Goal: Task Accomplishment & Management: Manage account settings

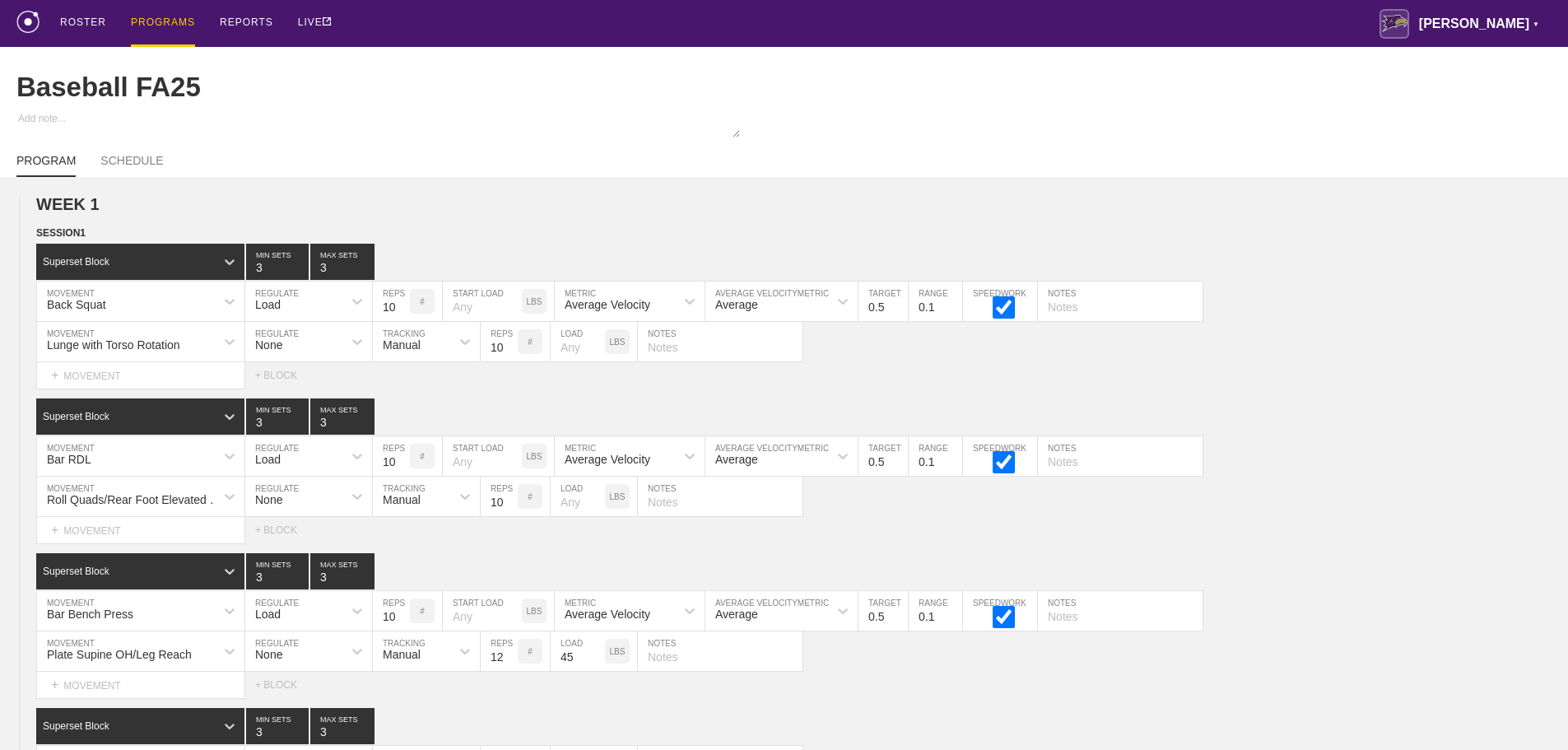
click at [161, 19] on div "PROGRAMS" at bounding box center [162, 23] width 64 height 47
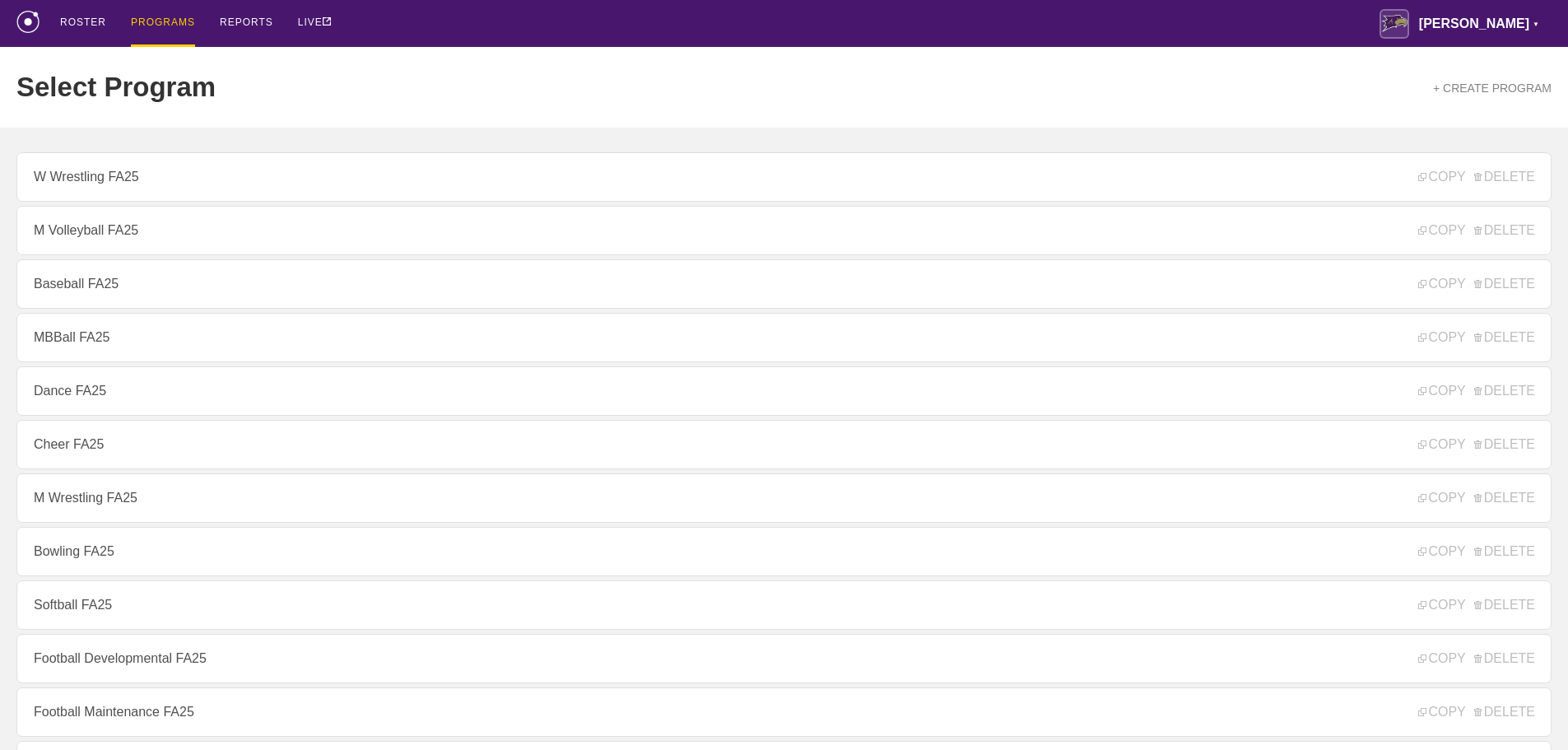
click at [1351, 35] on div "ROSTER PROGRAMS REPORTS LIVE [PERSON_NAME] ▼ [PERSON_NAME][EMAIL_ADDRESS][PERSO…" at bounding box center [784, 23] width 1536 height 47
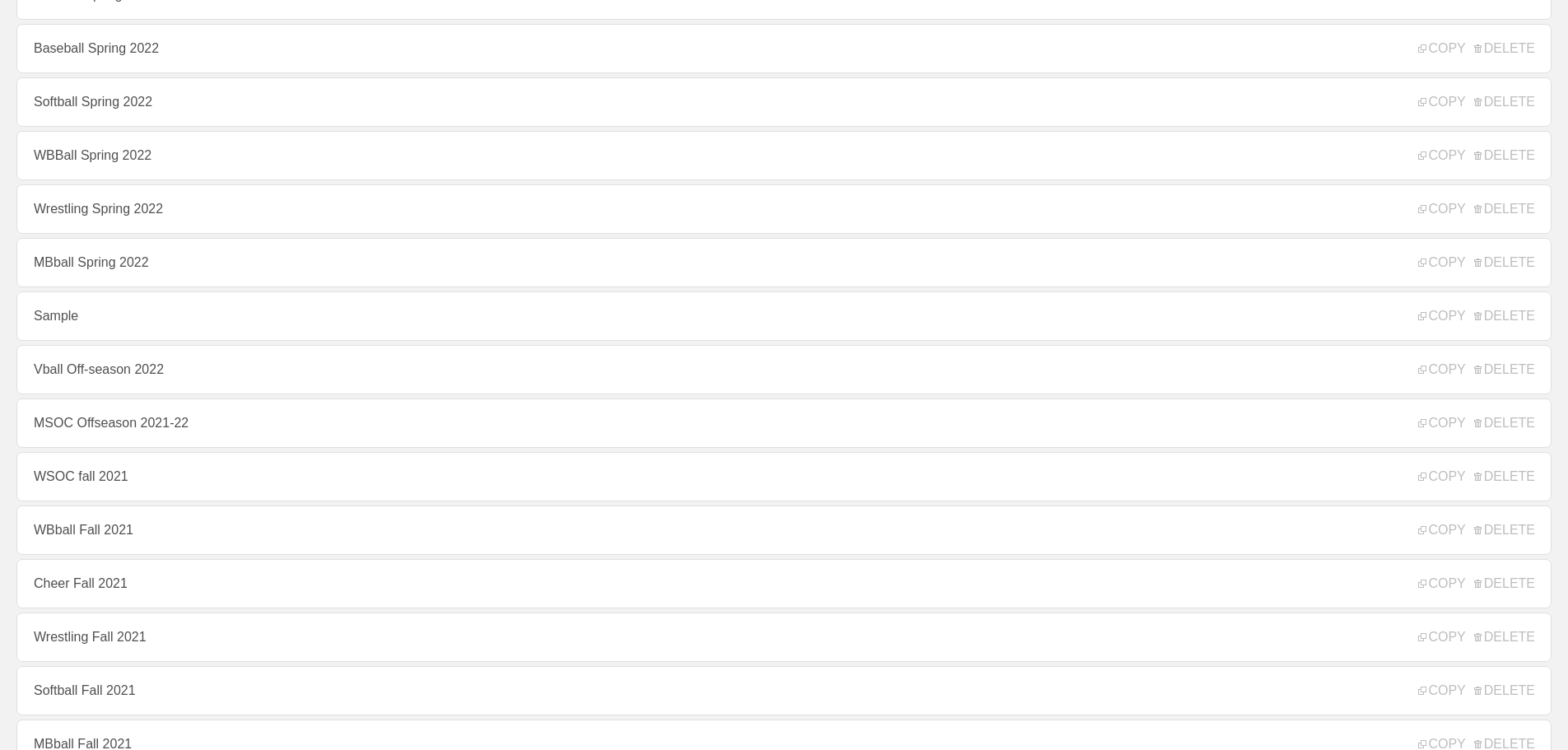
scroll to position [9221, 0]
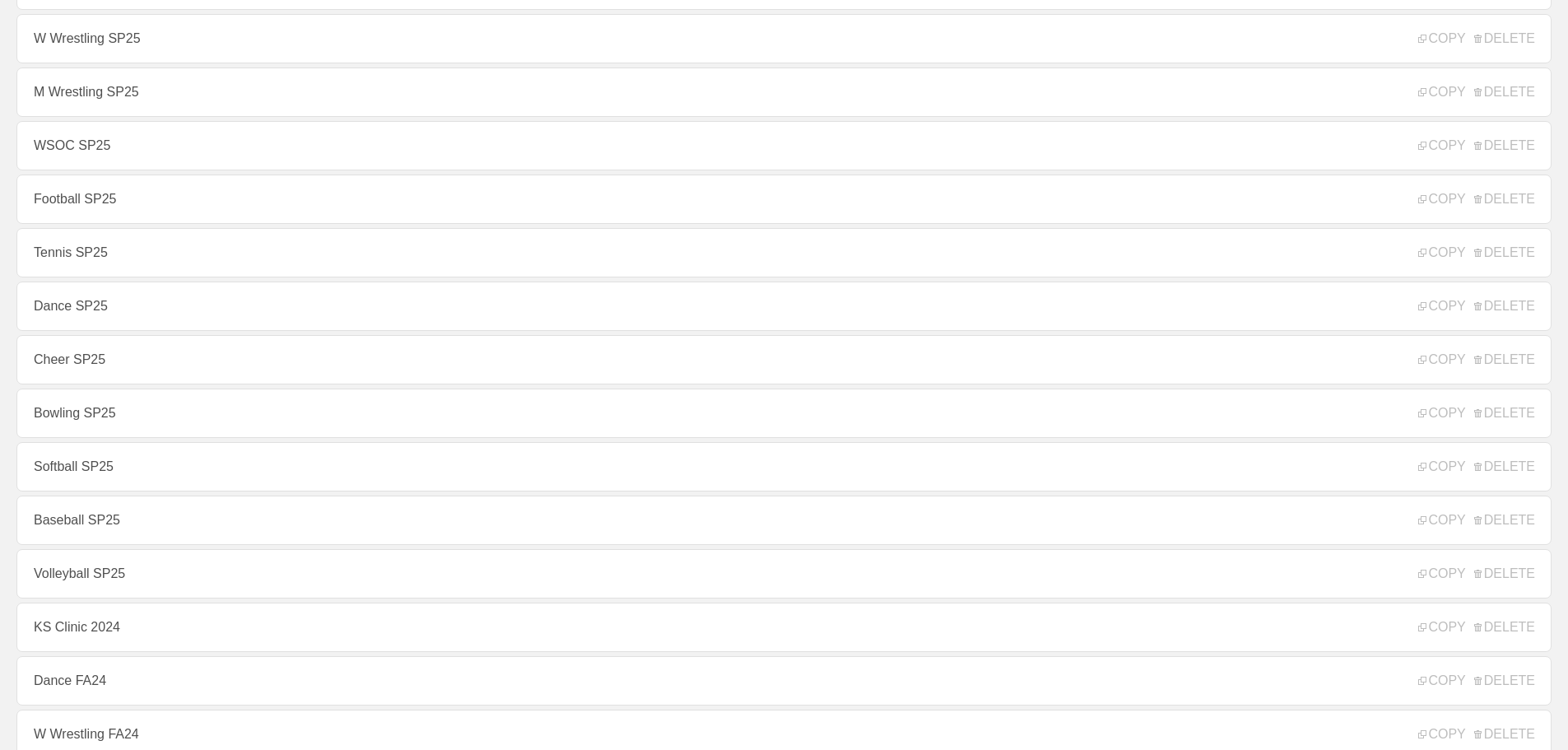
scroll to position [0, 0]
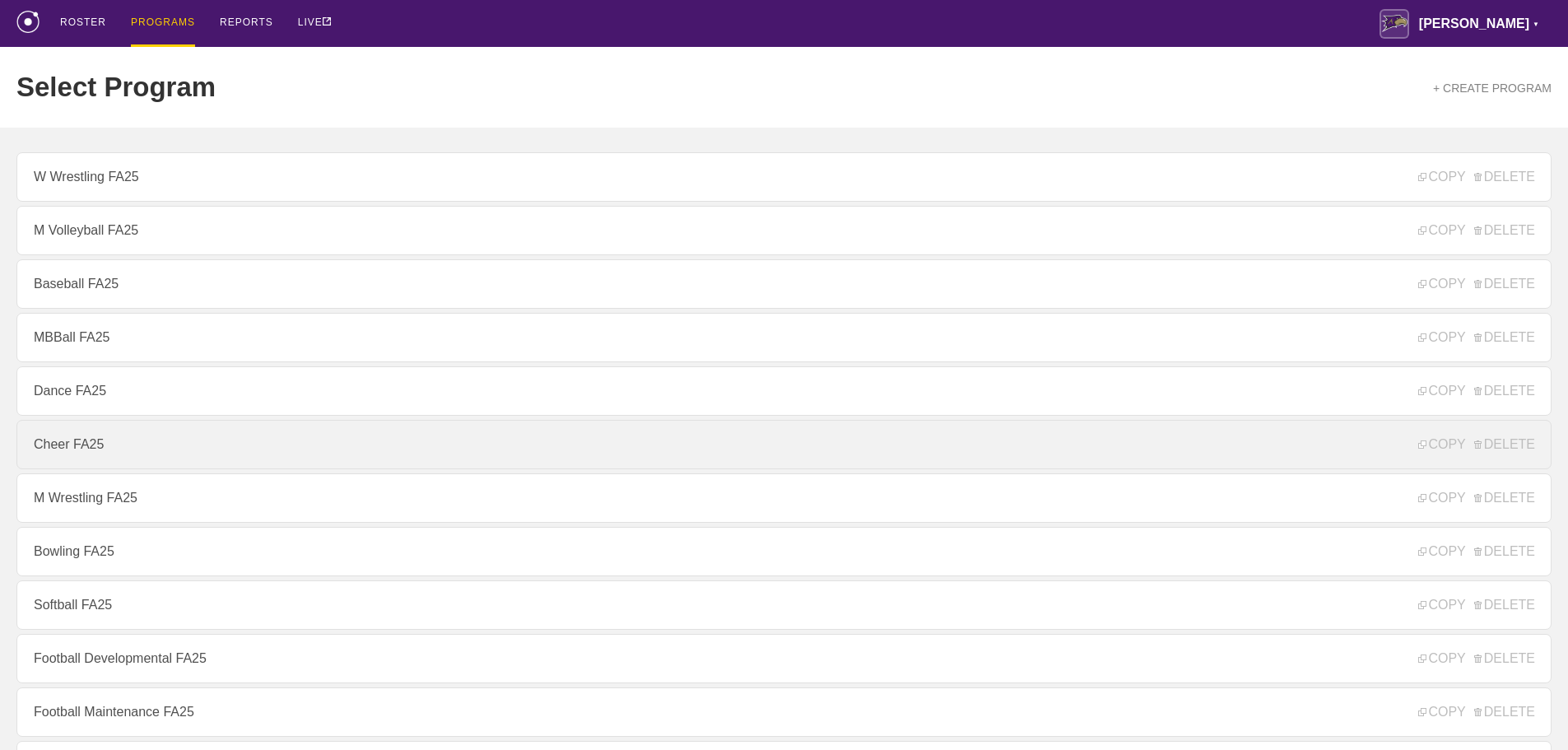
click at [67, 447] on link "Cheer FA25" at bounding box center [784, 444] width 1536 height 50
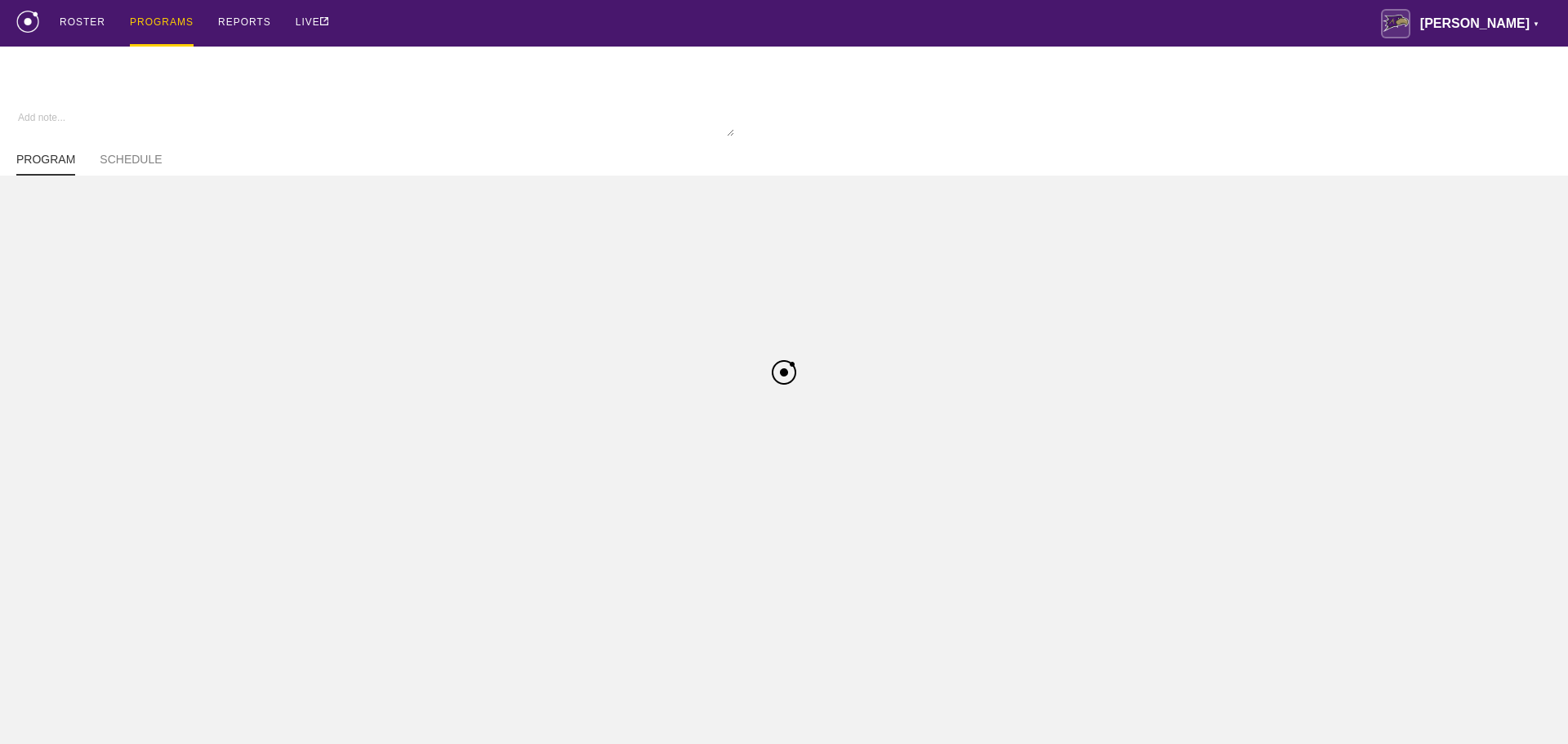
type textarea "x"
type input "Cheer FA25"
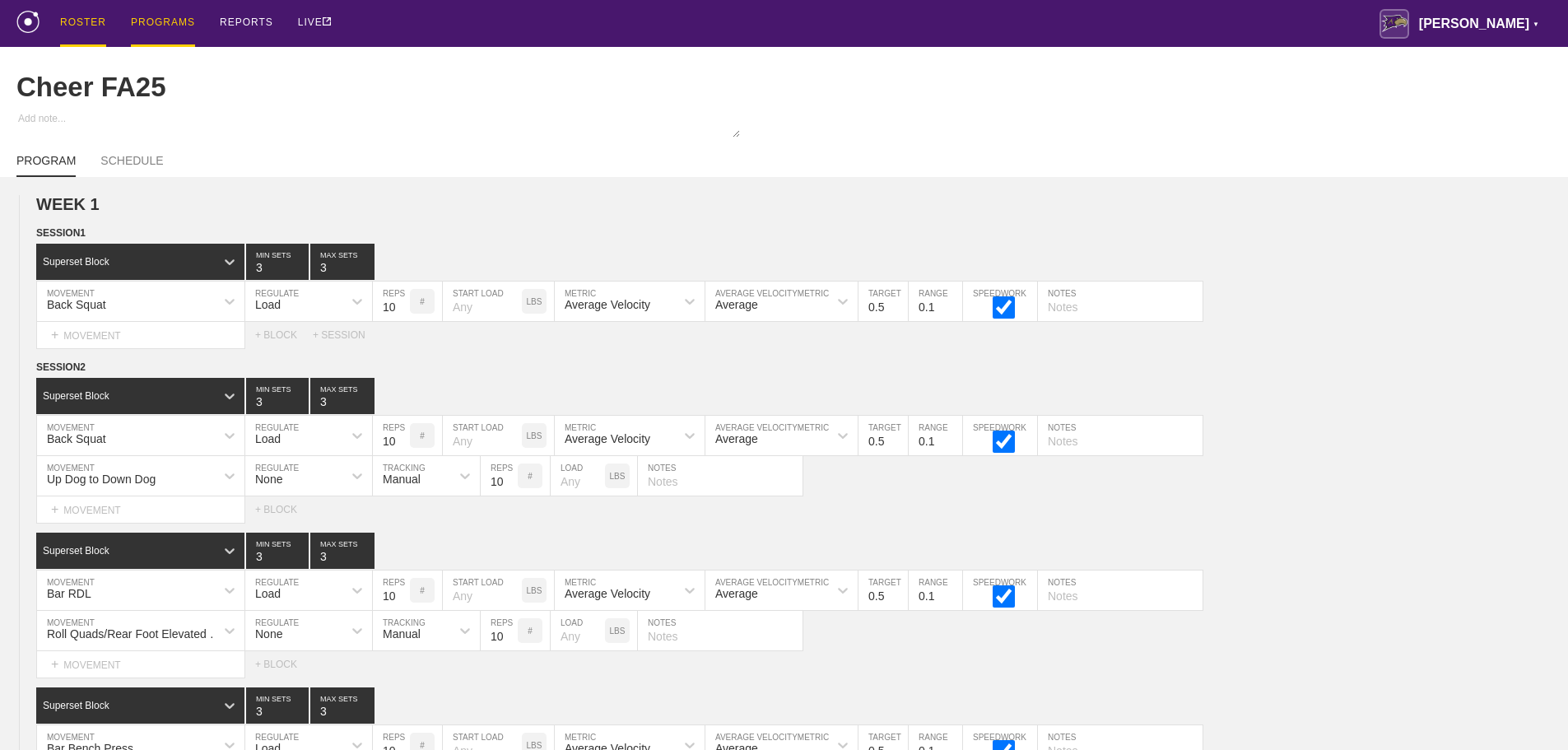
click at [75, 24] on div "ROSTER" at bounding box center [83, 23] width 46 height 47
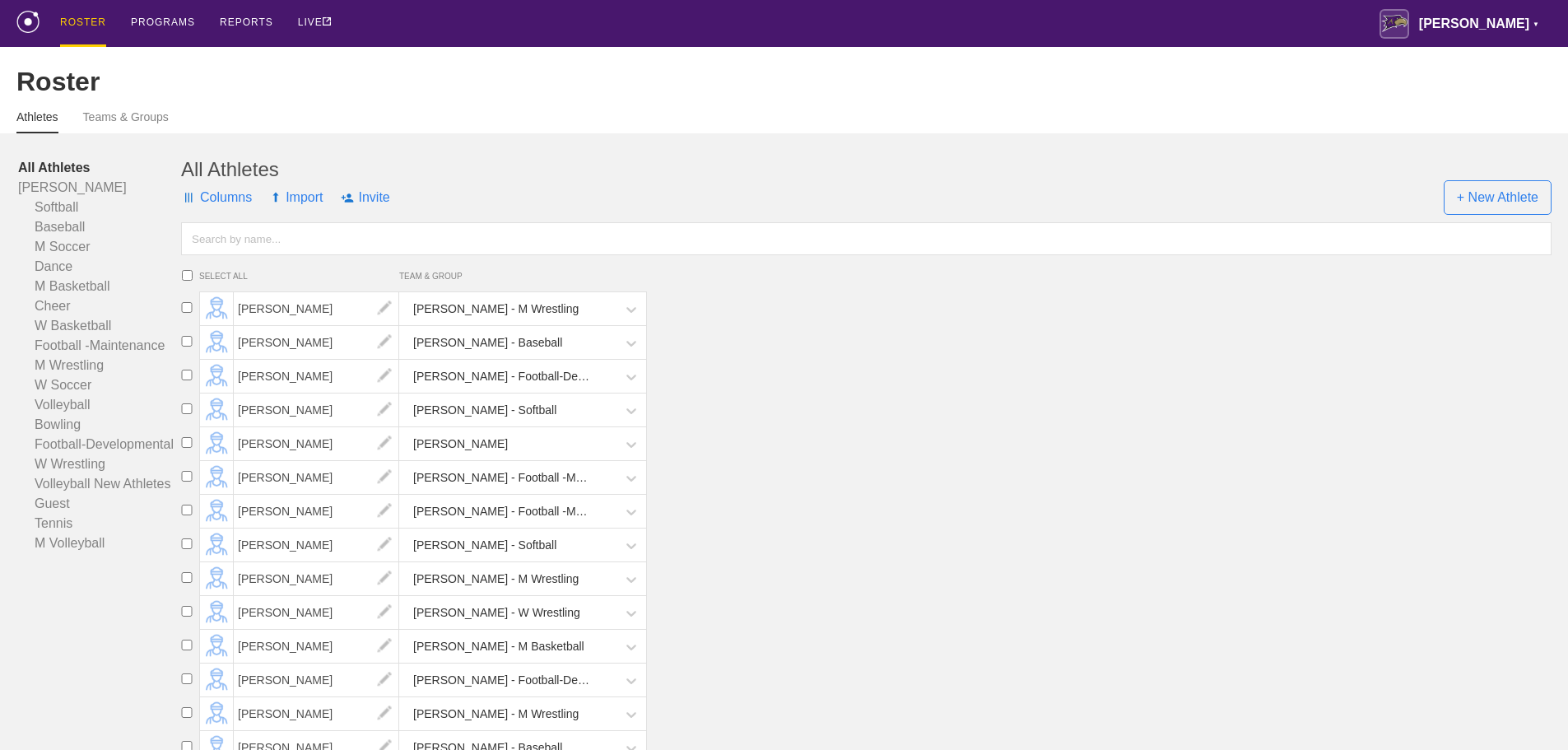
click at [237, 255] on input "text" at bounding box center [866, 238] width 1371 height 33
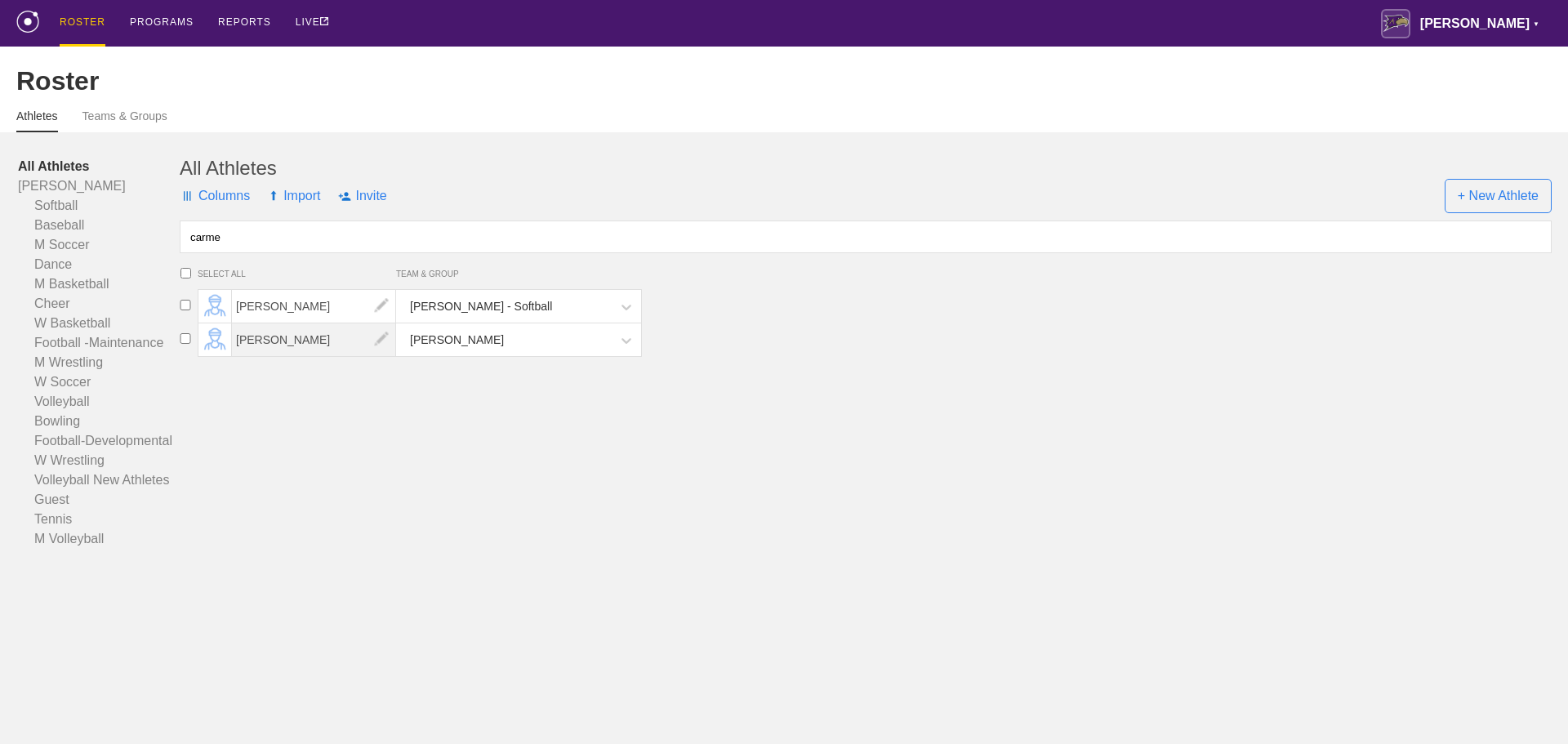
type input "carme"
click at [303, 353] on span "[PERSON_NAME]" at bounding box center [314, 339] width 164 height 33
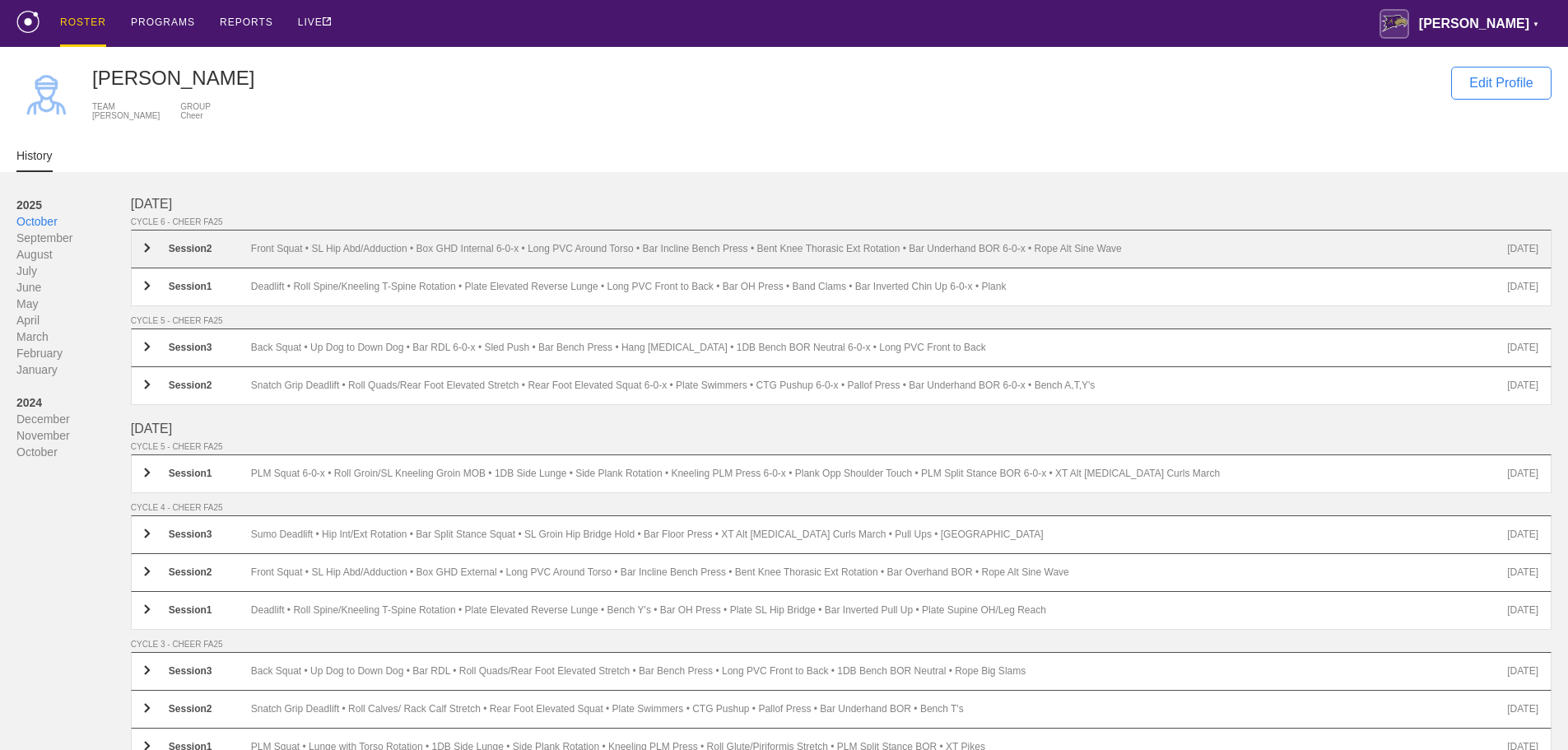
click at [396, 251] on div "Front Squat • SL Hip Abd/Adduction • Box GHD Internal 6-0-x • Long PVC Around T…" at bounding box center [879, 249] width 1256 height 12
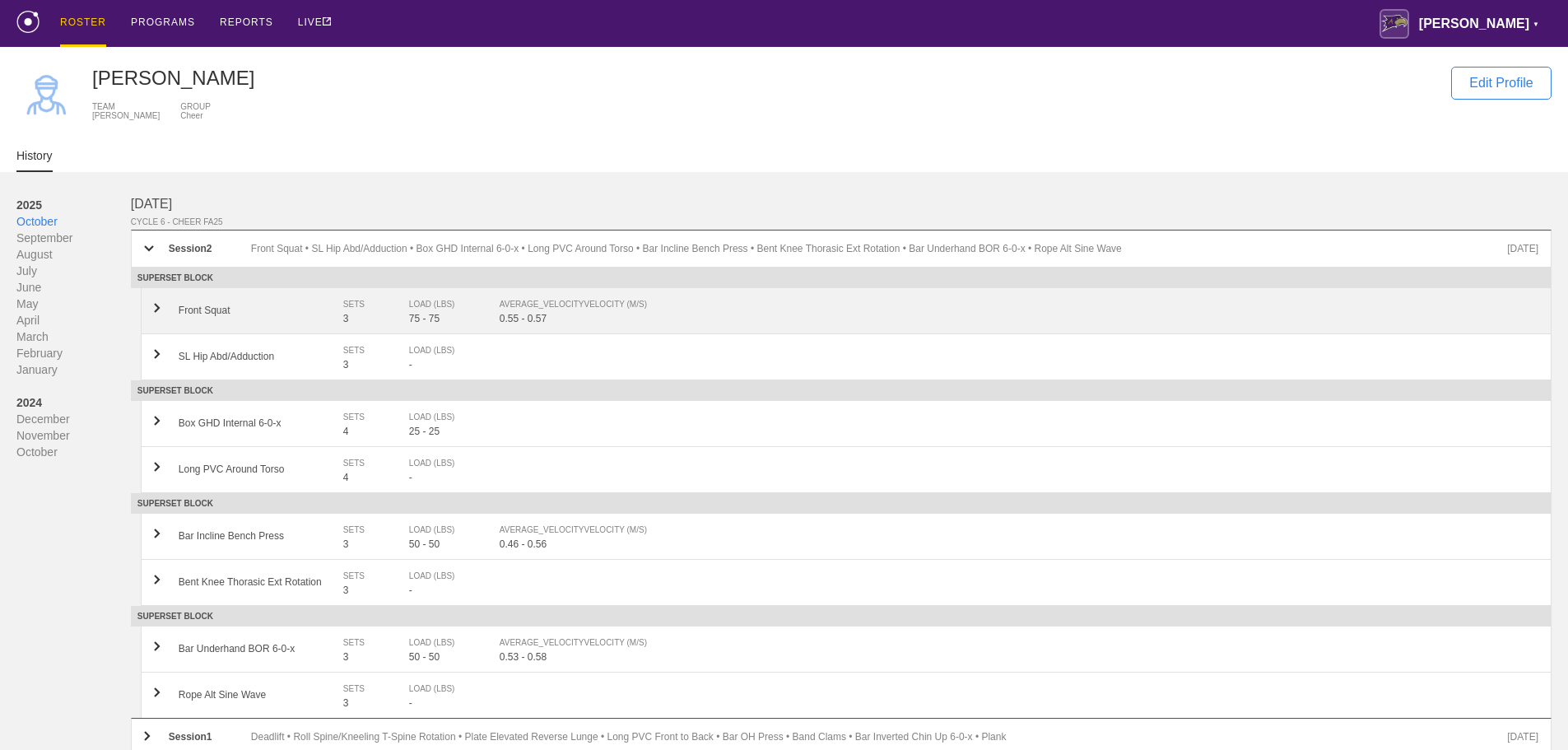
click at [558, 325] on div "0.55 - 0.57" at bounding box center [1019, 318] width 1039 height 11
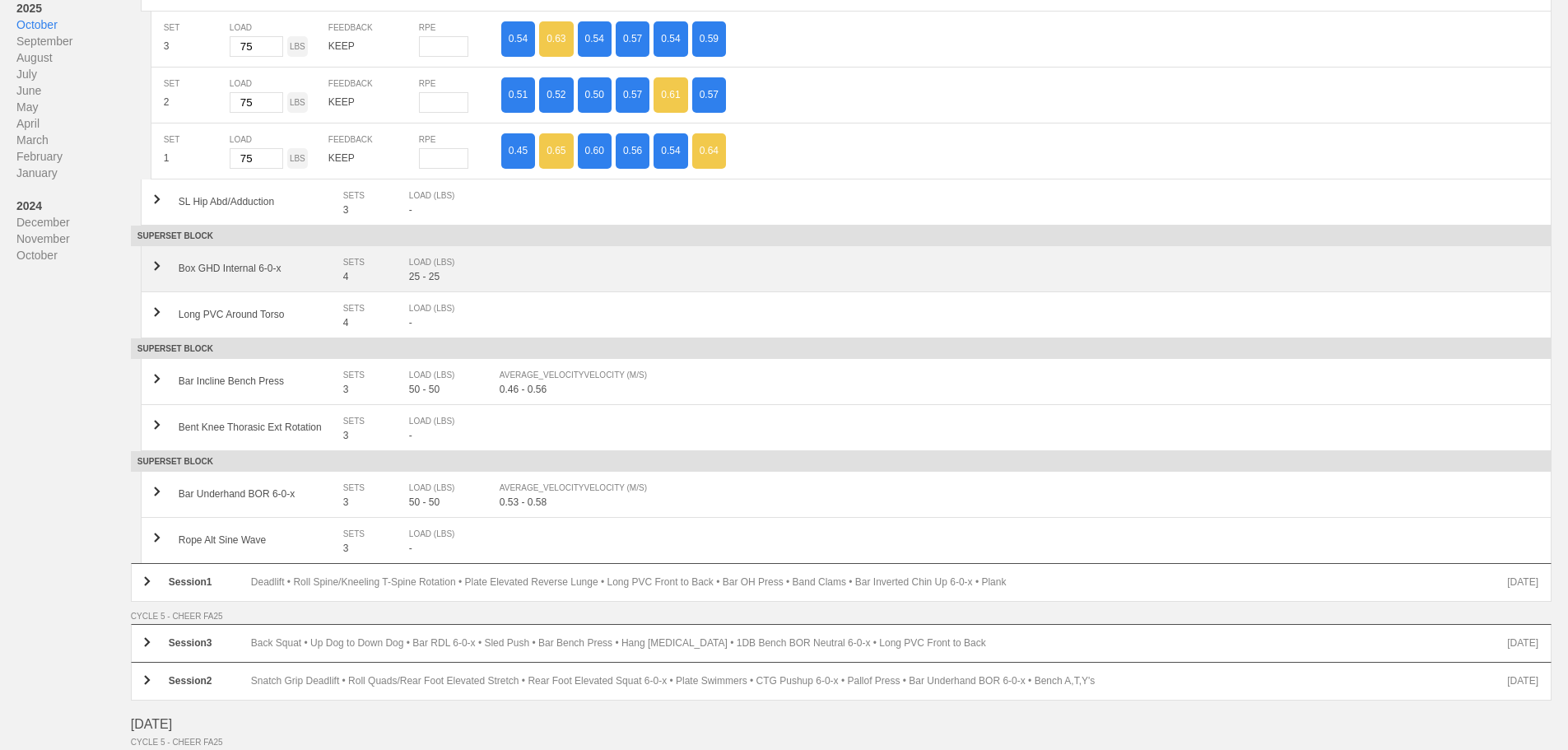
scroll to position [329, 0]
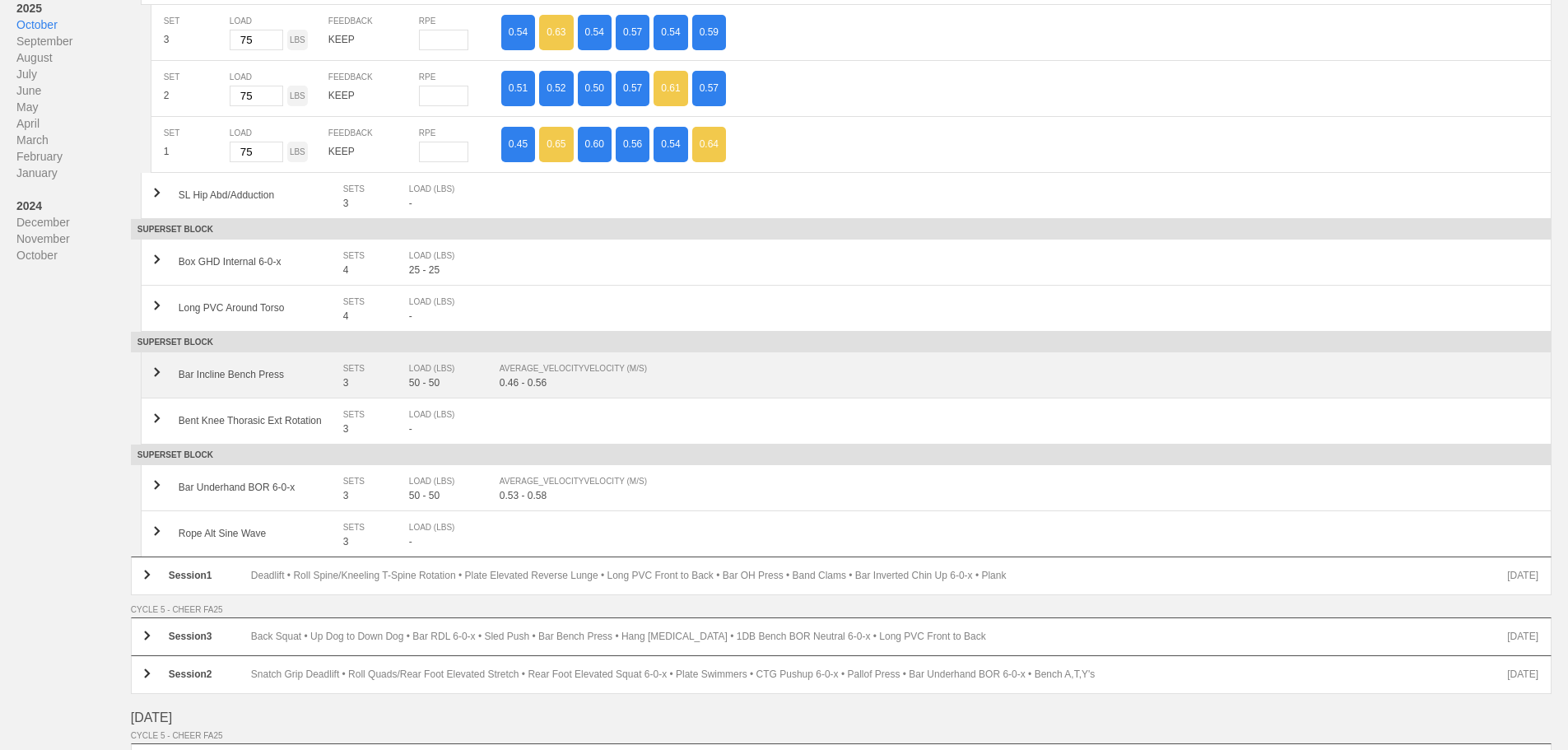
click at [528, 377] on div "AVERAGE_VELOCITY VELOCITY (M/S)" at bounding box center [1011, 368] width 1022 height 16
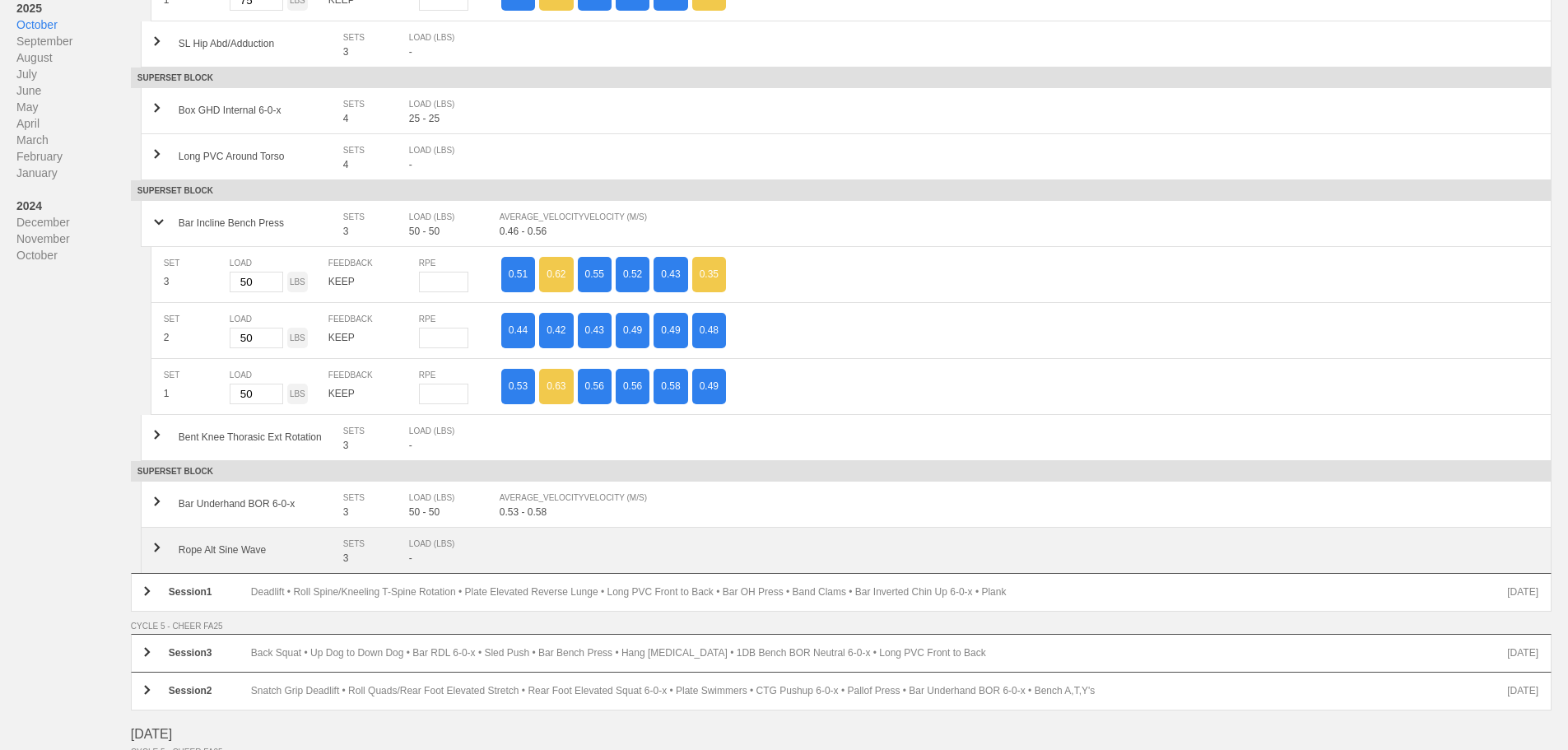
scroll to position [494, 0]
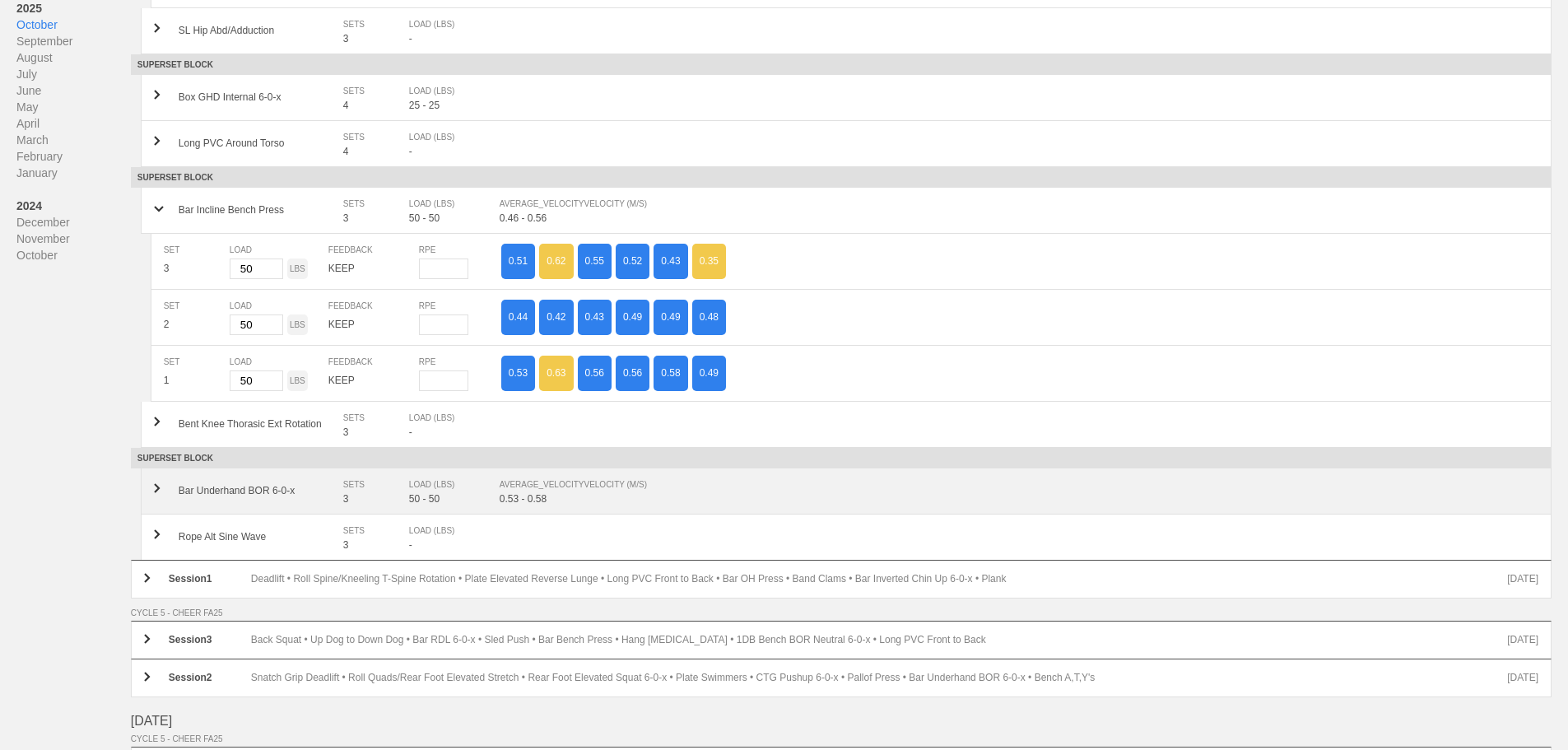
click at [483, 501] on div "LOAD (LBS) 50 - 50" at bounding box center [455, 490] width 91 height 28
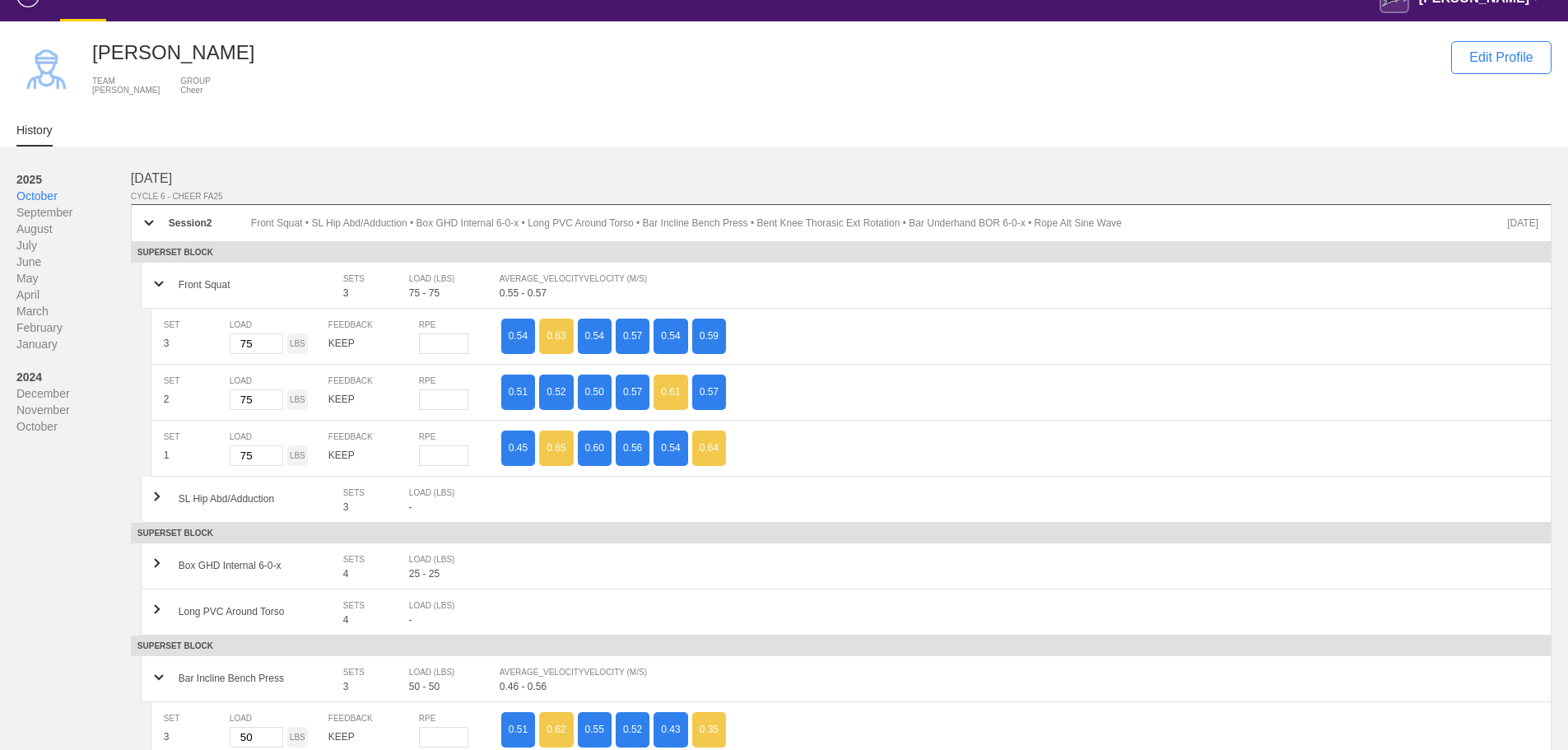
scroll to position [0, 0]
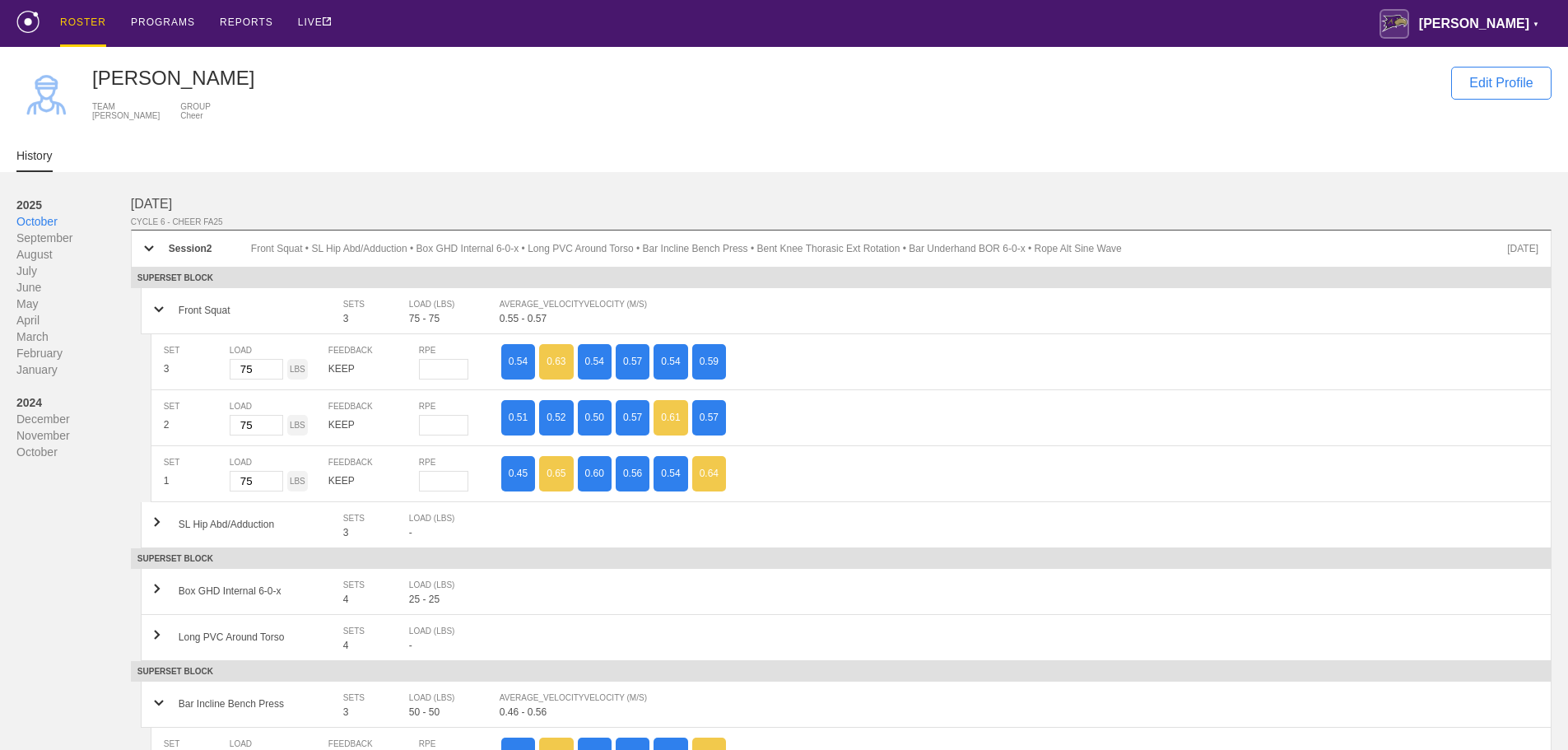
click at [84, 20] on div "ROSTER" at bounding box center [83, 23] width 46 height 47
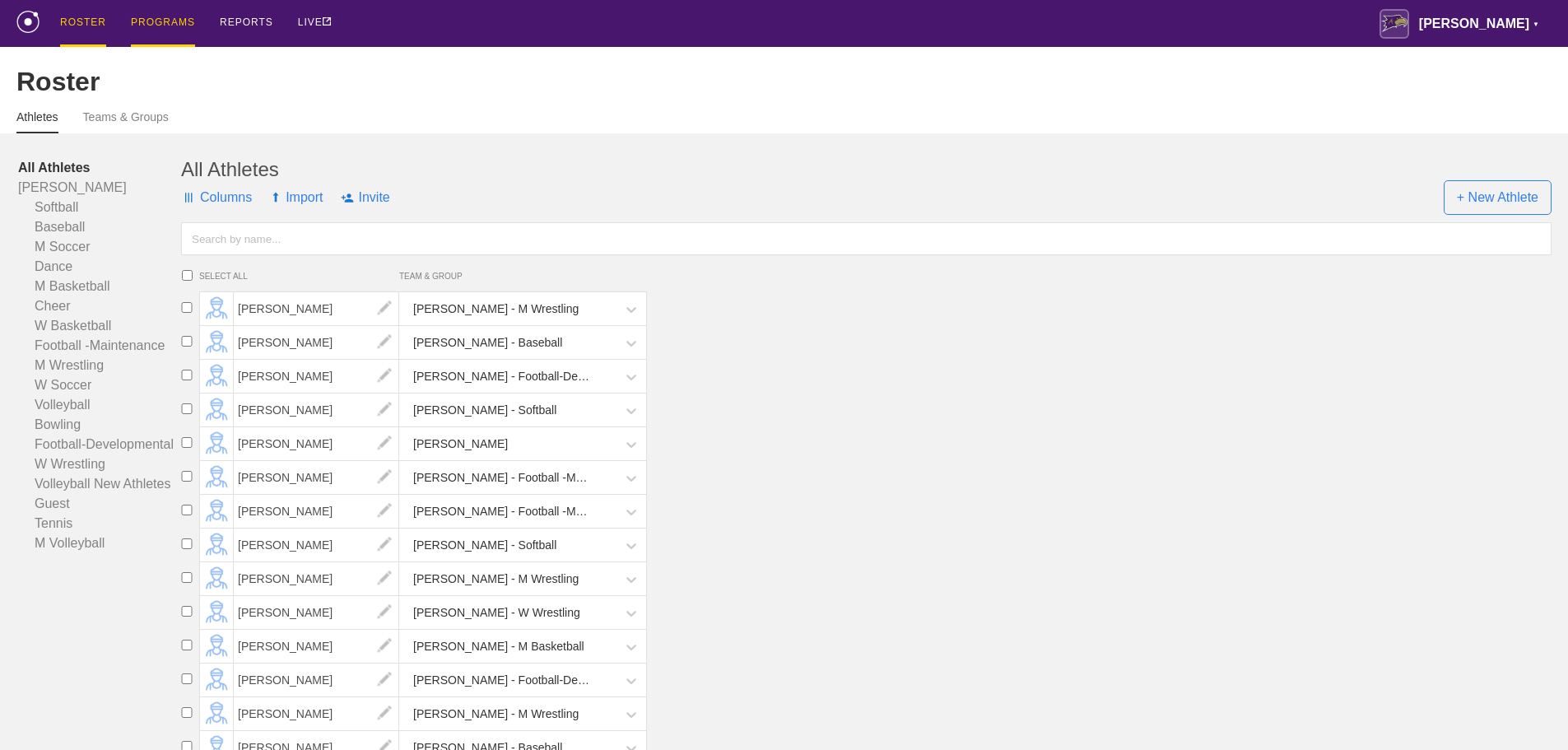
click at [161, 20] on div "PROGRAMS" at bounding box center [162, 23] width 64 height 47
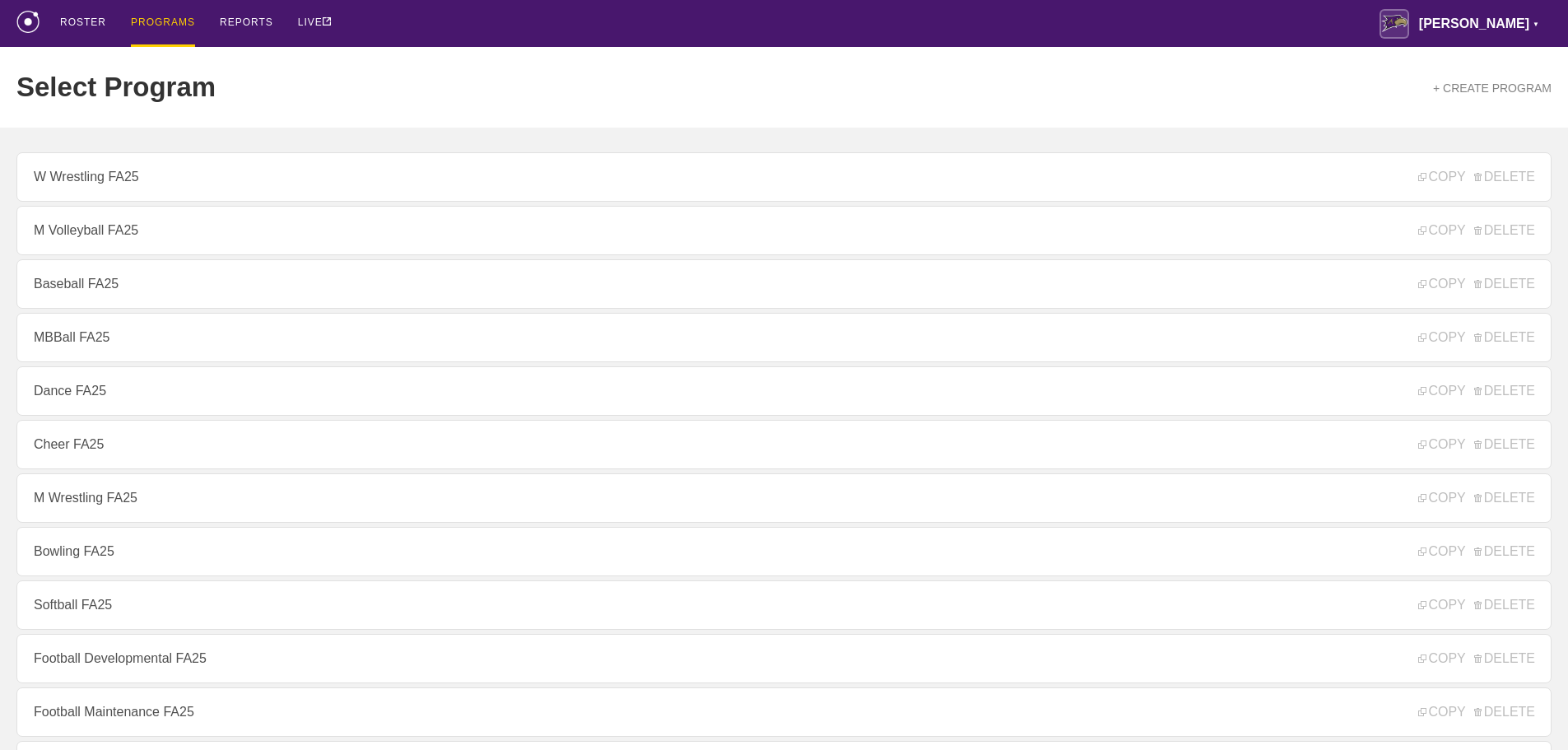
click at [569, 23] on div "ROSTER PROGRAMS REPORTS LIVE [PERSON_NAME] ▼ [PERSON_NAME][EMAIL_ADDRESS][PERSO…" at bounding box center [784, 23] width 1536 height 47
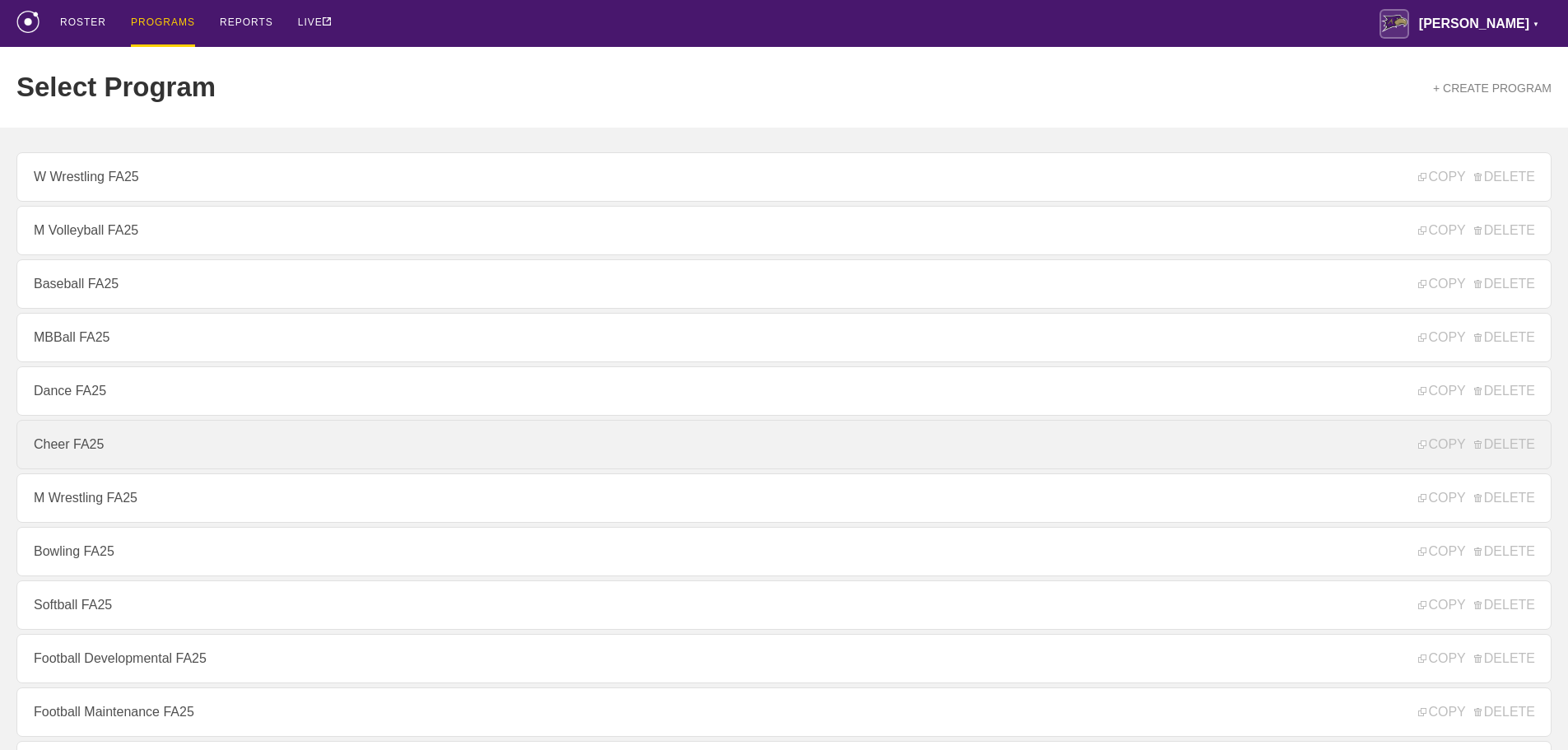
click at [80, 454] on link "Cheer FA25" at bounding box center [784, 444] width 1536 height 50
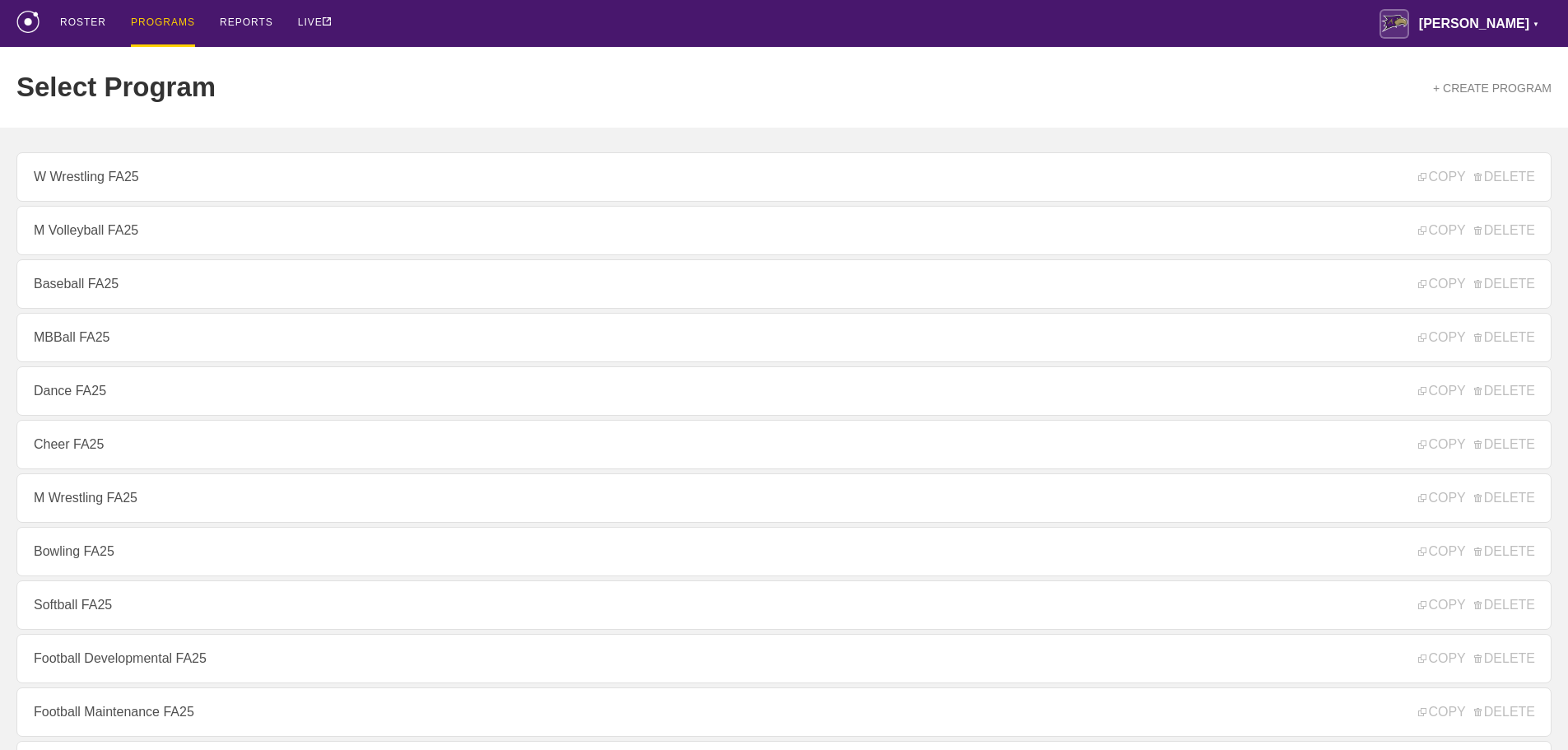
type textarea "x"
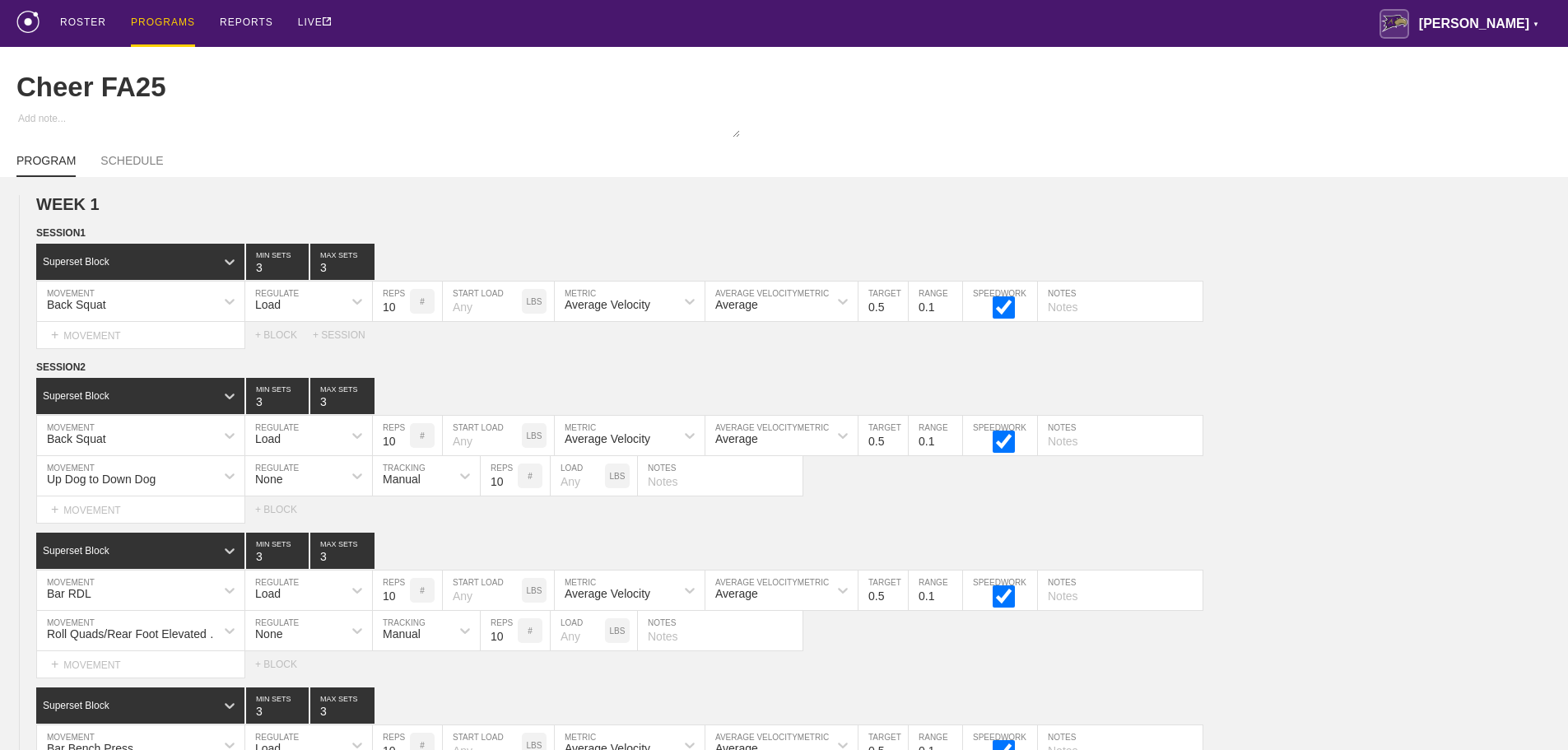
drag, startPoint x: 741, startPoint y: 26, endPoint x: 1545, endPoint y: 97, distance: 807.1
click at [767, 26] on div "ROSTER PROGRAMS REPORTS LIVE [PERSON_NAME] ▼ [PERSON_NAME][EMAIL_ADDRESS][PERSO…" at bounding box center [784, 23] width 1536 height 47
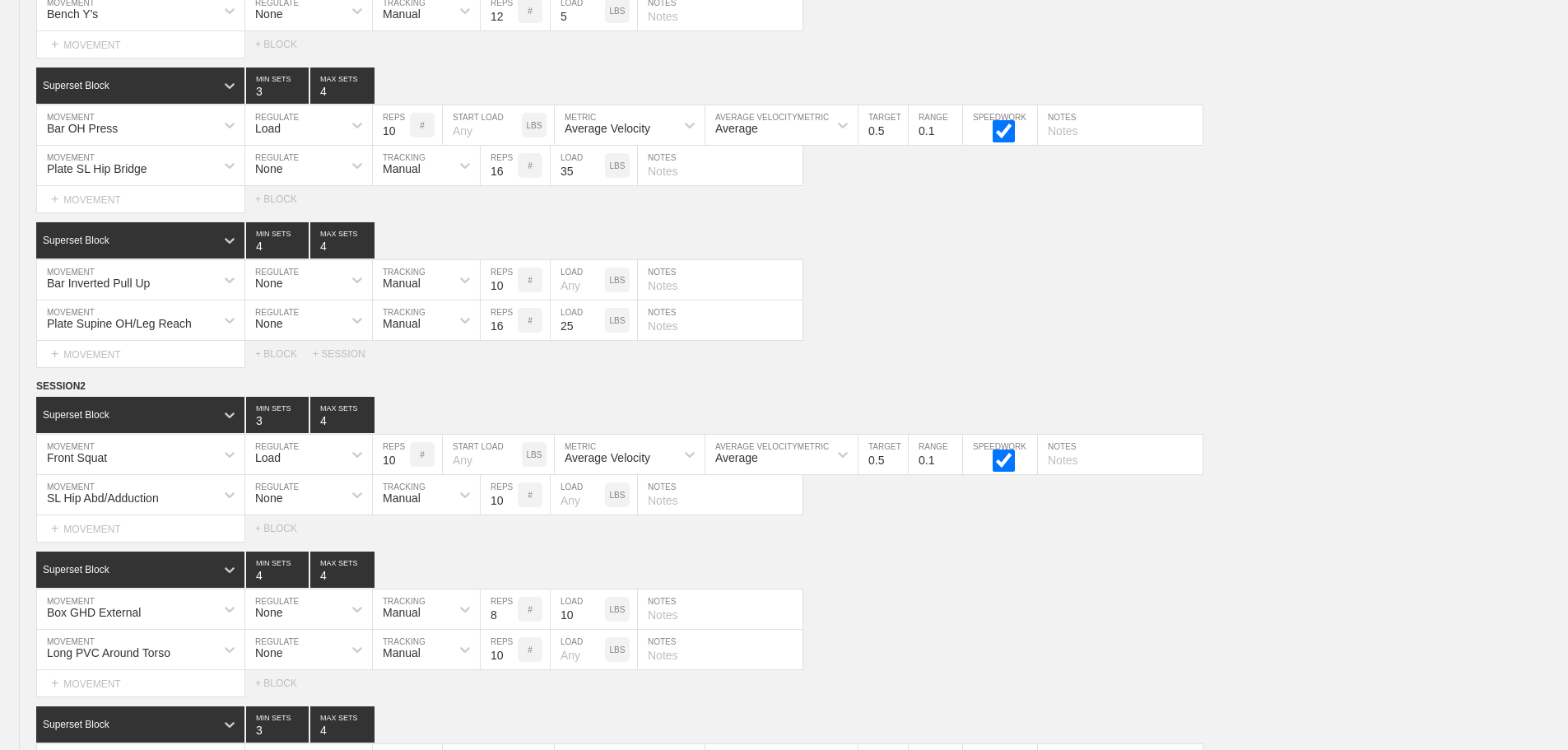
scroll to position [9665, 0]
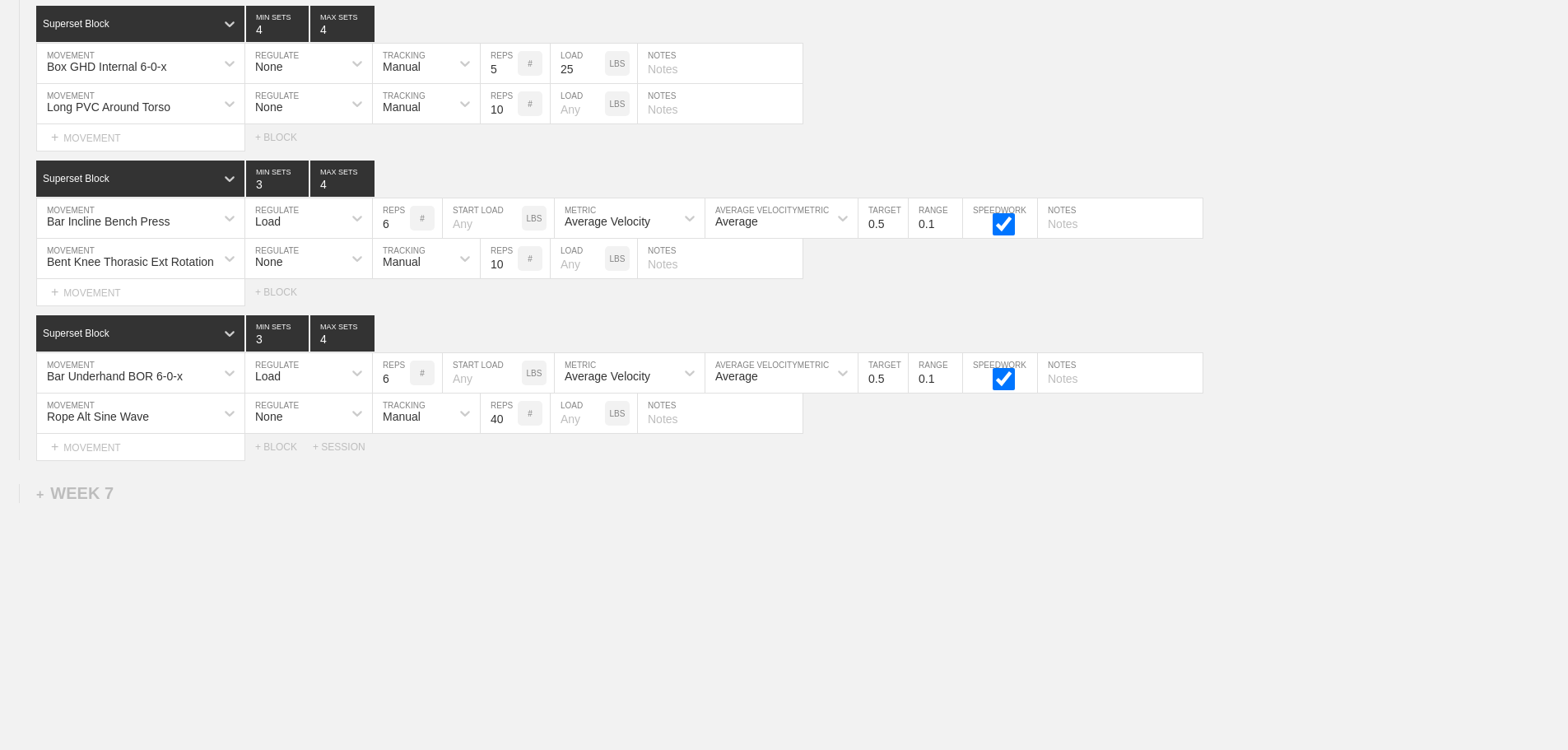
click at [343, 448] on div "+ SESSION" at bounding box center [345, 446] width 66 height 11
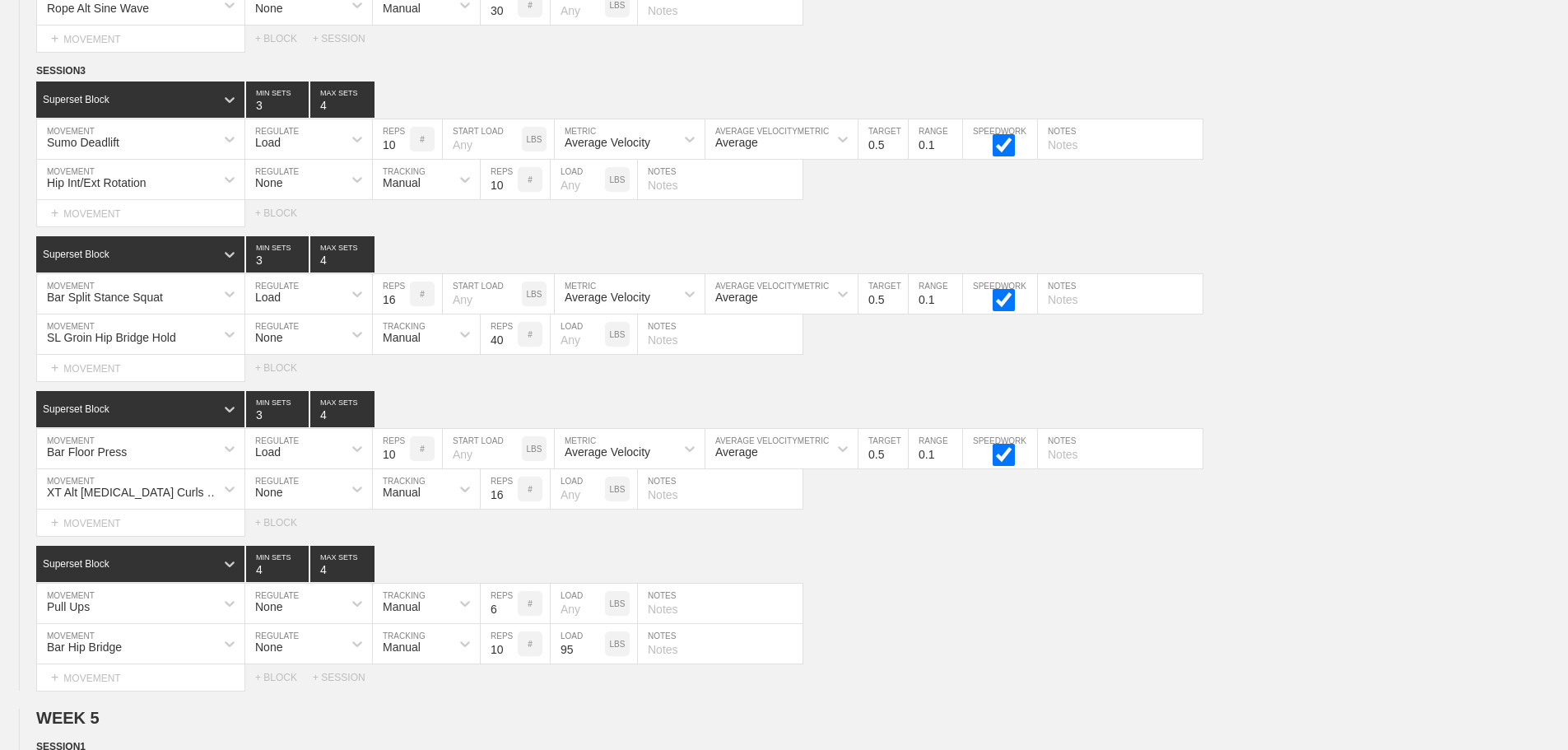
scroll to position [6126, 0]
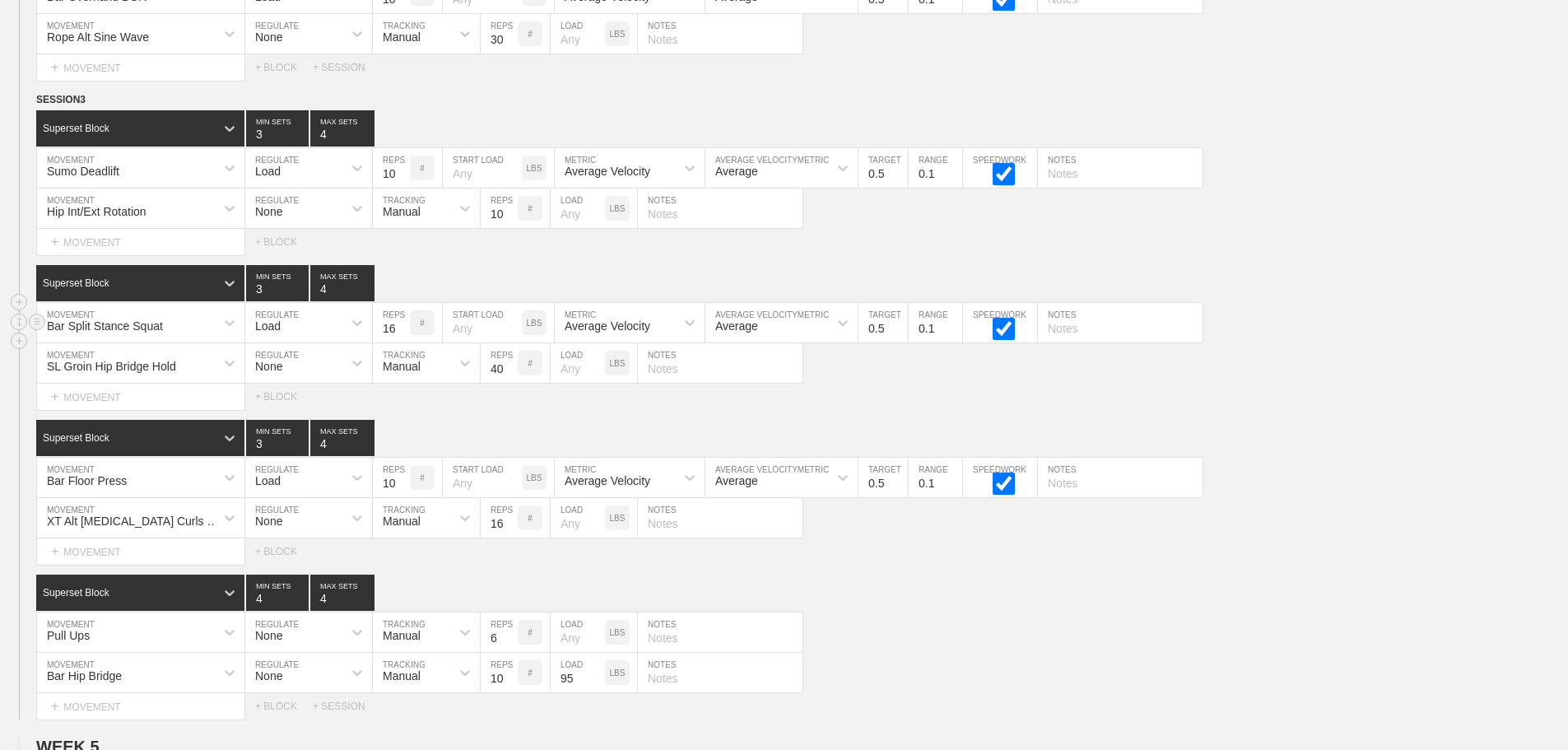
click at [1345, 343] on div "Bar Split Stance Squat MOVEMENT Load REGULATE 16 REPS # START LOAD LBS Average …" at bounding box center [784, 323] width 1568 height 40
click at [37, 109] on circle at bounding box center [38, 100] width 19 height 19
click at [109, 126] on div "DUPLICATE" at bounding box center [115, 131] width 132 height 25
click at [1212, 396] on div "Select... MOVEMENT + MOVEMENT + BLOCK" at bounding box center [784, 396] width 1568 height 26
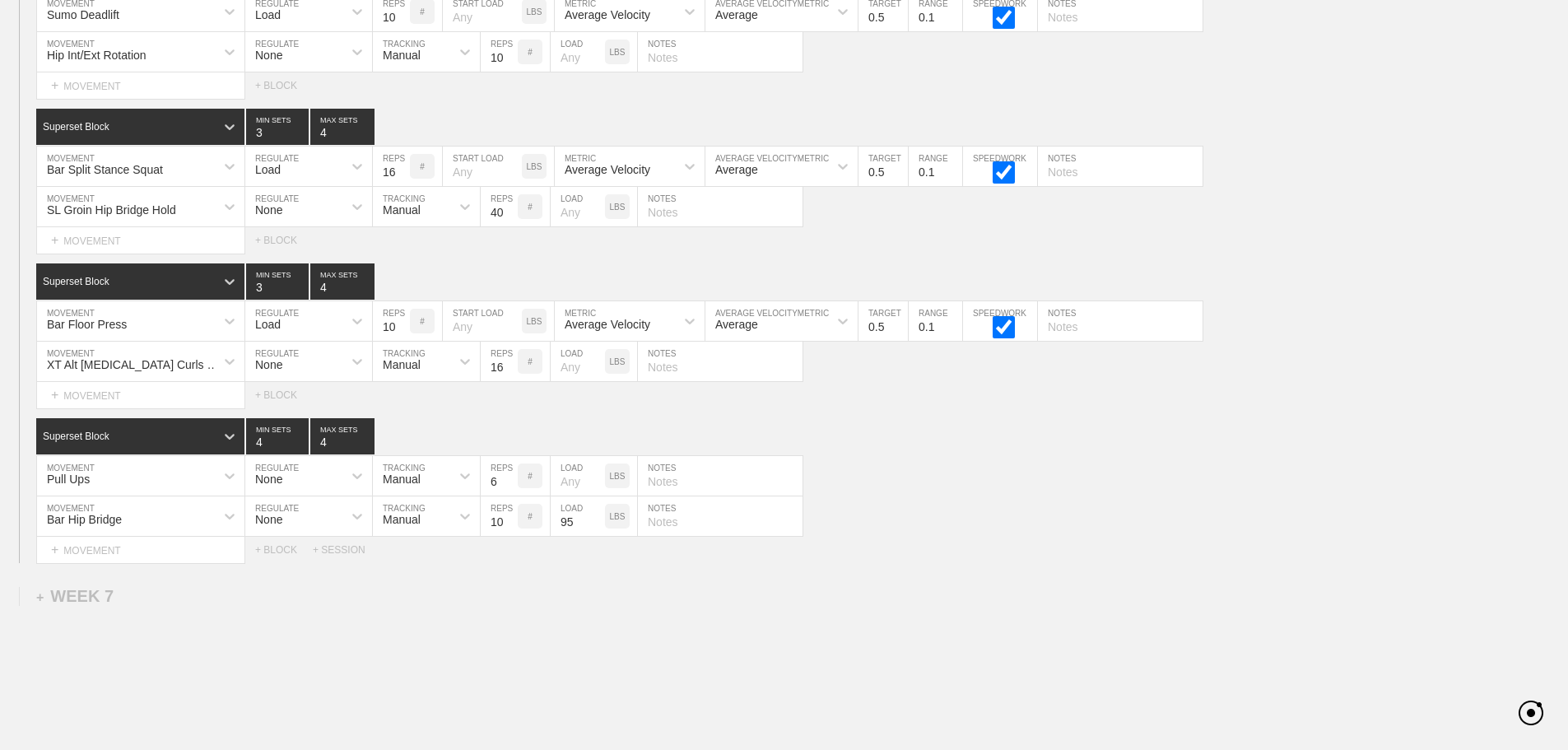
scroll to position [9605, 0]
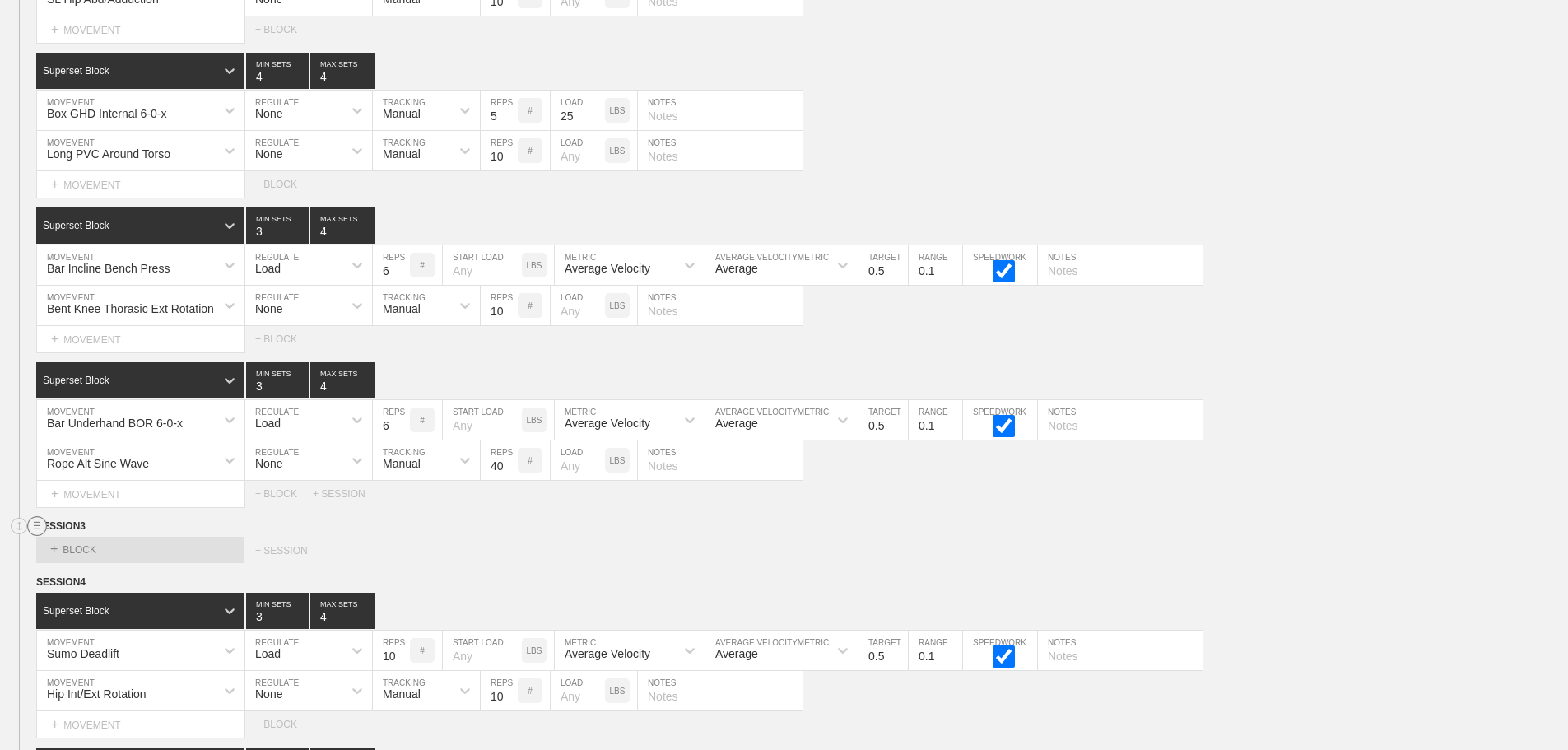
click at [35, 525] on line at bounding box center [37, 525] width 7 height 0
click at [101, 576] on div "DELETE" at bounding box center [115, 582] width 132 height 25
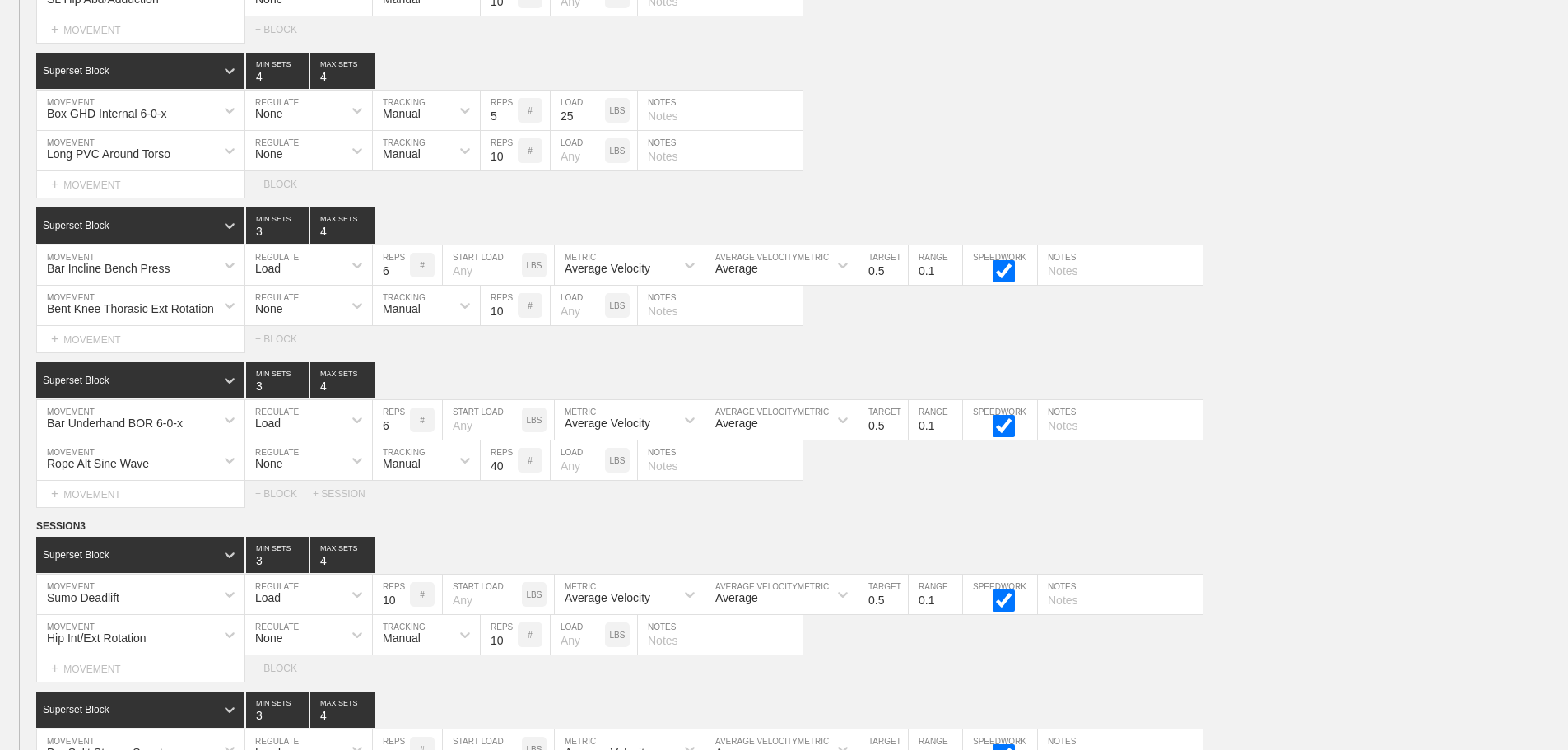
click at [1298, 520] on div "WEEK 6 DUPLICATE DELETE SESSION 1 Superset Block 3 MIN SETS 4 MAX SETS DUPLICAT…" at bounding box center [784, 178] width 1568 height 1935
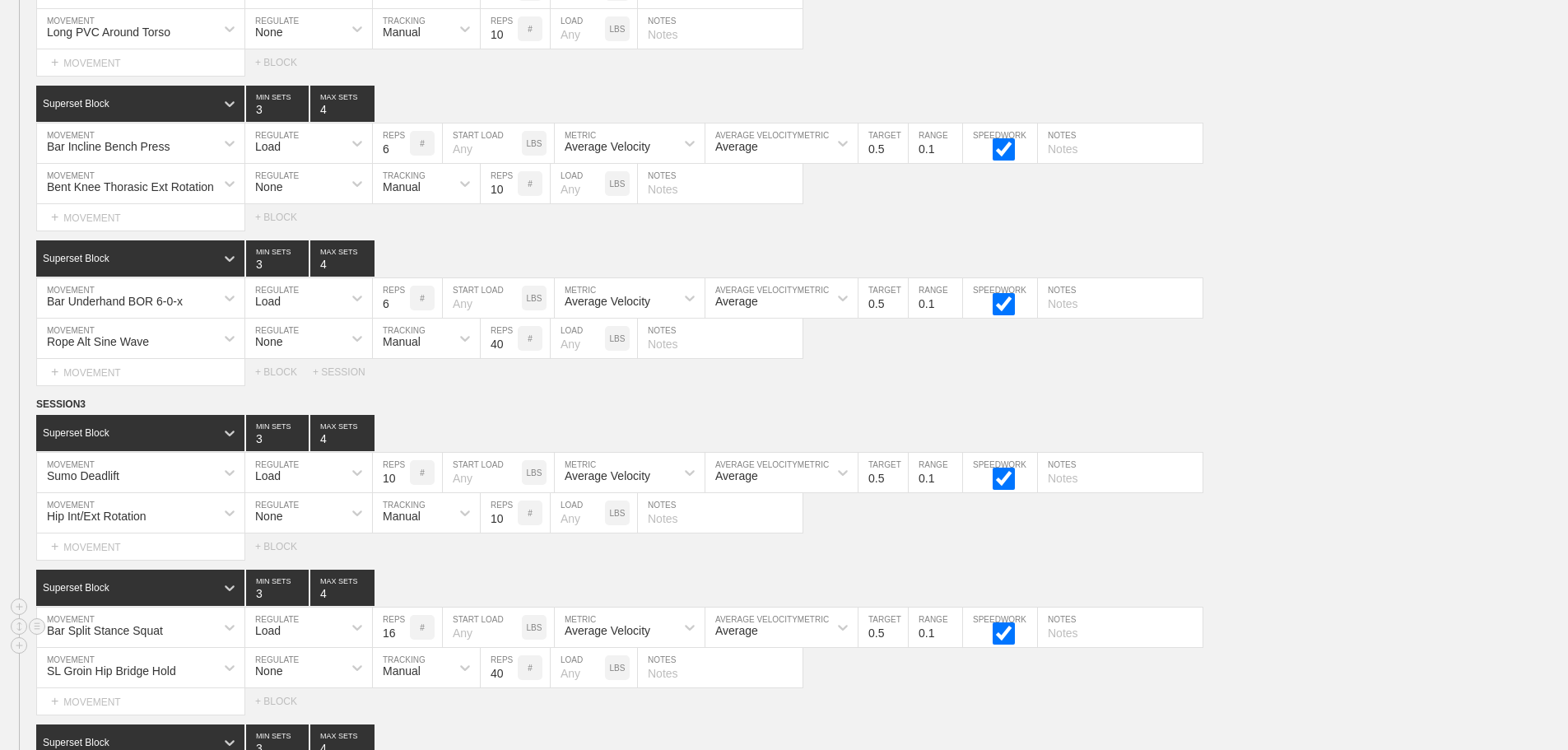
scroll to position [9852, 0]
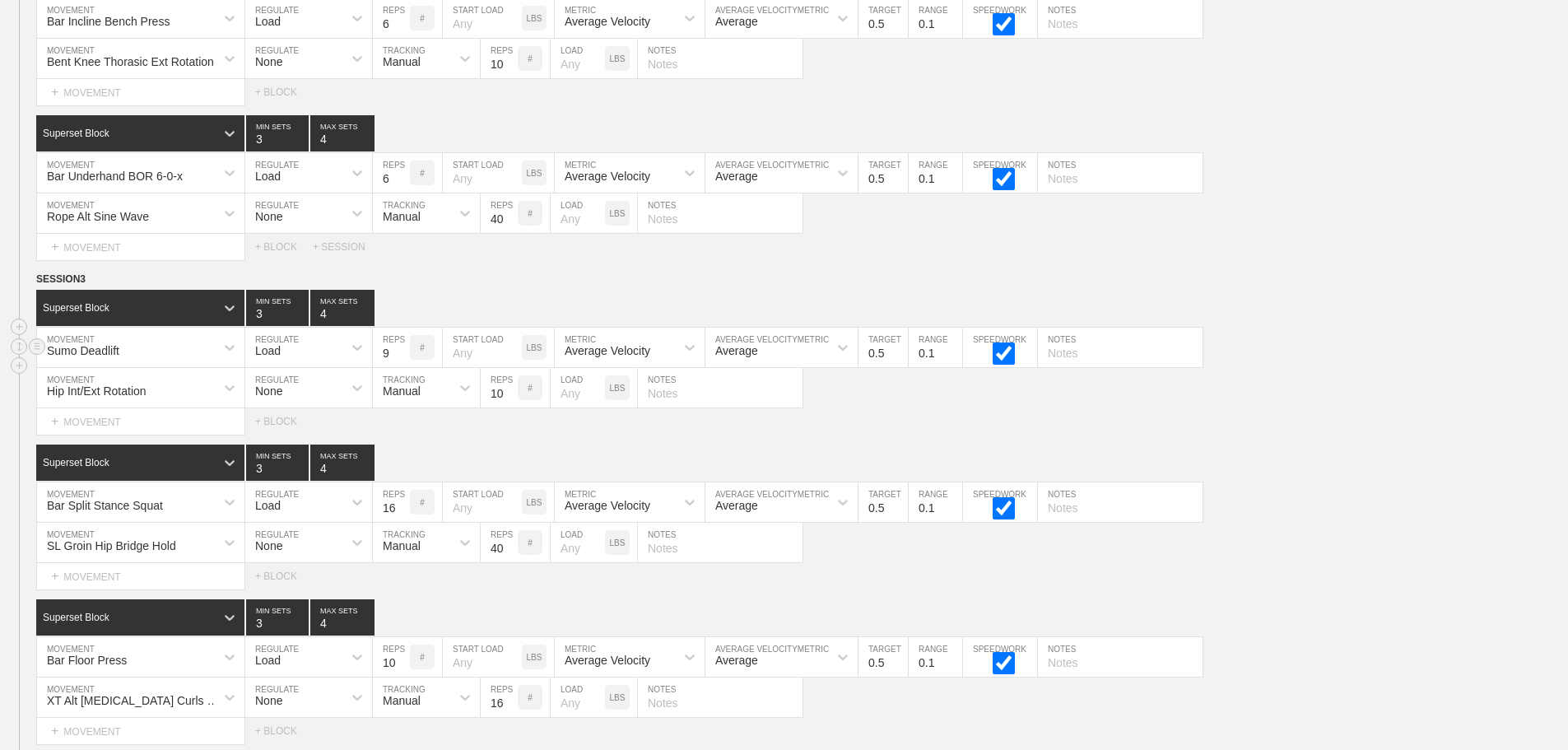
click at [402, 367] on input "9" at bounding box center [391, 347] width 37 height 39
click at [402, 367] on input "8" at bounding box center [391, 347] width 37 height 39
click at [402, 367] on input "7" at bounding box center [391, 347] width 37 height 39
type input "6"
click at [402, 367] on input "6" at bounding box center [391, 347] width 37 height 39
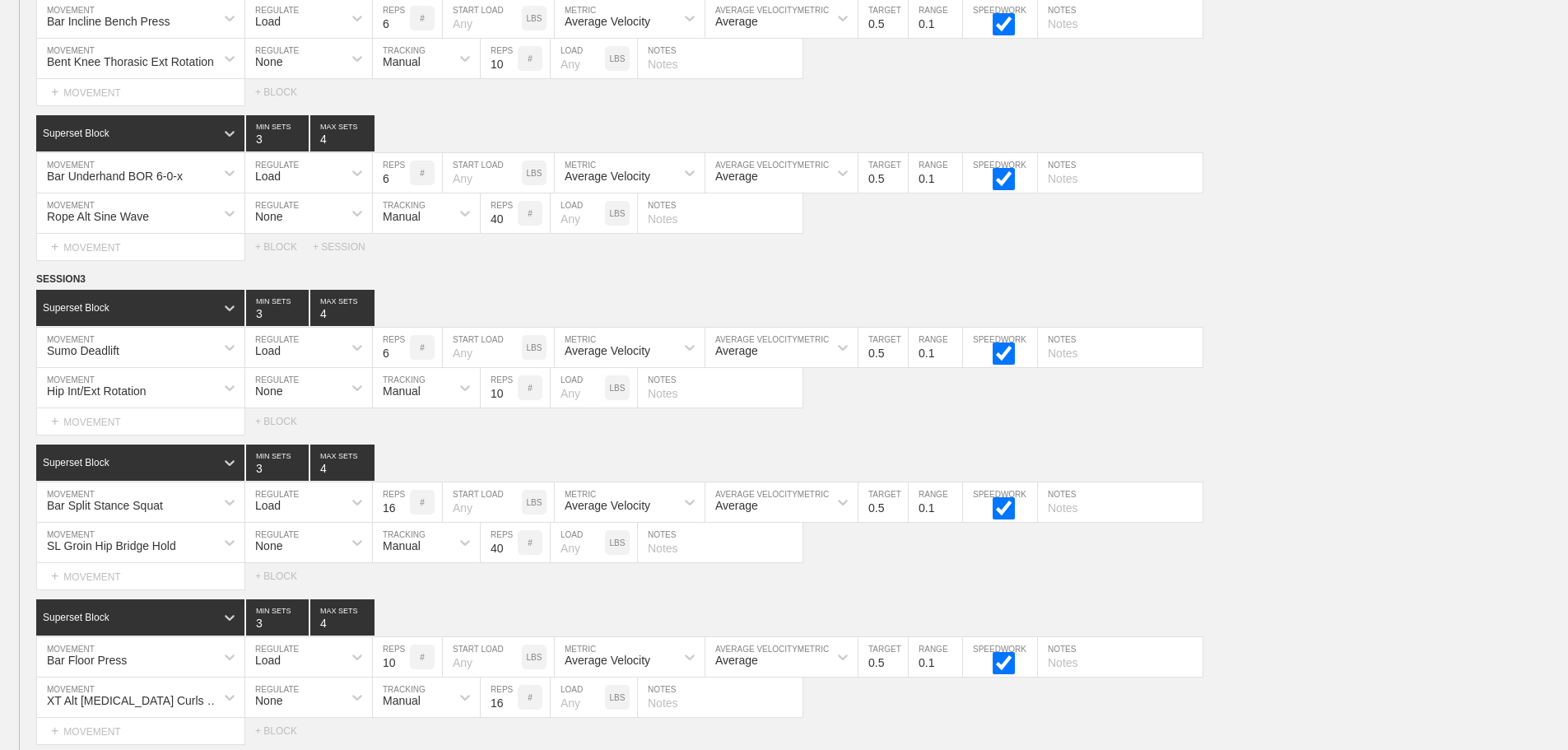
click at [1089, 429] on div "Select... MOVEMENT + MOVEMENT + BLOCK" at bounding box center [784, 421] width 1568 height 26
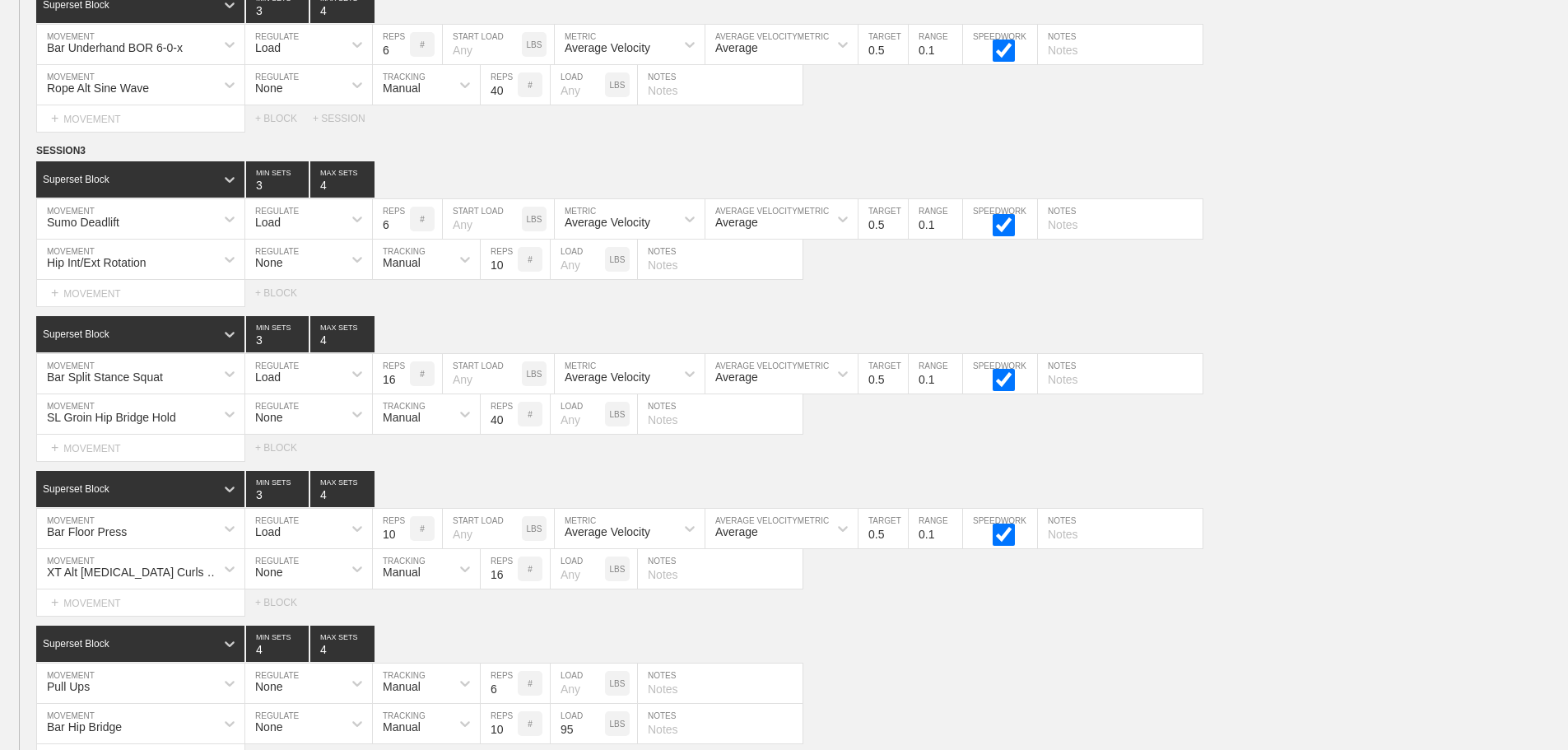
scroll to position [9974, 0]
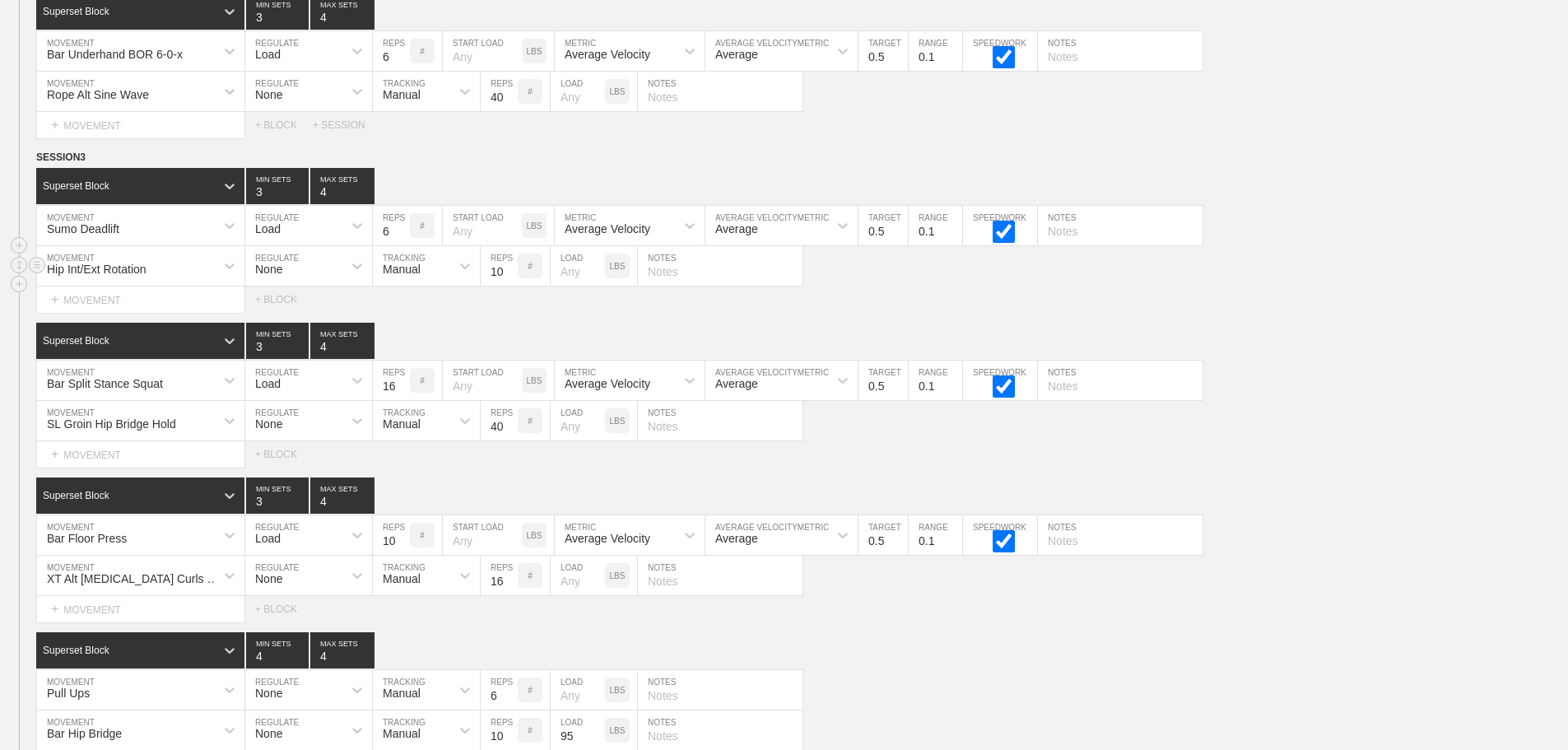
click at [174, 270] on div "Hip Int/Ext Rotation" at bounding box center [126, 266] width 178 height 28
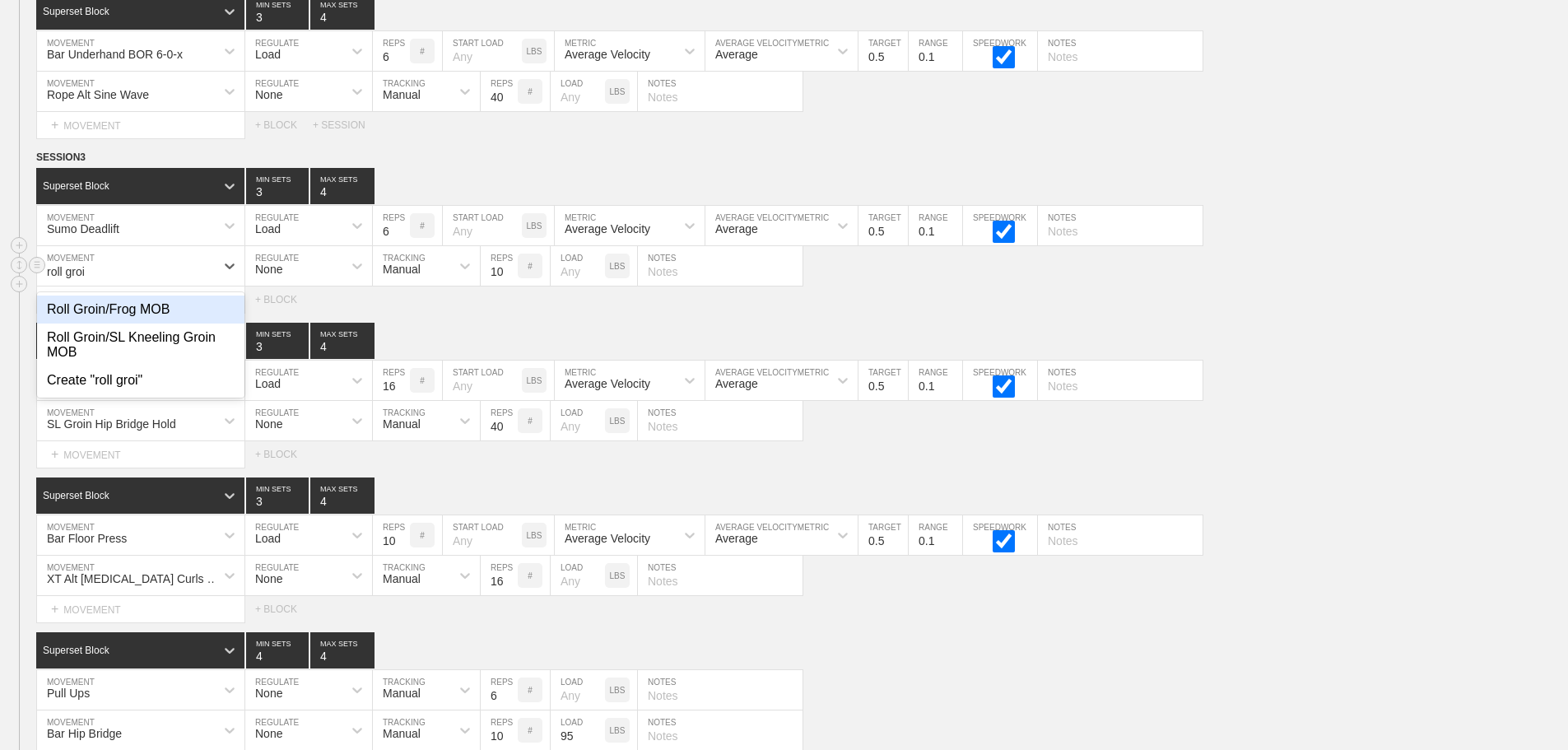
type input "roll groin"
click at [161, 345] on div "Roll Groin/SL Kneeling Groin MOB" at bounding box center [140, 345] width 208 height 43
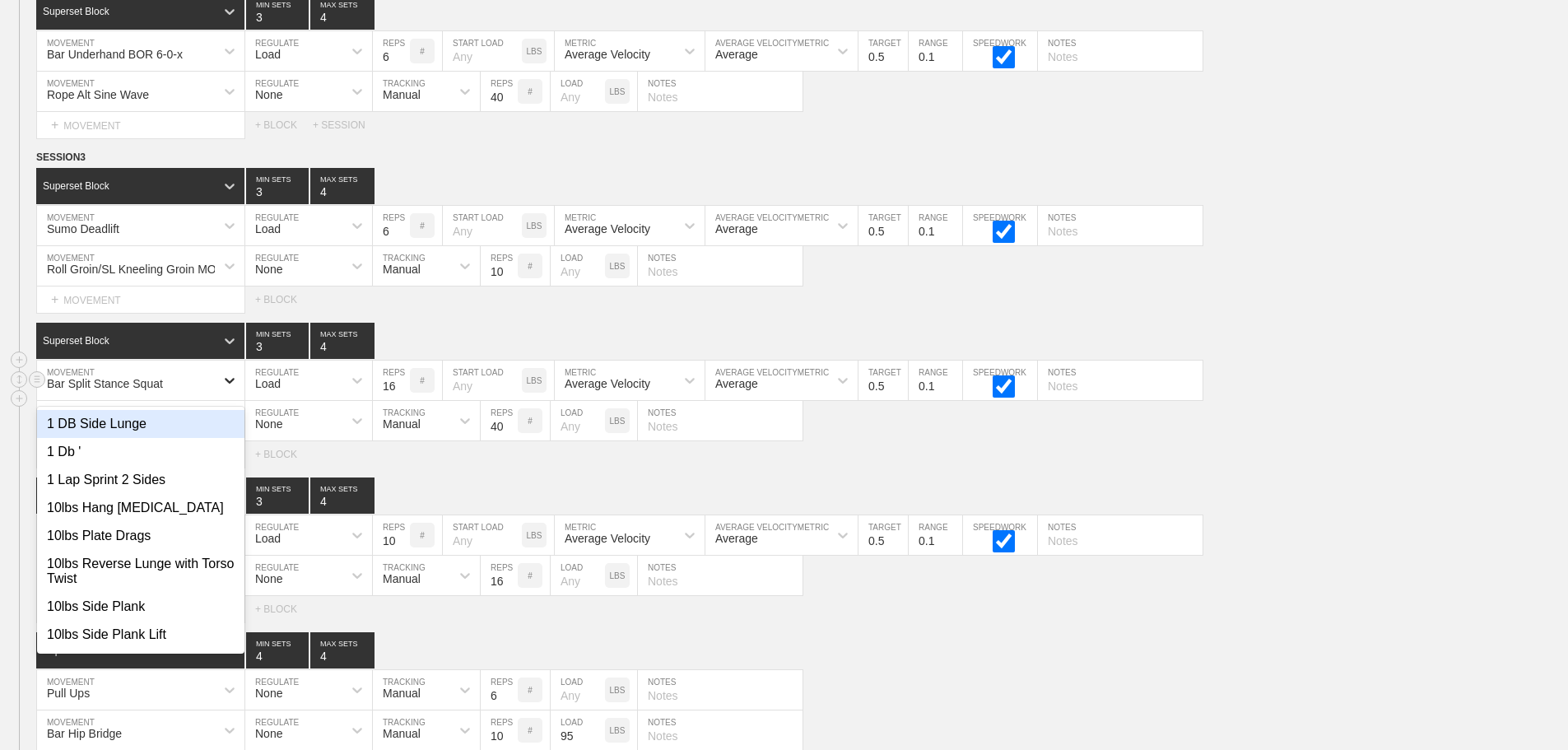
click at [237, 389] on icon at bounding box center [229, 379] width 16 height 16
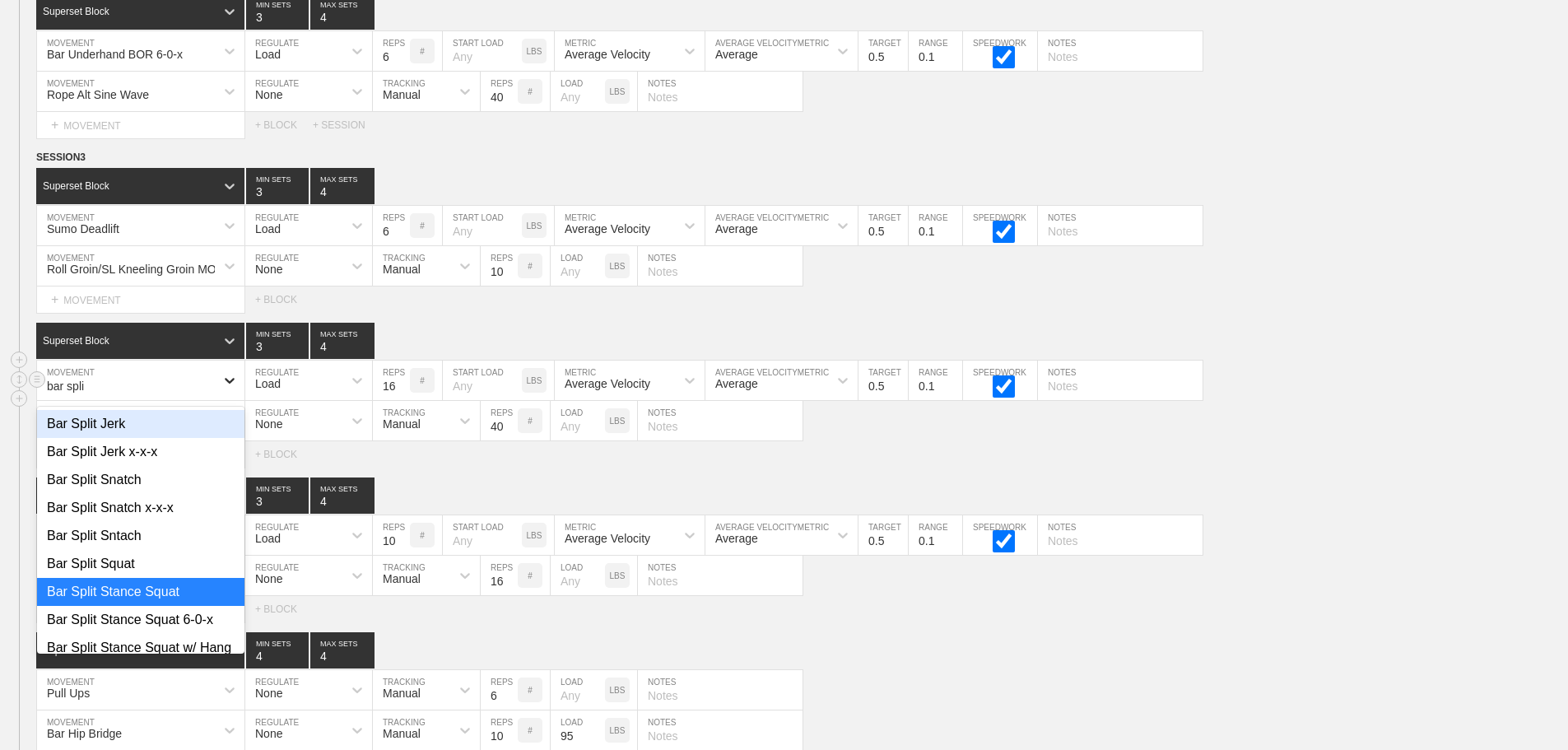
type input "bar split"
click at [184, 630] on div "Bar Split Stance Squat 6-0-x" at bounding box center [140, 619] width 208 height 28
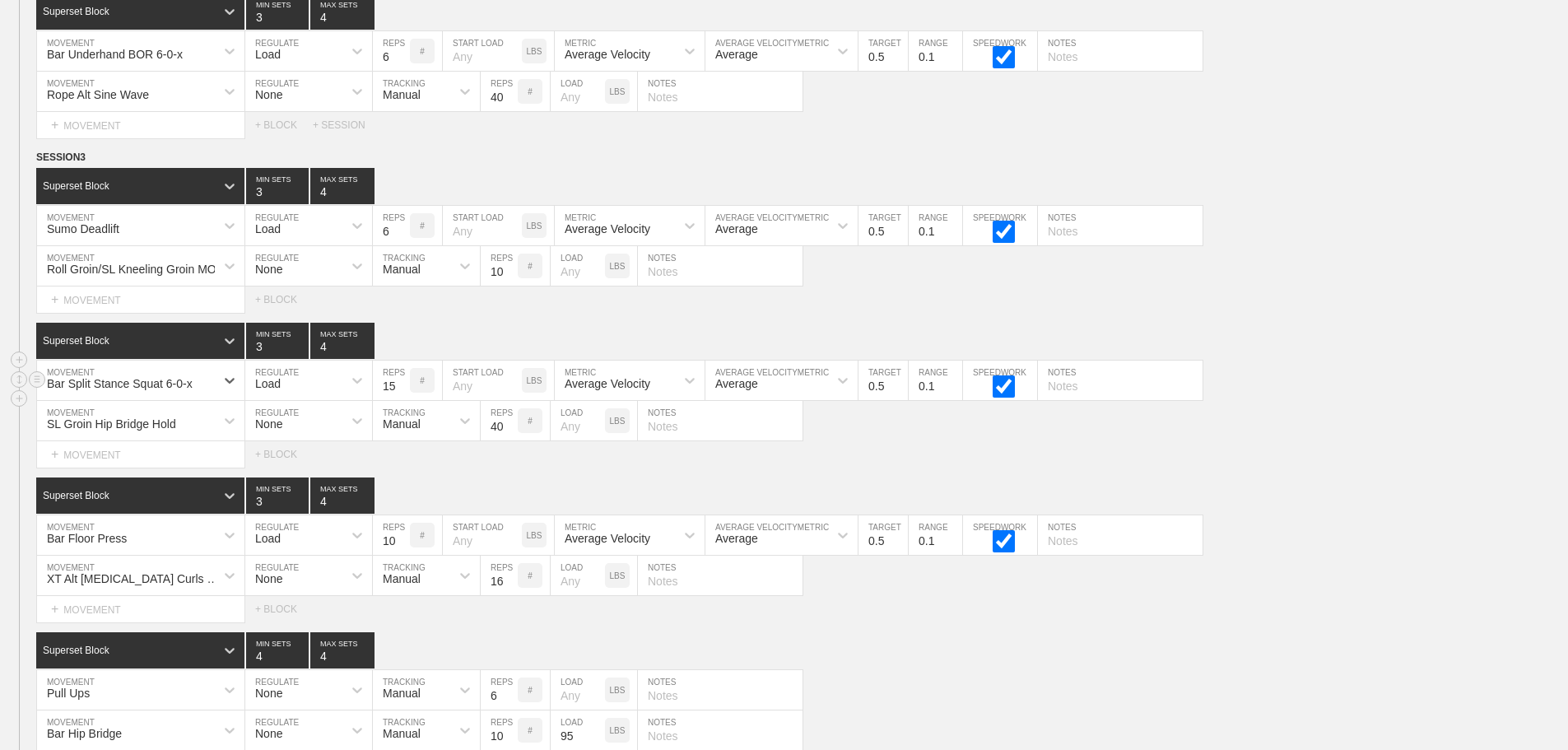
click at [403, 400] on input "15" at bounding box center [391, 380] width 37 height 39
click at [402, 400] on input "14" at bounding box center [391, 380] width 37 height 39
click at [402, 400] on input "13" at bounding box center [391, 380] width 37 height 39
click at [402, 400] on input "12" at bounding box center [391, 380] width 37 height 39
click at [402, 400] on input "11" at bounding box center [391, 380] width 37 height 39
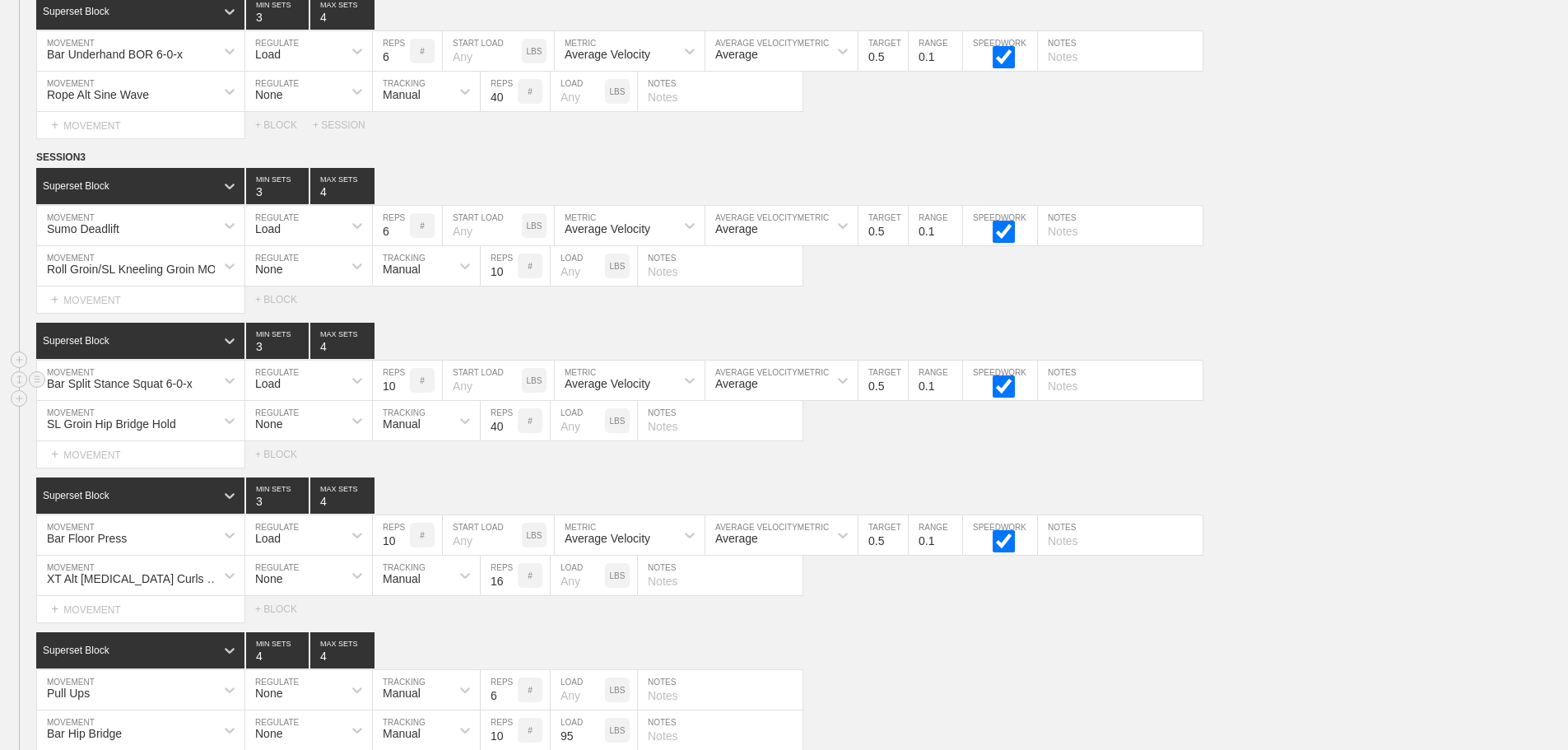
click at [402, 400] on input "10" at bounding box center [391, 380] width 37 height 39
click at [402, 400] on input "9" at bounding box center [391, 380] width 37 height 39
type input "8"
click at [402, 400] on input "8" at bounding box center [391, 380] width 37 height 39
click at [933, 467] on div "Select... MOVEMENT + MOVEMENT + BLOCK" at bounding box center [784, 454] width 1568 height 26
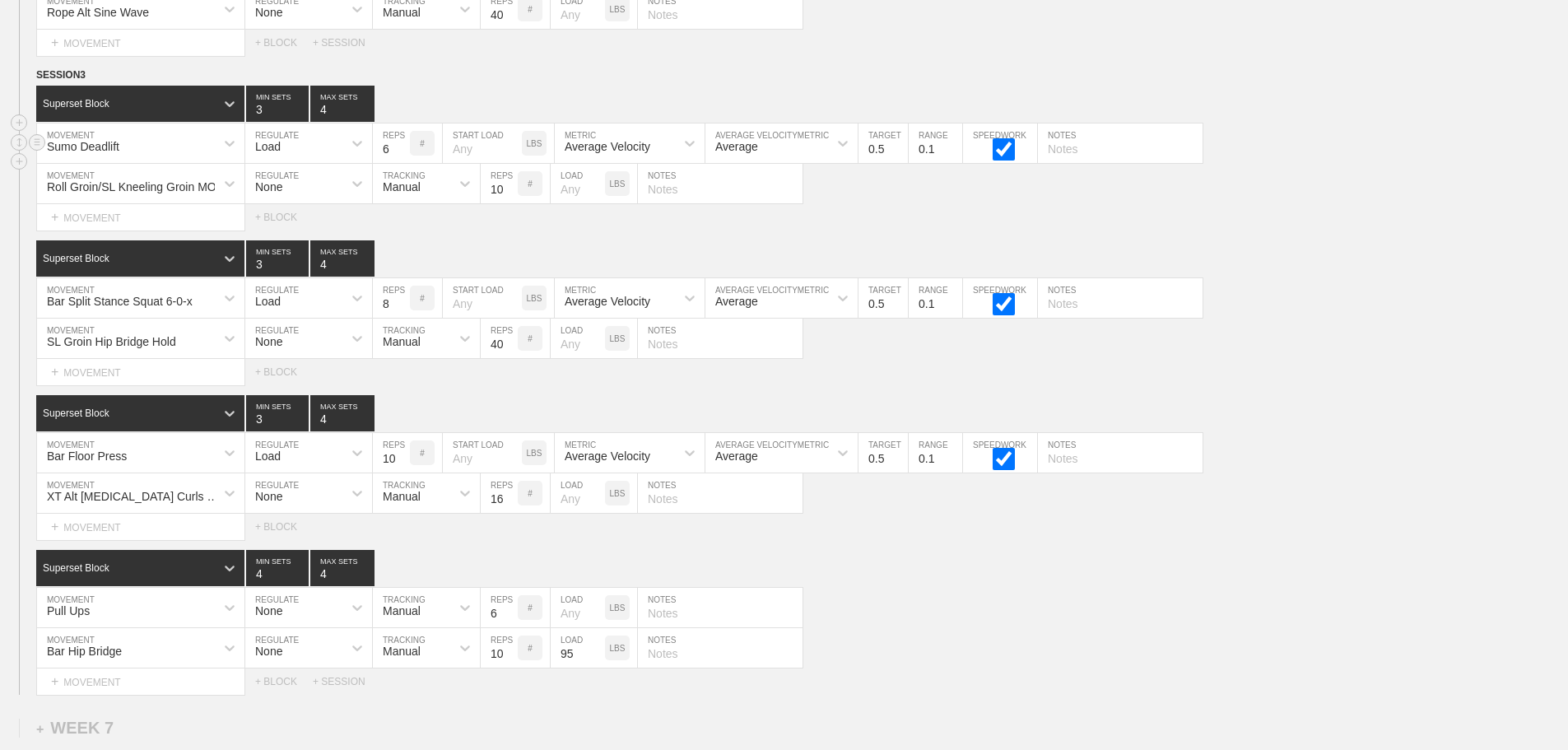
scroll to position [10303, 0]
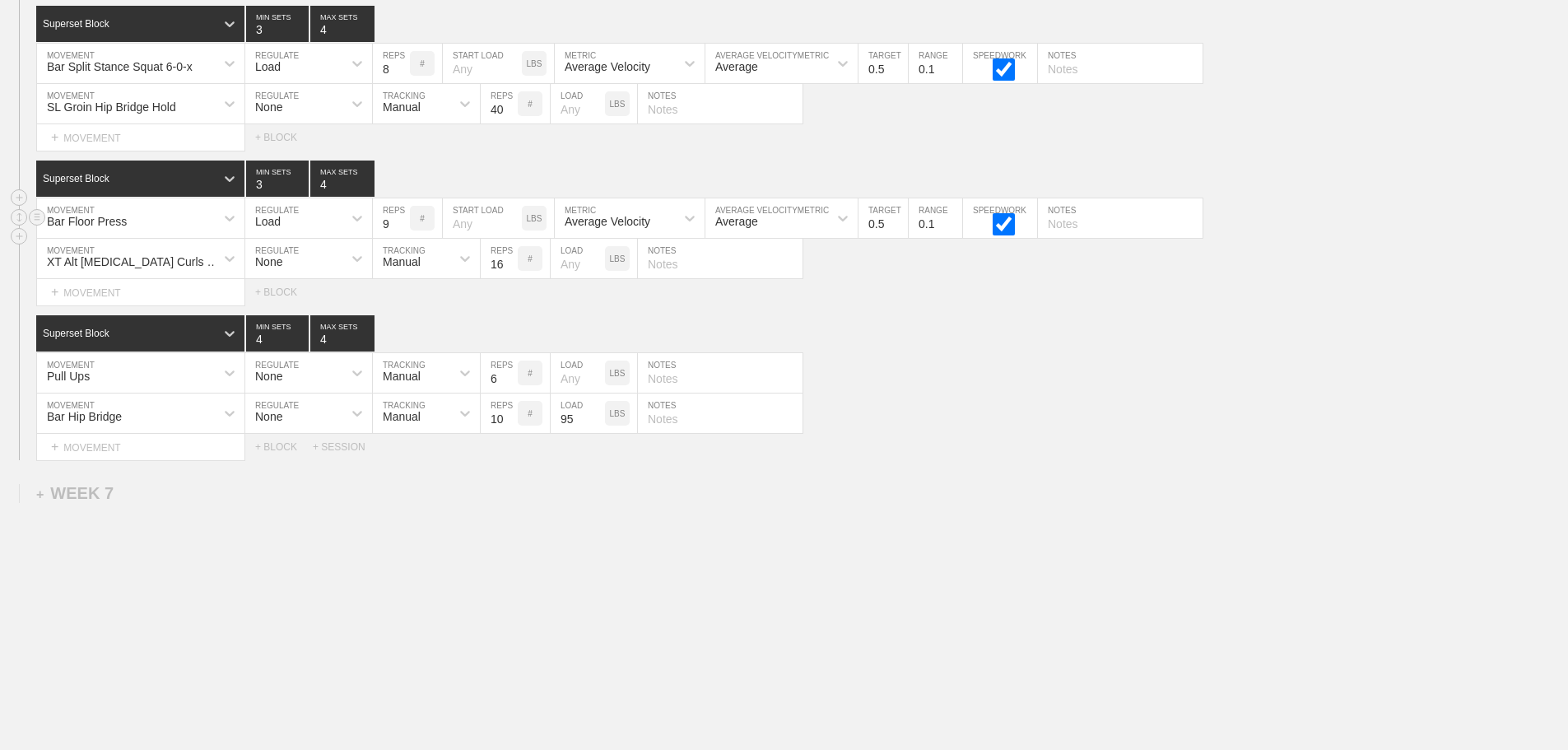
click at [402, 226] on input "9" at bounding box center [391, 218] width 37 height 39
click at [402, 226] on input "8" at bounding box center [391, 218] width 37 height 39
click at [402, 226] on input "7" at bounding box center [391, 218] width 37 height 39
type input "6"
click at [402, 226] on input "6" at bounding box center [391, 218] width 37 height 39
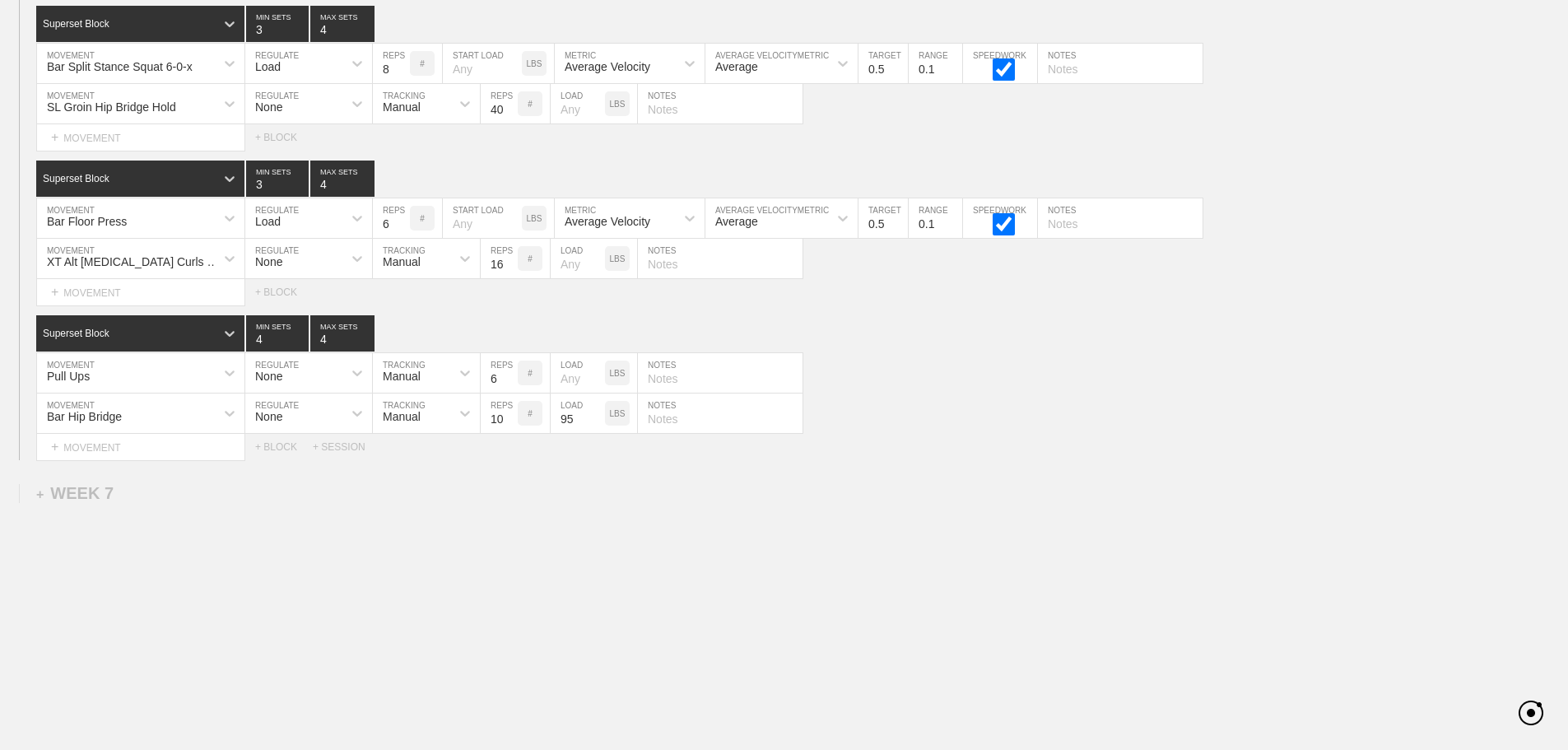
click at [852, 314] on div "SESSION 3 Superset Block 3 MIN SETS 4 MAX SETS DUPLICATE INSERT MOVEMENT AFTER …" at bounding box center [784, 145] width 1568 height 628
click at [1000, 419] on div "Bar Hip Bridge MOVEMENT None REGULATE Manual TRACKING 10 REPS # 95 LOAD LBS NOT…" at bounding box center [784, 413] width 1568 height 40
click at [171, 375] on div "Pull Ups" at bounding box center [126, 372] width 178 height 28
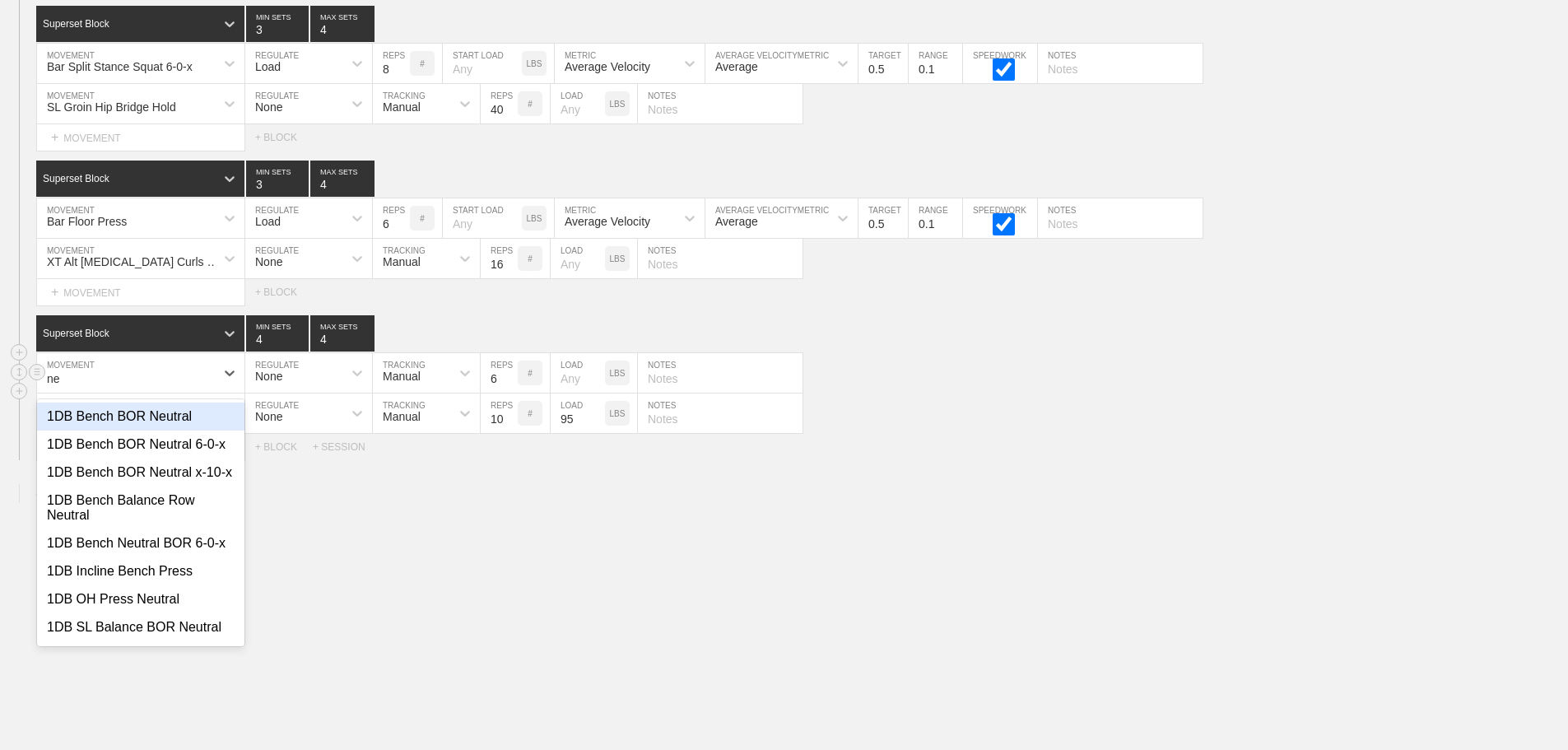
type input "n"
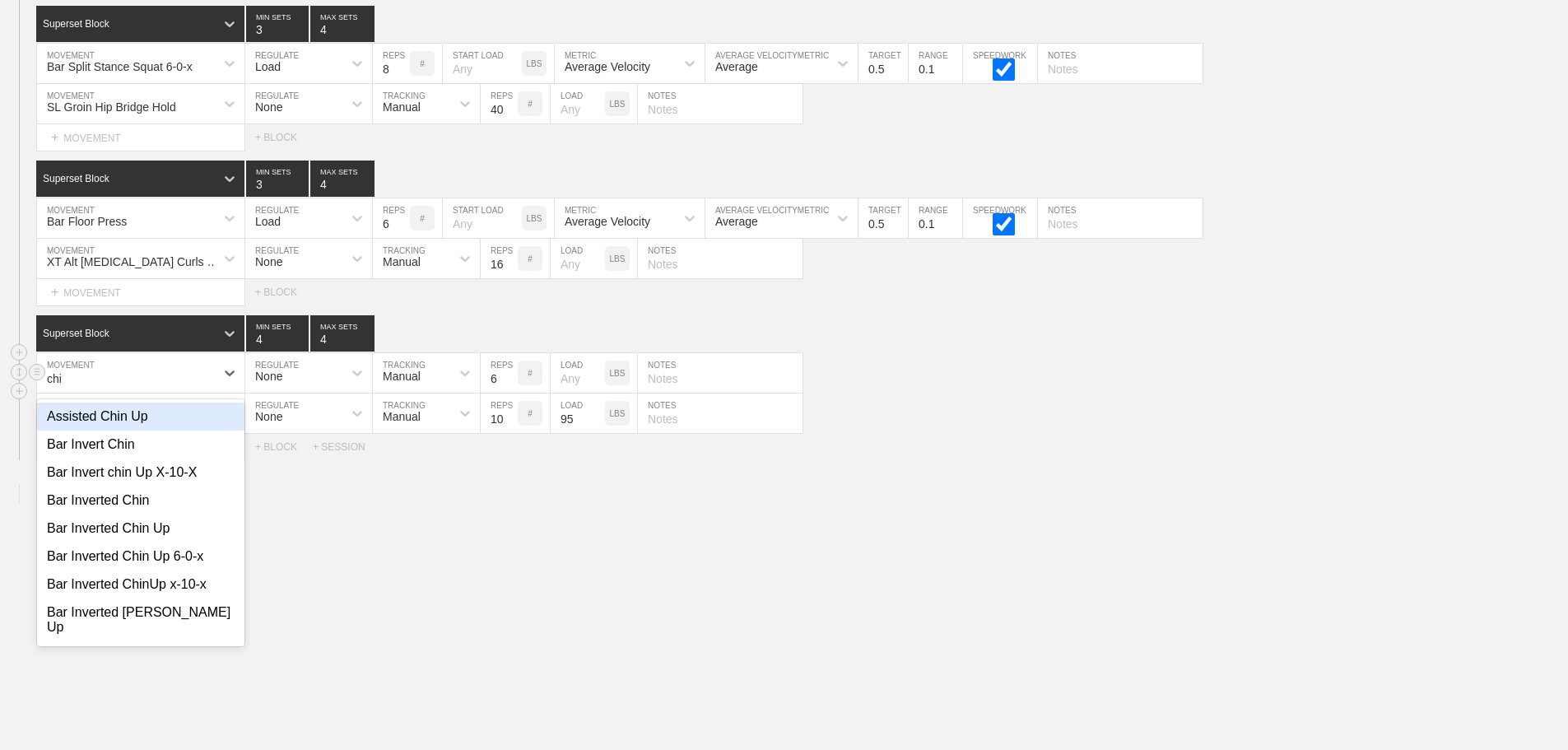
type input "chin"
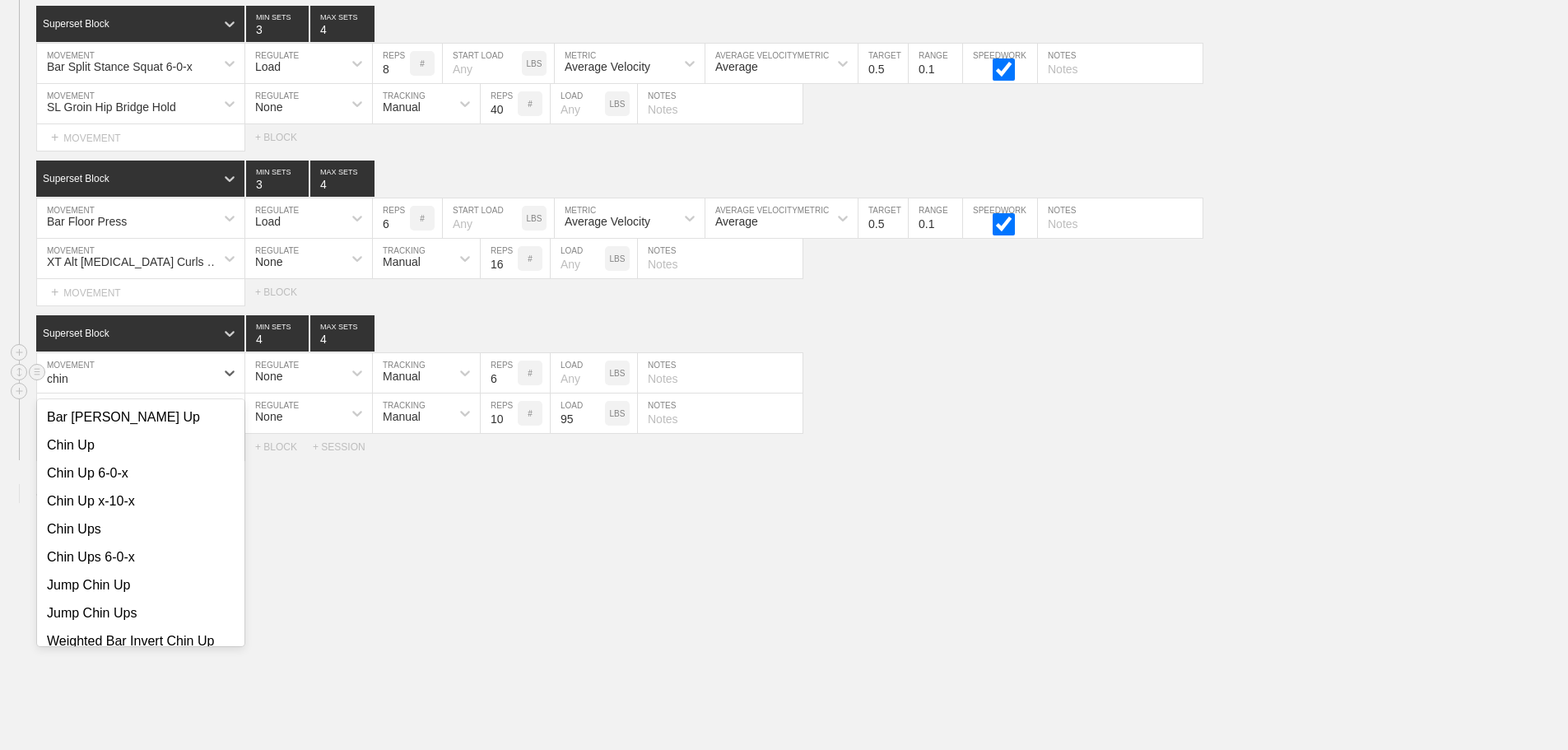
scroll to position [247, 0]
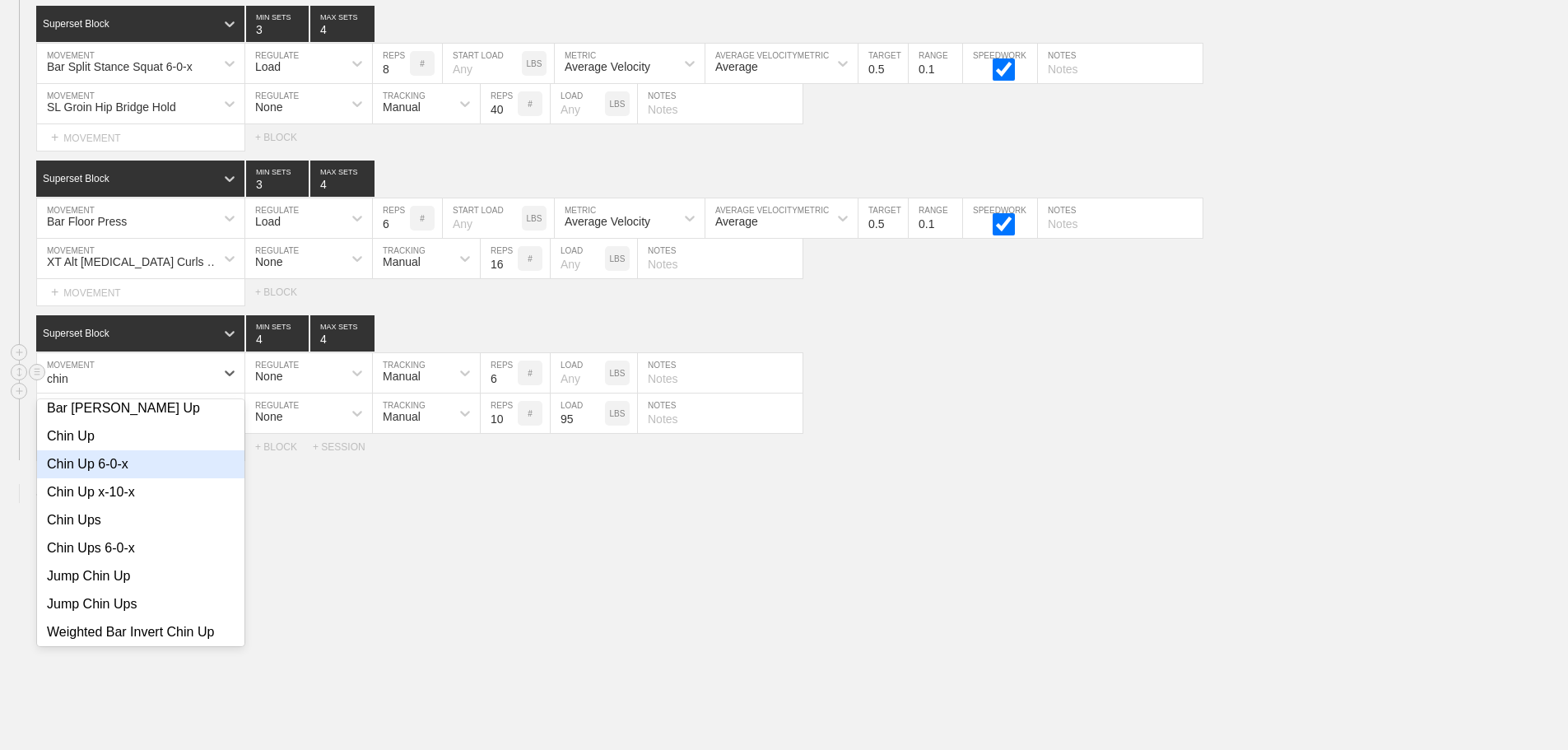
click at [106, 453] on div "Chin Up 6-0-x" at bounding box center [140, 464] width 208 height 28
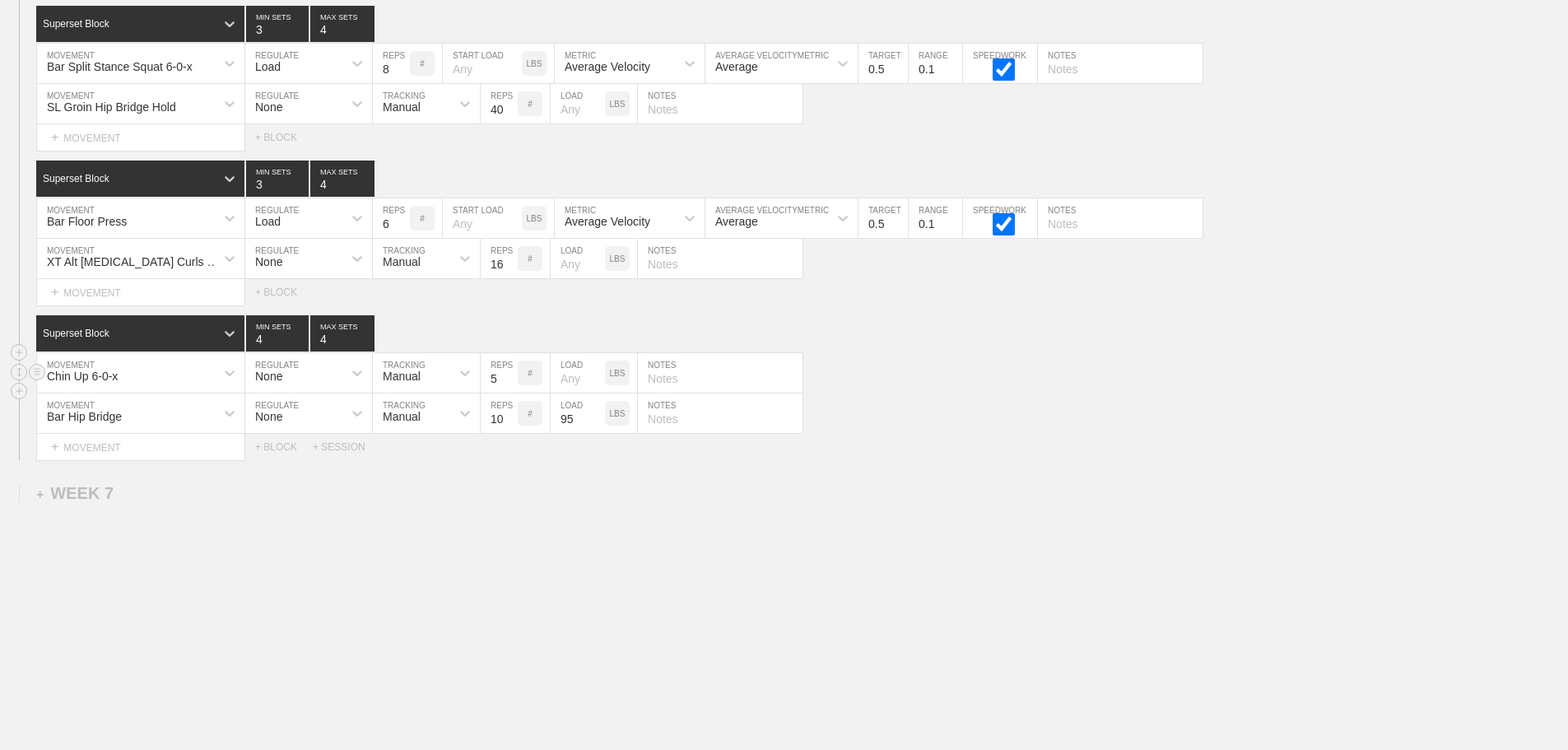
type input "5"
click at [511, 380] on input "5" at bounding box center [499, 372] width 37 height 39
click at [1037, 384] on div "Chin Up 6-0-x MOVEMENT None REGULATE Manual TRACKING 5 REPS # LOAD LBS NOTES" at bounding box center [784, 372] width 1568 height 40
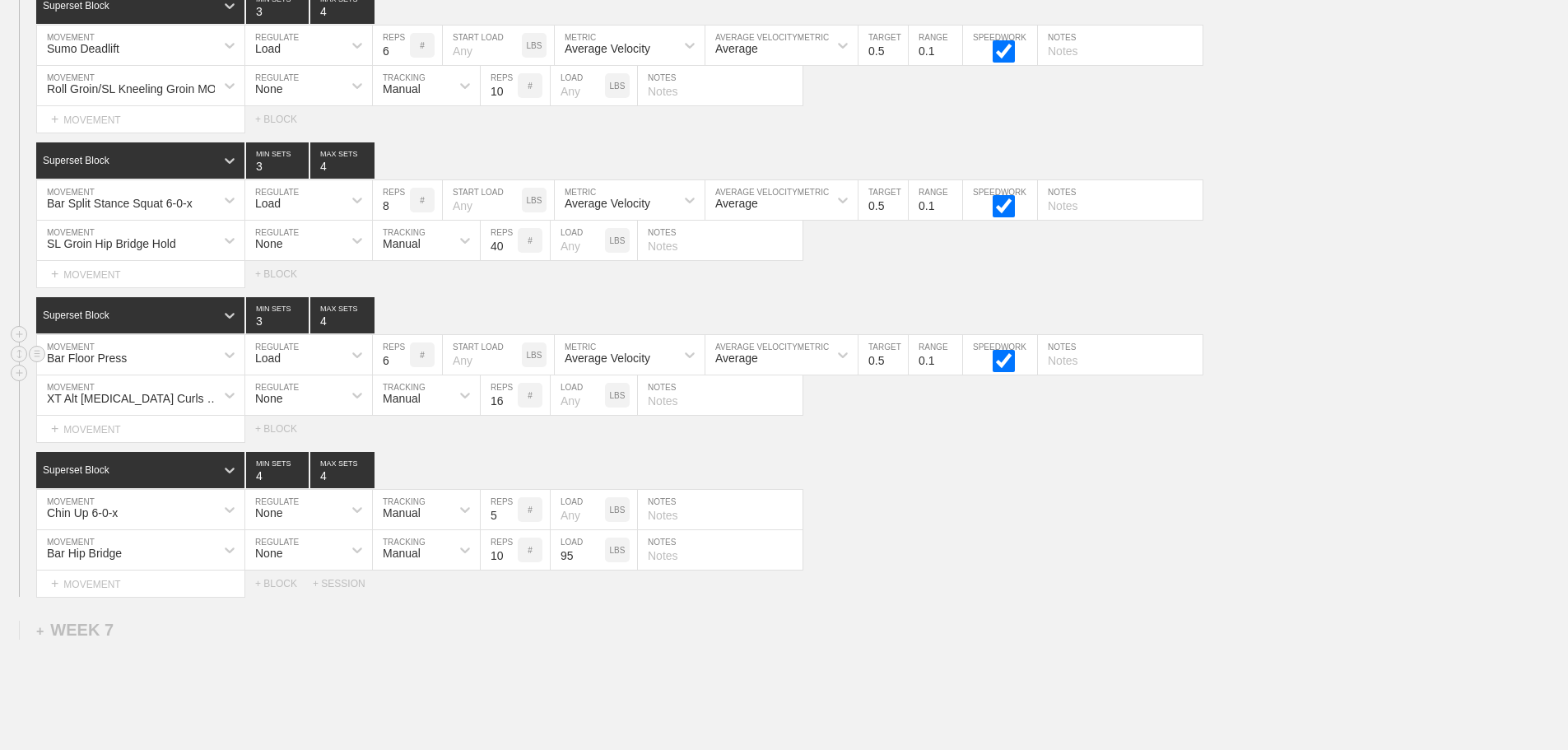
scroll to position [10303, 0]
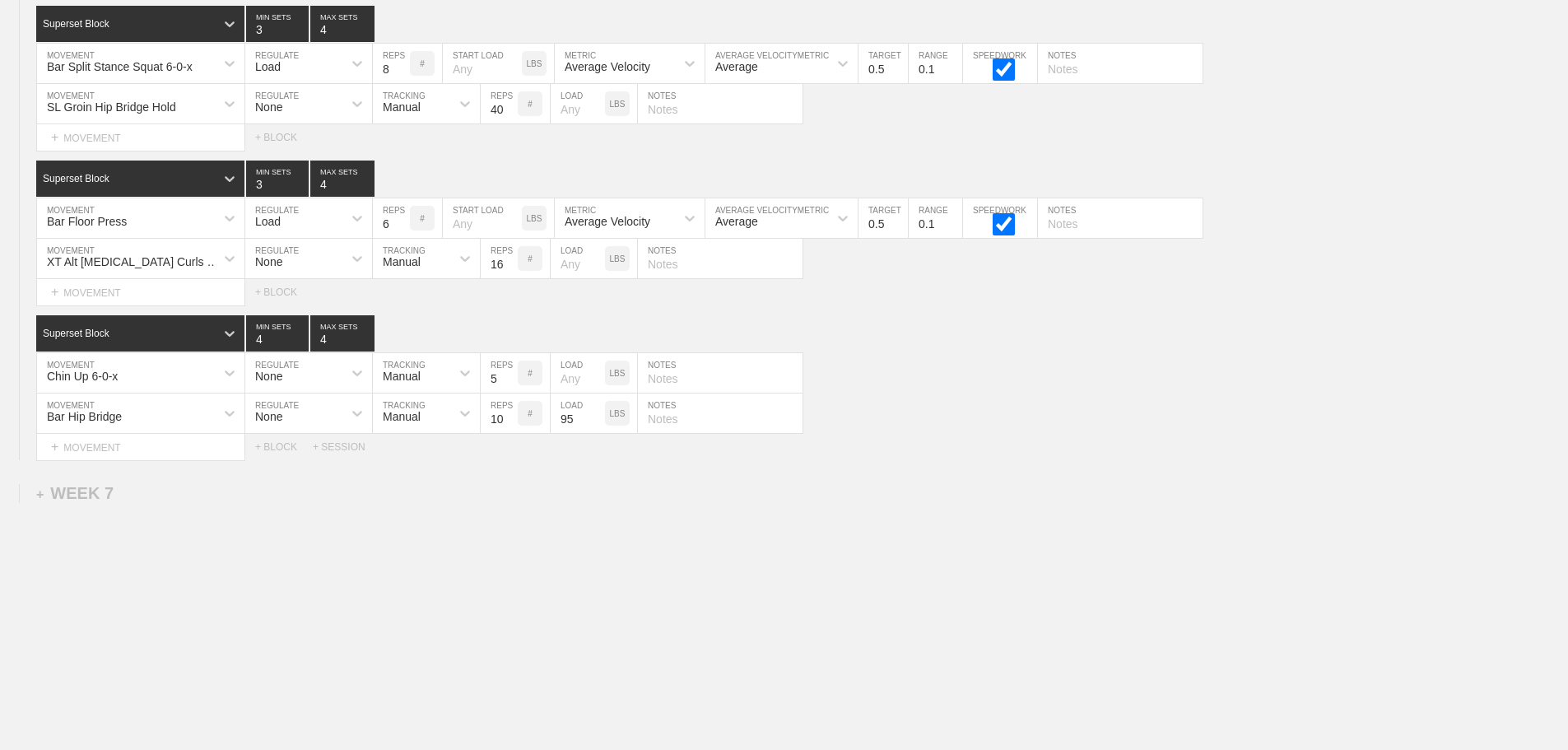
click at [1066, 431] on div "Bar Hip Bridge MOVEMENT None REGULATE Manual TRACKING 10 REPS # 95 LOAD LBS NOT…" at bounding box center [784, 413] width 1568 height 40
click at [1079, 430] on div "Bar Hip Bridge MOVEMENT None REGULATE Manual TRACKING 10 REPS # 95 LOAD LBS NOT…" at bounding box center [784, 413] width 1568 height 40
click at [953, 443] on div "Select... MOVEMENT + MOVEMENT + BLOCK + SESSION" at bounding box center [784, 447] width 1568 height 26
click at [229, 258] on icon at bounding box center [229, 258] width 16 height 16
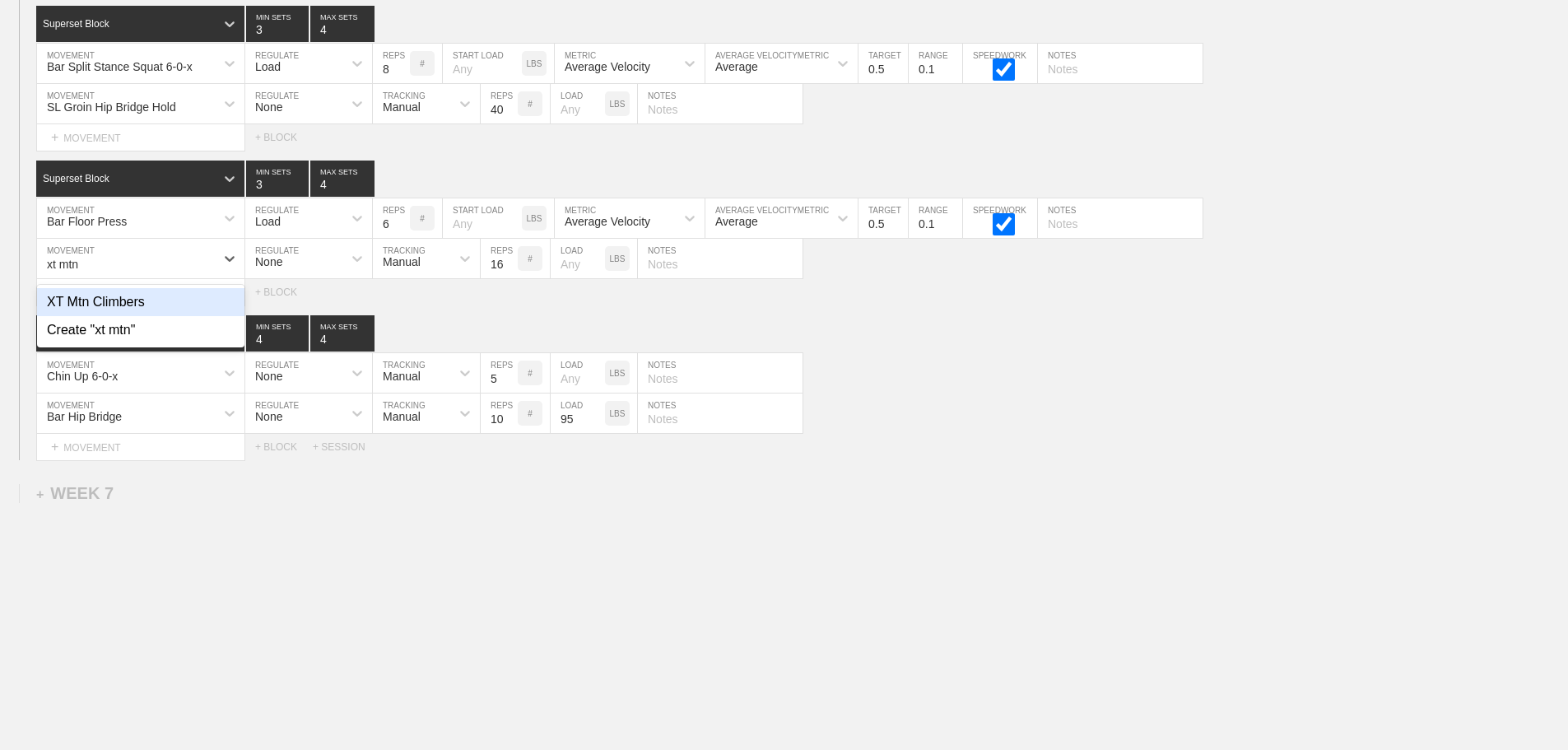
type input "xt mtn"
click at [906, 302] on div "Select... MOVEMENT + MOVEMENT + BLOCK" at bounding box center [784, 292] width 1568 height 26
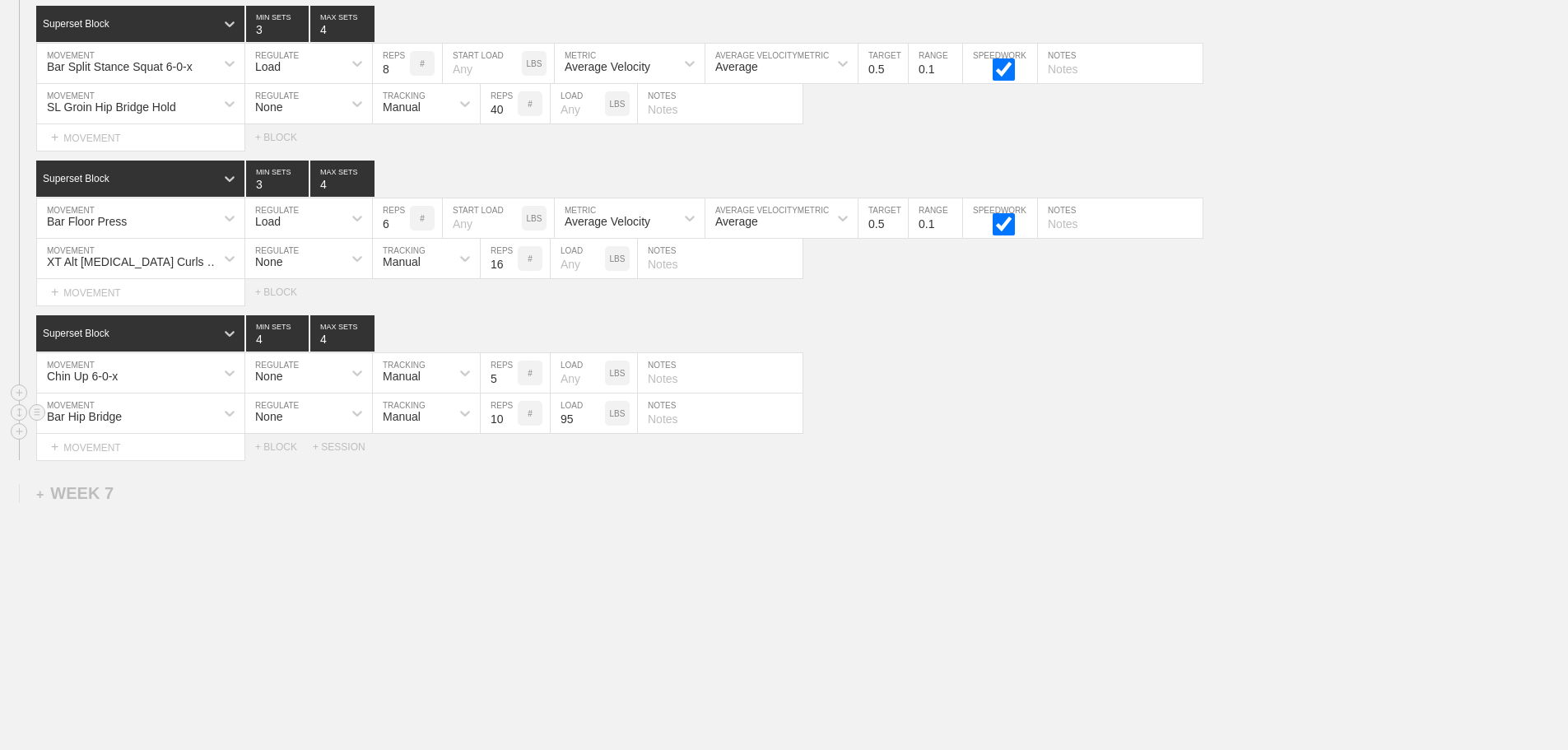
click at [197, 413] on div "Bar Hip Bridge" at bounding box center [126, 413] width 178 height 28
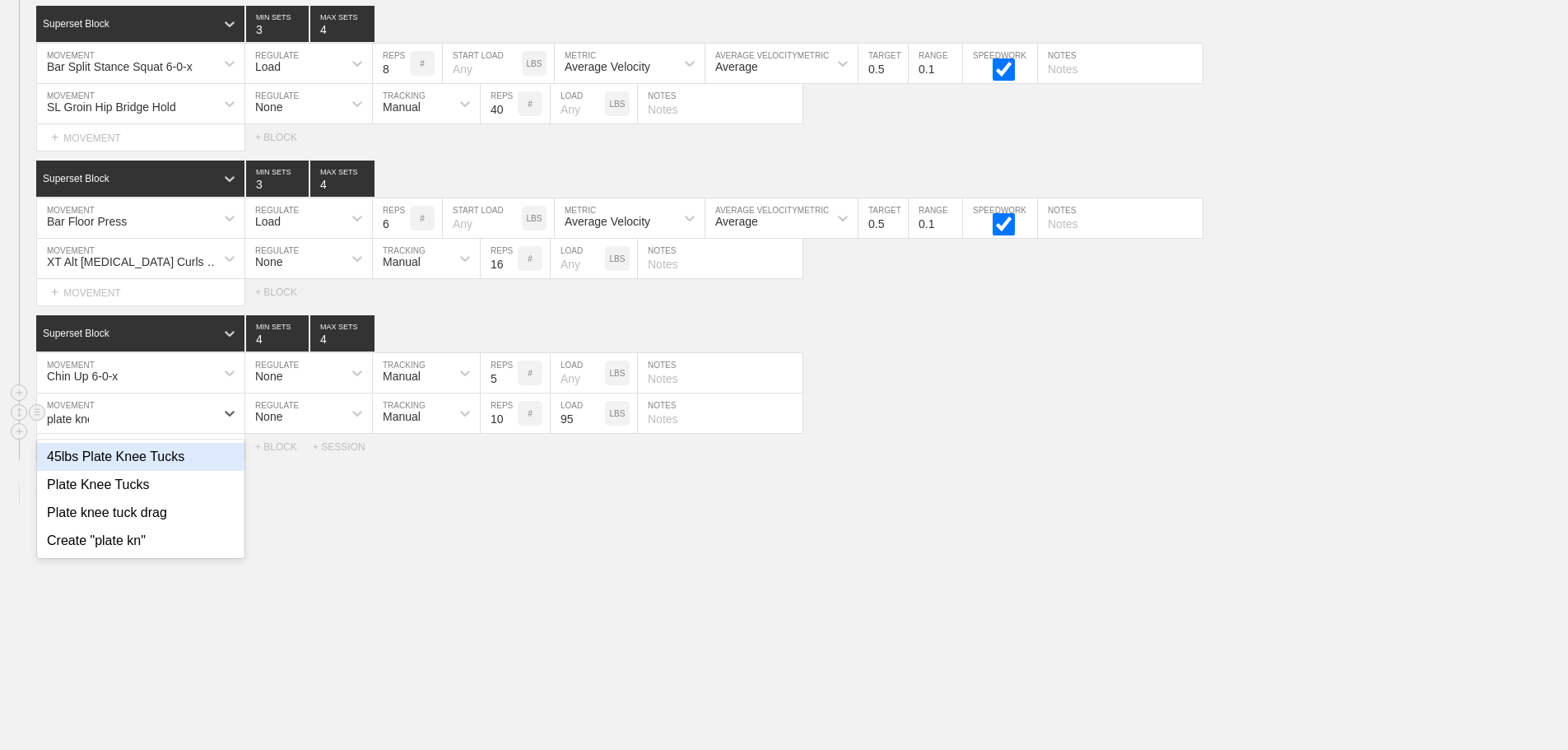
type input "plate knee"
click at [142, 478] on div "Plate Knee Tucks" at bounding box center [140, 484] width 208 height 28
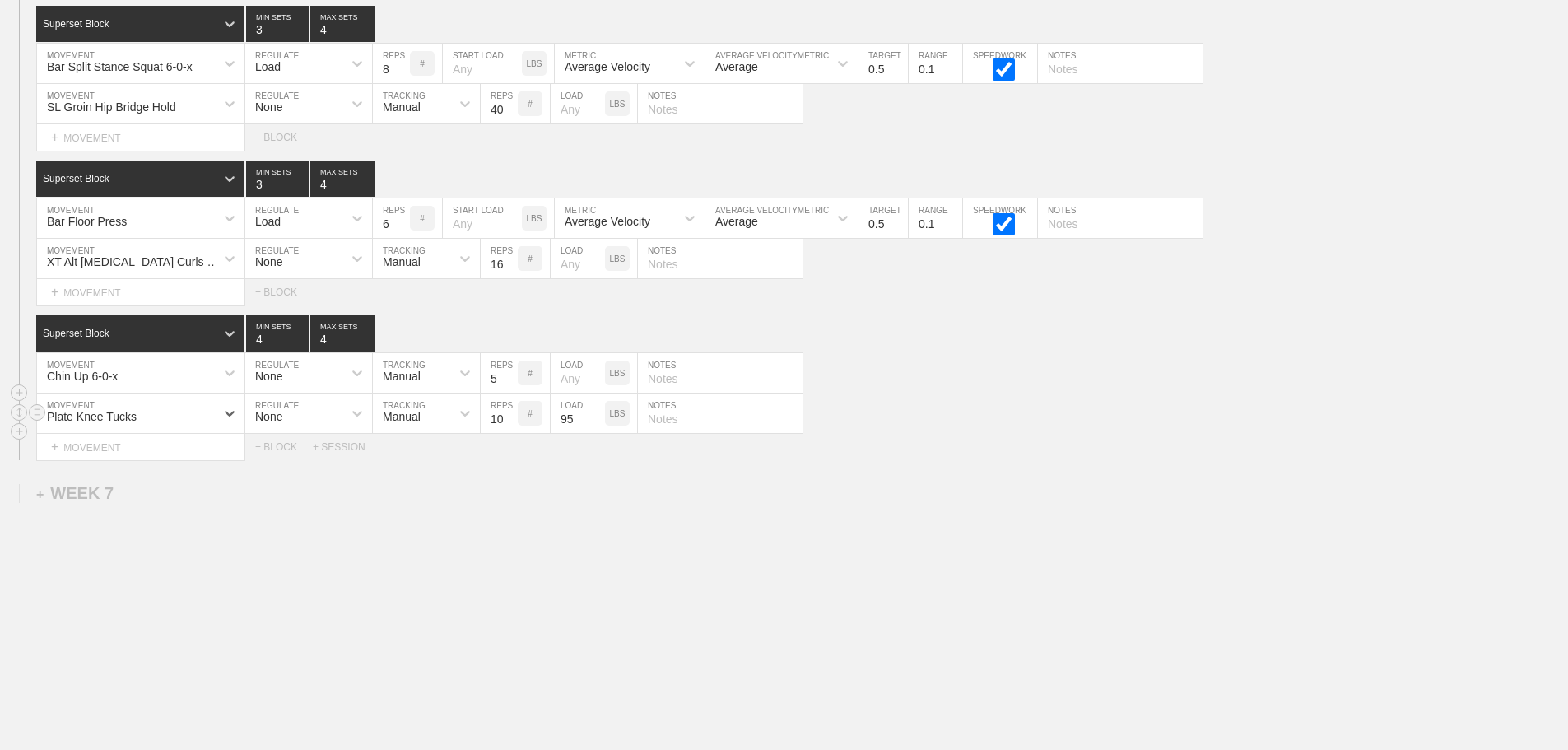
click at [574, 419] on input "95" at bounding box center [578, 413] width 55 height 39
type input "25"
click at [508, 414] on input "11" at bounding box center [499, 413] width 37 height 39
type input "12"
click at [508, 414] on input "12" at bounding box center [499, 413] width 37 height 39
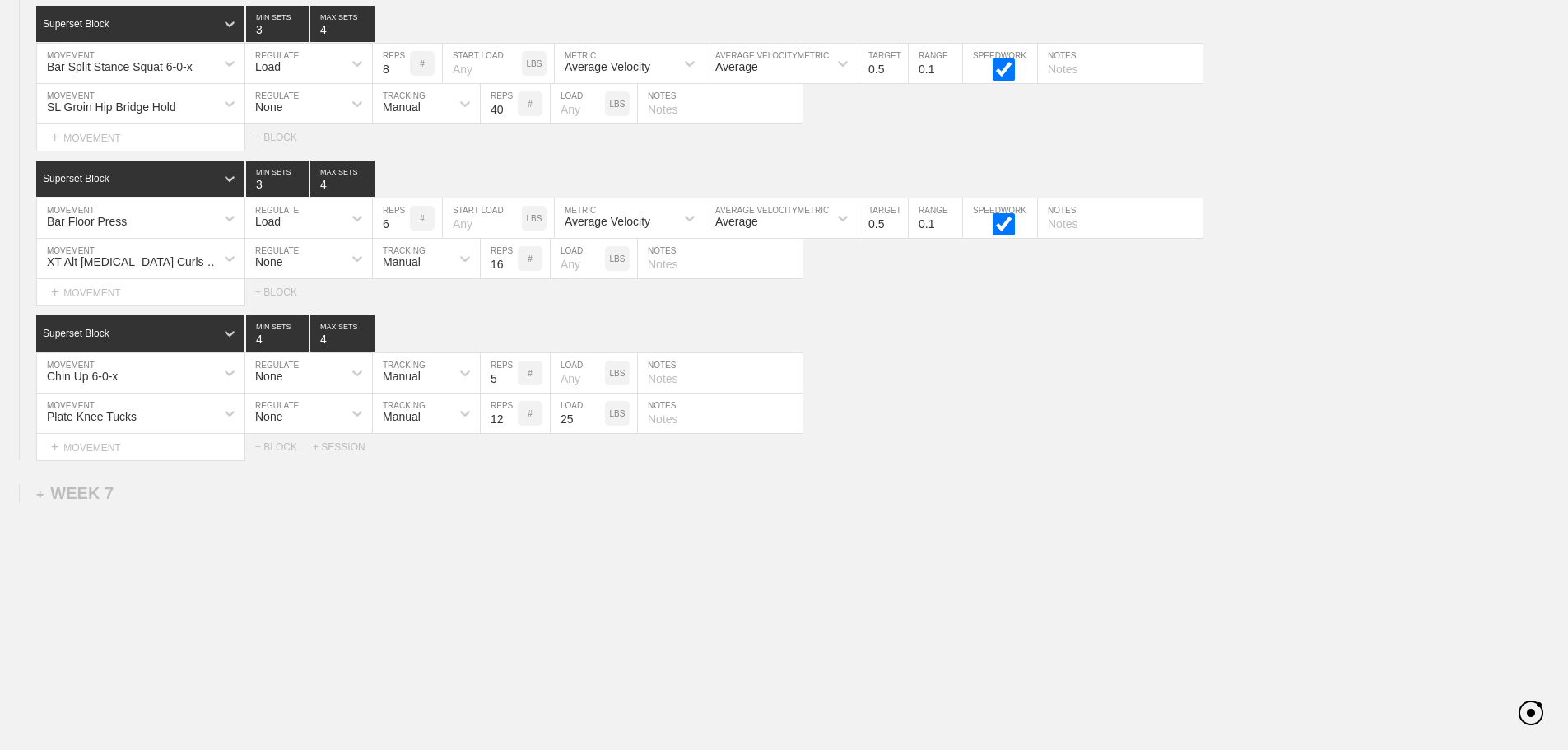
click at [955, 430] on div "Plate Knee Tucks MOVEMENT None REGULATE Manual TRACKING 12 REPS # 25 LOAD LBS N…" at bounding box center [784, 413] width 1568 height 40
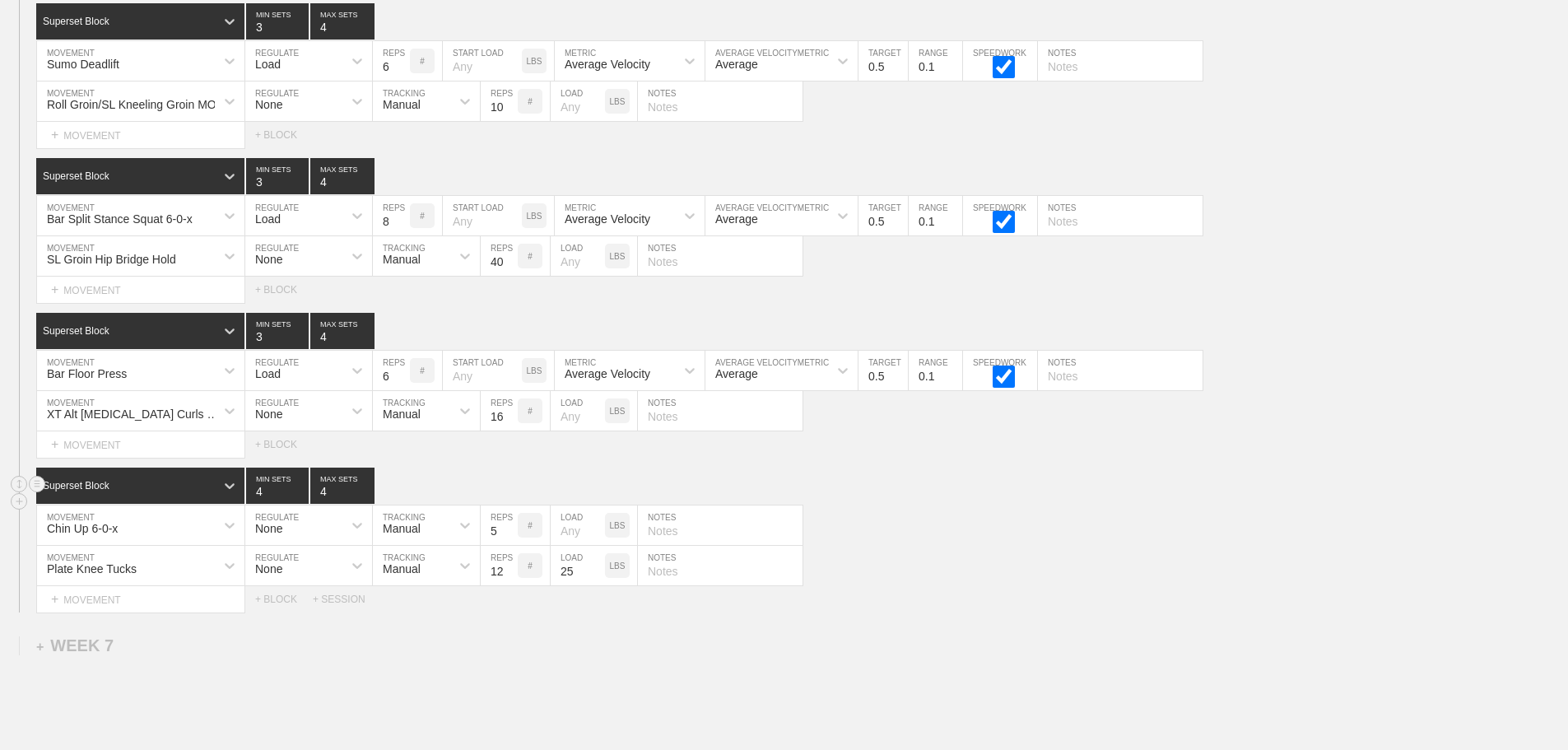
click at [953, 485] on div "Superset Block 4 MIN SETS 4 MAX SETS" at bounding box center [802, 485] width 1532 height 36
click at [866, 479] on div "SESSION 3 Superset Block 3 MIN SETS 4 MAX SETS DUPLICATE INSERT MOVEMENT AFTER …" at bounding box center [784, 298] width 1568 height 628
click at [907, 574] on div "Plate Knee Tucks MOVEMENT None REGULATE Manual TRACKING 12 REPS # 25 LOAD LBS N…" at bounding box center [784, 565] width 1568 height 40
click at [1062, 558] on div "Plate Knee Tucks MOVEMENT None REGULATE Manual TRACKING 12 REPS # 25 LOAD LBS N…" at bounding box center [784, 565] width 1568 height 40
click at [1324, 121] on div "Roll Groin/SL Kneeling Groin MOB MOVEMENT None REGULATE Manual TRACKING 10 REPS…" at bounding box center [784, 101] width 1568 height 40
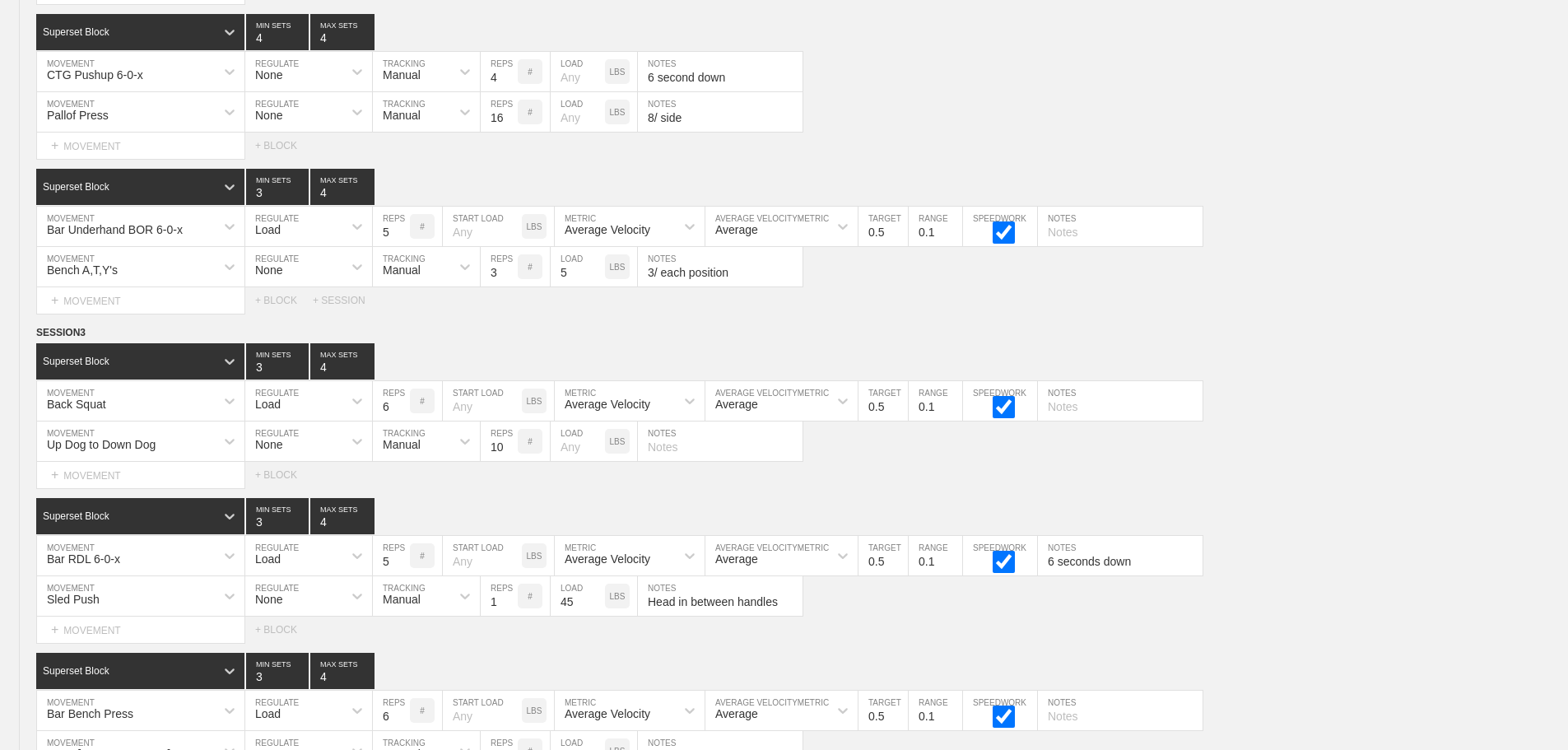
scroll to position [10303, 0]
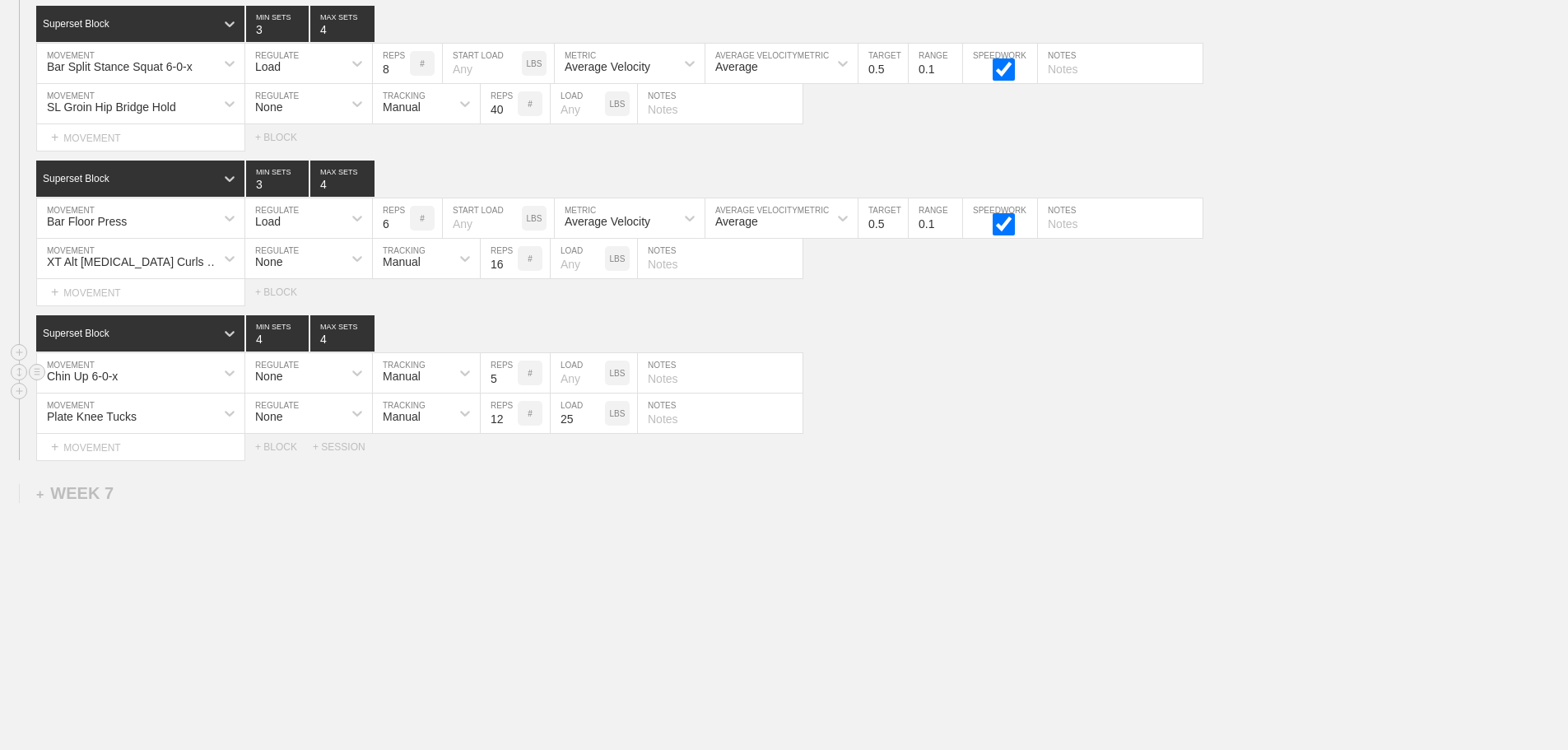
drag, startPoint x: 1289, startPoint y: 514, endPoint x: 586, endPoint y: 363, distance: 719.0
click at [224, 260] on icon at bounding box center [229, 258] width 16 height 16
click at [1045, 385] on div "Chin Up 6-0-x MOVEMENT None REGULATE Manual TRACKING 5 REPS # LOAD LBS NOTES" at bounding box center [784, 372] width 1568 height 40
click at [1119, 426] on div "Plate Knee Tucks MOVEMENT None REGULATE Manual TRACKING 12 REPS # 25 LOAD LBS N…" at bounding box center [784, 413] width 1568 height 40
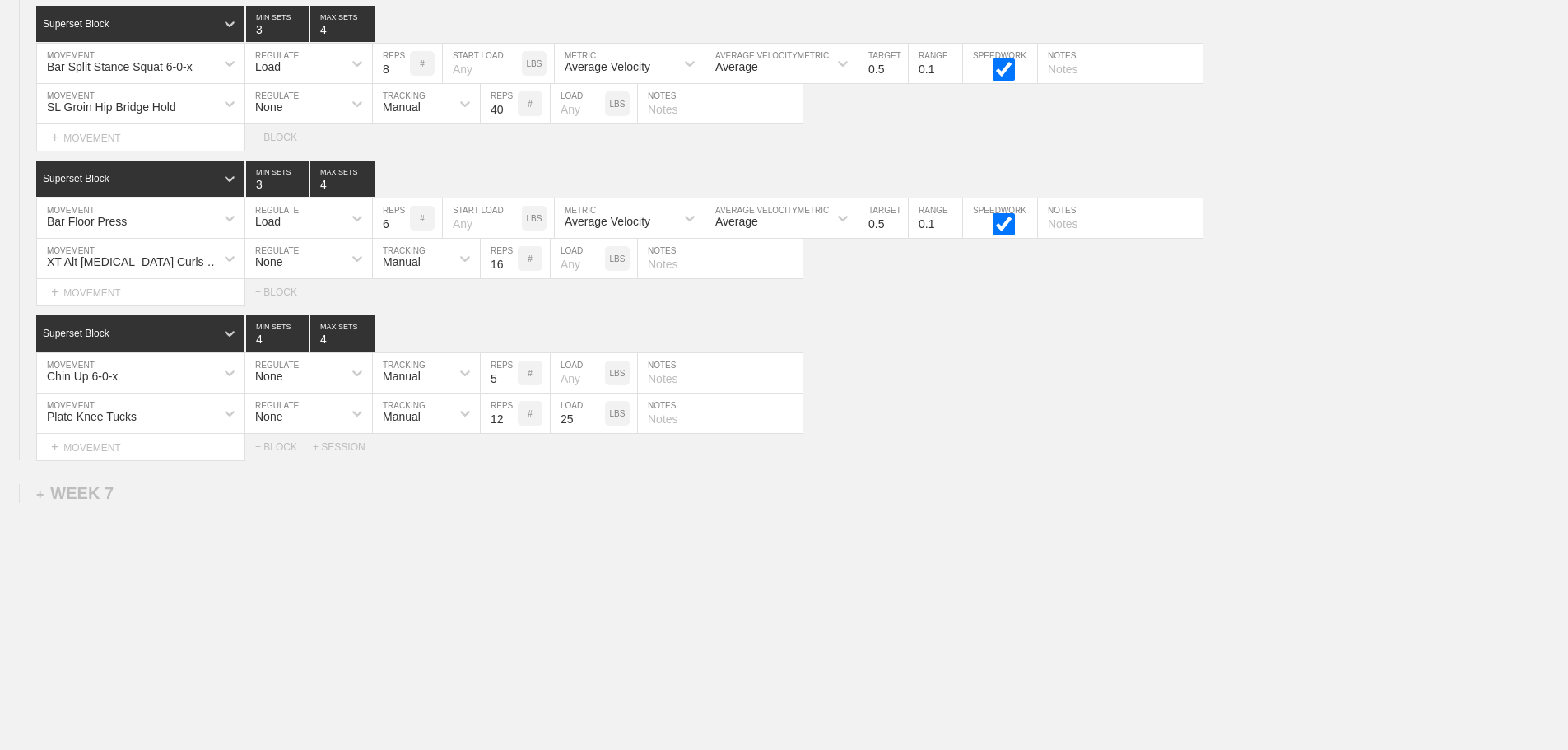
click at [198, 107] on div "SL Groin Hip Bridge Hold" at bounding box center [126, 103] width 178 height 28
type input "bear cr"
click at [206, 146] on div "Bear Crawl to T-Spine Rotation" at bounding box center [140, 147] width 208 height 28
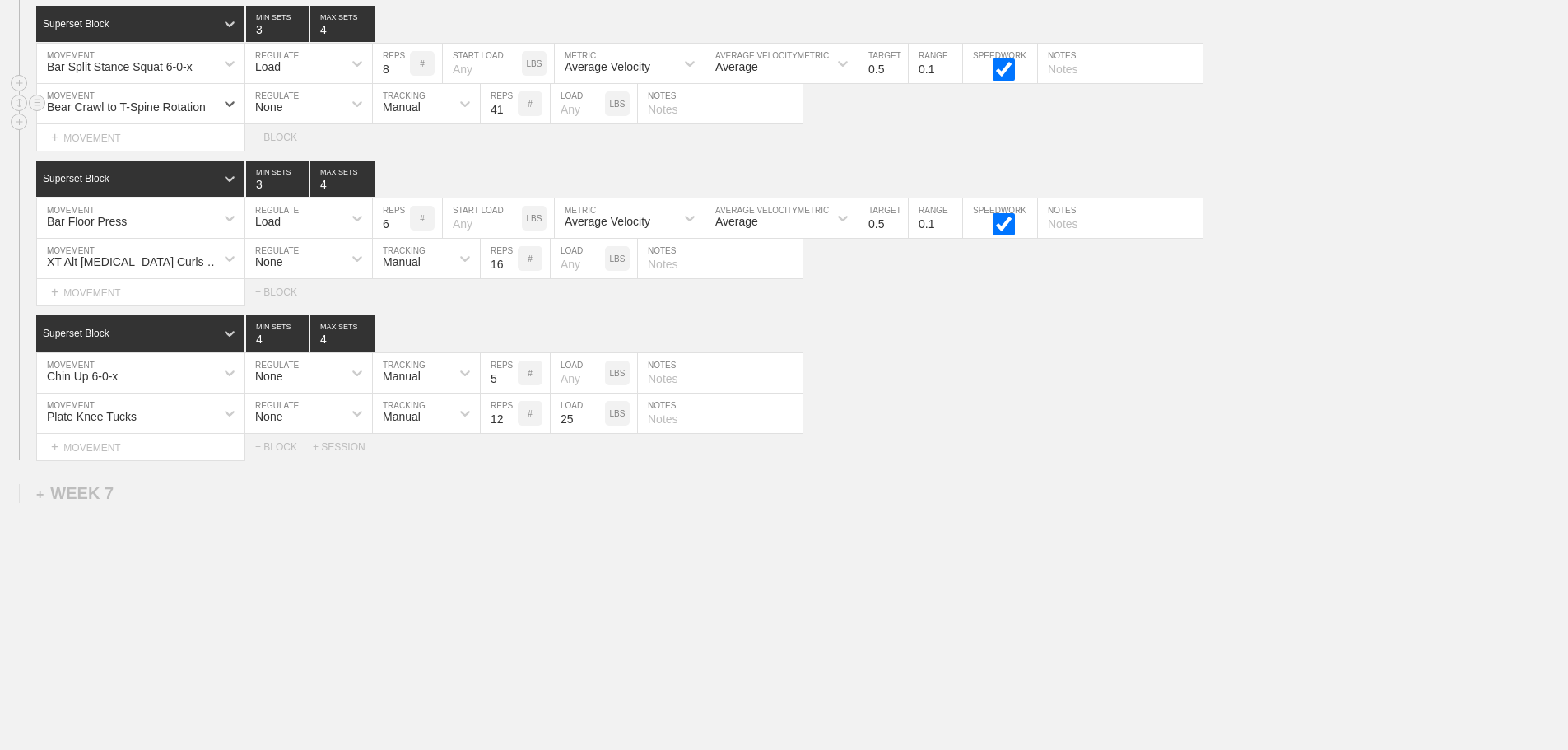
click at [504, 108] on input "41" at bounding box center [499, 103] width 37 height 39
type input "4"
type input "10"
click at [1058, 382] on div "Chin Up 6-0-x MOVEMENT None REGULATE Manual TRACKING 5 REPS # LOAD LBS NOTES" at bounding box center [784, 372] width 1568 height 40
click at [1061, 456] on div "Select... MOVEMENT + MOVEMENT + BLOCK + SESSION" at bounding box center [784, 447] width 1568 height 26
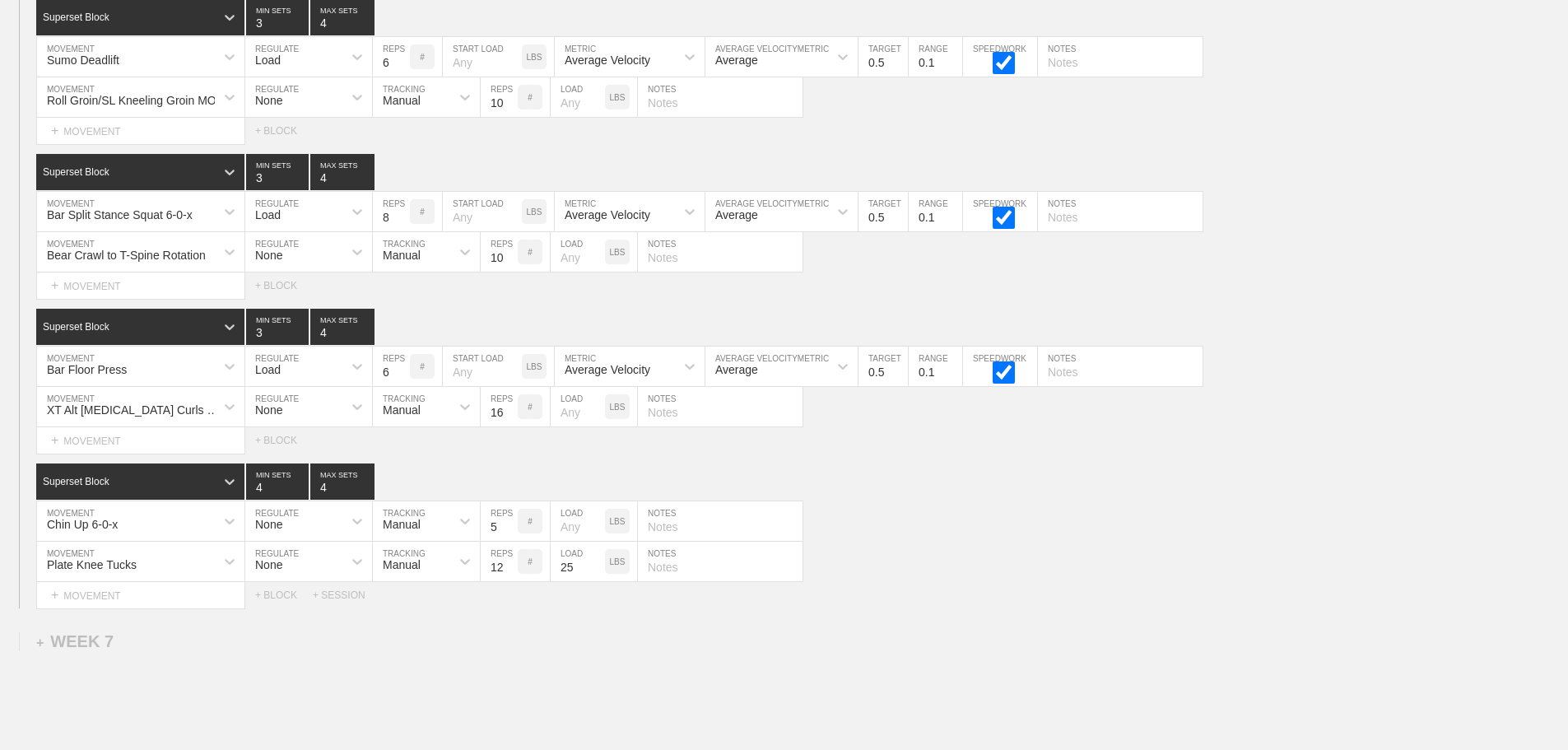
scroll to position [10139, 0]
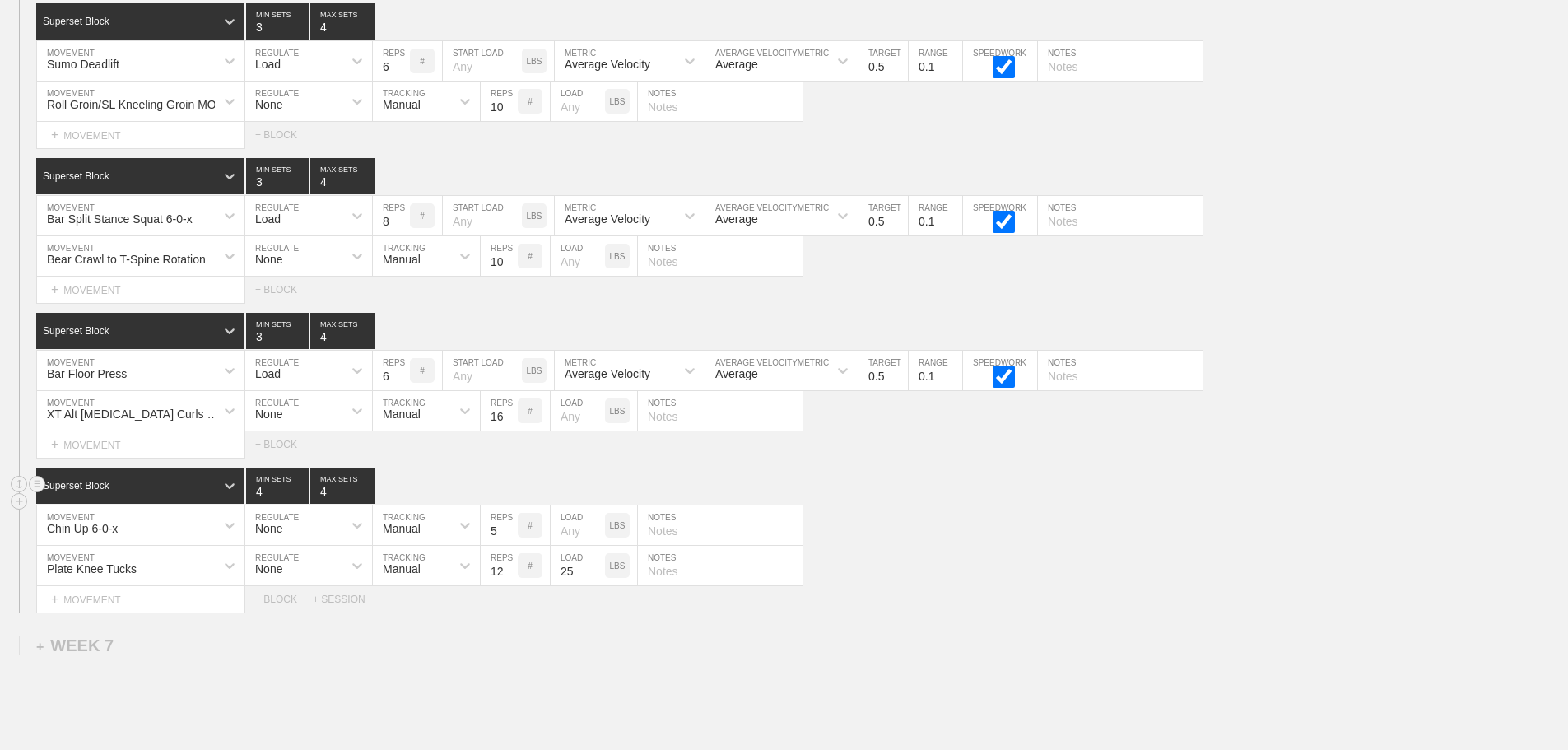
click at [1093, 483] on div "Superset Block 4 MIN SETS 4 MAX SETS" at bounding box center [802, 485] width 1532 height 36
click at [925, 485] on div "Superset Block 4 MIN SETS 4 MAX SETS" at bounding box center [802, 485] width 1532 height 36
drag, startPoint x: 988, startPoint y: 560, endPoint x: 1022, endPoint y: 213, distance: 348.7
click at [994, 511] on div "Superset Block 4 MIN SETS 4 MAX SETS DUPLICATE INSERT MOVEMENT AFTER DELETE Chi…" at bounding box center [784, 540] width 1568 height 145
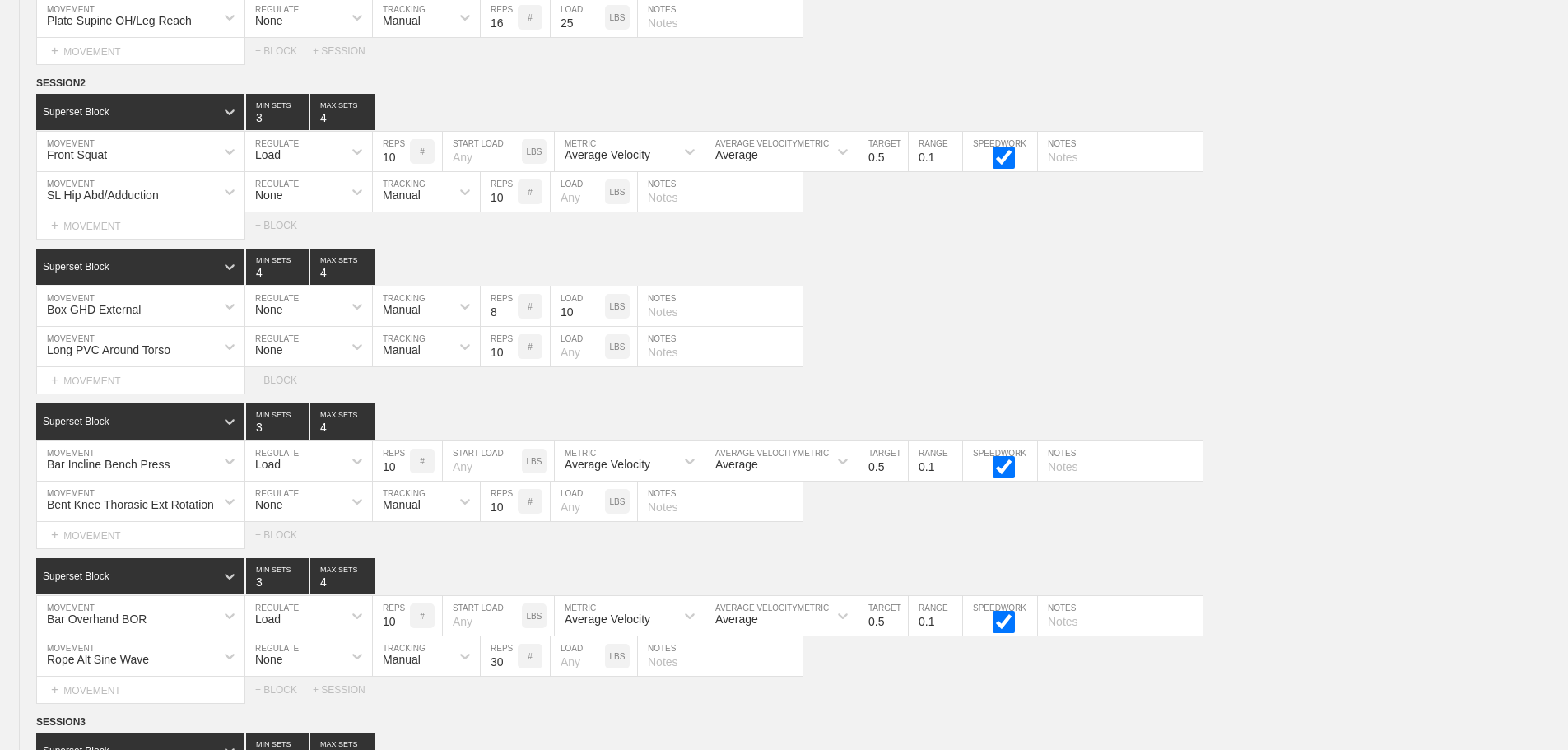
scroll to position [10303, 0]
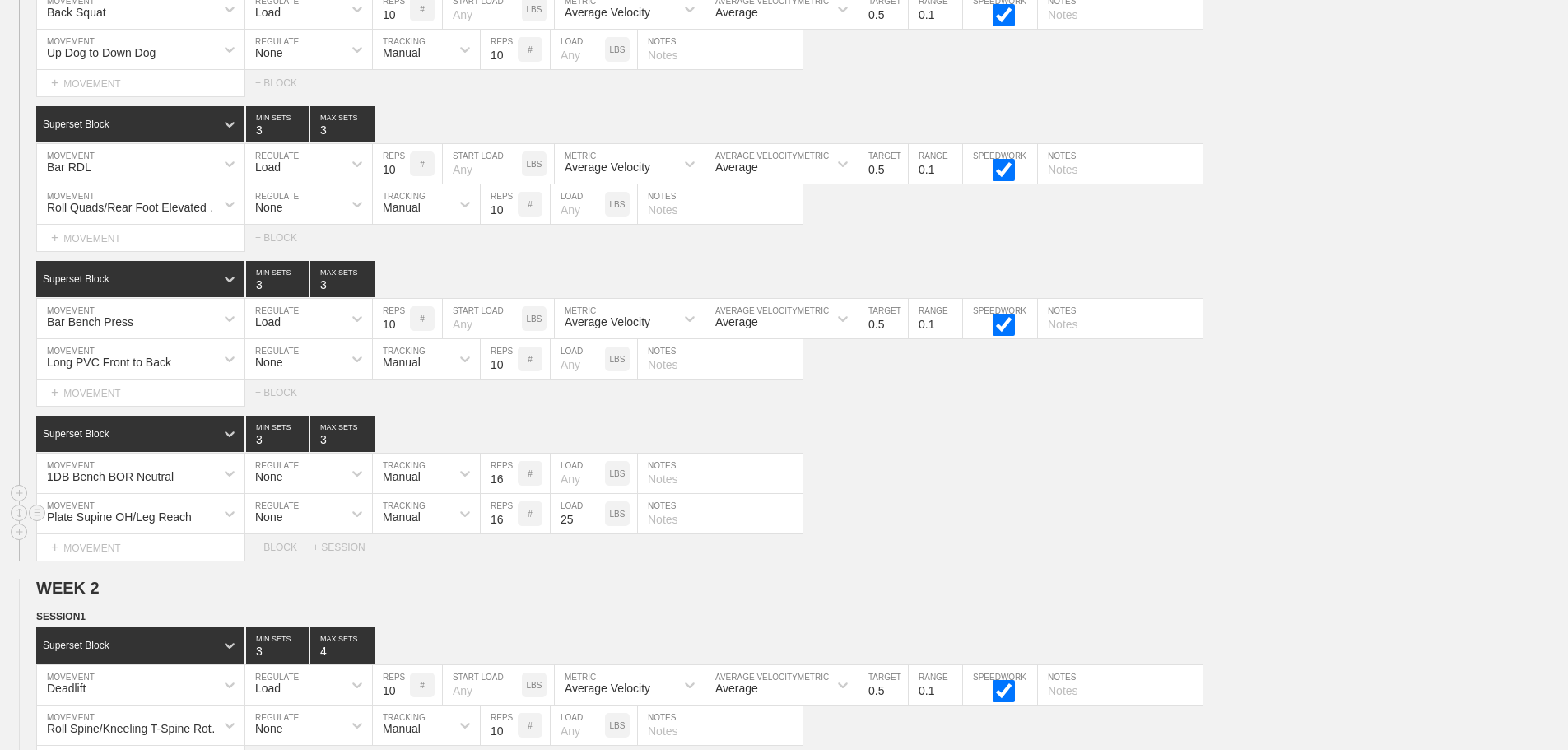
click at [1262, 519] on div "Plate Supine OH/Leg Reach MOVEMENT None REGULATE Manual TRACKING 16 REPS # 25 L…" at bounding box center [784, 513] width 1568 height 40
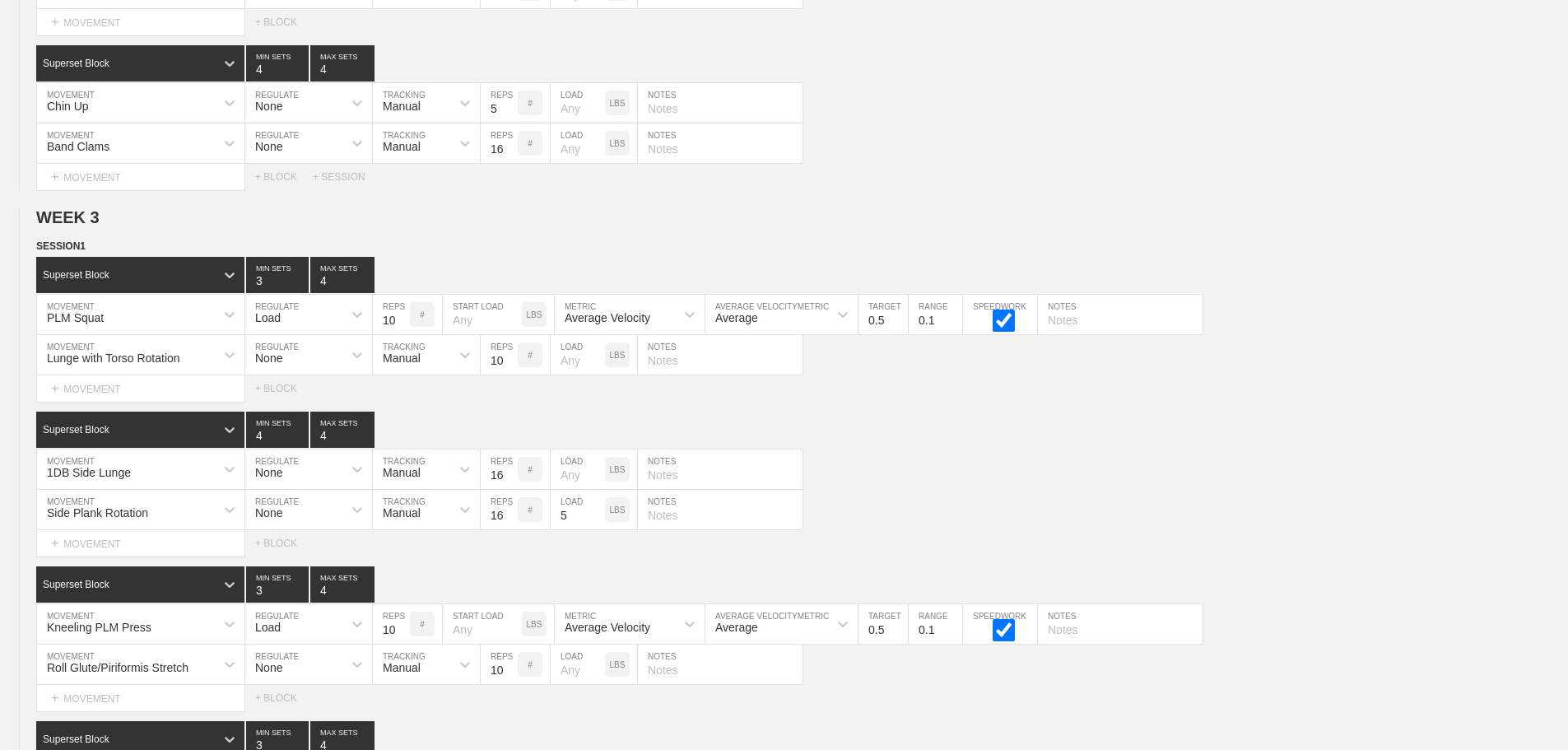
scroll to position [10303, 0]
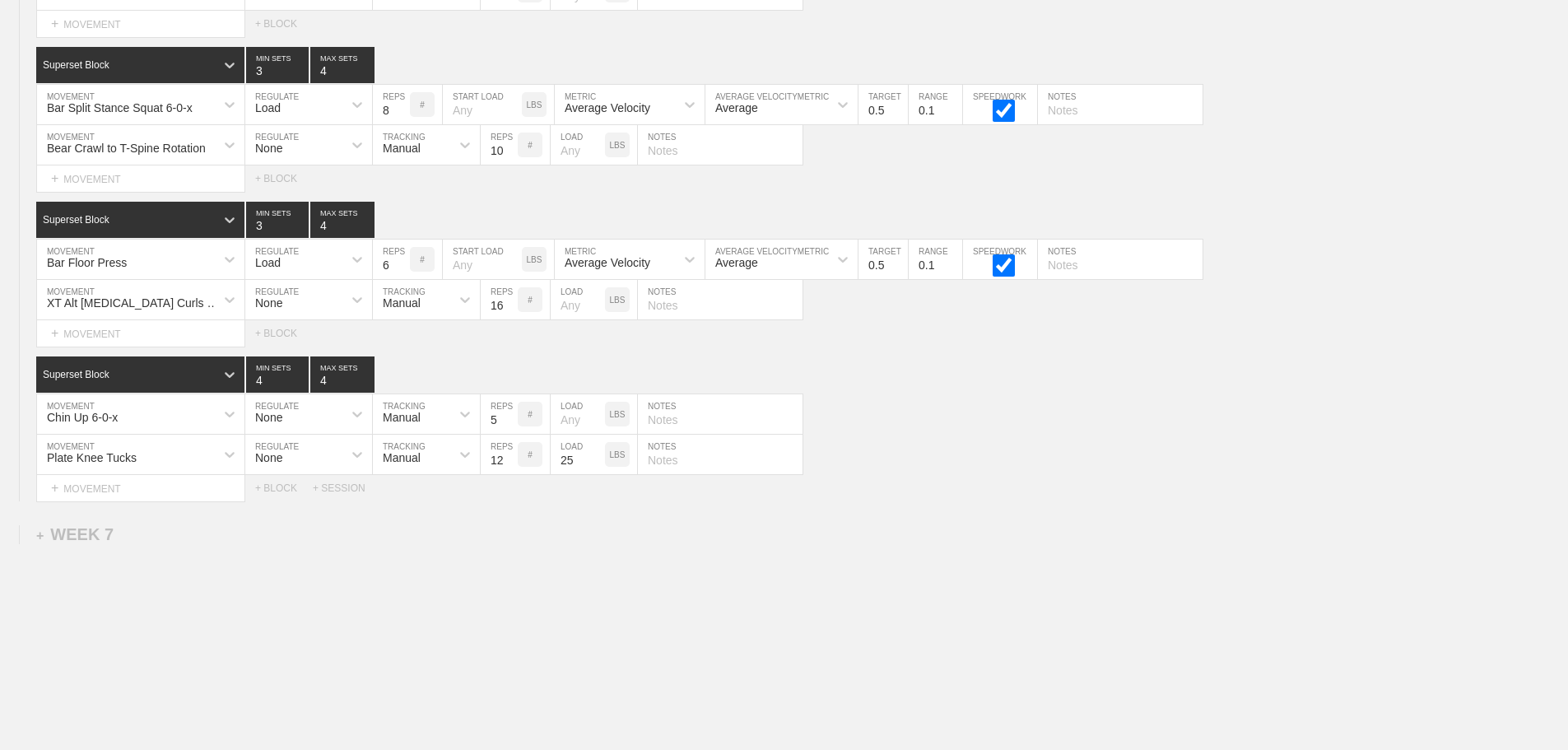
scroll to position [10221, 0]
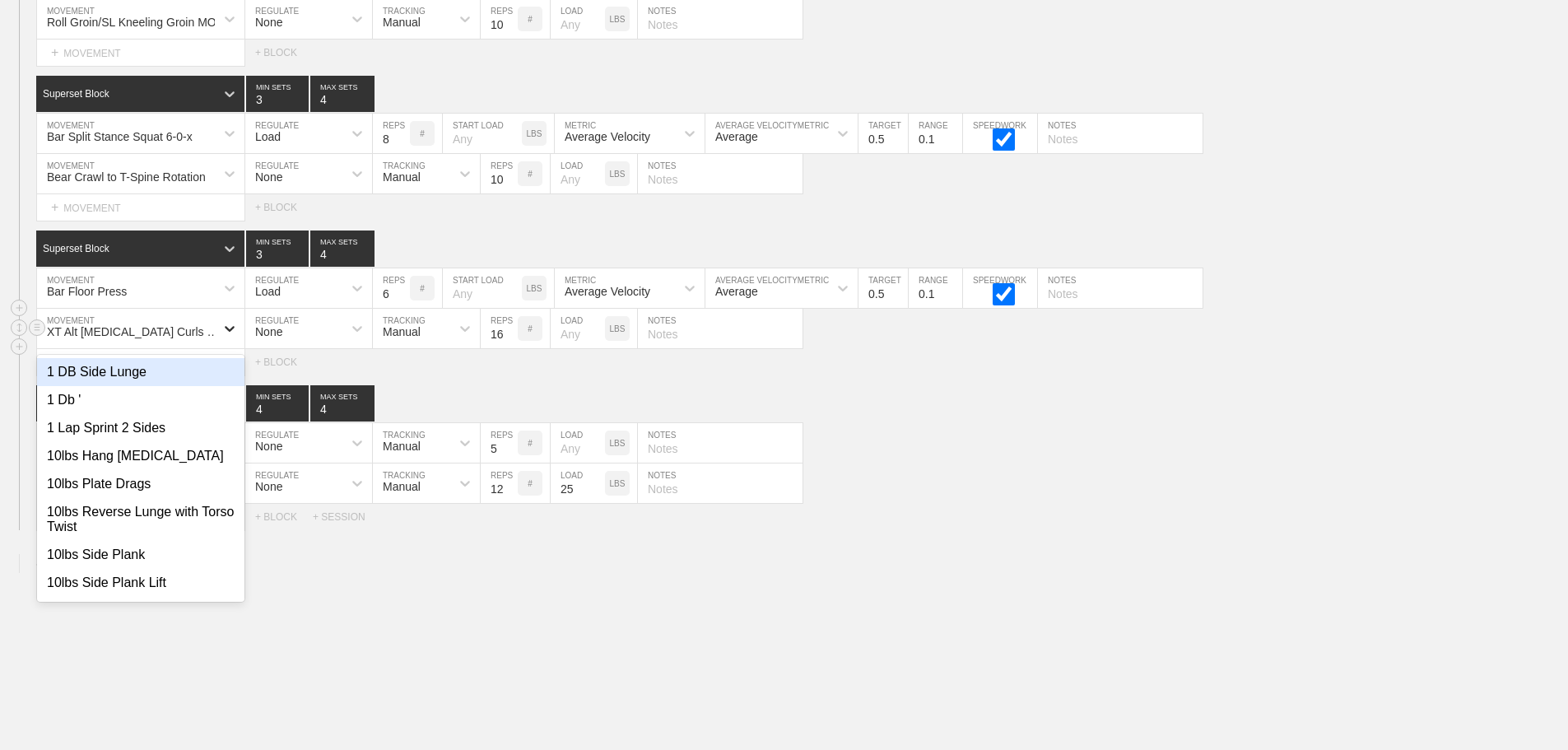
click at [226, 337] on icon at bounding box center [229, 328] width 16 height 16
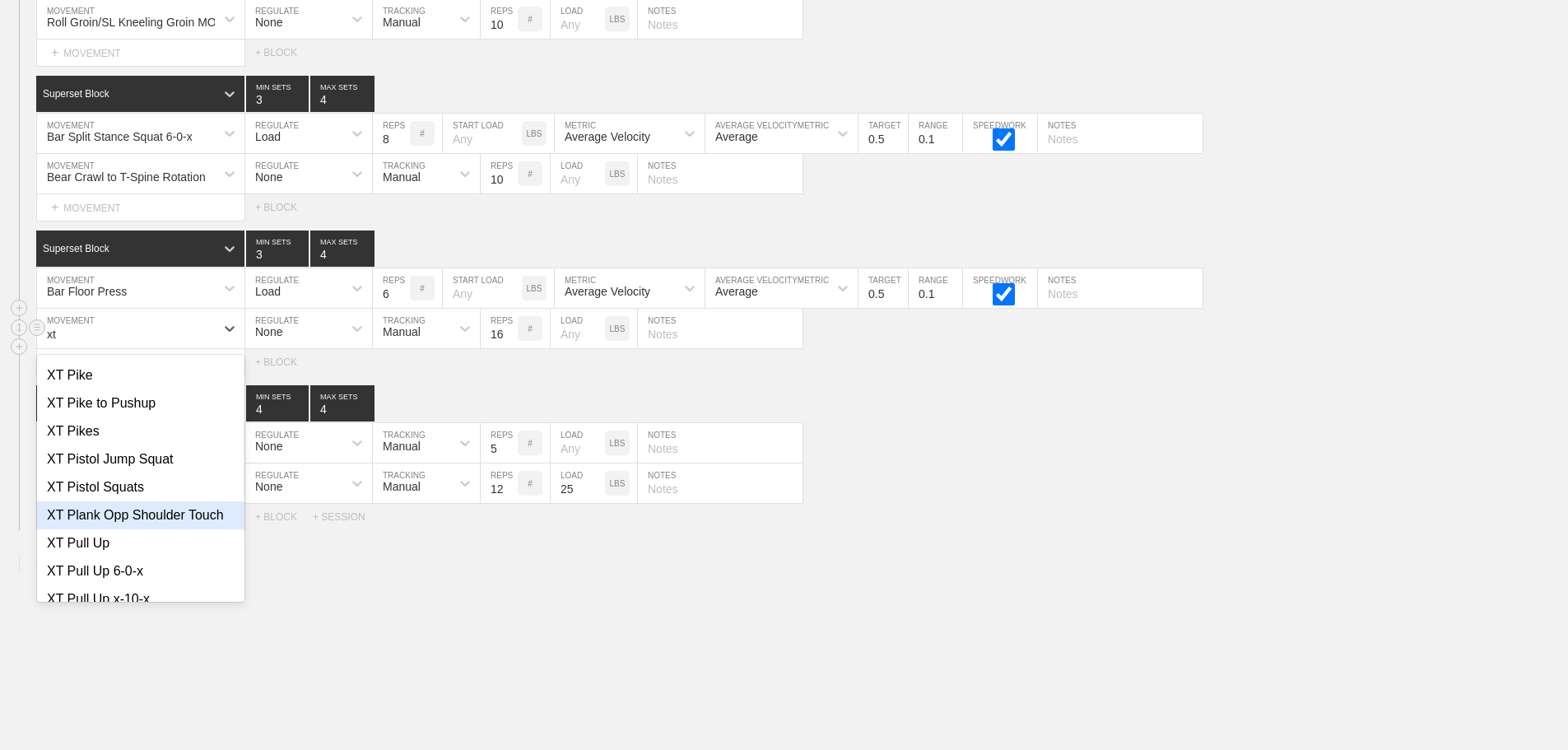
scroll to position [1177, 0]
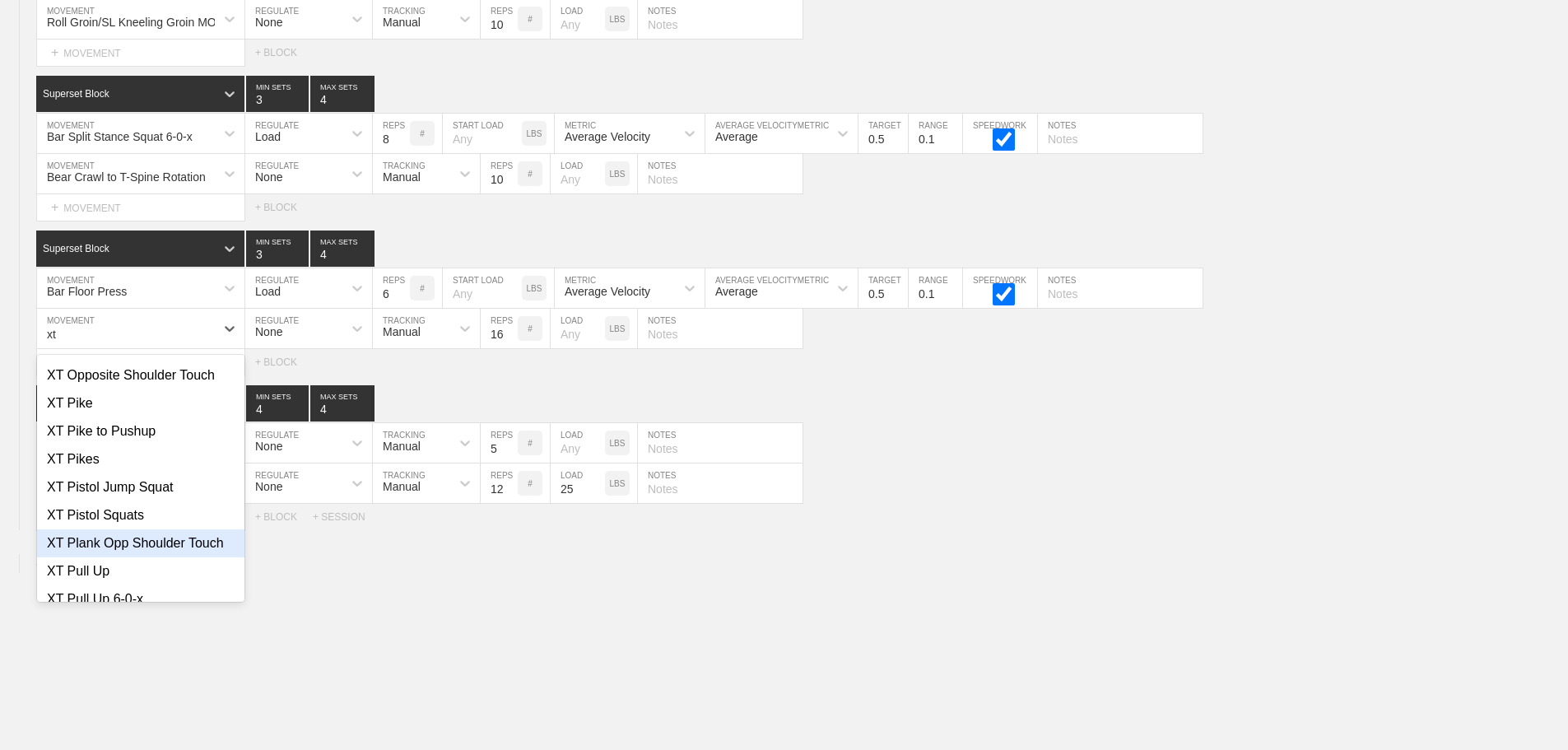
type input "xt"
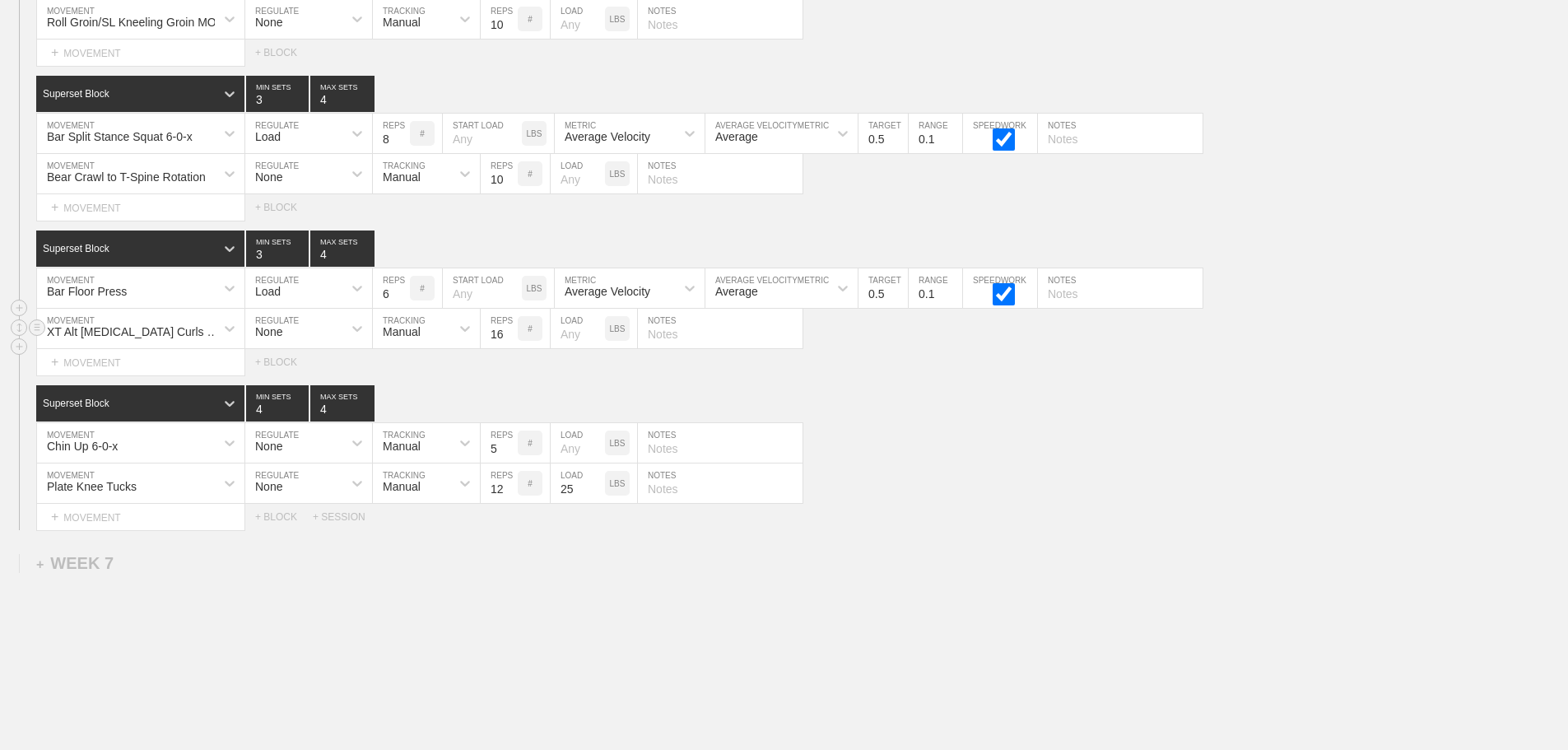
click at [192, 338] on div "XT Alt [MEDICAL_DATA] Curls March" at bounding box center [136, 331] width 179 height 13
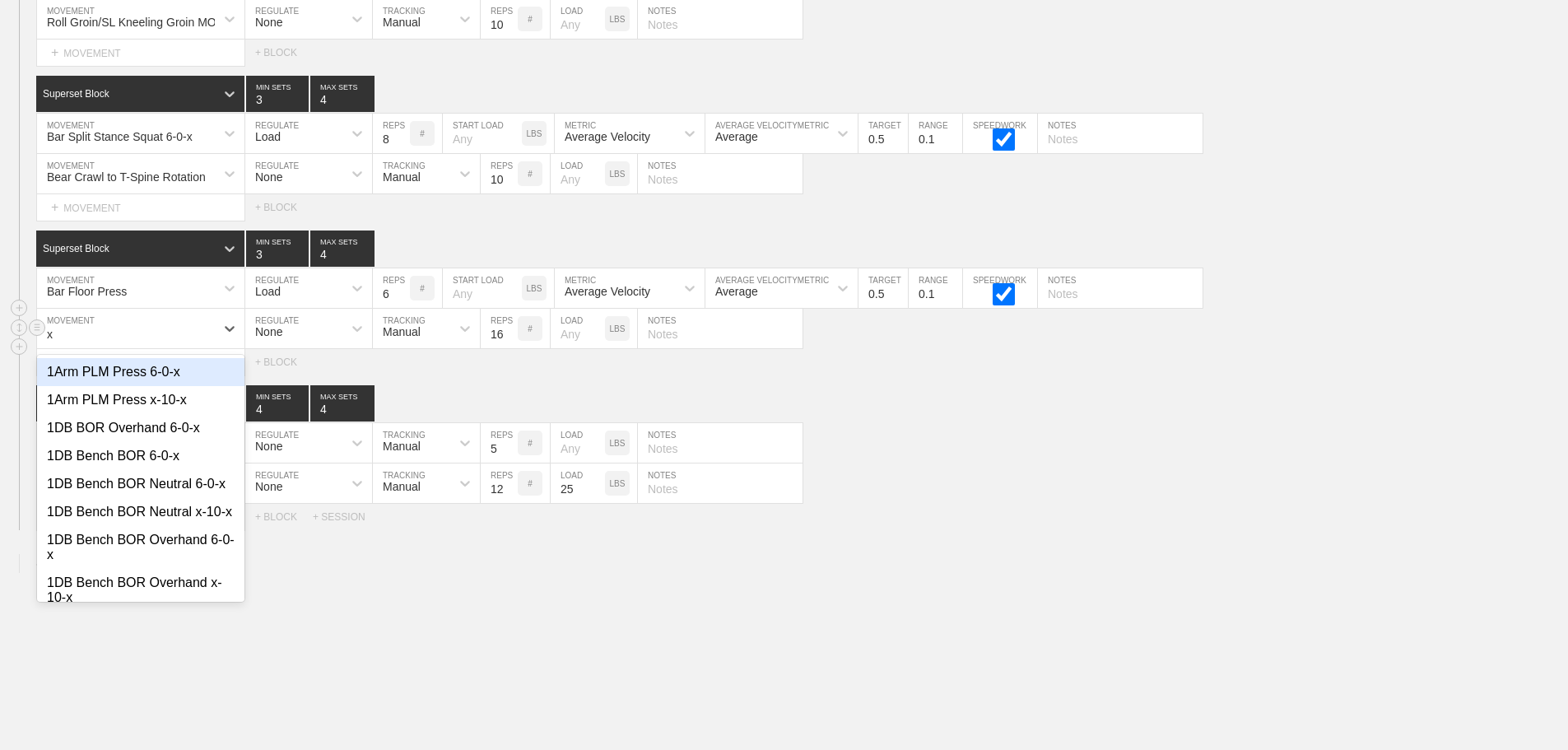
type input "xt"
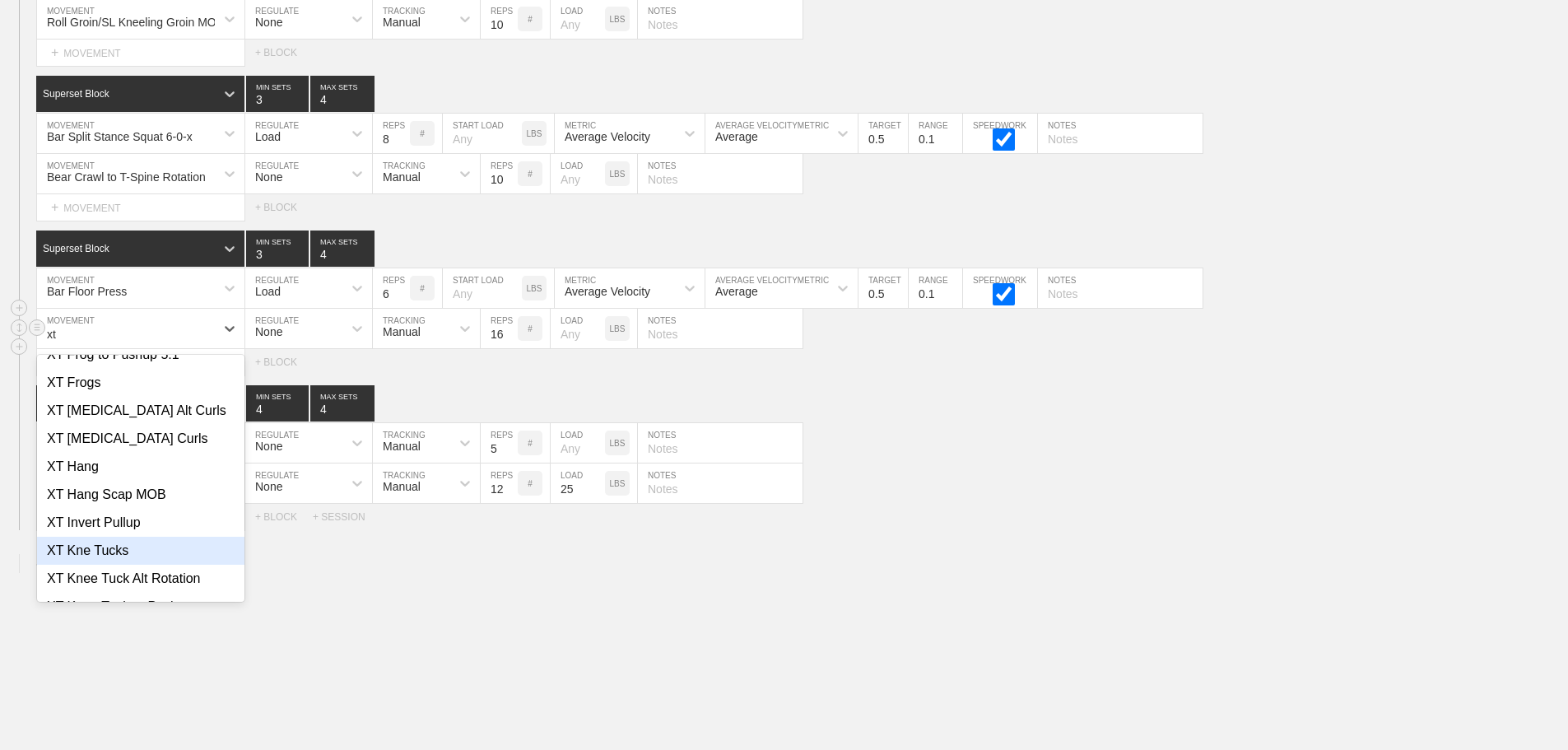
scroll to position [683, 0]
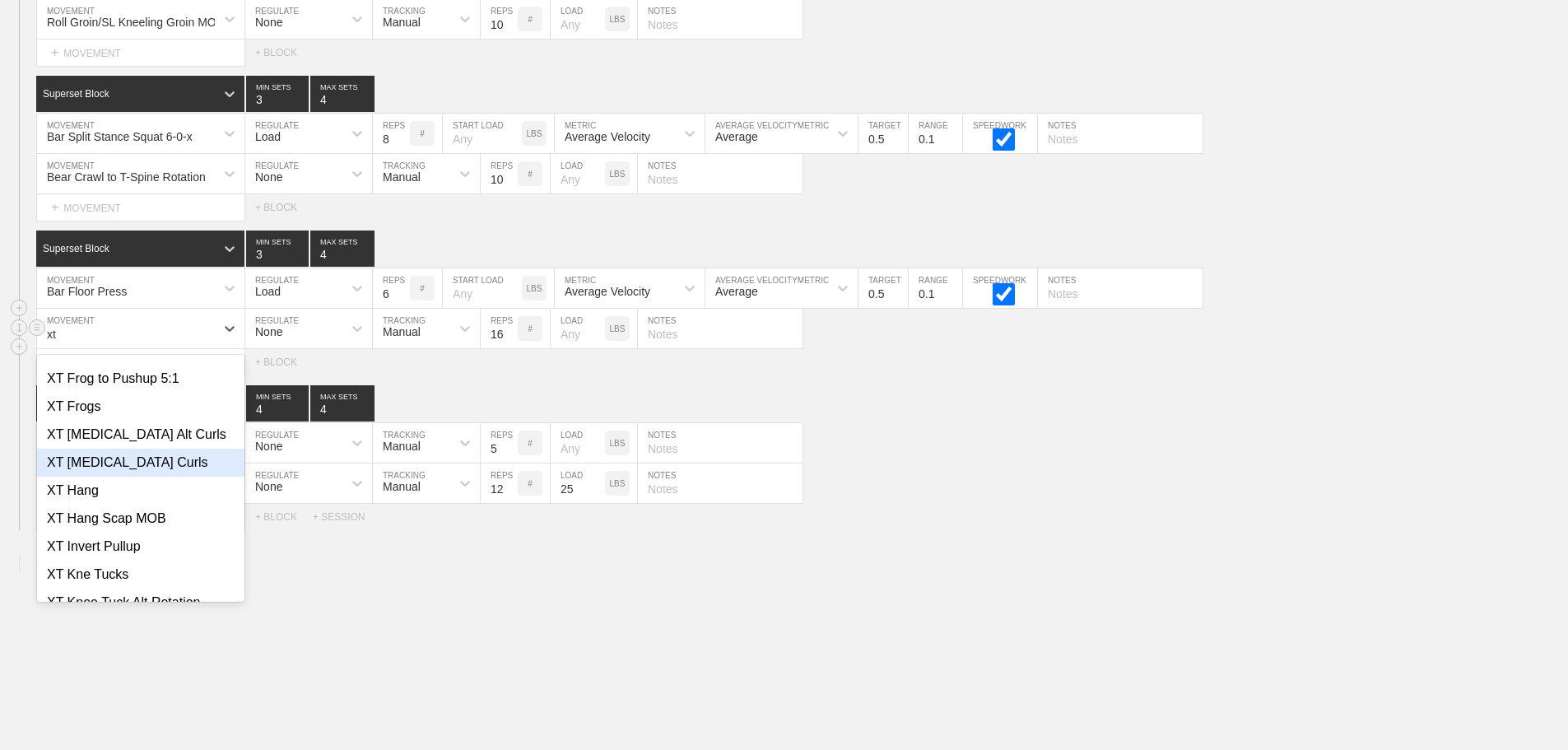
click at [139, 464] on div "XT [MEDICAL_DATA] Curls" at bounding box center [140, 462] width 208 height 28
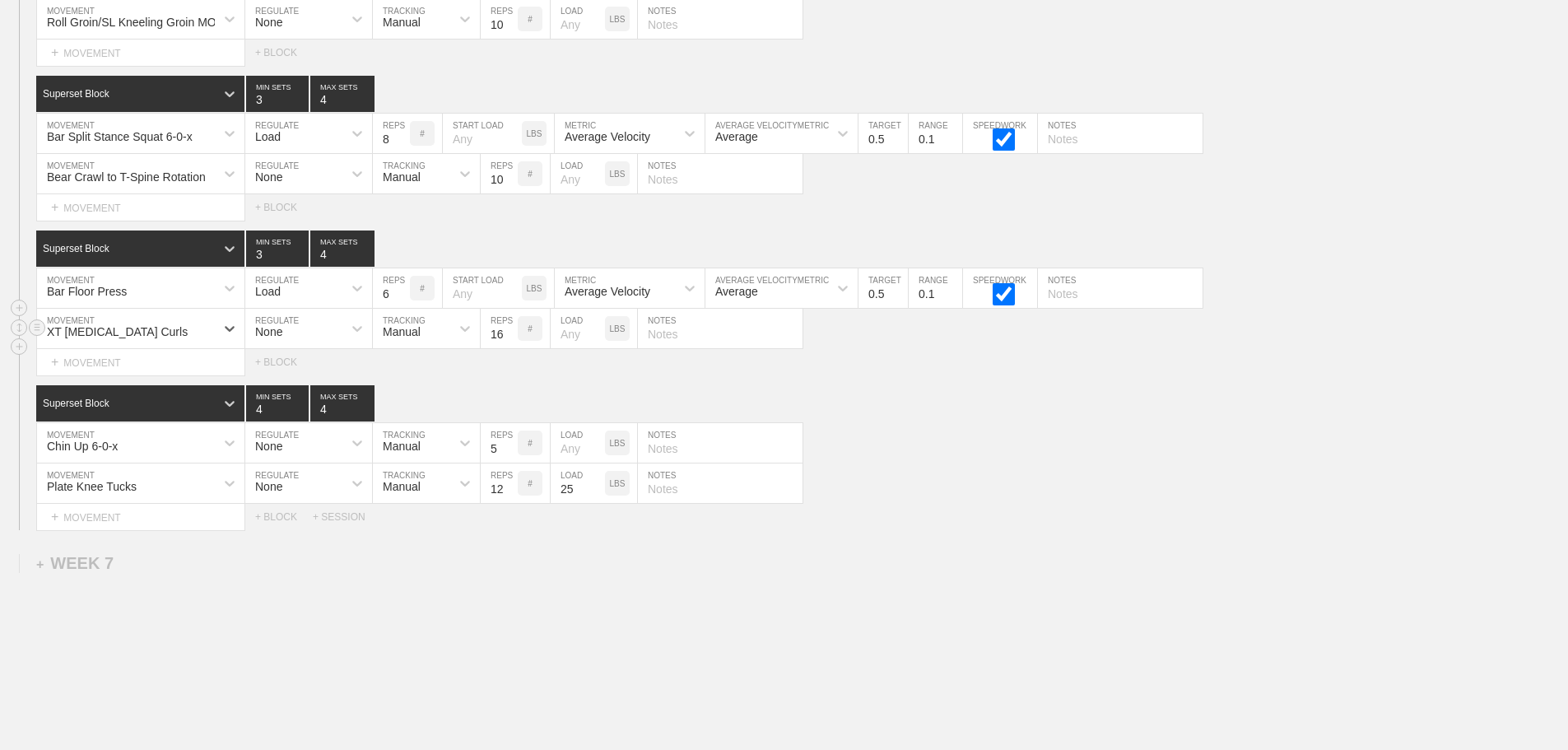
click at [886, 371] on div "Select... MOVEMENT + MOVEMENT + BLOCK" at bounding box center [784, 361] width 1568 height 26
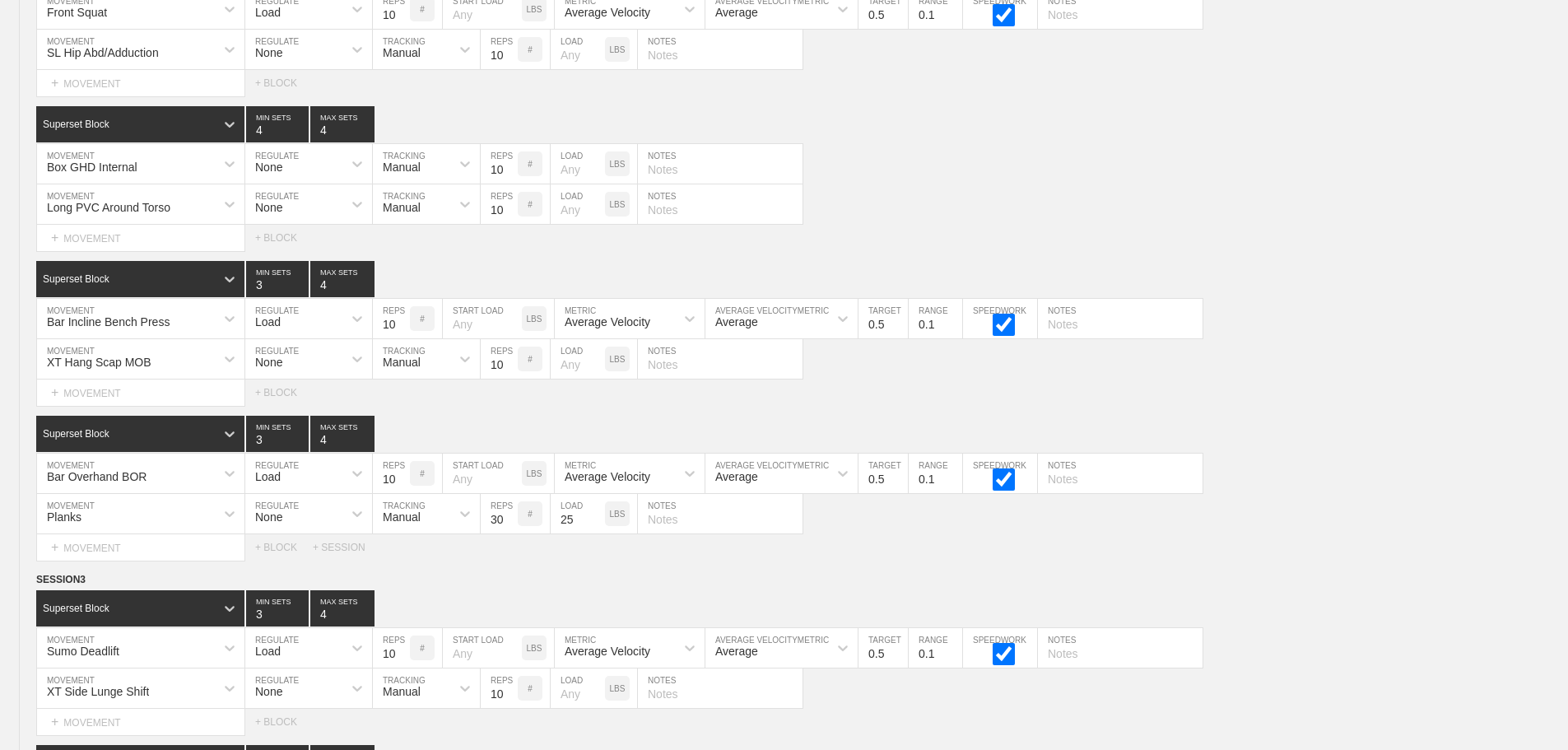
scroll to position [2379, 0]
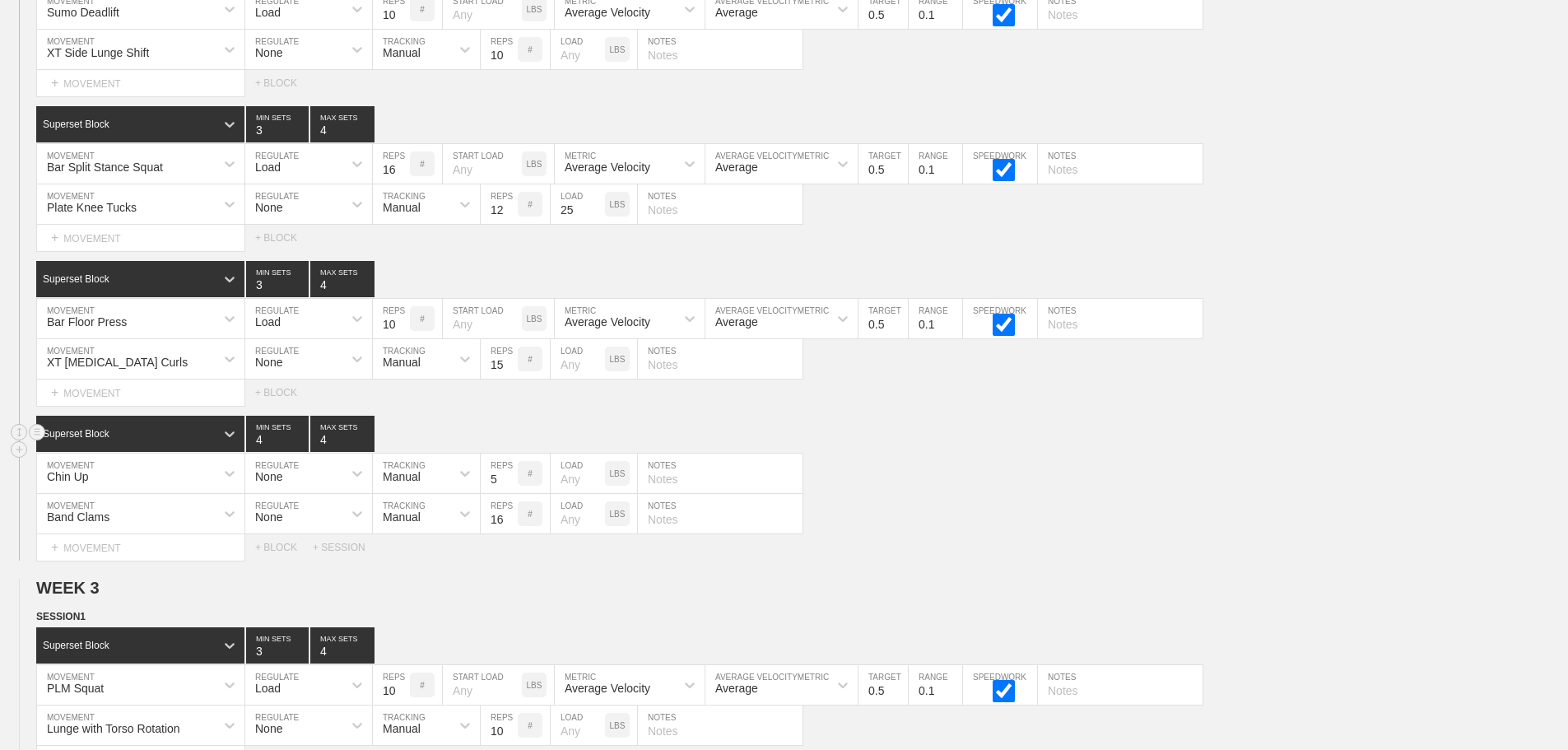
click at [1105, 439] on div "Superset Block 4 MIN SETS 4 MAX SETS" at bounding box center [802, 433] width 1532 height 36
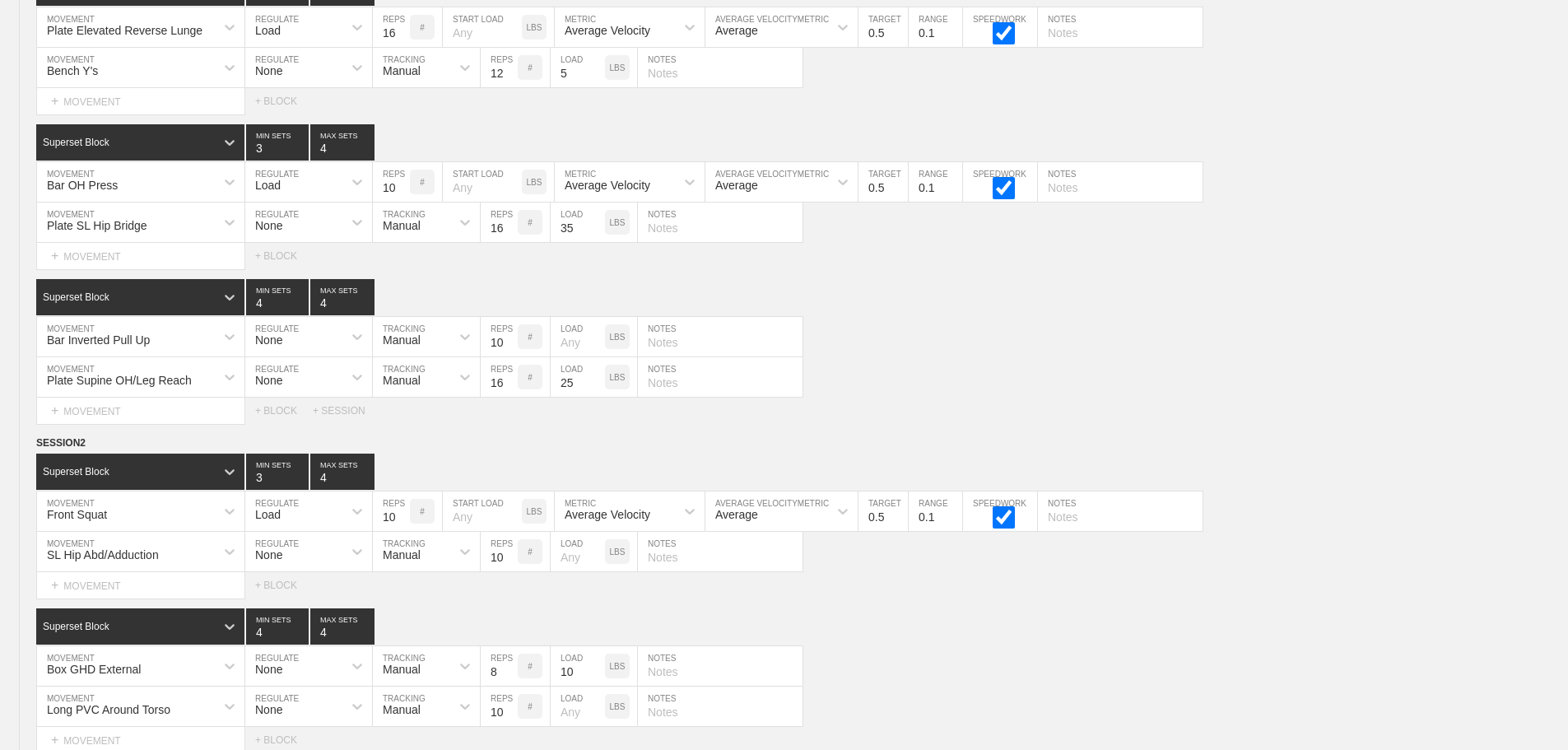
scroll to position [10303, 0]
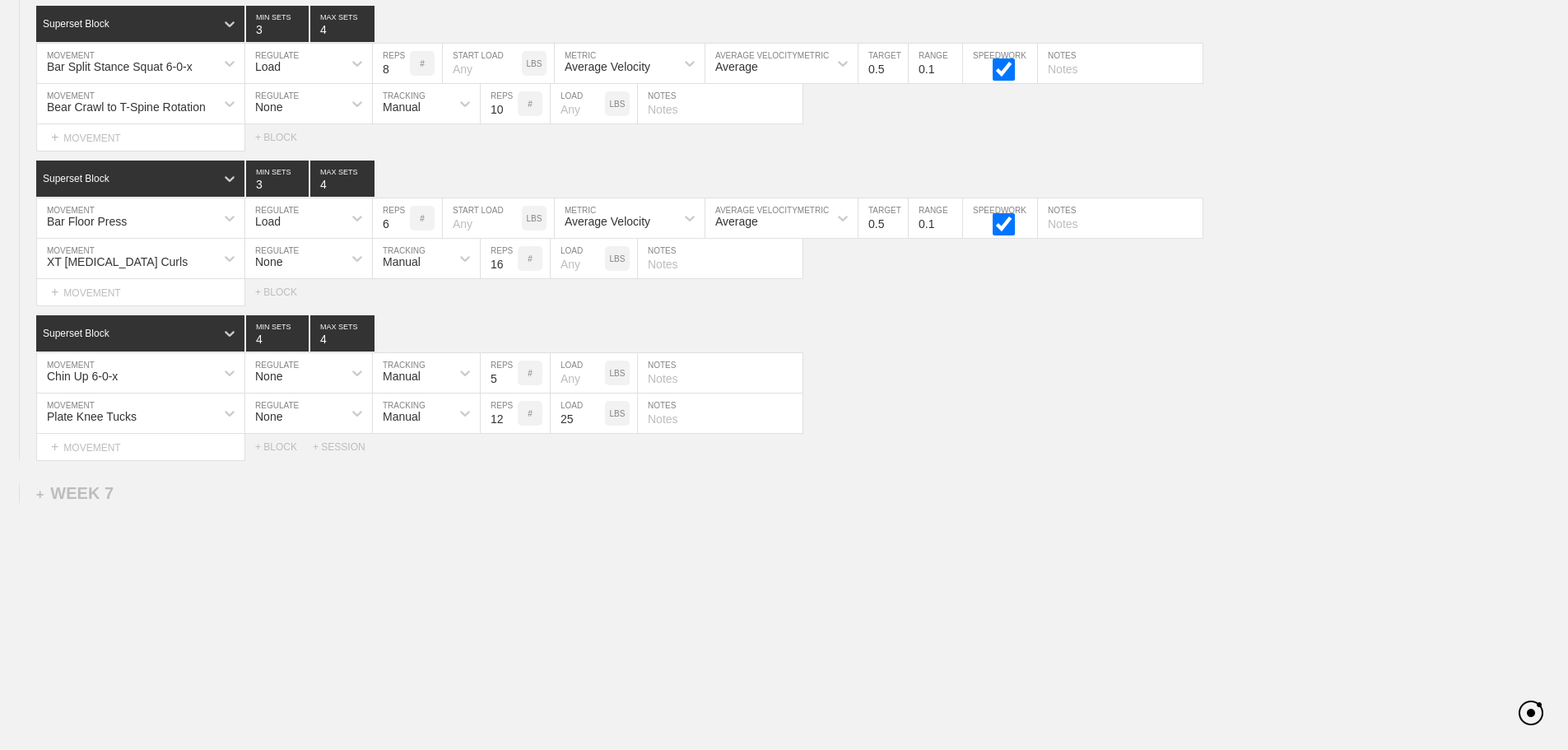
click at [1261, 397] on div "Plate Knee Tucks MOVEMENT None REGULATE Manual TRACKING 12 REPS # 25 LOAD LBS N…" at bounding box center [784, 413] width 1568 height 40
click at [946, 331] on div "Superset Block 4 MIN SETS 4 MAX SETS" at bounding box center [802, 333] width 1532 height 36
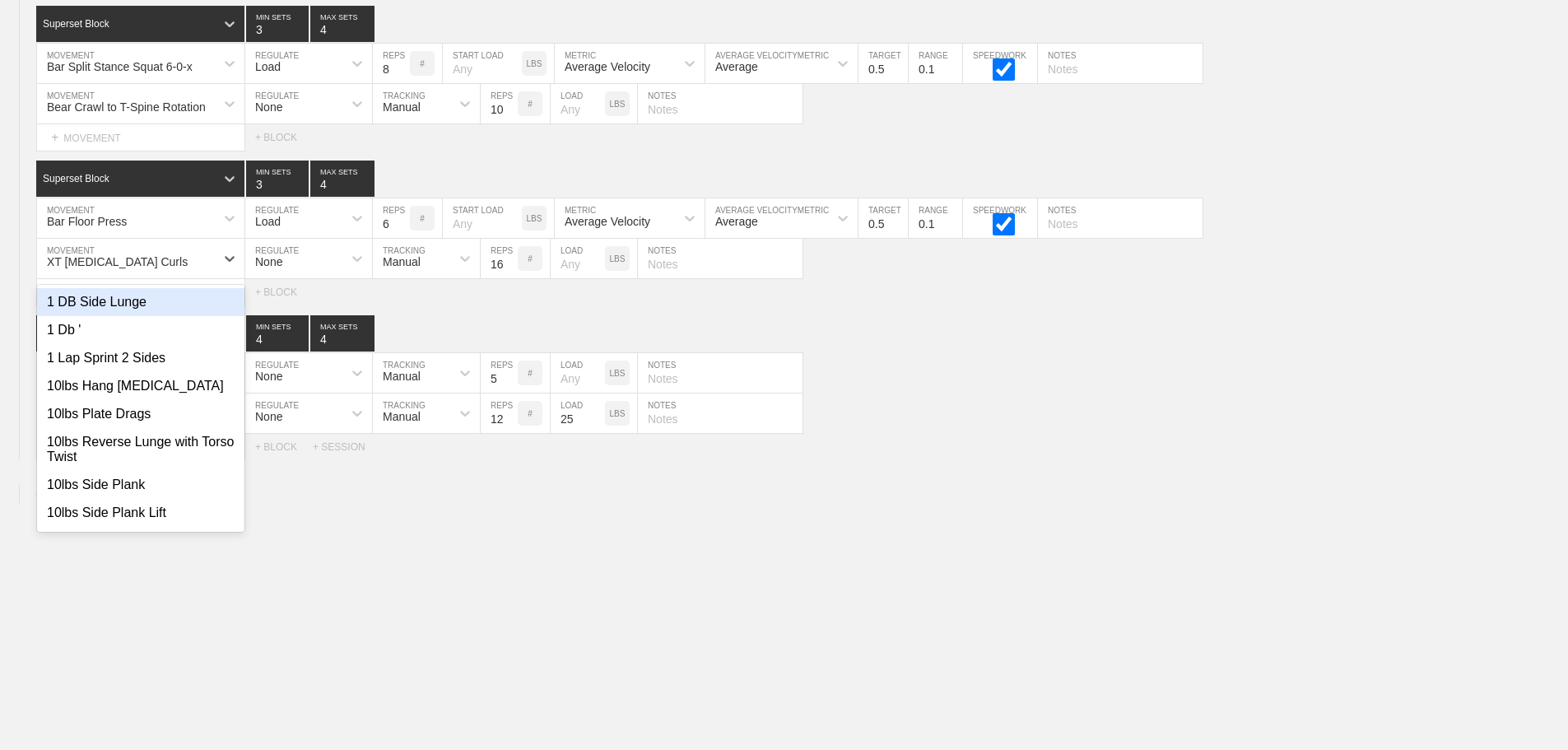
click at [205, 262] on div "XT [MEDICAL_DATA] Curls" at bounding box center [126, 258] width 178 height 28
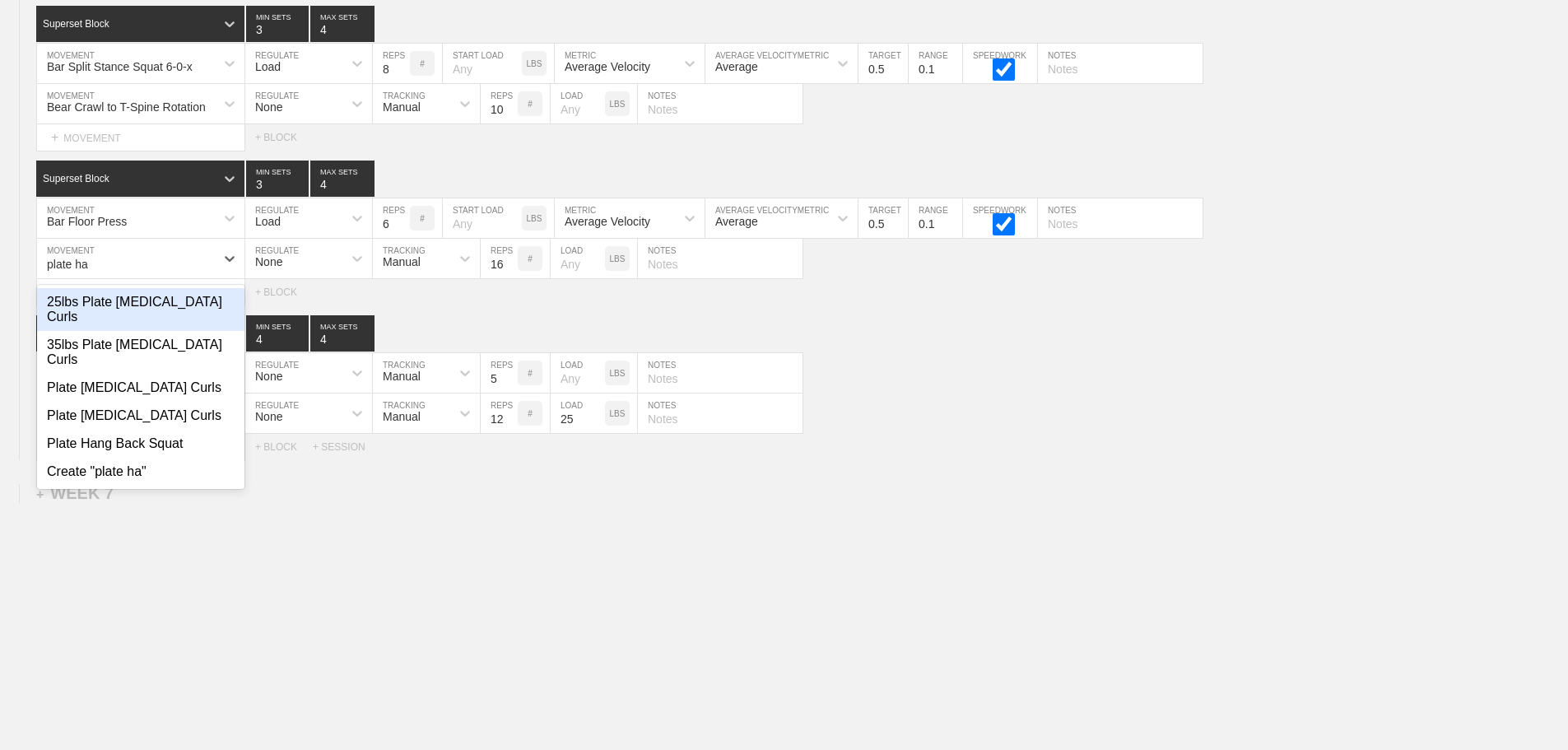
type input "plate ham"
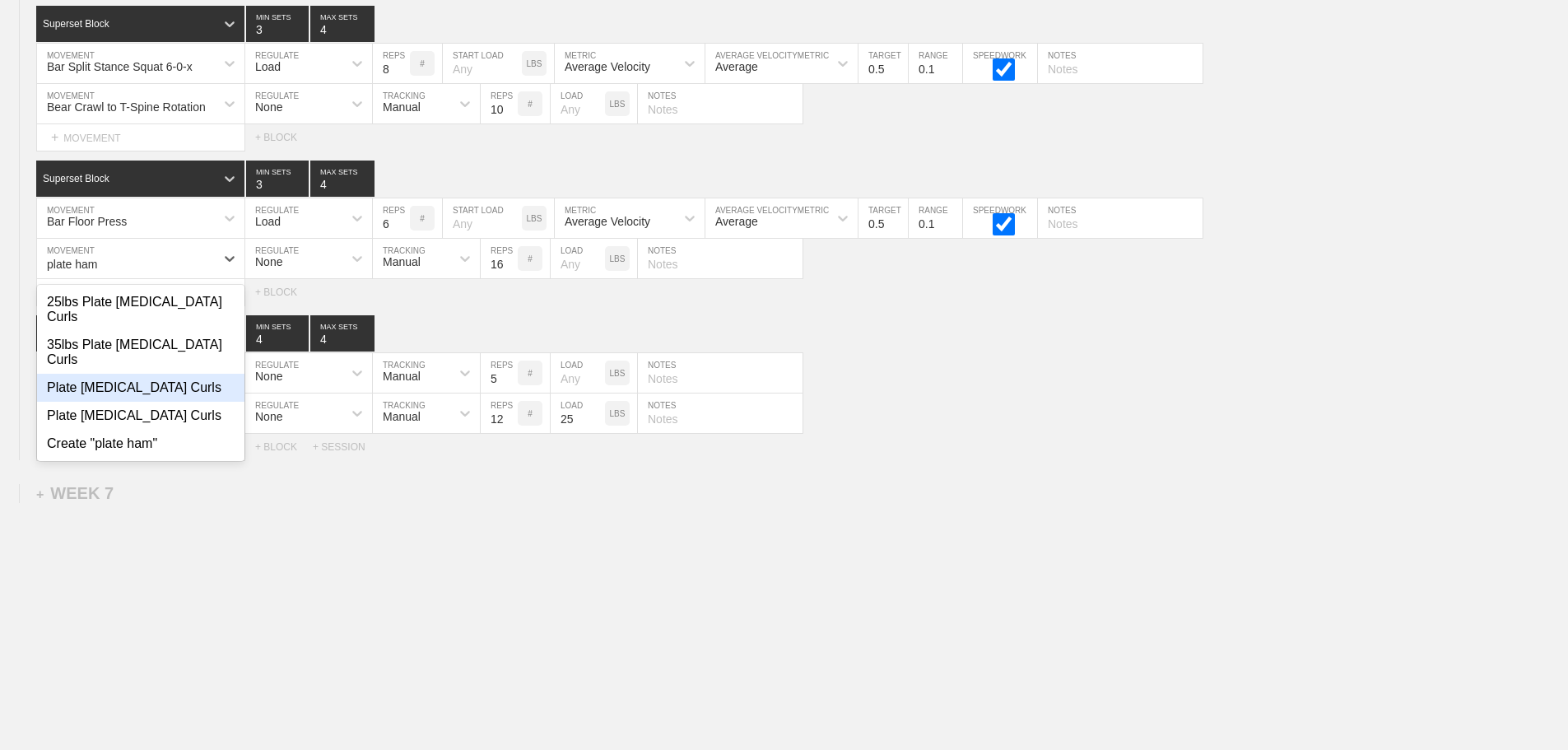
click at [145, 373] on div "Plate [MEDICAL_DATA] Curls" at bounding box center [140, 387] width 208 height 28
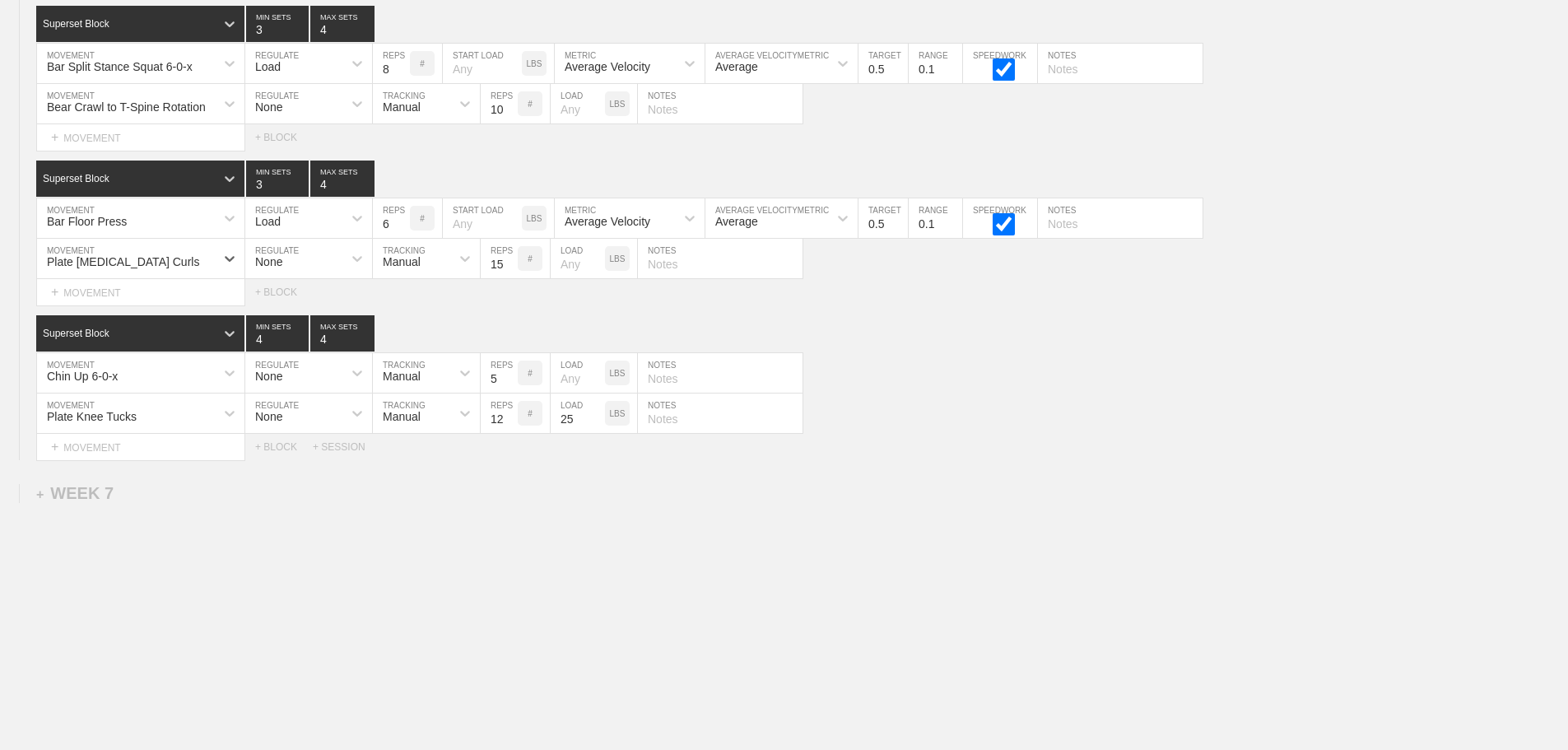
click at [508, 270] on input "15" at bounding box center [499, 258] width 37 height 39
click at [508, 270] on input "14" at bounding box center [499, 258] width 37 height 39
click at [508, 270] on input "13" at bounding box center [499, 258] width 37 height 39
type input "12"
click at [508, 270] on input "12" at bounding box center [499, 258] width 37 height 39
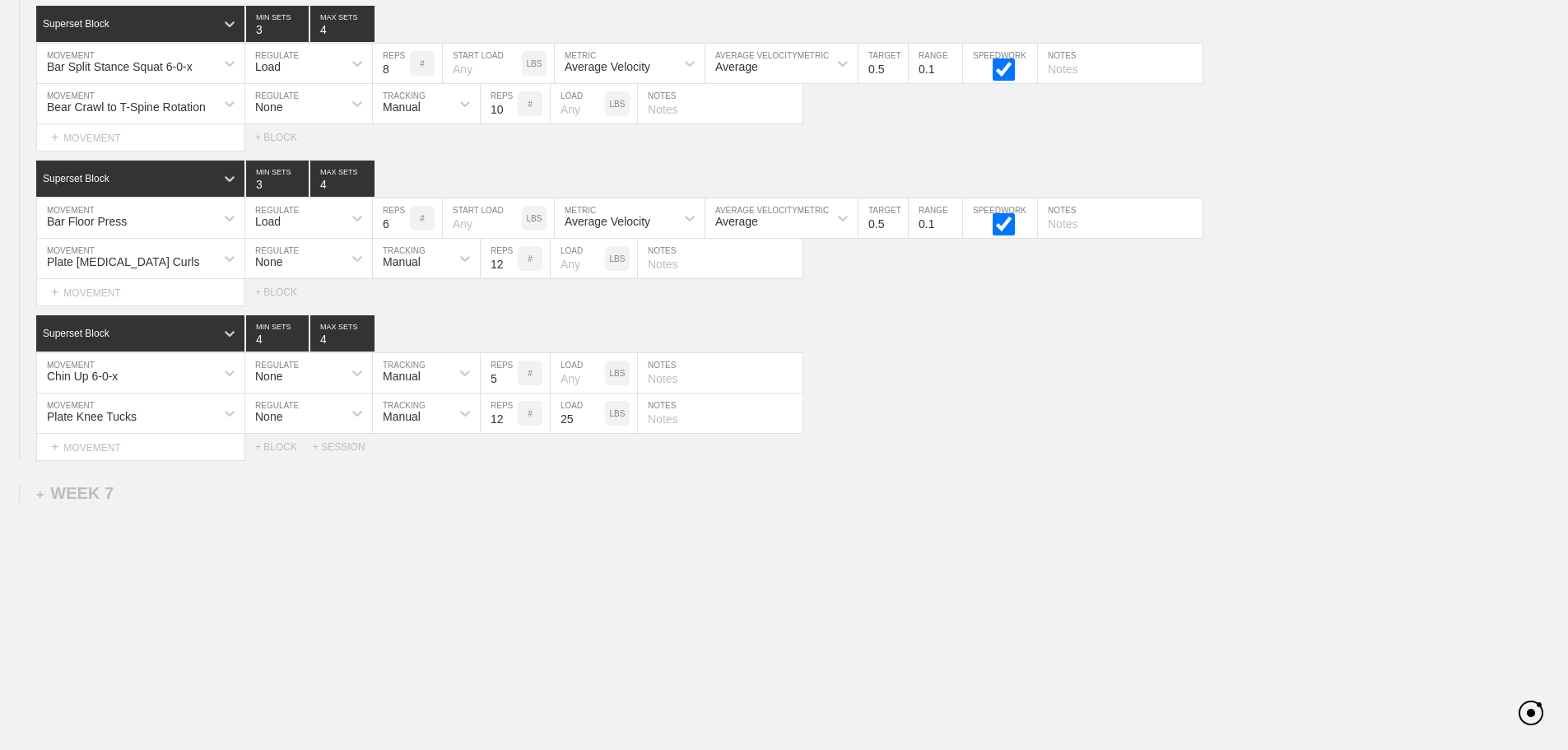
click at [663, 267] on input "text" at bounding box center [720, 258] width 165 height 39
click at [569, 265] on input "number" at bounding box center [578, 258] width 55 height 39
type input "25"
click at [1016, 393] on div "Plate Knee Tucks MOVEMENT None REGULATE Manual TRACKING 12 REPS # 25 LOAD LBS N…" at bounding box center [784, 413] width 1568 height 40
drag, startPoint x: 1060, startPoint y: 508, endPoint x: 1044, endPoint y: 508, distance: 16.0
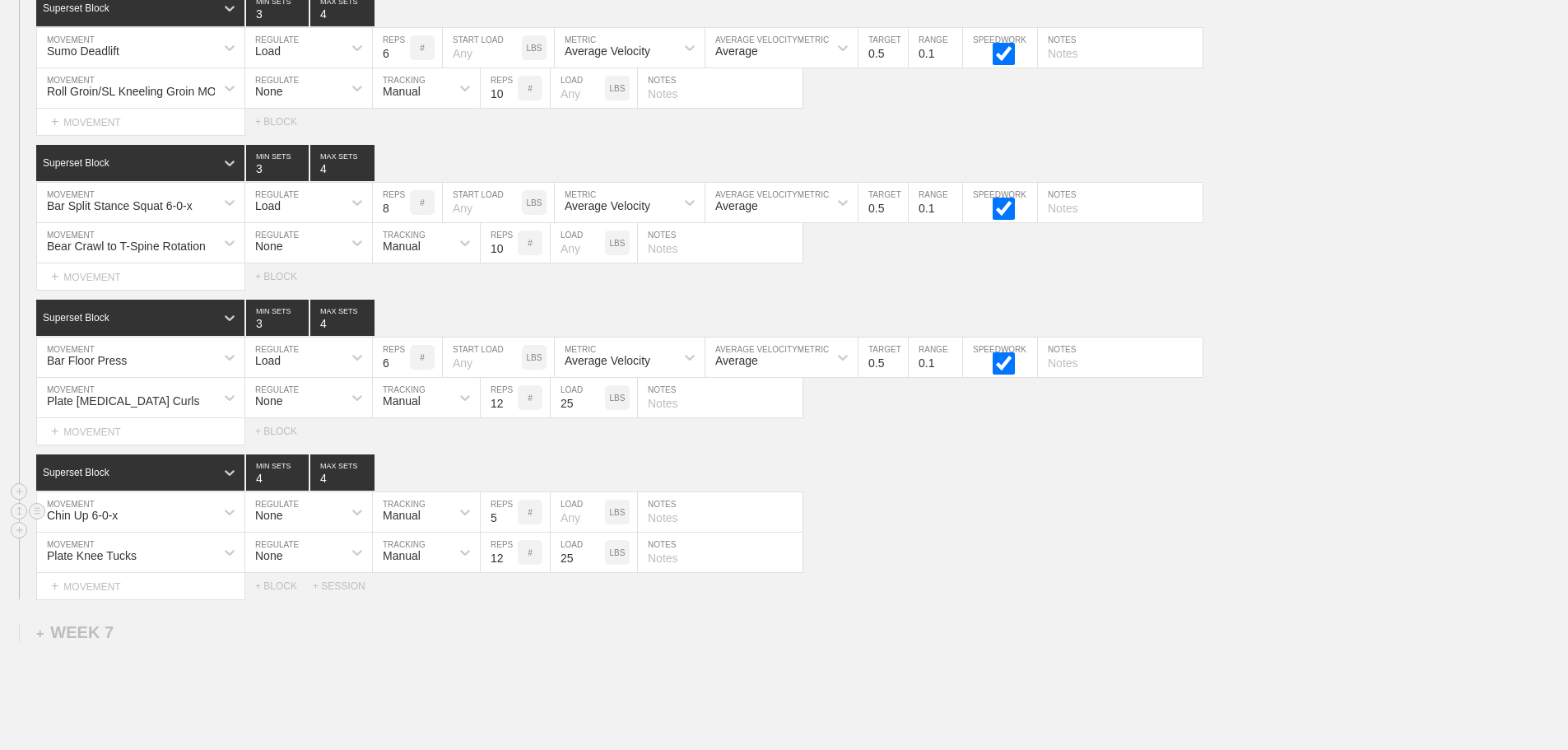
scroll to position [10056, 0]
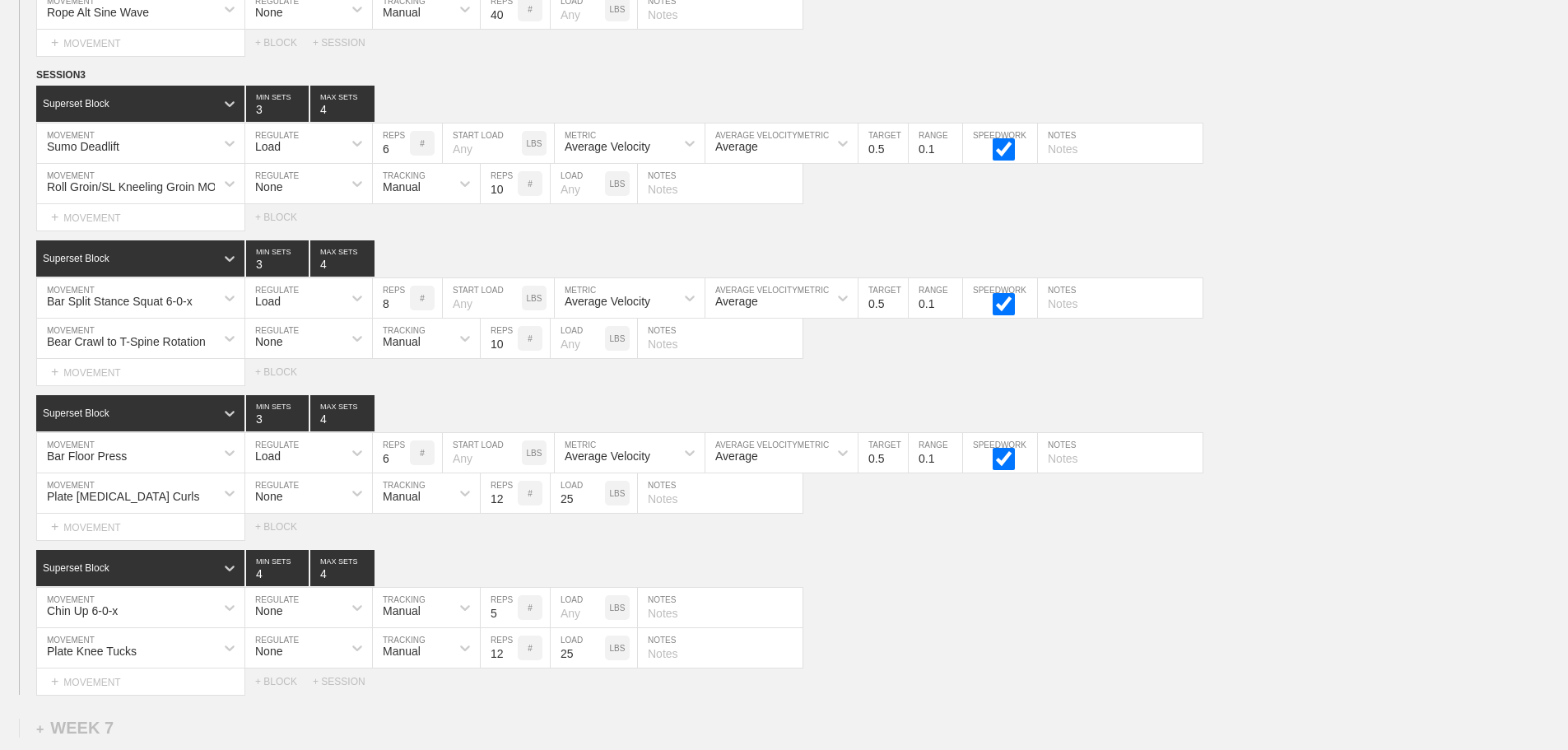
click at [1234, 378] on div "Select... MOVEMENT + MOVEMENT + BLOCK" at bounding box center [784, 372] width 1568 height 26
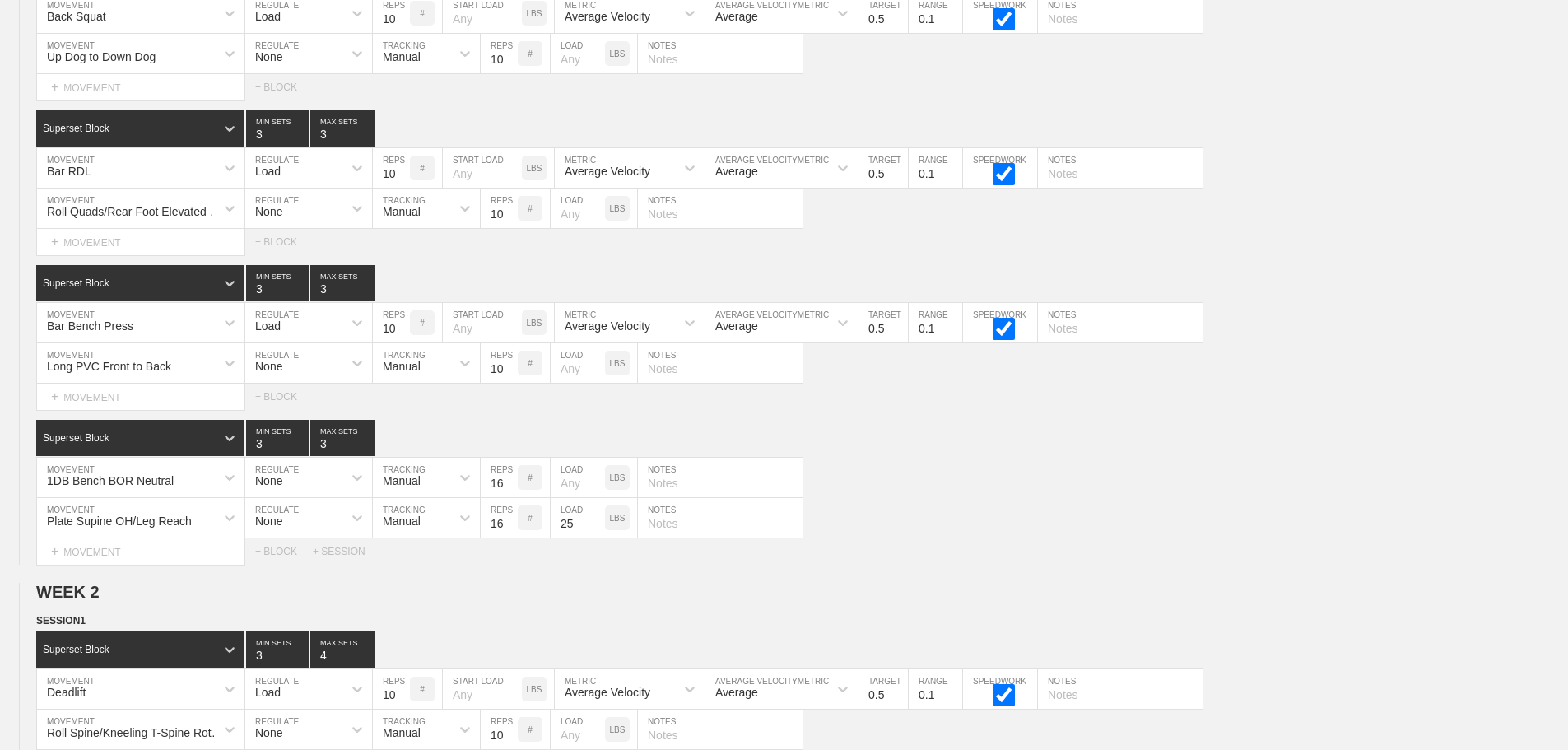
scroll to position [0, 0]
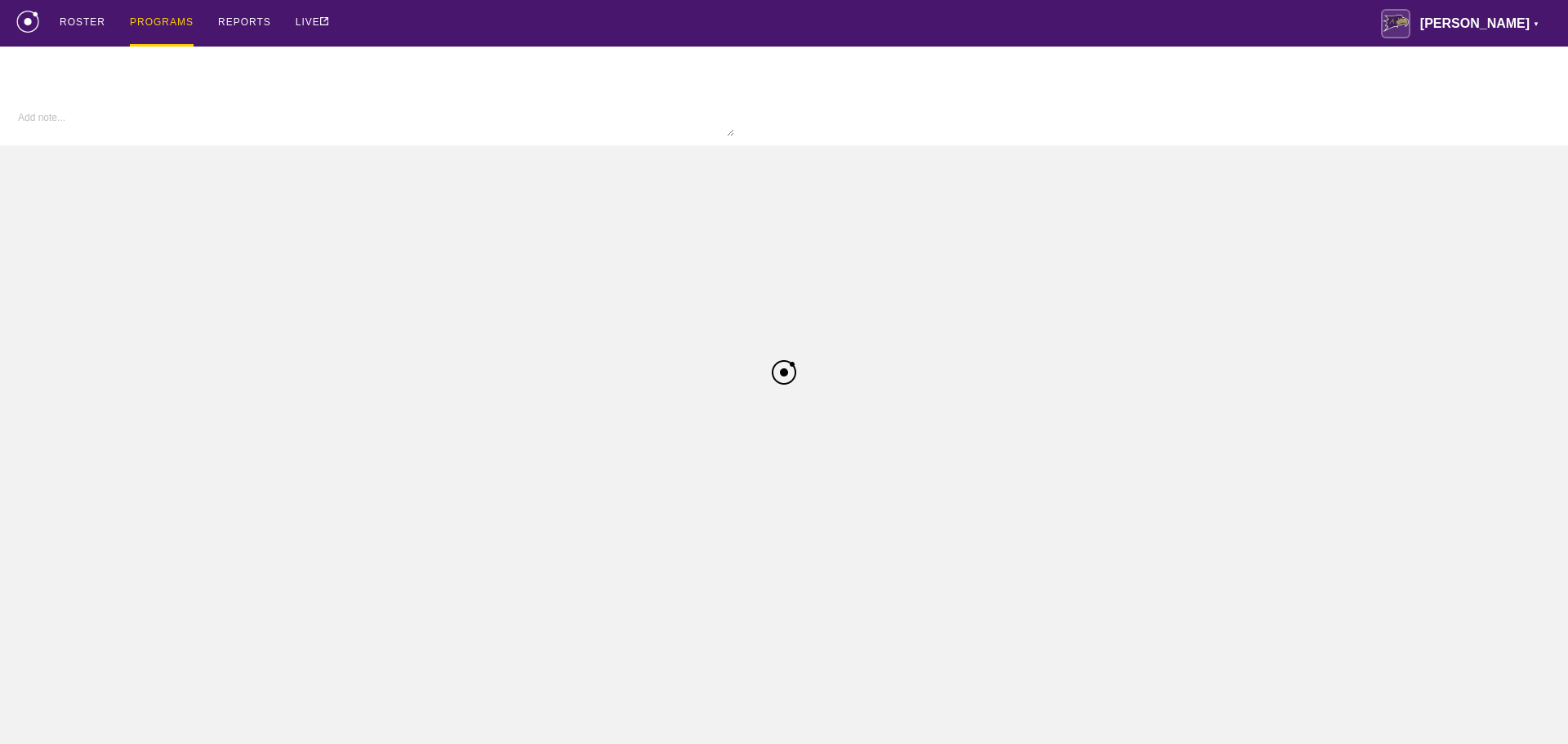
type textarea "x"
type input "Cheer FA25"
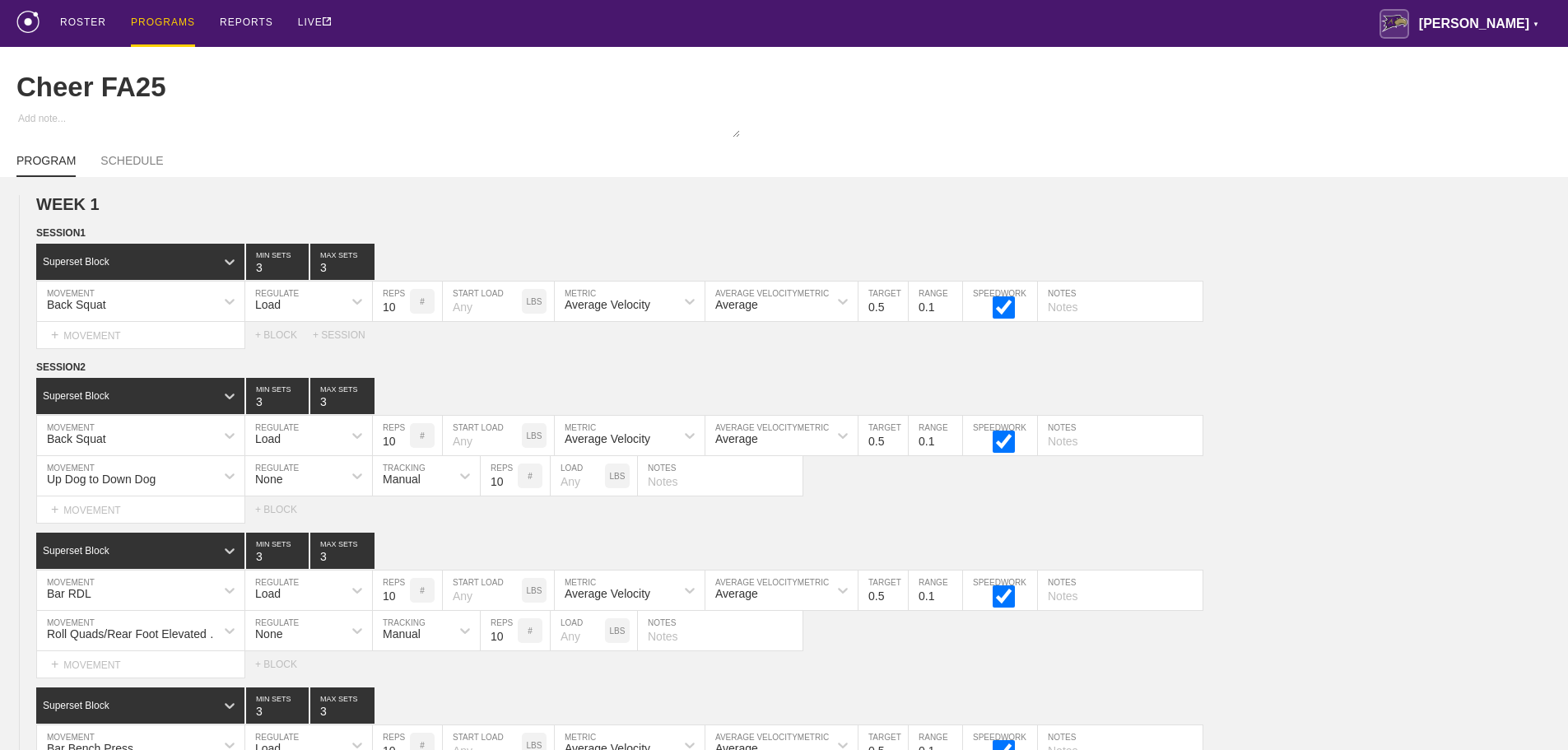
click at [379, 27] on div "ROSTER PROGRAMS REPORTS LIVE [PERSON_NAME] ▼ [PERSON_NAME][EMAIL_ADDRESS][PERSO…" at bounding box center [784, 23] width 1536 height 47
click at [402, 26] on div "ROSTER PROGRAMS REPORTS LIVE [PERSON_NAME] ▼ [PERSON_NAME][EMAIL_ADDRESS][PERSO…" at bounding box center [784, 23] width 1536 height 47
click at [77, 20] on div "ROSTER" at bounding box center [83, 23] width 46 height 47
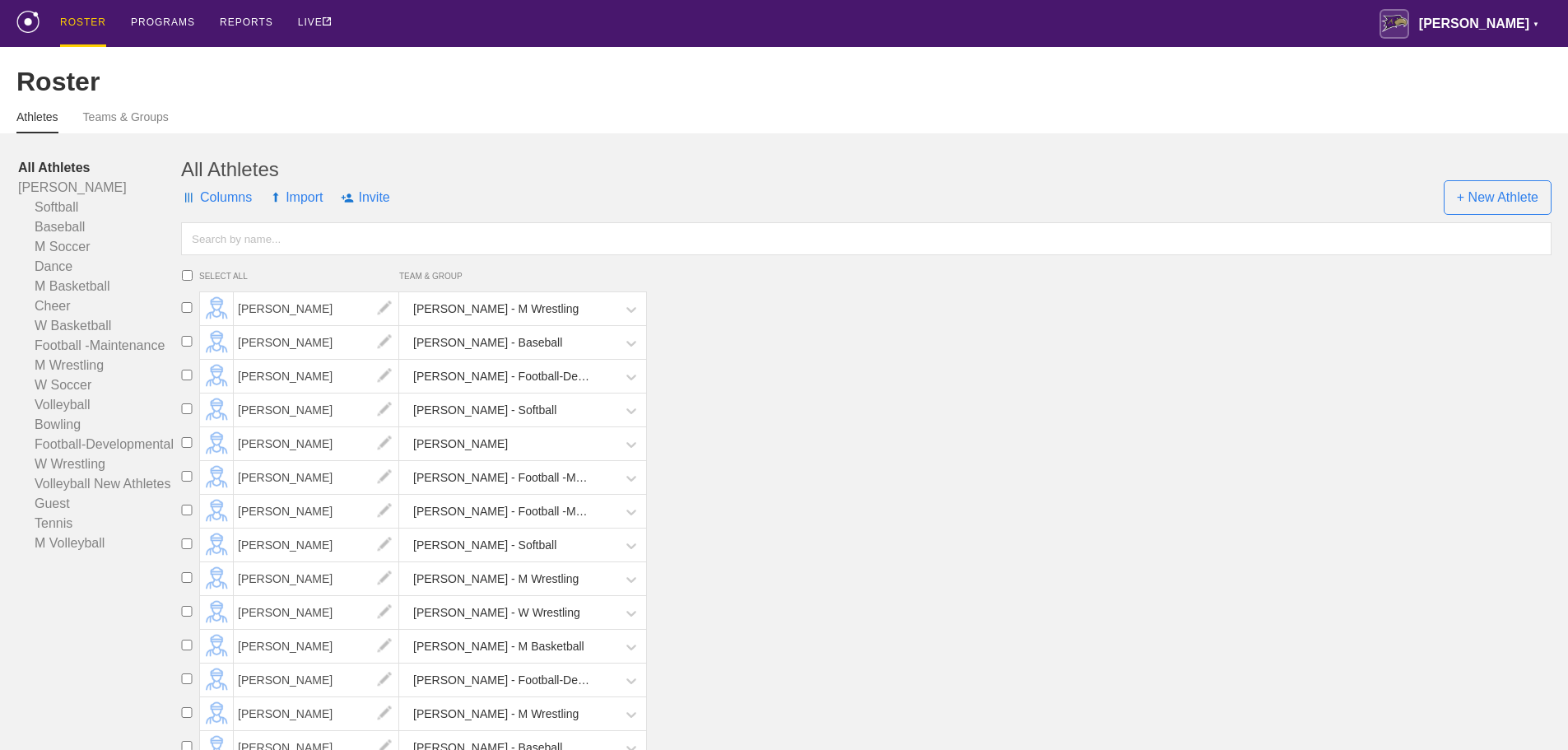
click at [345, 248] on input "text" at bounding box center [866, 238] width 1371 height 33
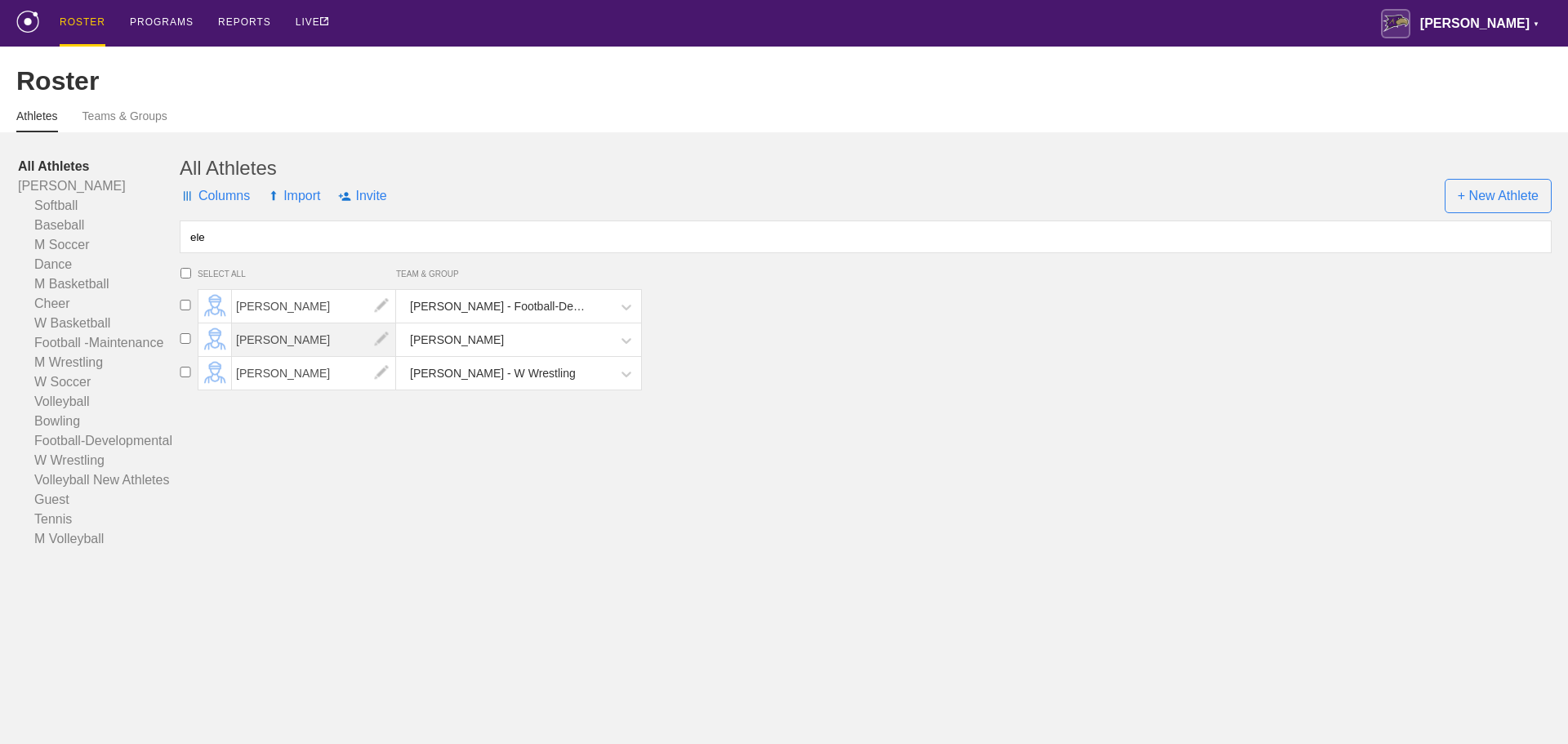
type input "ele"
click at [314, 356] on span "[PERSON_NAME]" at bounding box center [314, 339] width 164 height 33
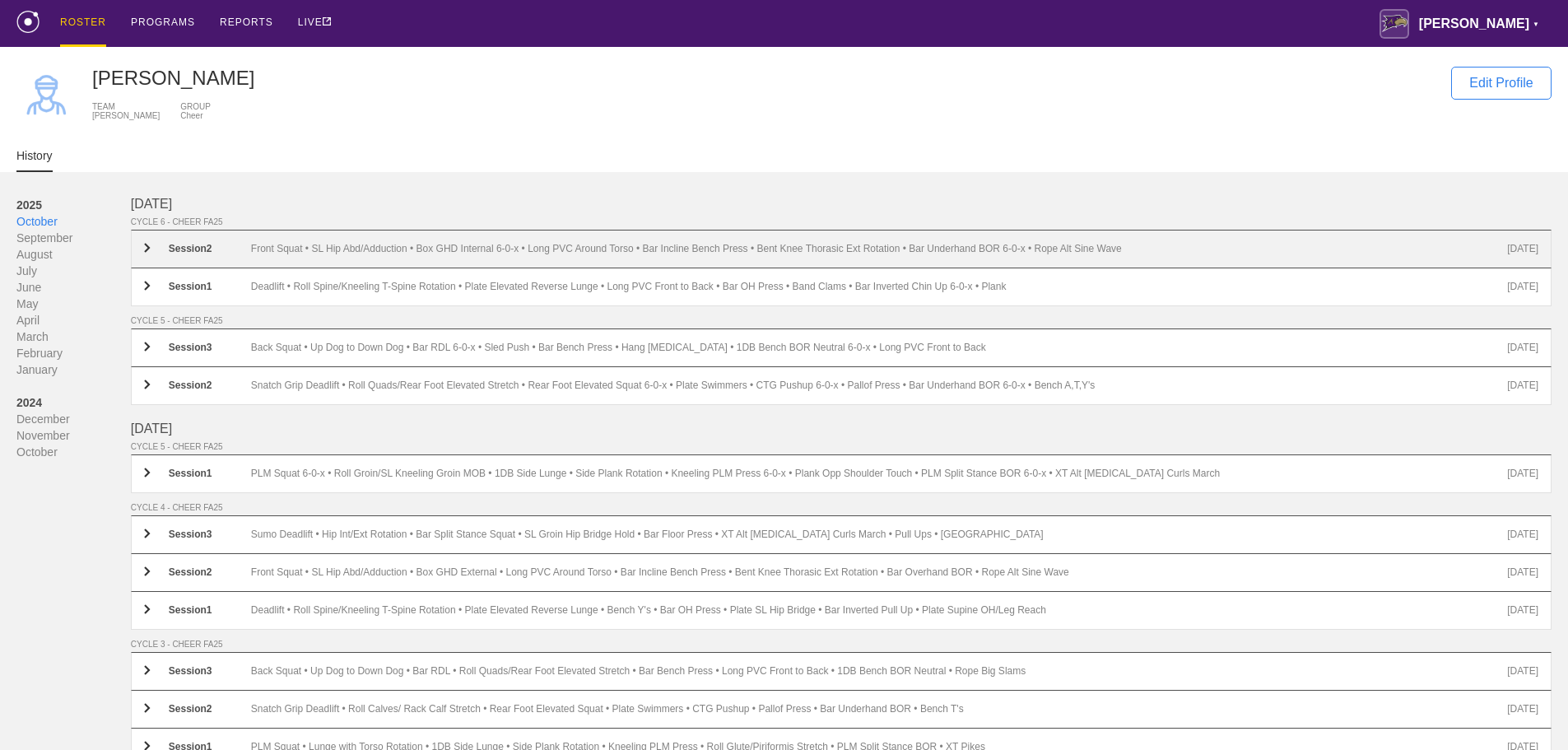
click at [366, 255] on div "Front Squat • SL Hip Abd/Adduction • Box GHD Internal 6-0-x • Long PVC Around T…" at bounding box center [879, 249] width 1256 height 12
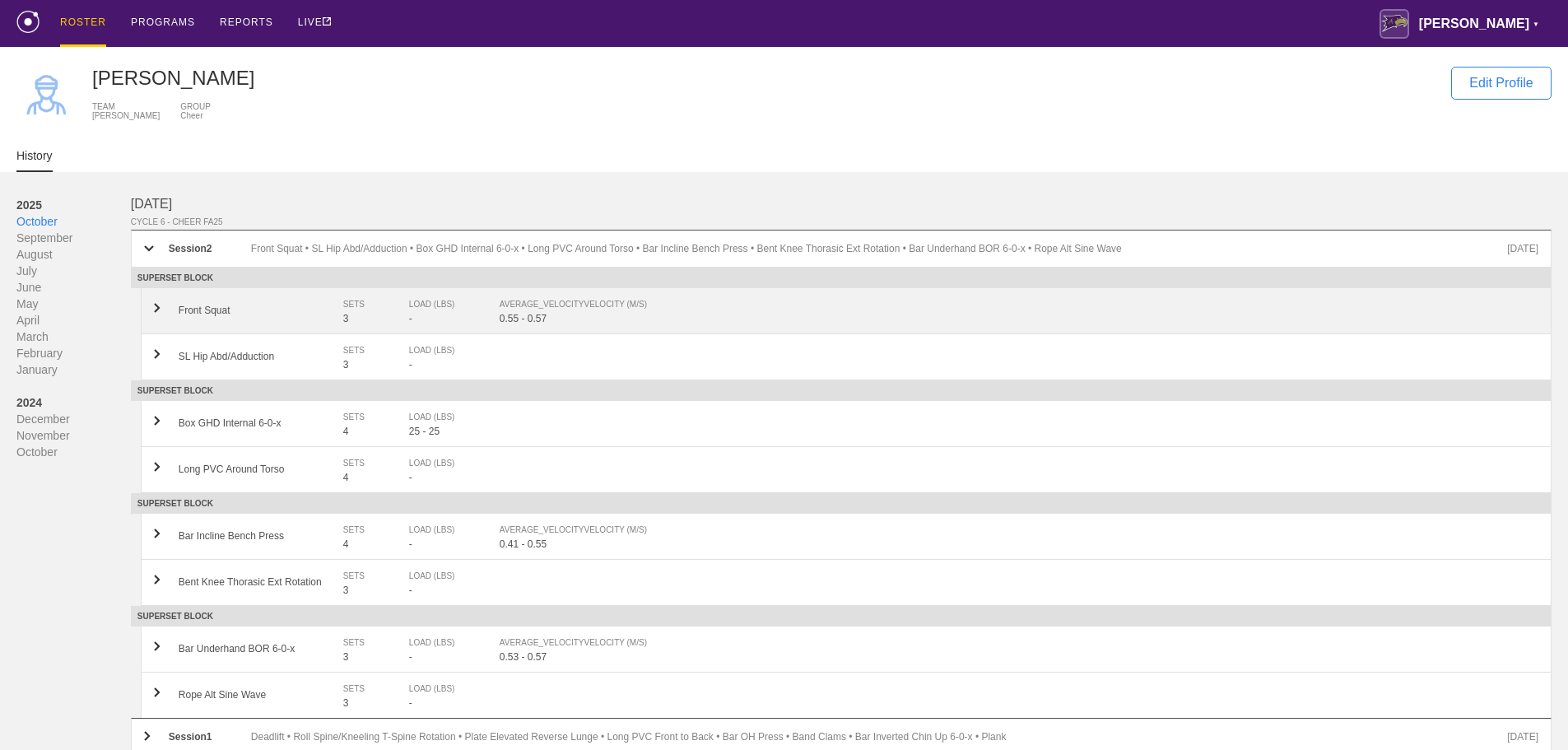
click at [540, 313] on div "AVERAGE_VELOCITY VELOCITY (M/S)" at bounding box center [1011, 304] width 1022 height 16
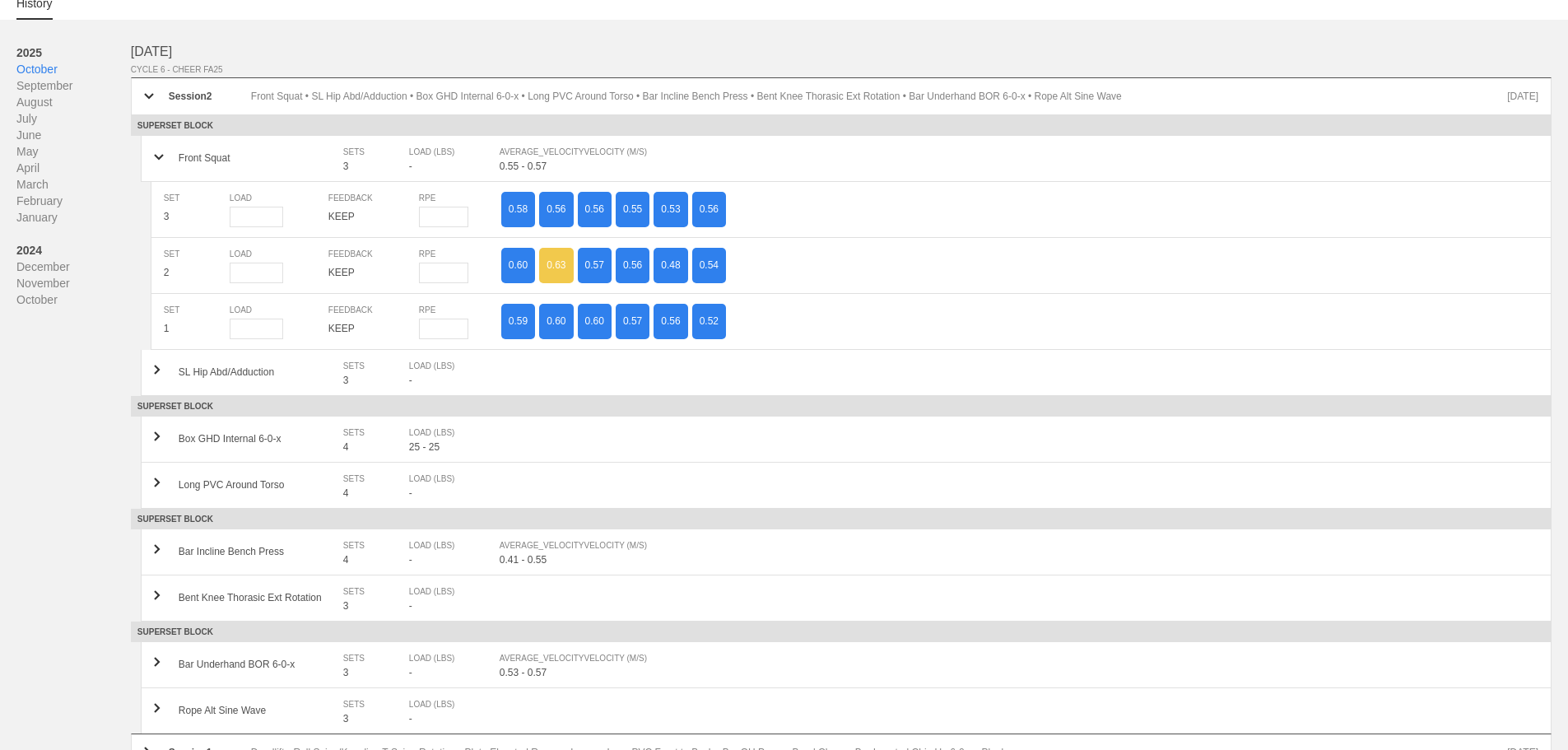
scroll to position [165, 0]
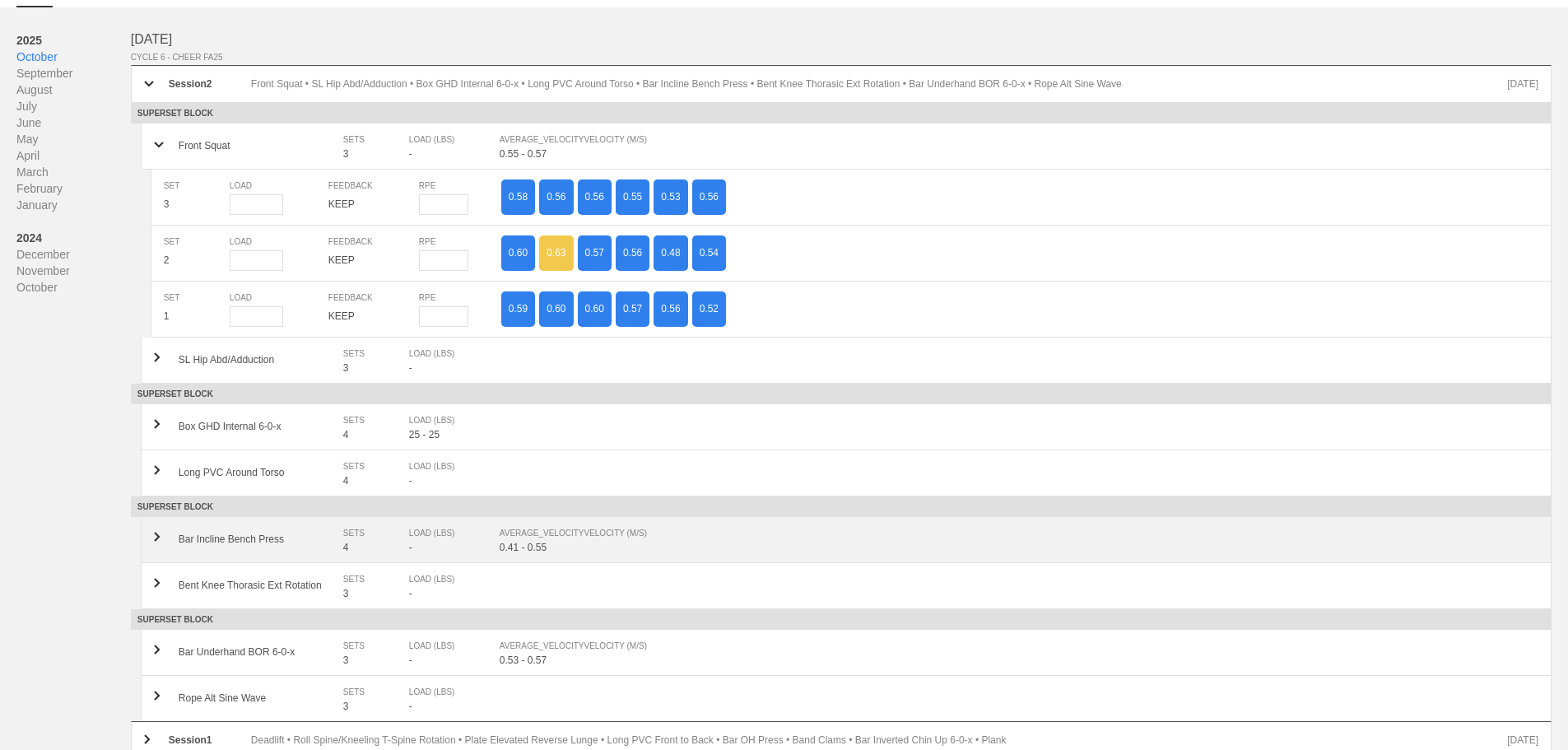
click at [554, 542] on div "AVERAGE_VELOCITY VELOCITY (M/S)" at bounding box center [1011, 533] width 1022 height 16
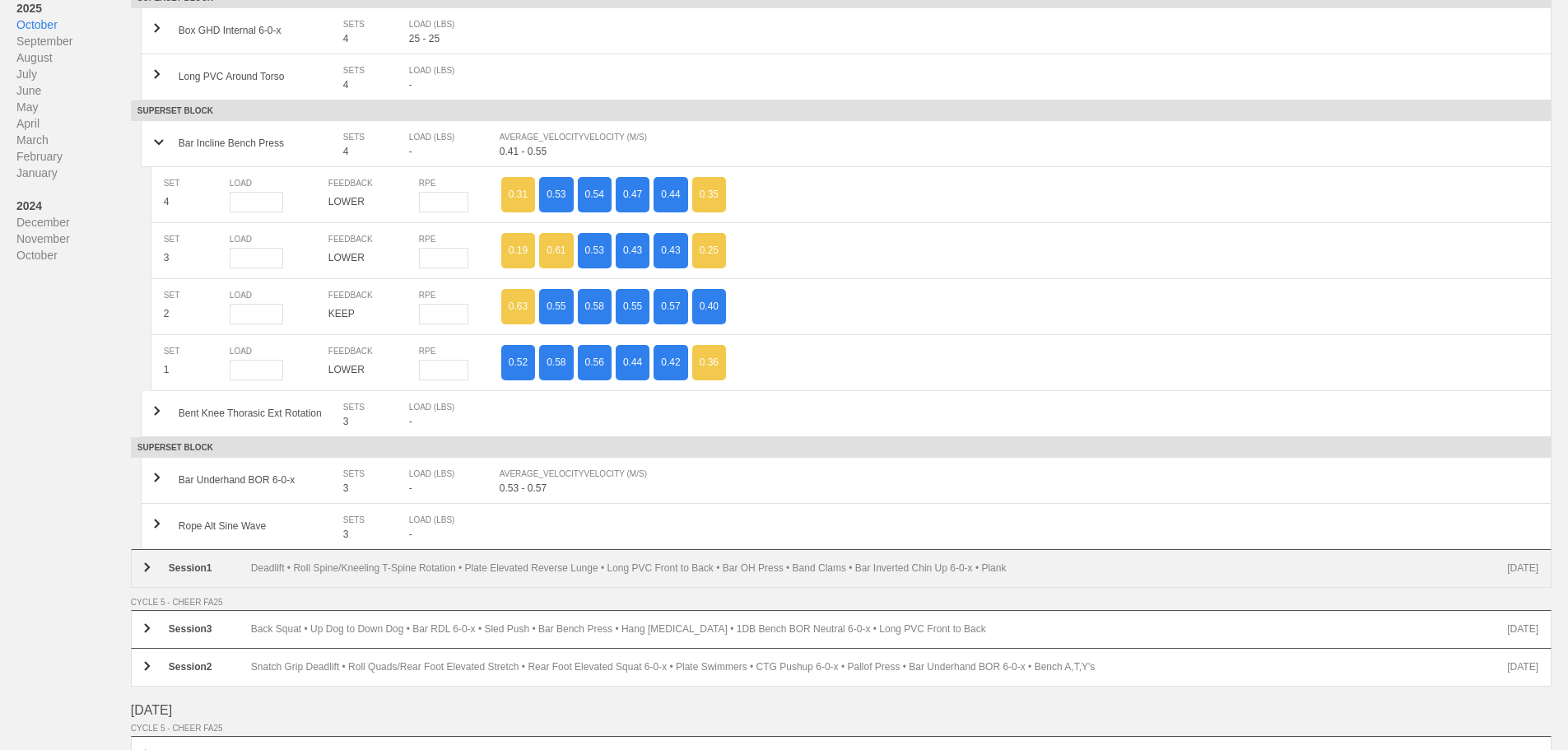
scroll to position [576, 0]
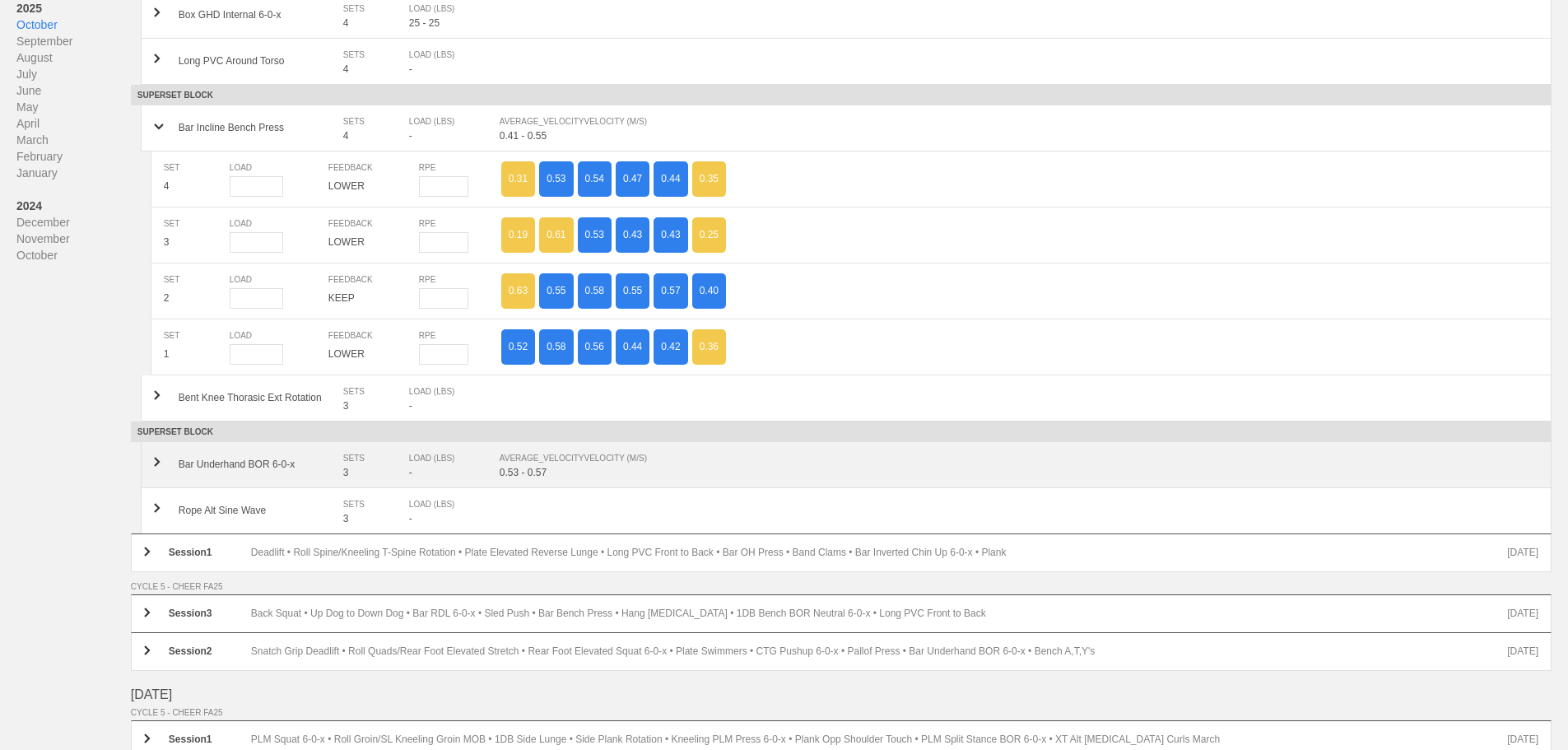
click at [561, 478] on div "0.53 - 0.57" at bounding box center [1019, 472] width 1039 height 11
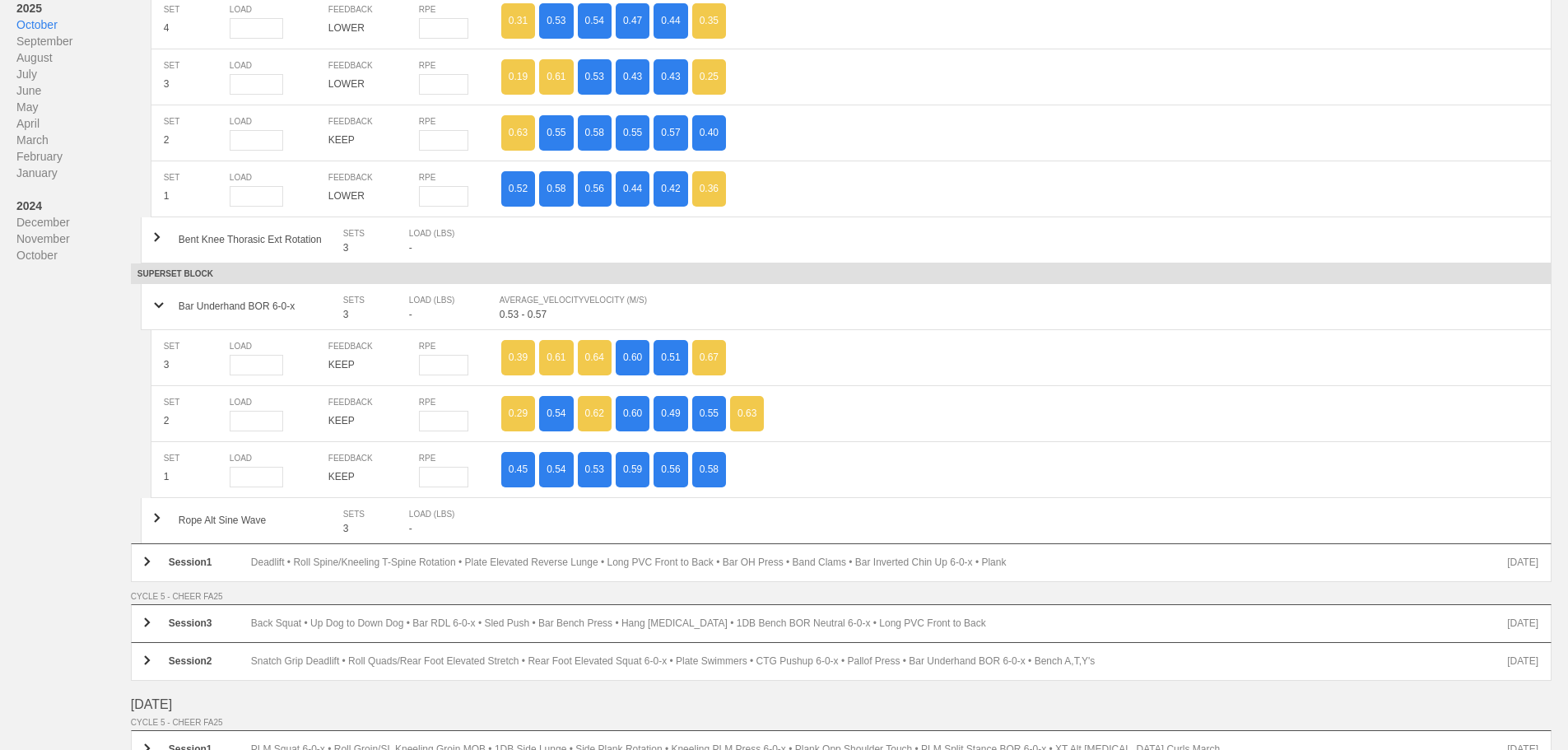
scroll to position [741, 0]
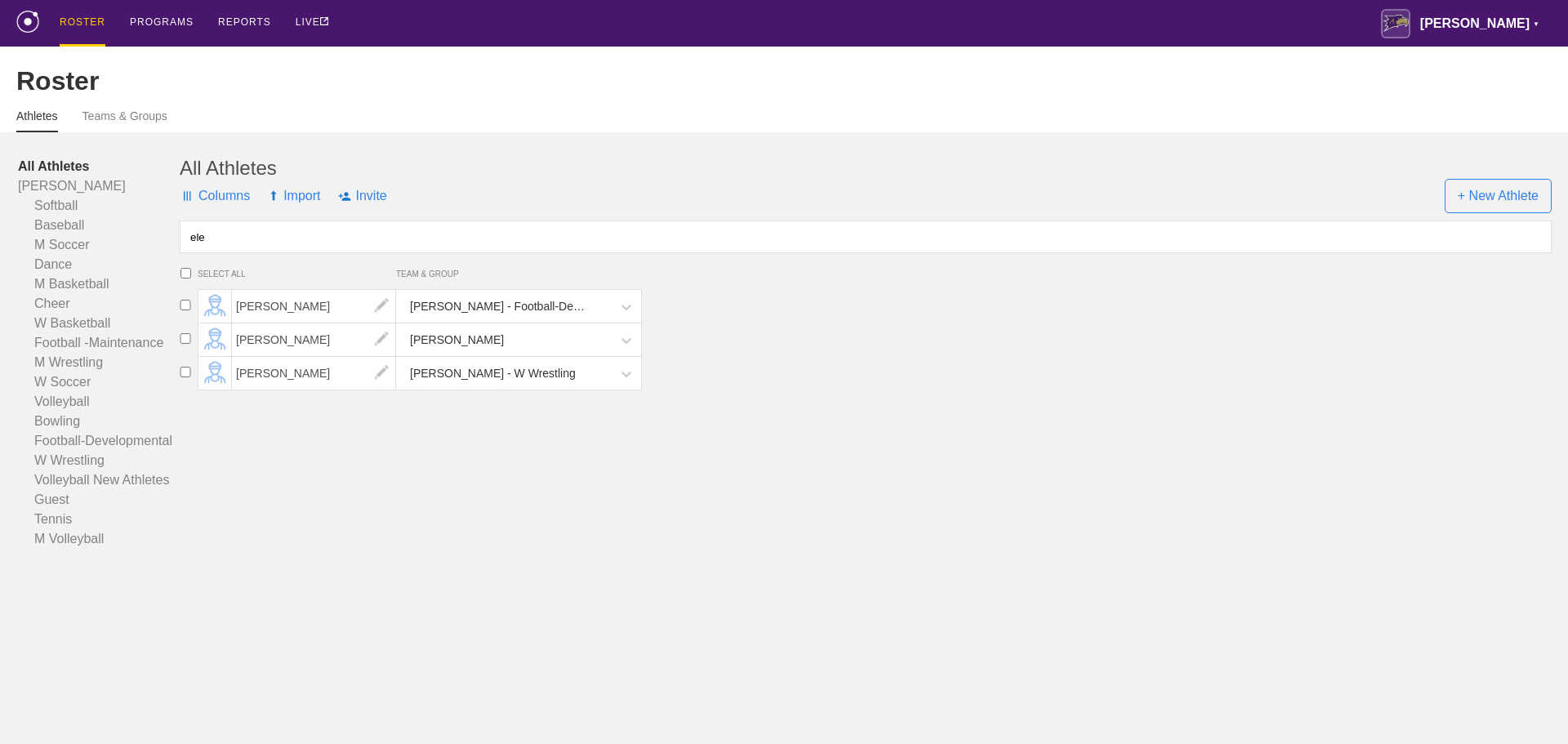
click at [823, 483] on div "All Athletes Columns Import Invite + New Athlete ele SELECT ALL TEAM & GROUP [P…" at bounding box center [865, 353] width 1371 height 391
click at [291, 253] on input "ele" at bounding box center [865, 236] width 1371 height 33
type input "e"
type input "jaid"
click at [296, 390] on span "[PERSON_NAME]" at bounding box center [314, 373] width 164 height 33
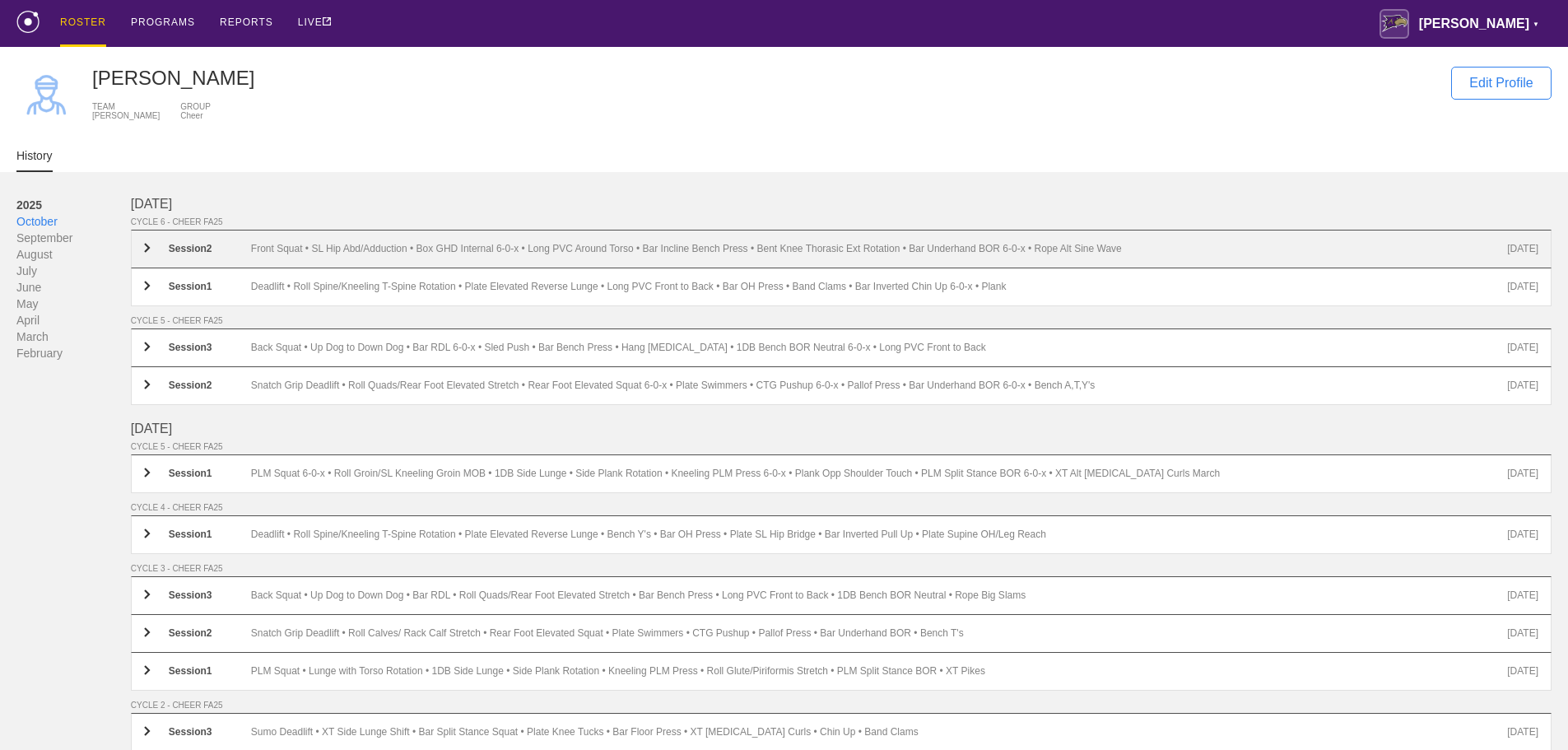
click at [340, 255] on div "Front Squat • SL Hip Abd/Adduction • Box GHD Internal 6-0-x • Long PVC Around T…" at bounding box center [879, 249] width 1256 height 12
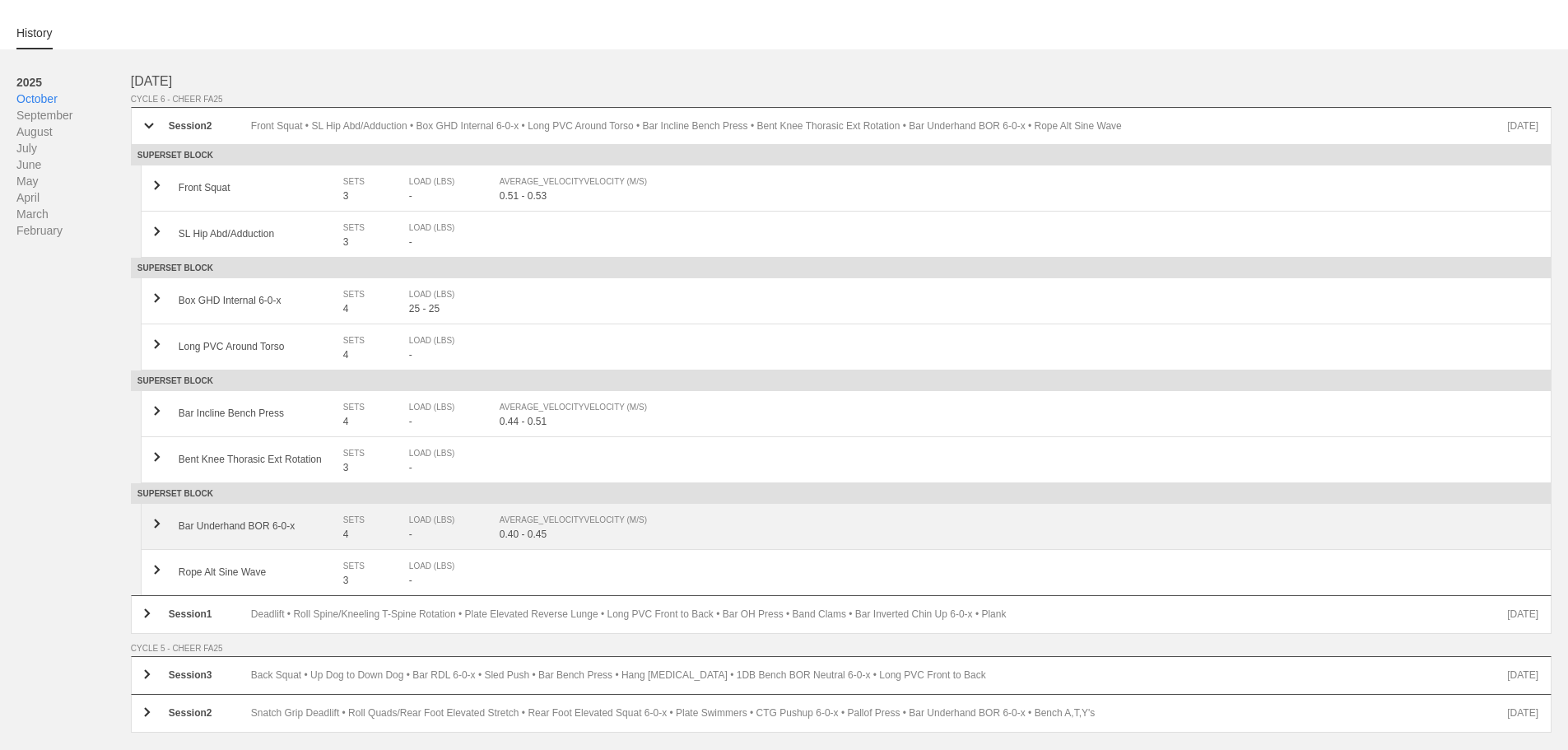
scroll to position [165, 0]
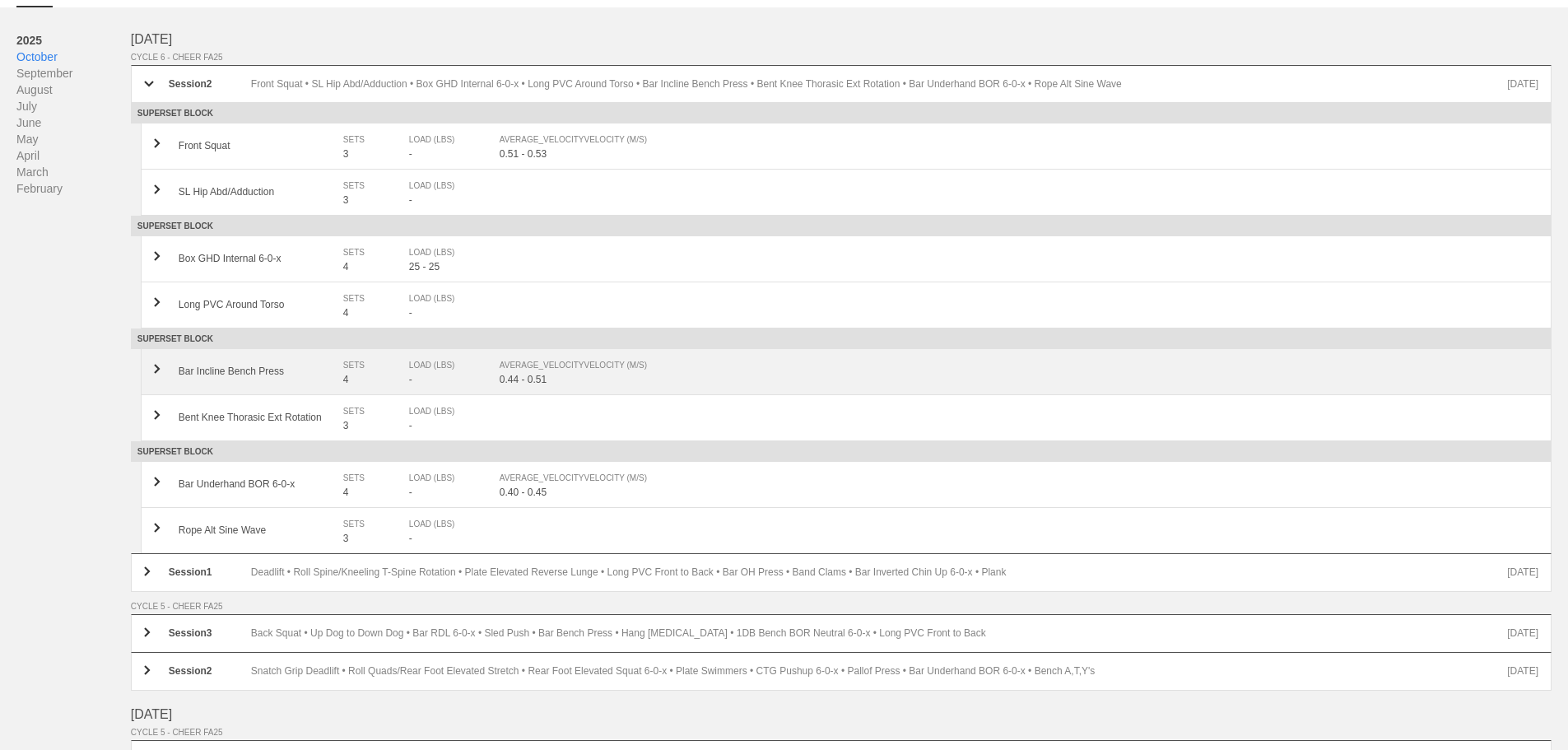
click at [531, 383] on div "0.44 - 0.51" at bounding box center [1019, 378] width 1039 height 11
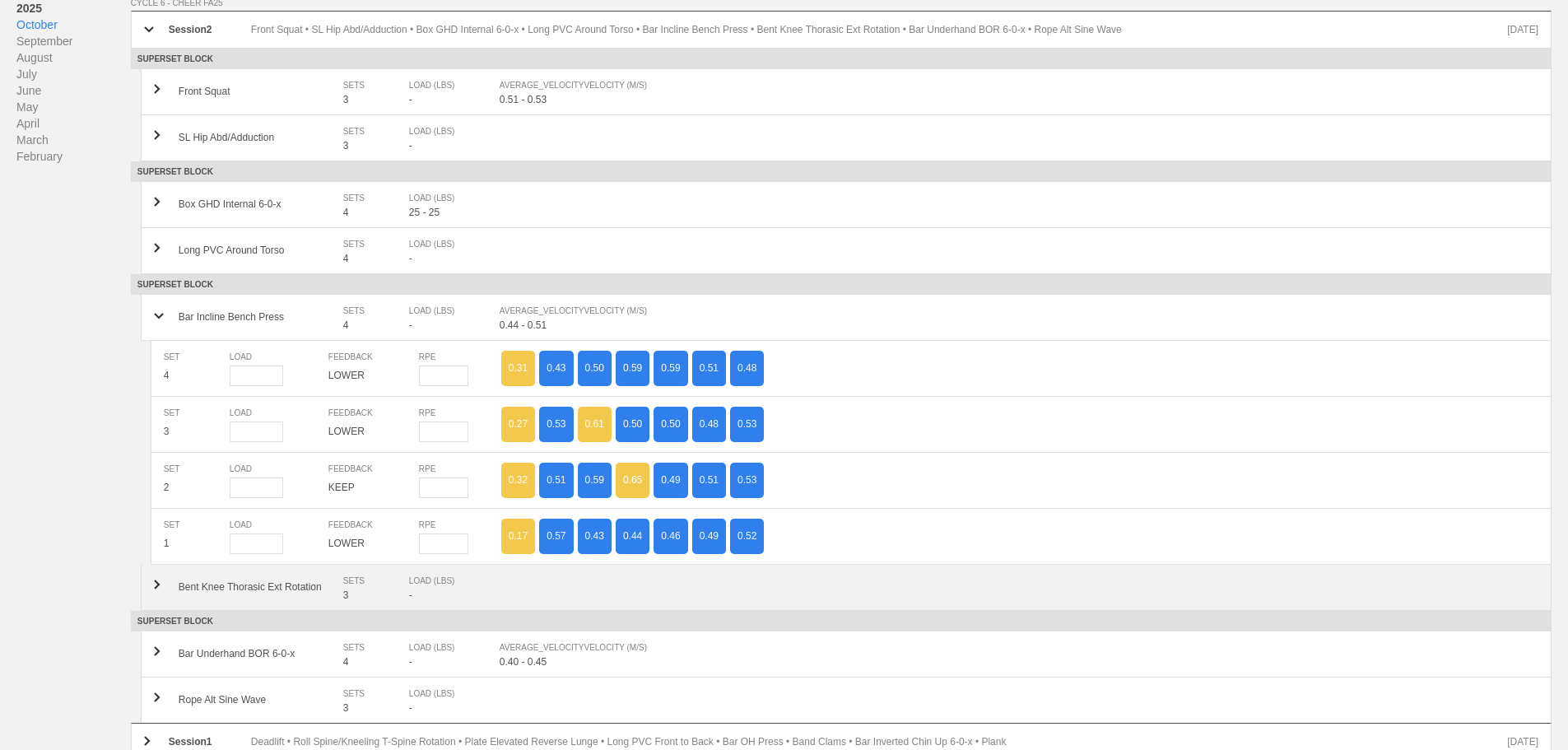
scroll to position [247, 0]
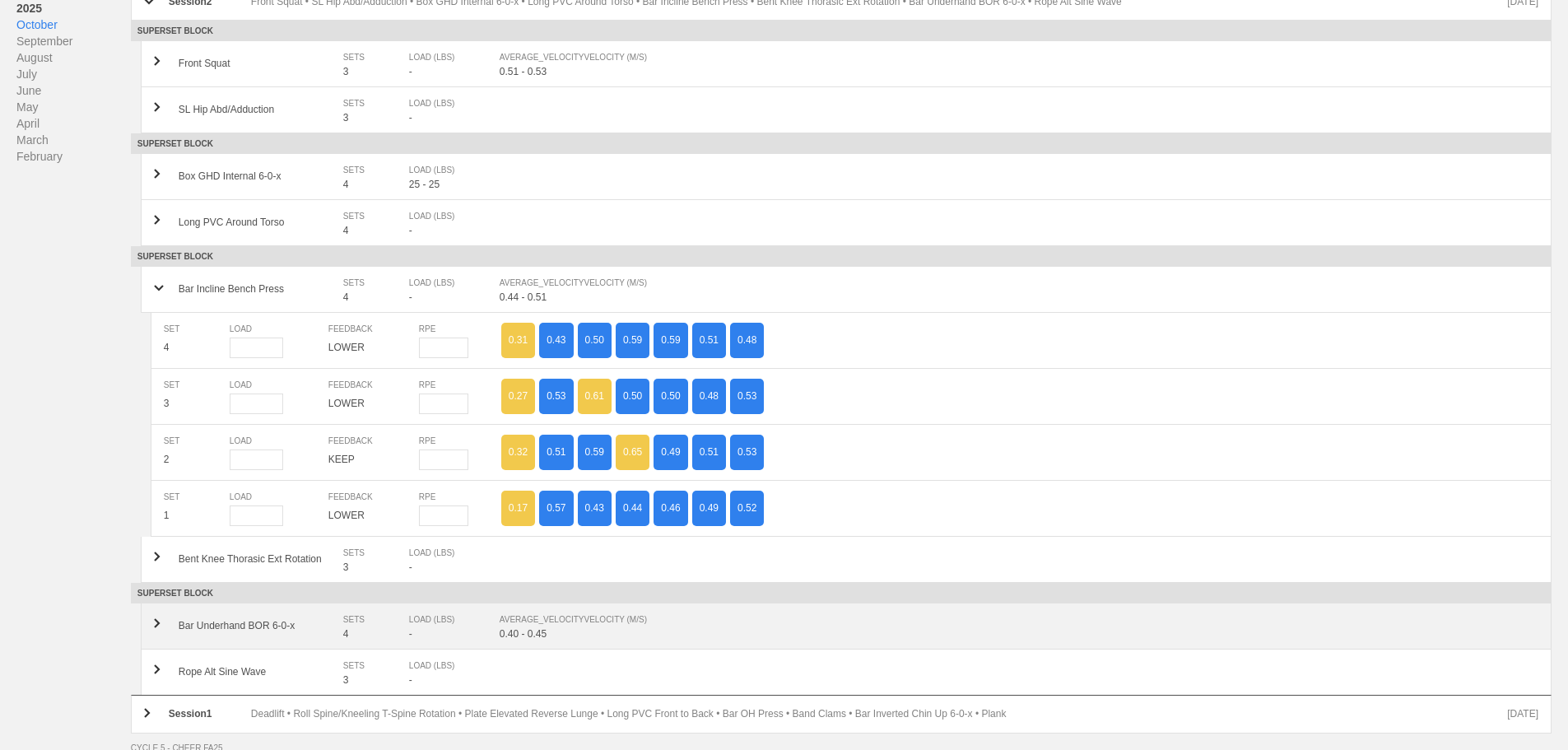
click at [531, 628] on div "AVERAGE_VELOCITY VELOCITY (M/S)" at bounding box center [1011, 619] width 1022 height 16
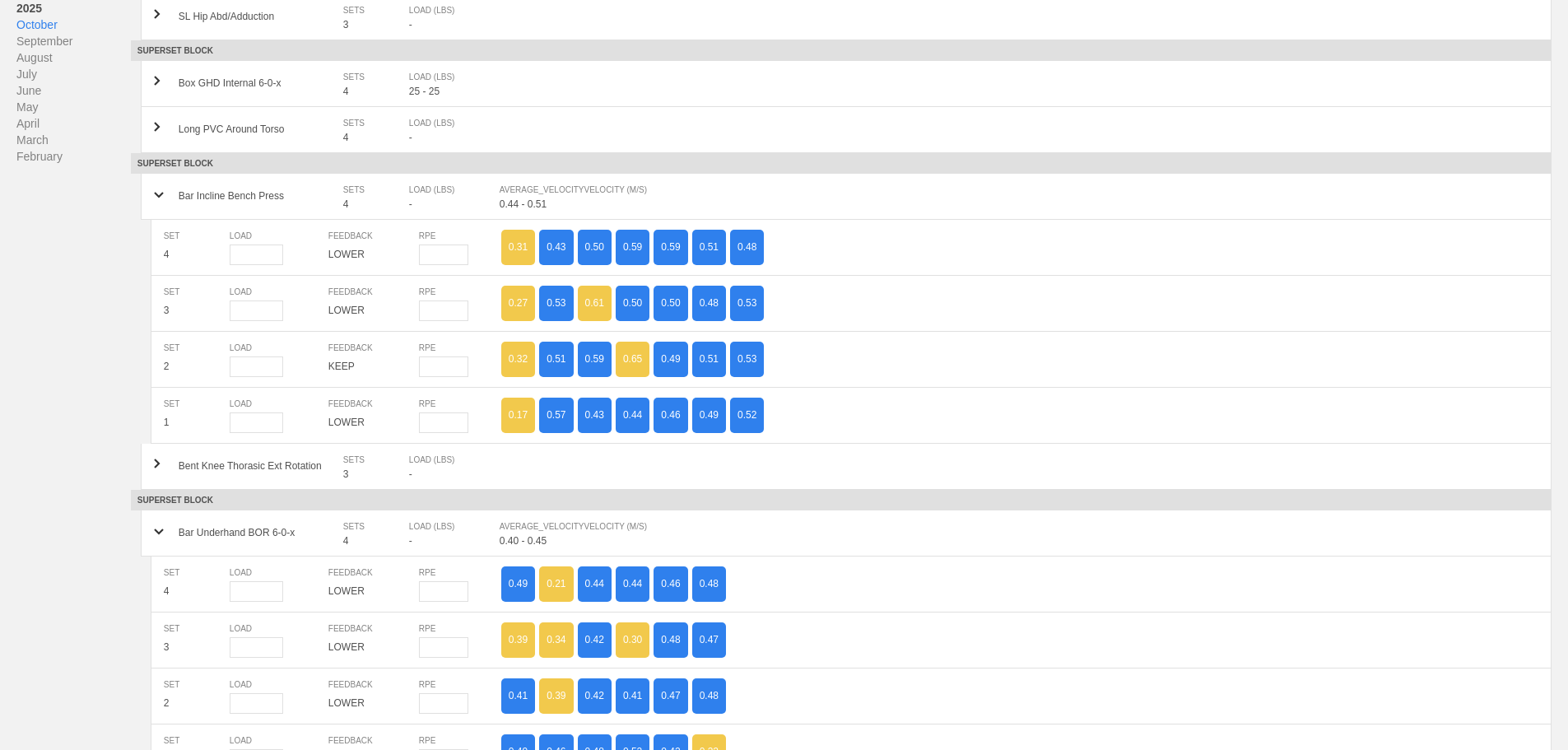
scroll to position [82, 0]
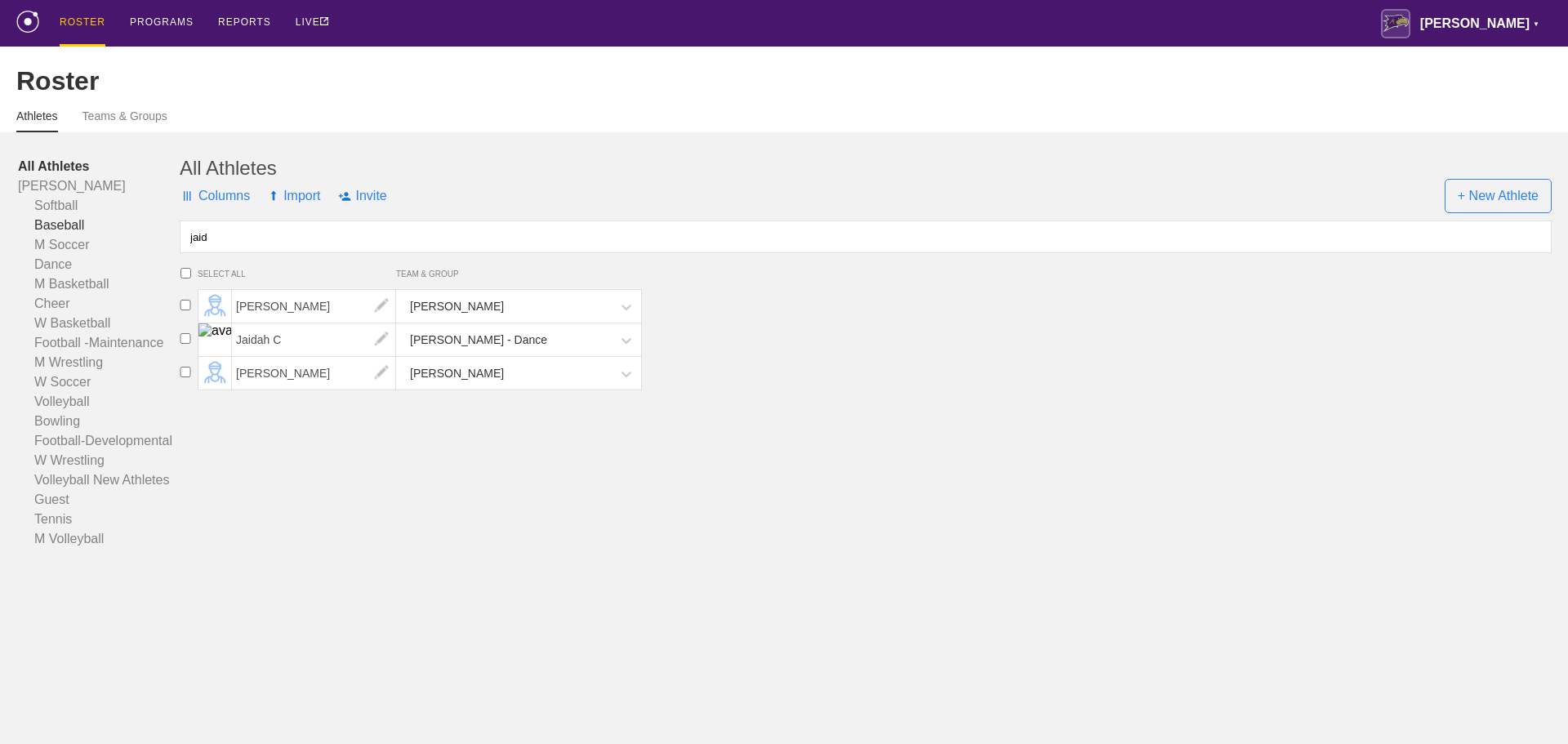
drag, startPoint x: 266, startPoint y: 254, endPoint x: 95, endPoint y: 241, distance: 171.5
click at [95, 241] on div "All Athletes [PERSON_NAME] Softball Baseball M Soccer Dance M Basketball Cheer …" at bounding box center [783, 353] width 1535 height 391
type input "sy"
click at [302, 317] on span "[PERSON_NAME]" at bounding box center [314, 306] width 164 height 33
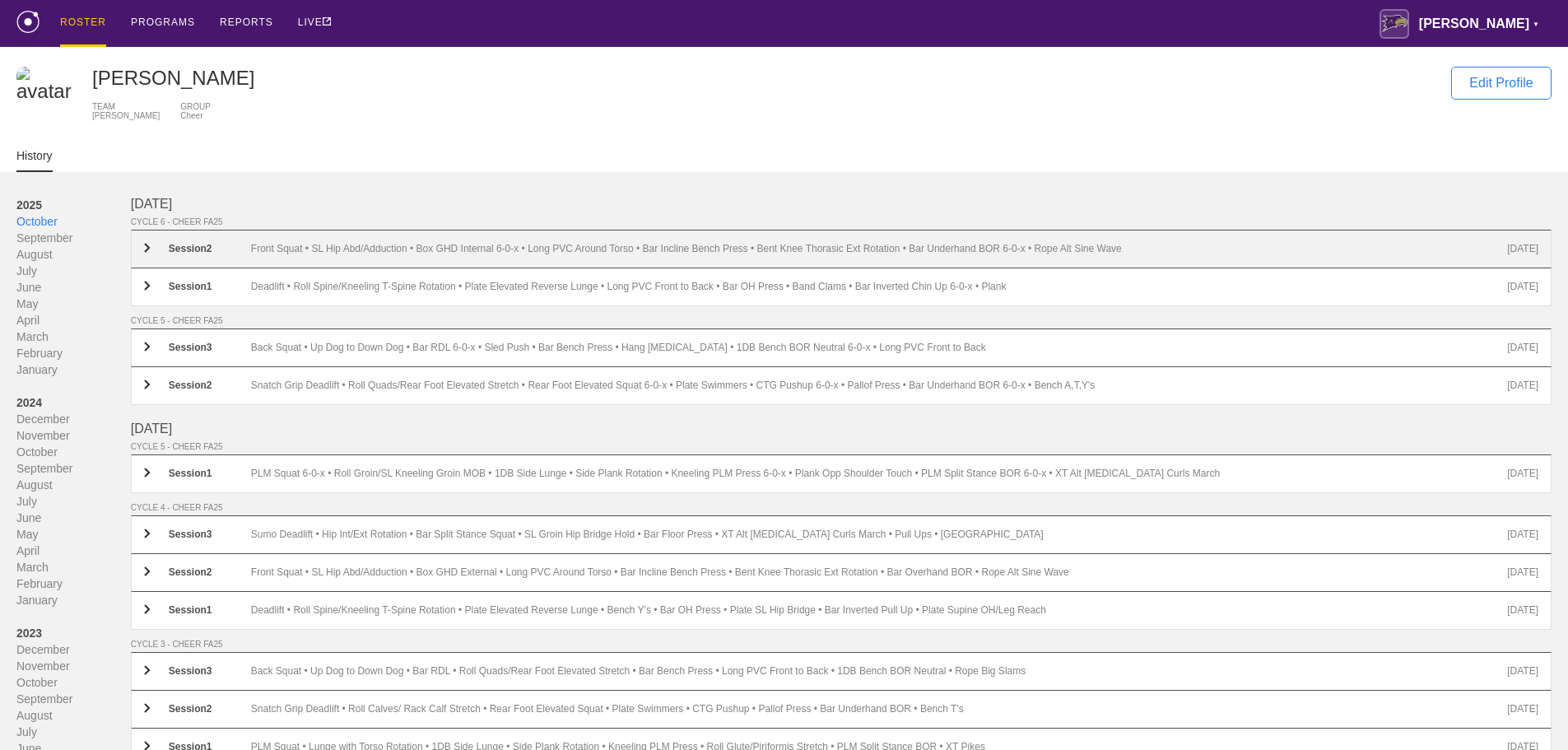
click at [344, 251] on div "Front Squat • SL Hip Abd/Adduction • Box GHD Internal 6-0-x • Long PVC Around T…" at bounding box center [879, 249] width 1256 height 12
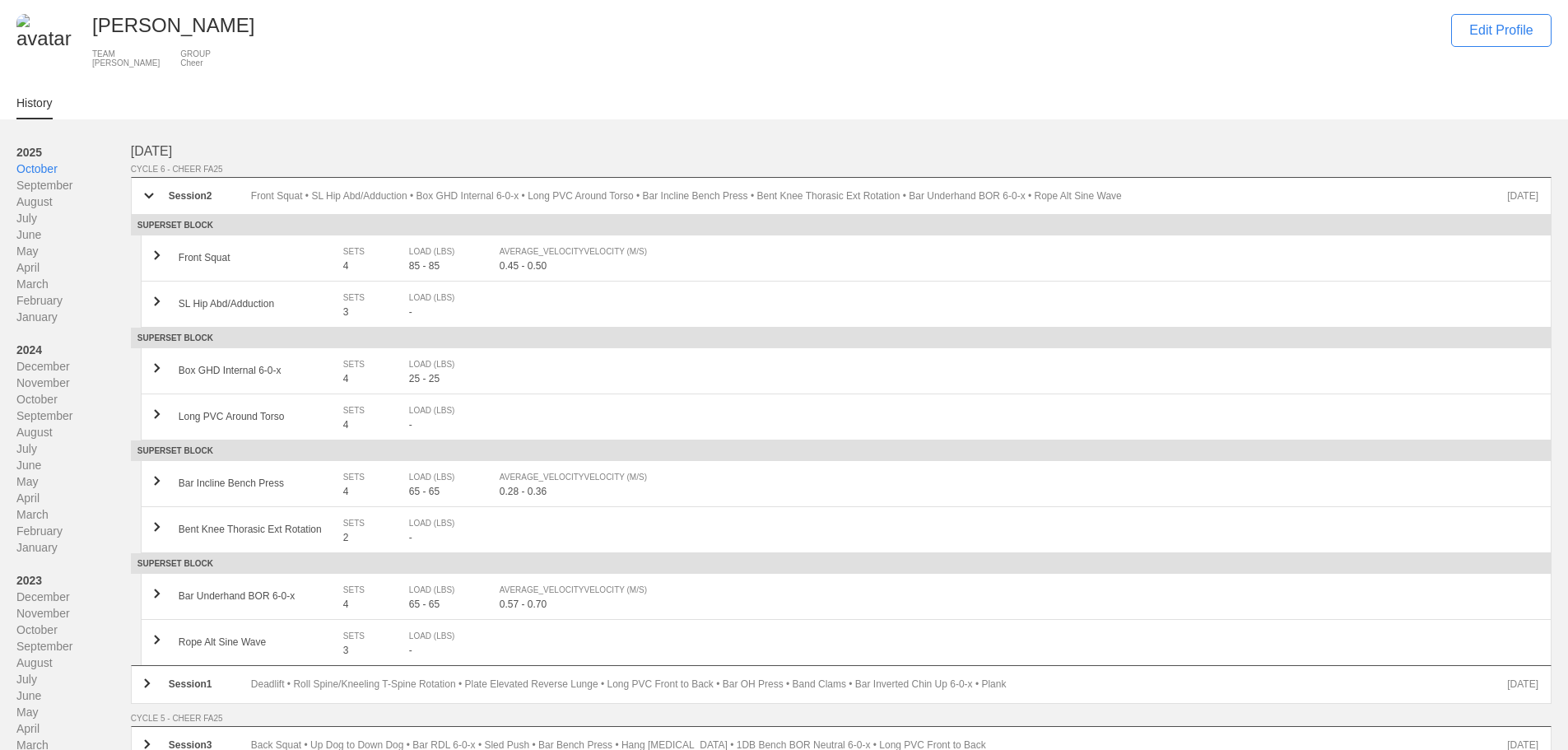
scroll to position [82, 0]
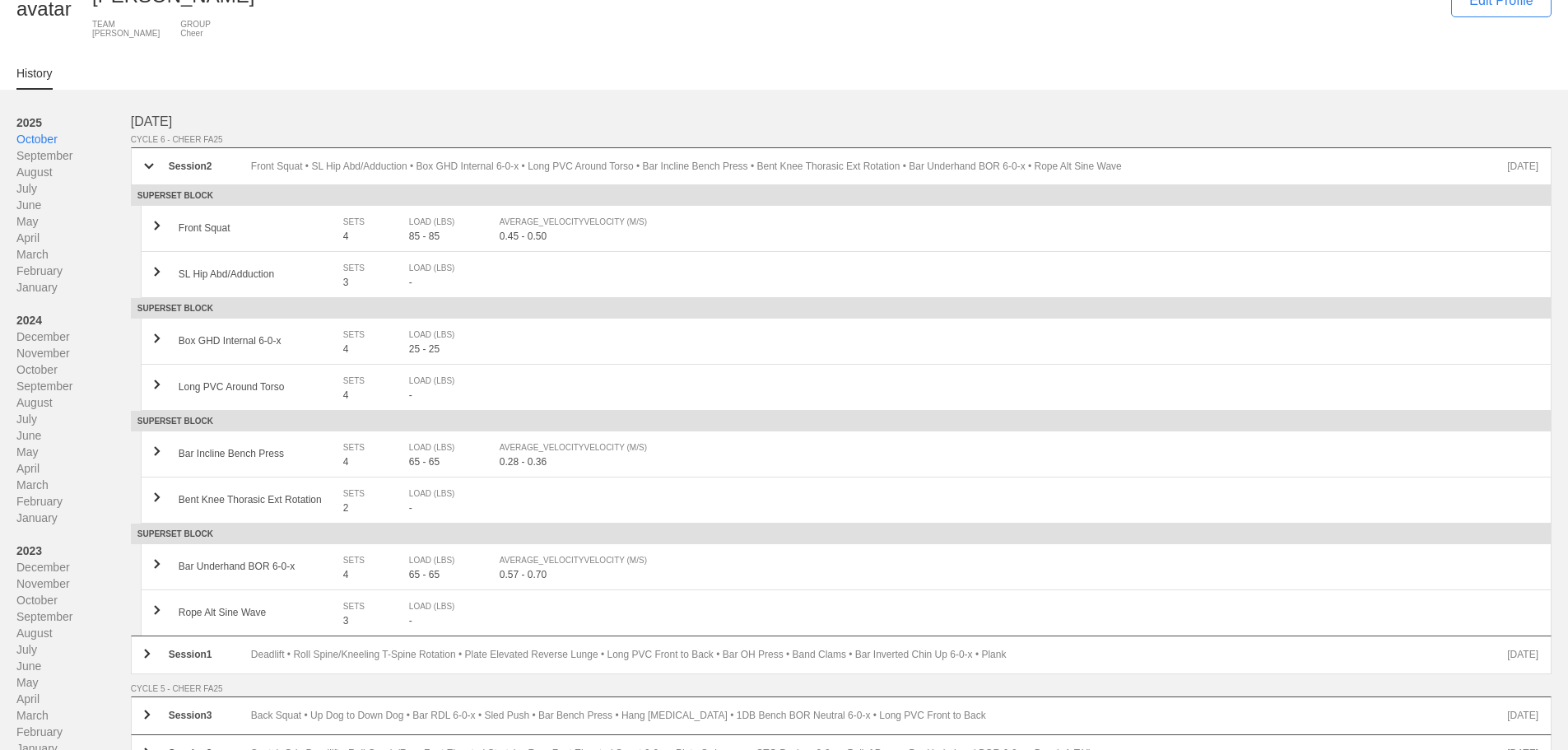
drag, startPoint x: 323, startPoint y: 120, endPoint x: 144, endPoint y: 6, distance: 212.2
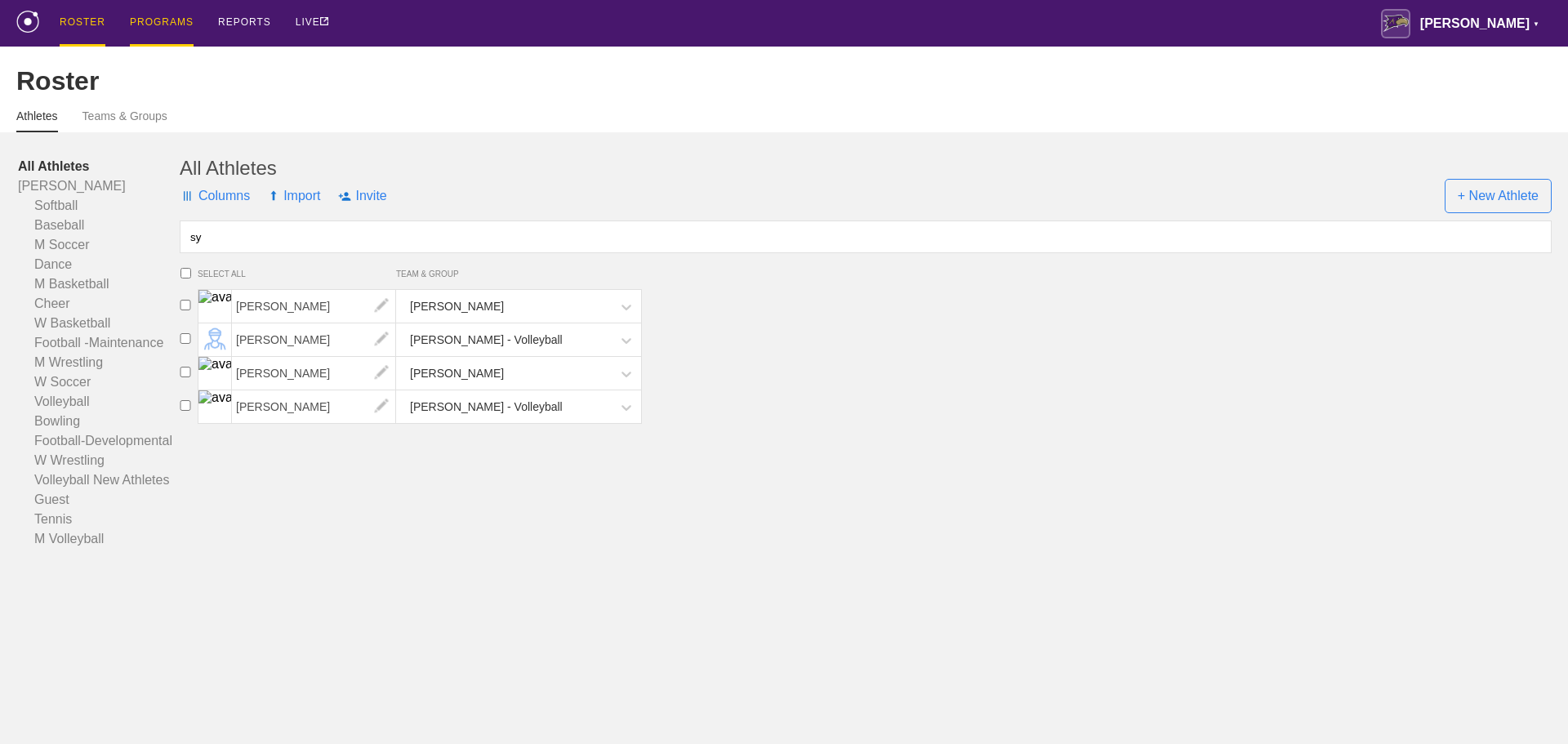
click at [158, 18] on div "PROGRAMS" at bounding box center [161, 23] width 64 height 47
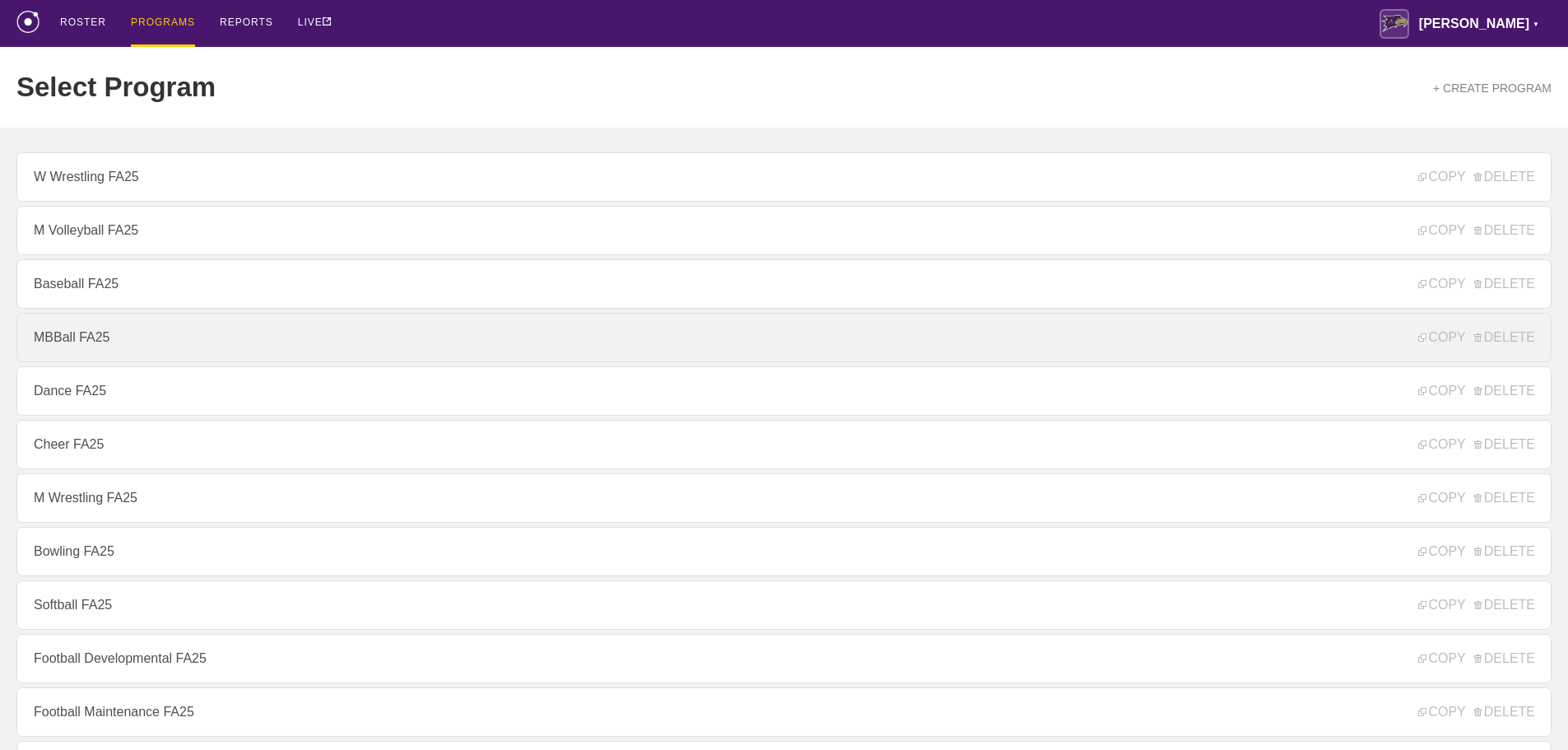
click at [138, 338] on link "MBBall FA25" at bounding box center [784, 337] width 1536 height 50
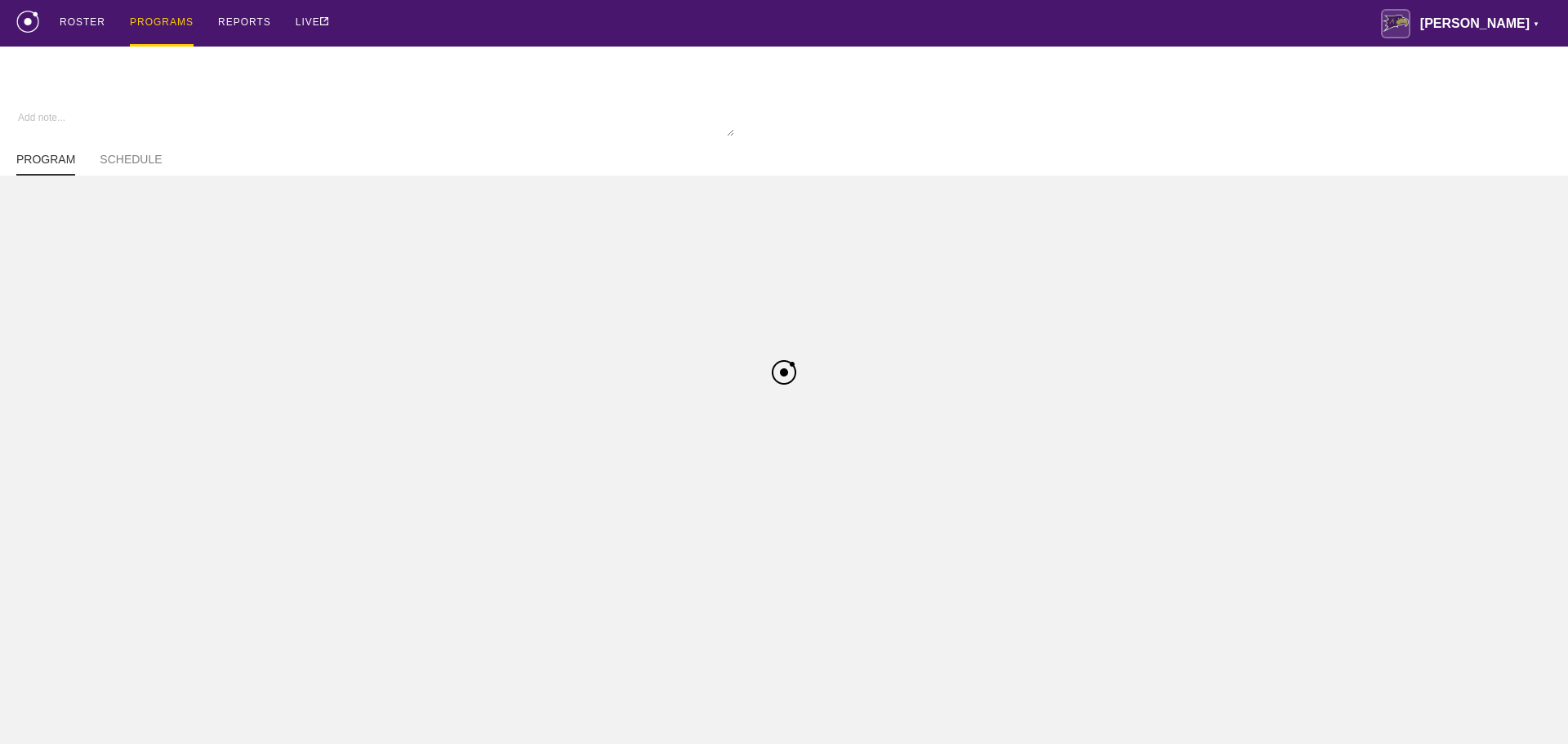
type textarea "x"
type input "MBBall FA25"
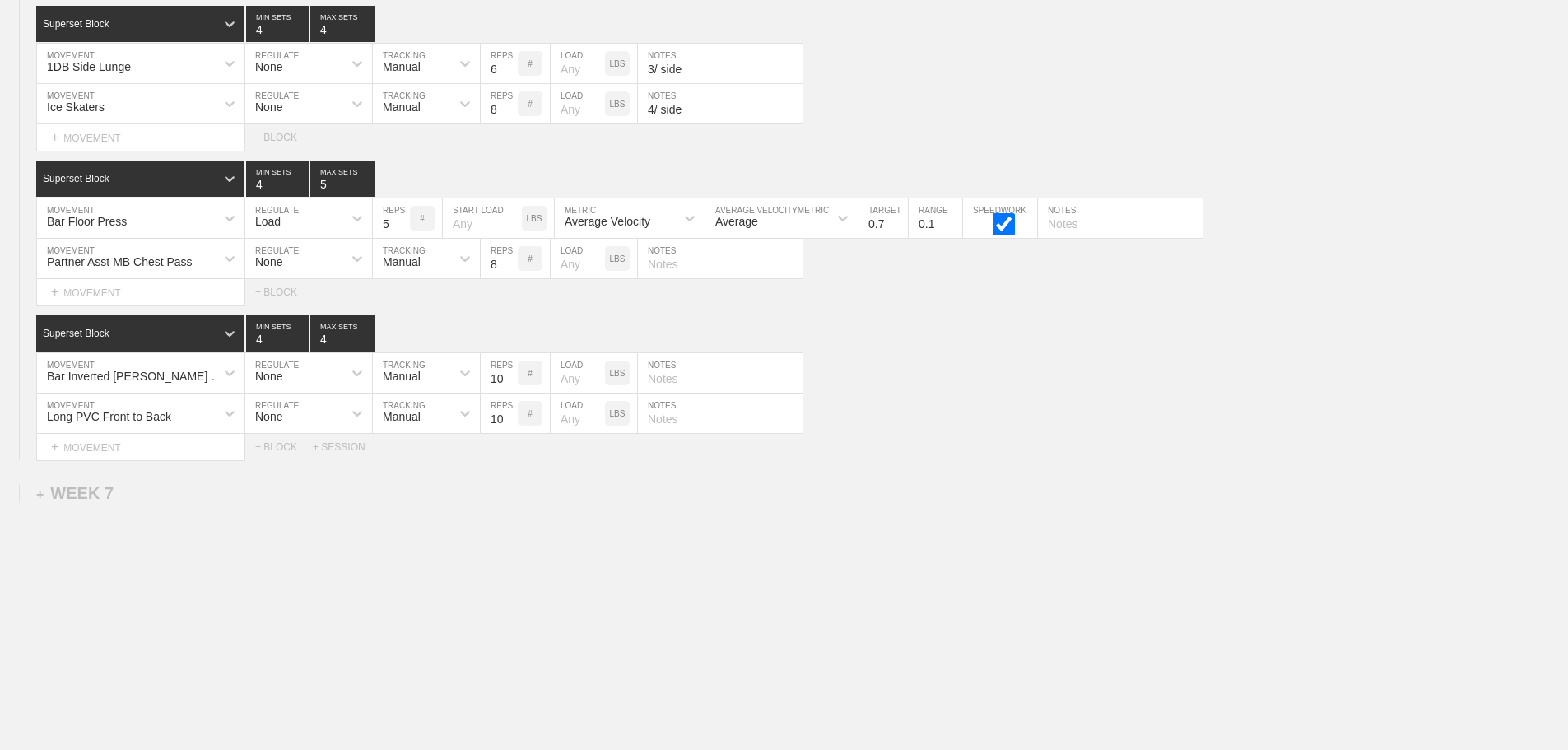
scroll to position [11227, 0]
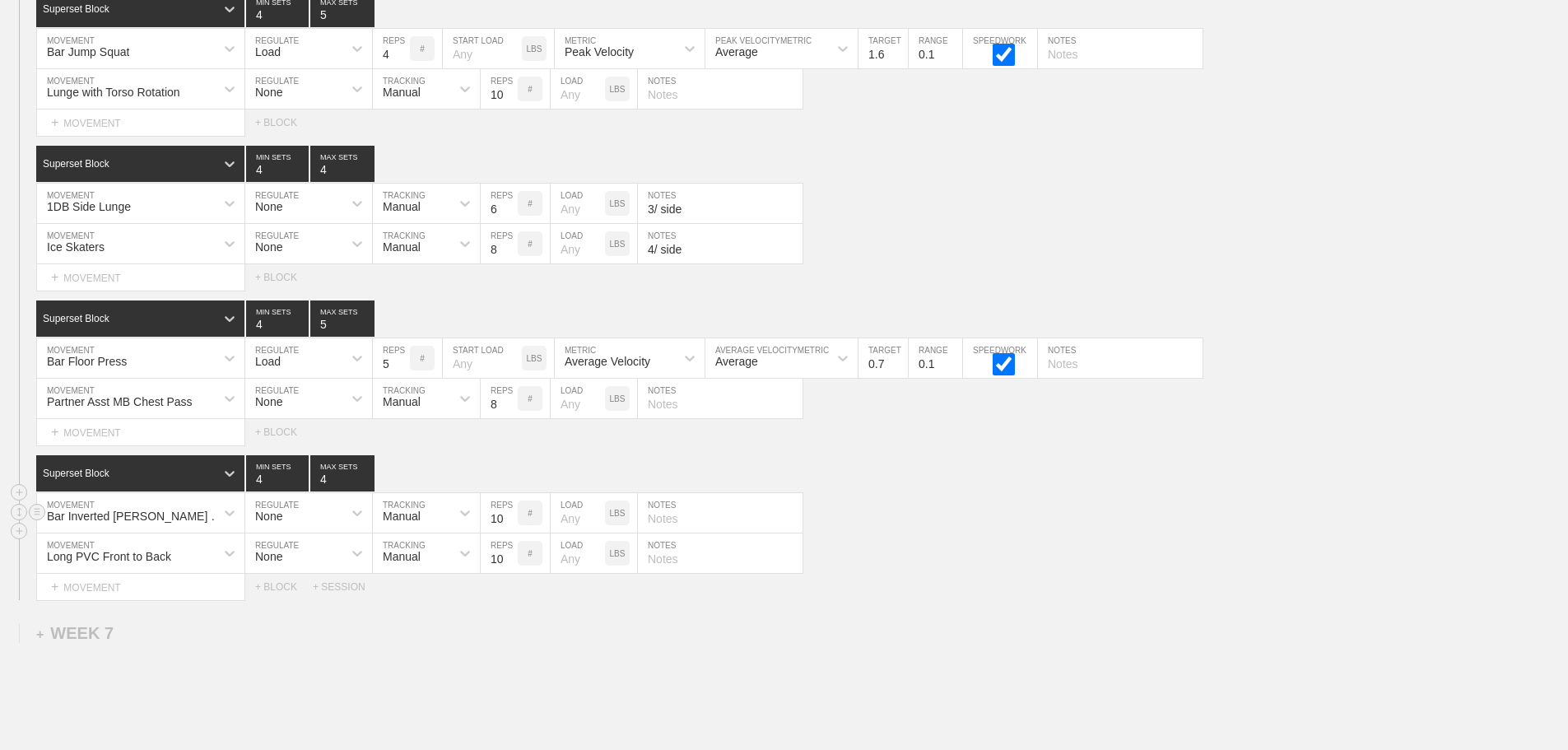
click at [1468, 533] on div "Bar Inverted [PERSON_NAME] Up MOVEMENT None REGULATE Manual TRACKING 10 REPS # …" at bounding box center [784, 513] width 1568 height 40
click at [1164, 524] on div "Bar Inverted [PERSON_NAME] Up MOVEMENT None REGULATE Manual TRACKING 10 REPS # …" at bounding box center [784, 513] width 1568 height 40
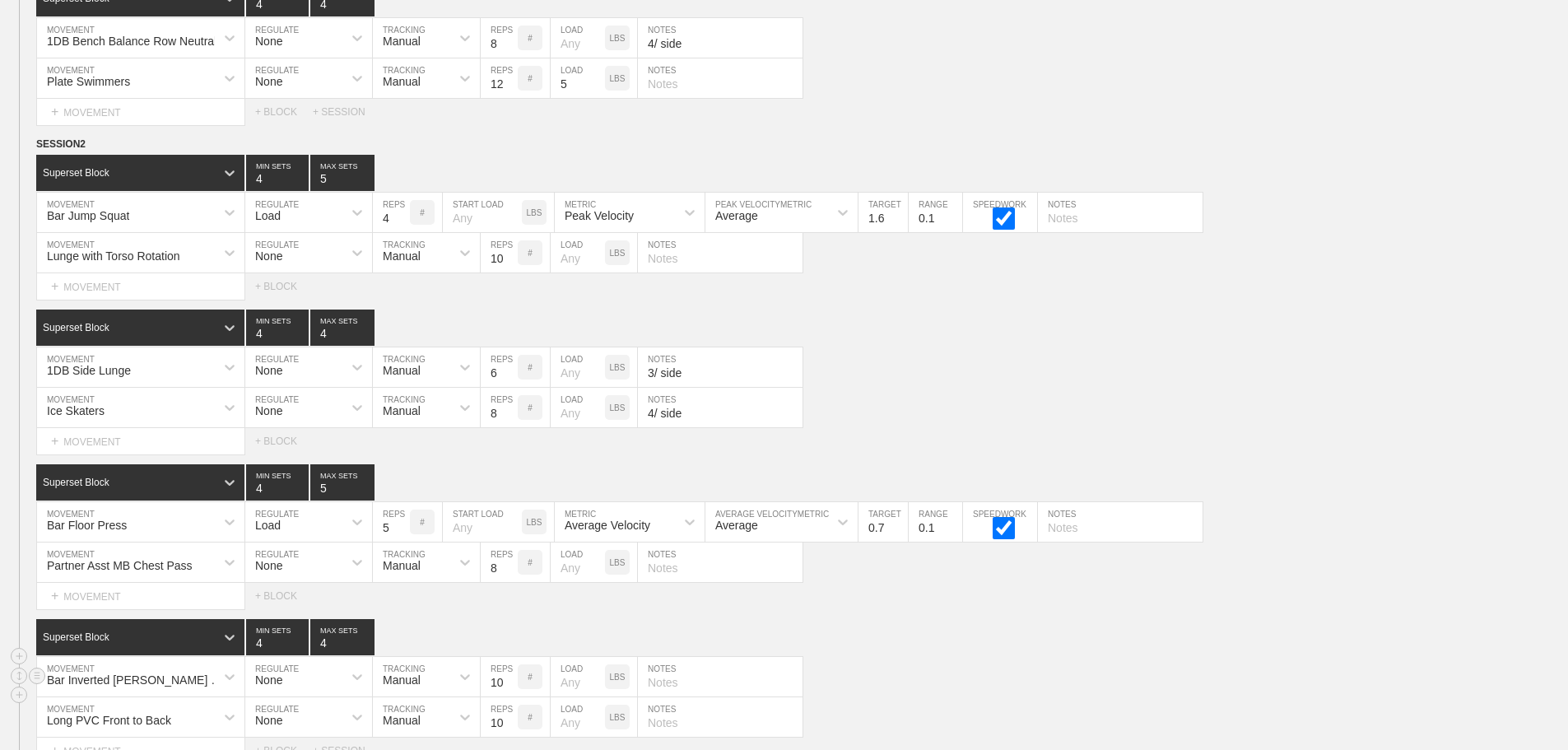
scroll to position [11062, 0]
click at [1205, 331] on div "Superset Block 4 MIN SETS 4 MAX SETS" at bounding box center [802, 328] width 1532 height 36
click at [1250, 389] on div "1DB Side Lunge MOVEMENT None REGULATE Manual TRACKING 6 REPS # LOAD LBS 3/ side…" at bounding box center [784, 368] width 1568 height 40
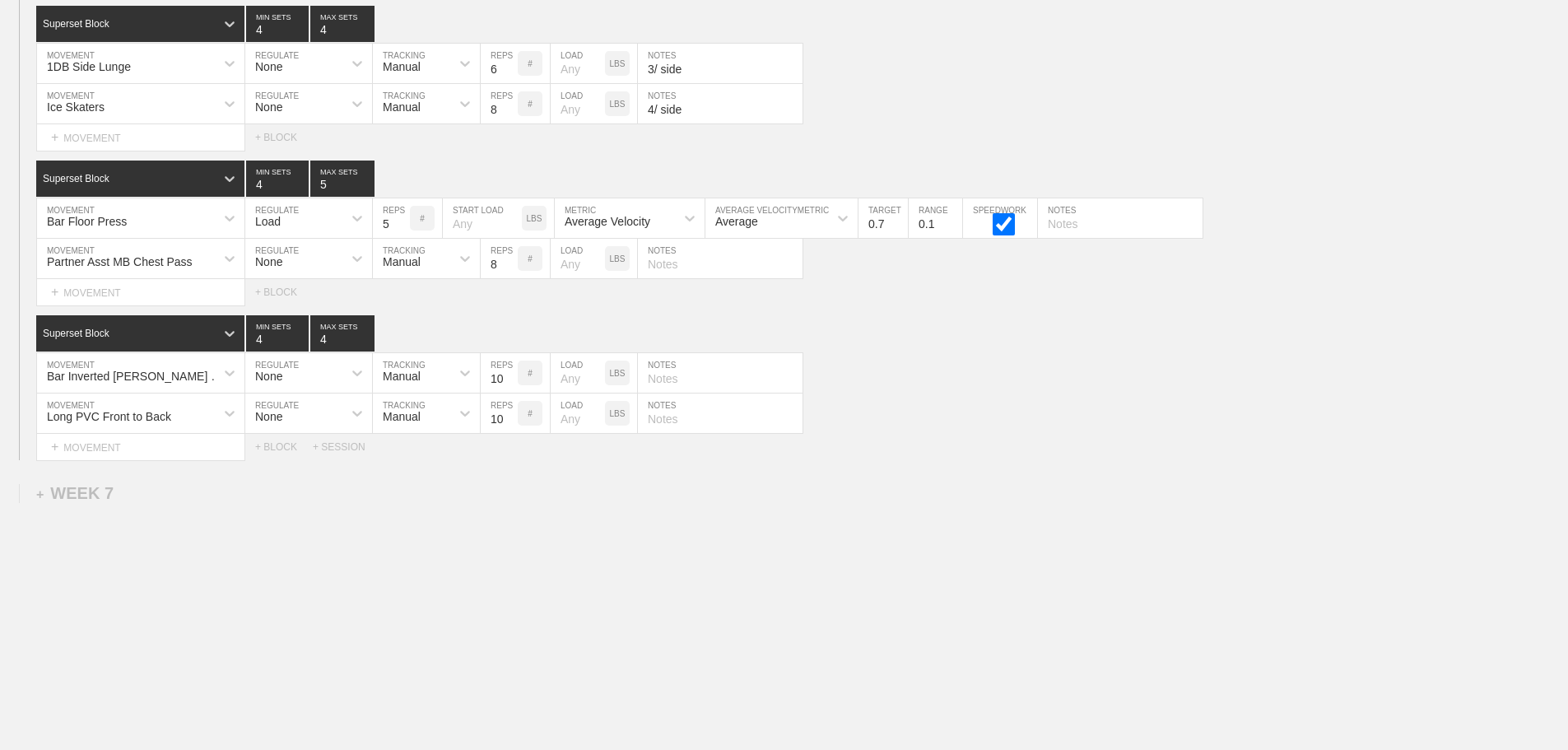
click at [1201, 448] on div "Select... MOVEMENT + MOVEMENT + BLOCK + SESSION" at bounding box center [784, 447] width 1568 height 26
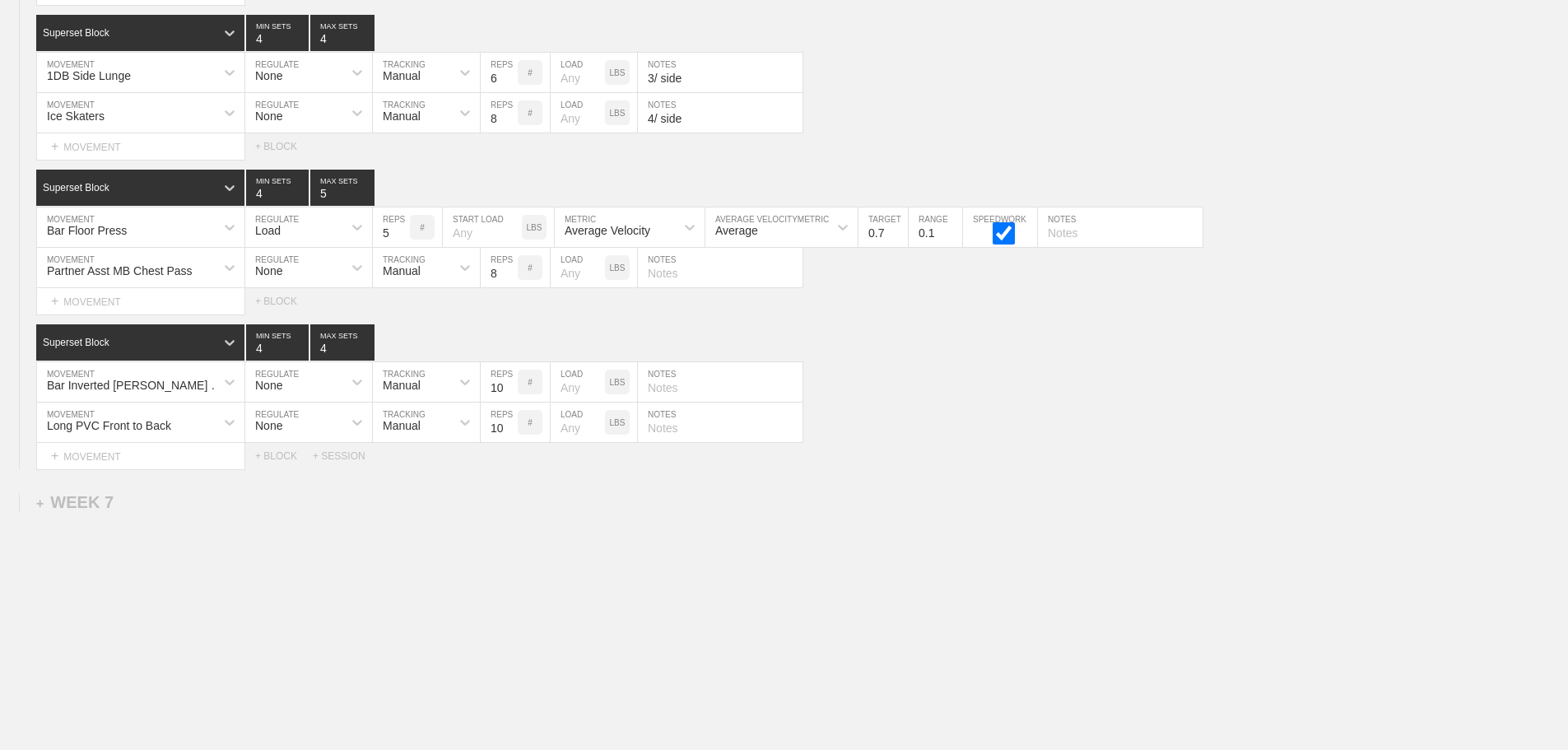
scroll to position [11297, 0]
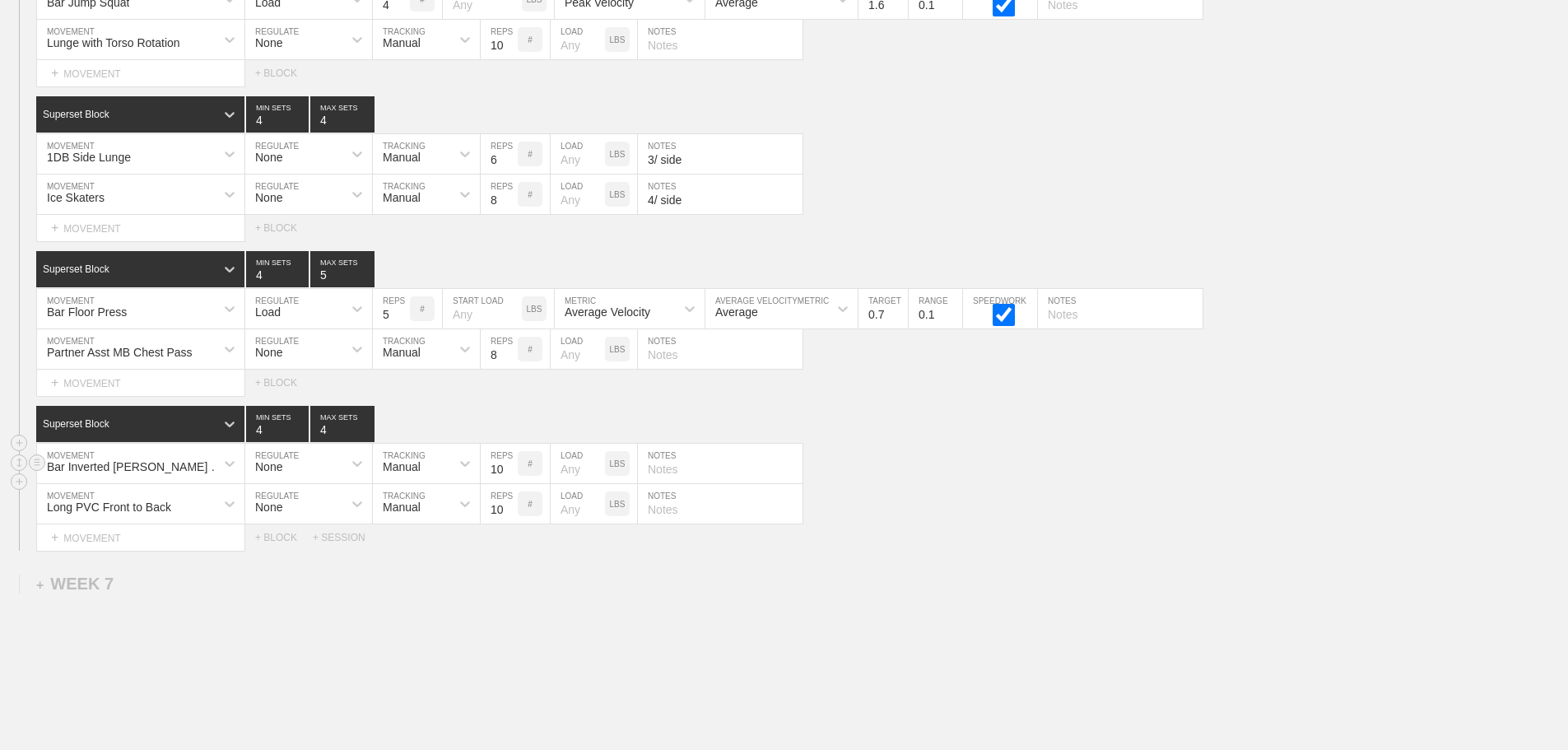
click at [1072, 460] on div "SESSION 2 Superset Block 4 MIN SETS 5 MAX SETS DUPLICATE INSERT MOVEMENT AFTER …" at bounding box center [784, 236] width 1568 height 628
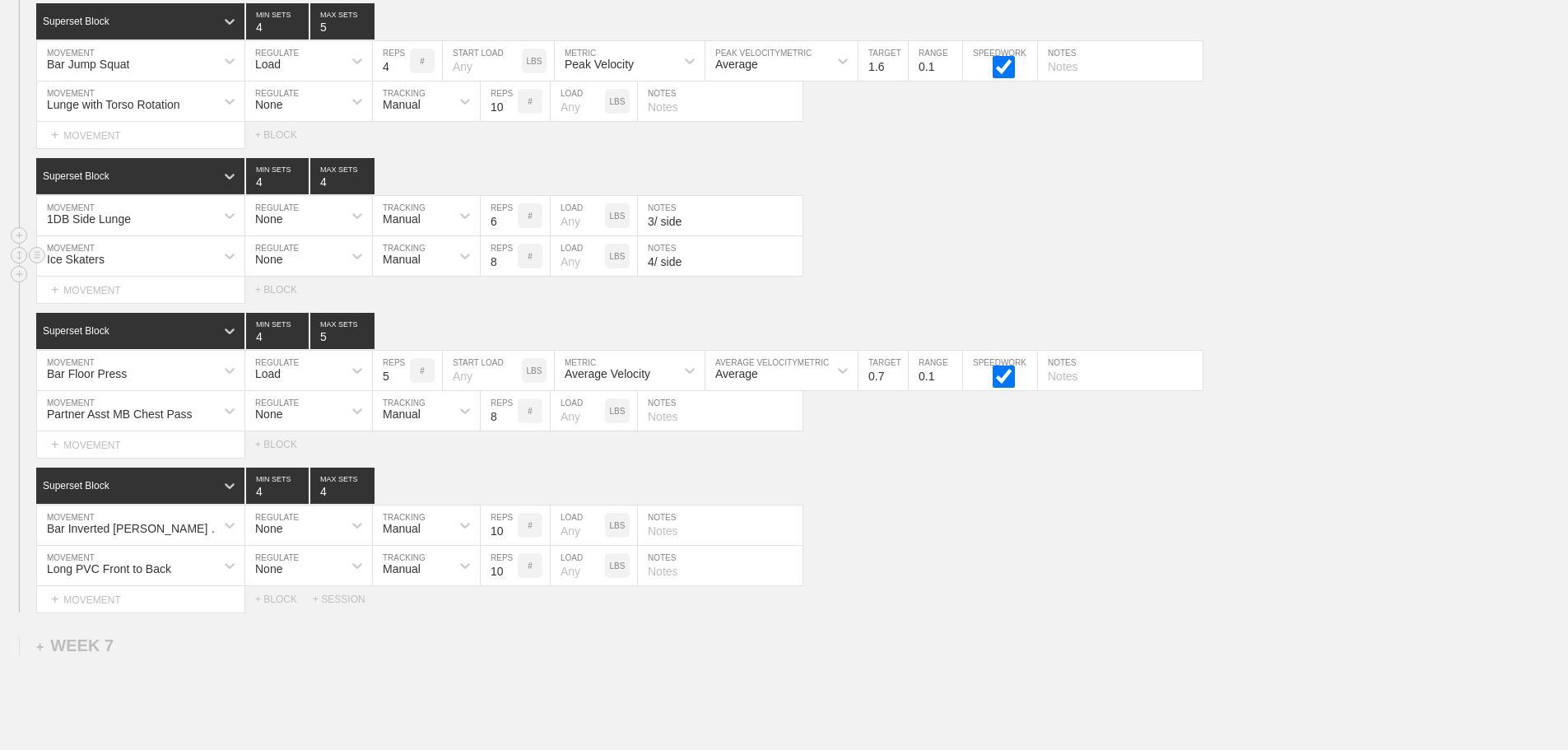
click at [960, 273] on div "Ice Skaters MOVEMENT None REGULATE Manual TRACKING 8 REPS # LOAD LBS 4/ side NO…" at bounding box center [784, 255] width 1568 height 40
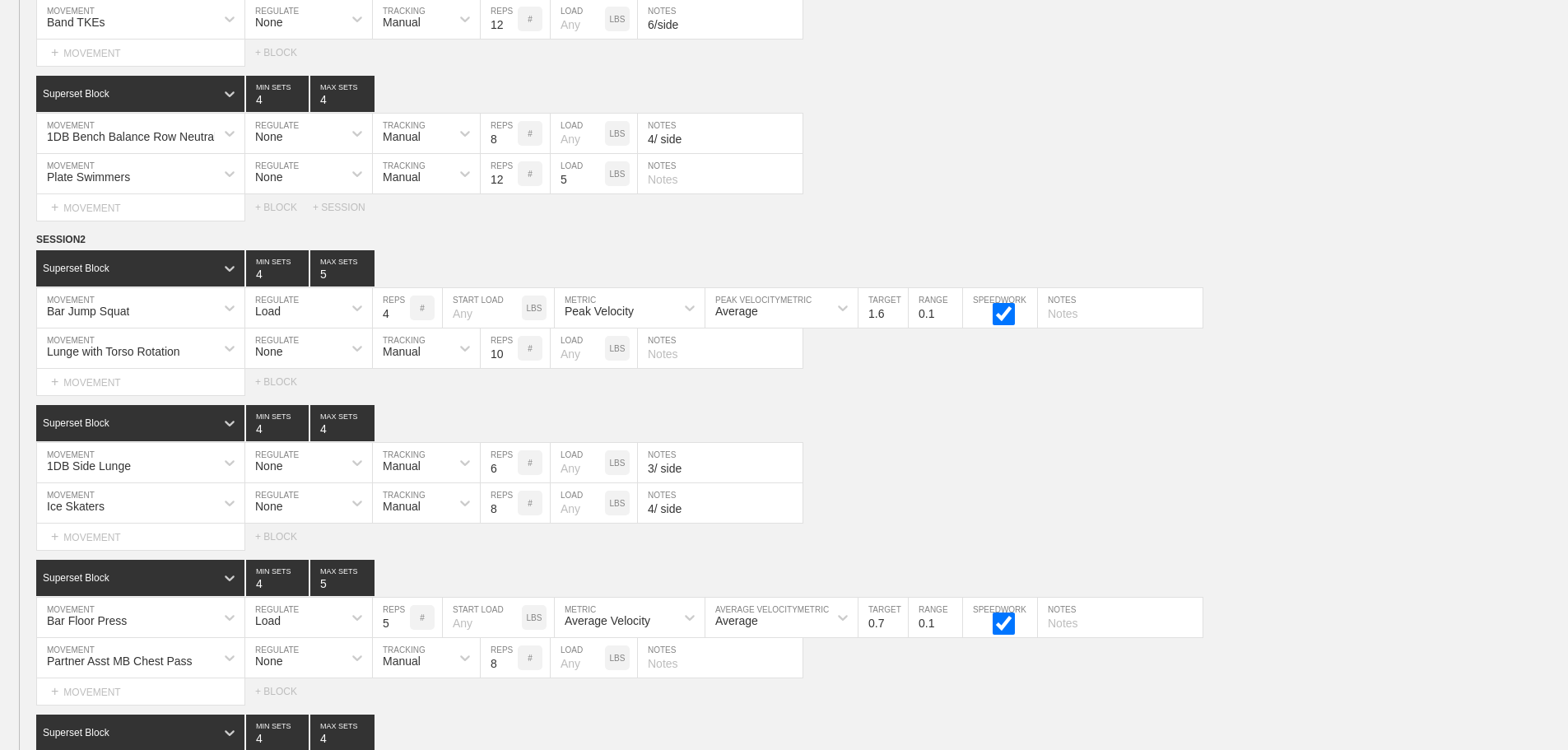
click at [905, 215] on div "Select... MOVEMENT + MOVEMENT + BLOCK + SESSION" at bounding box center [784, 207] width 1568 height 26
click at [1258, 441] on div "Superset Block 4 MIN SETS 4 MAX SETS" at bounding box center [802, 423] width 1532 height 36
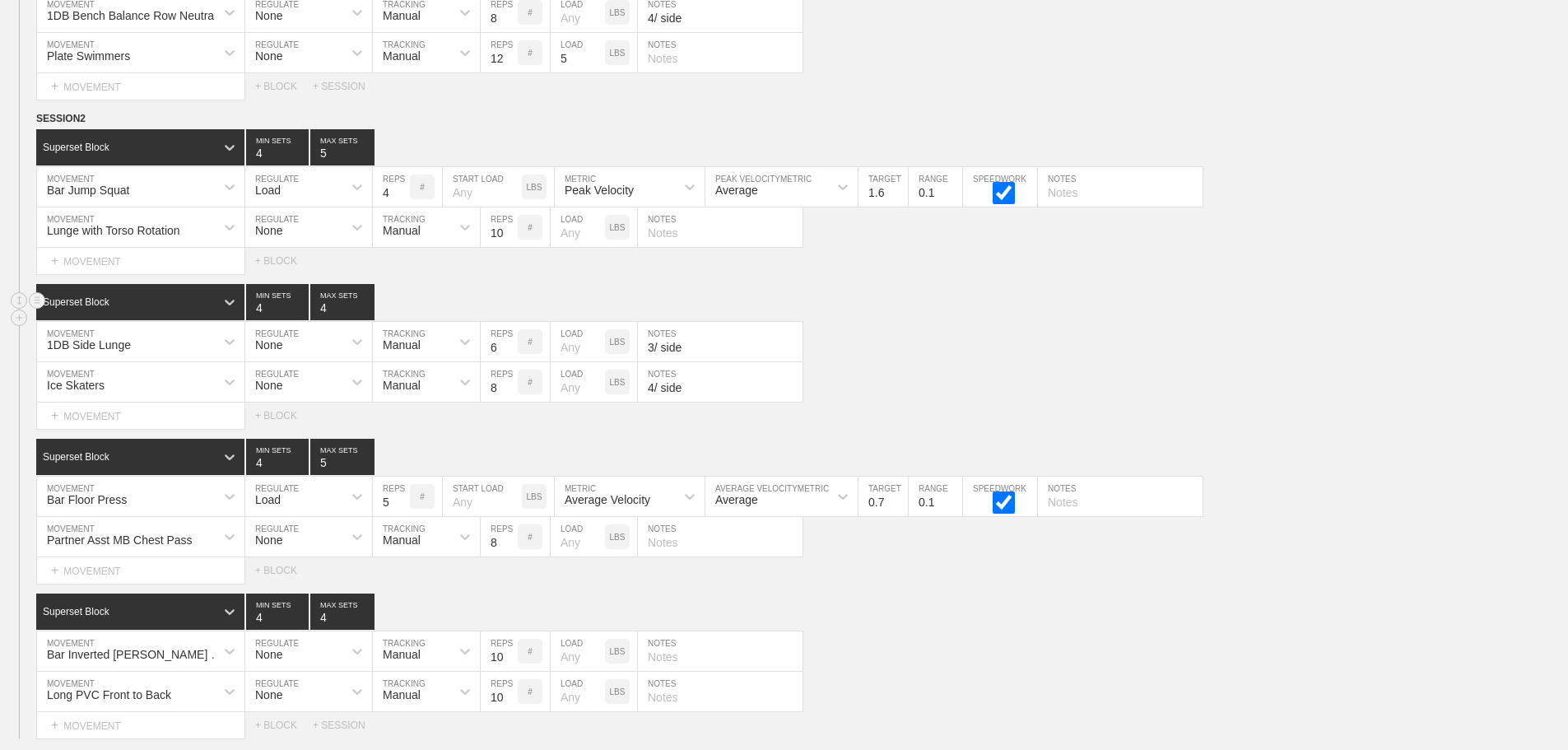
scroll to position [11215, 0]
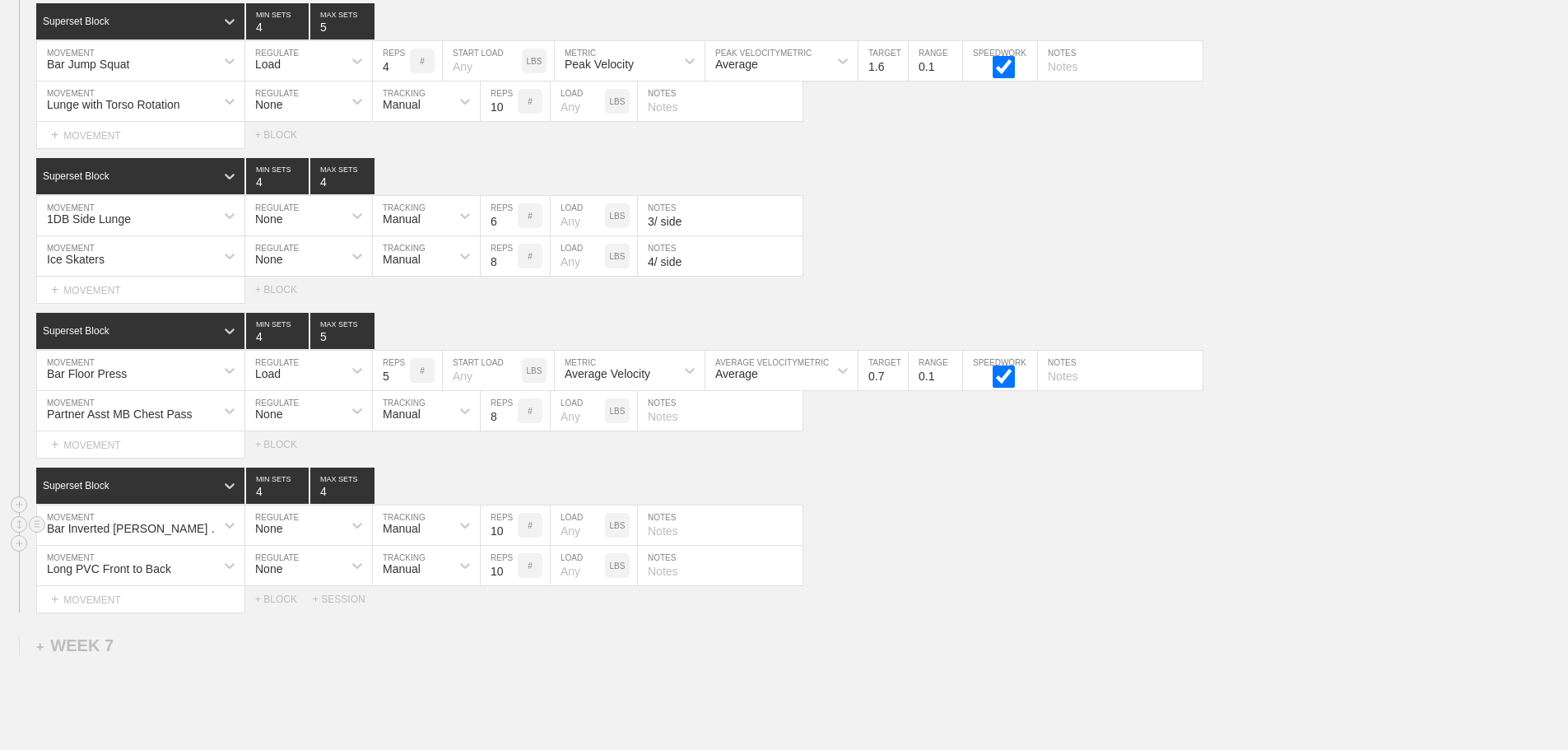
drag, startPoint x: 1039, startPoint y: 521, endPoint x: 1049, endPoint y: 528, distance: 12.2
click at [1041, 522] on div "Bar Inverted [PERSON_NAME] Up MOVEMENT None REGULATE Manual TRACKING 10 REPS # …" at bounding box center [784, 525] width 1568 height 40
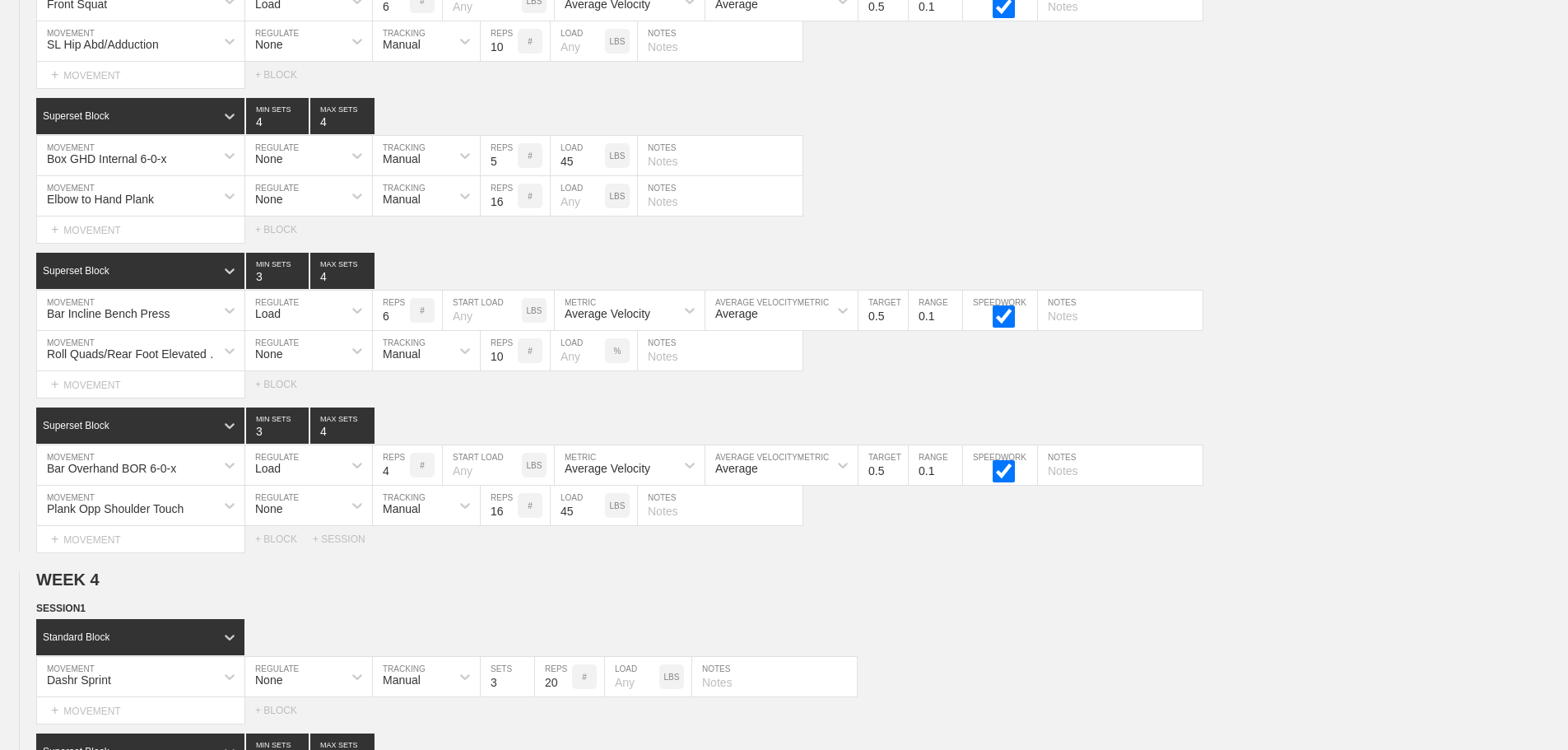
scroll to position [0, 0]
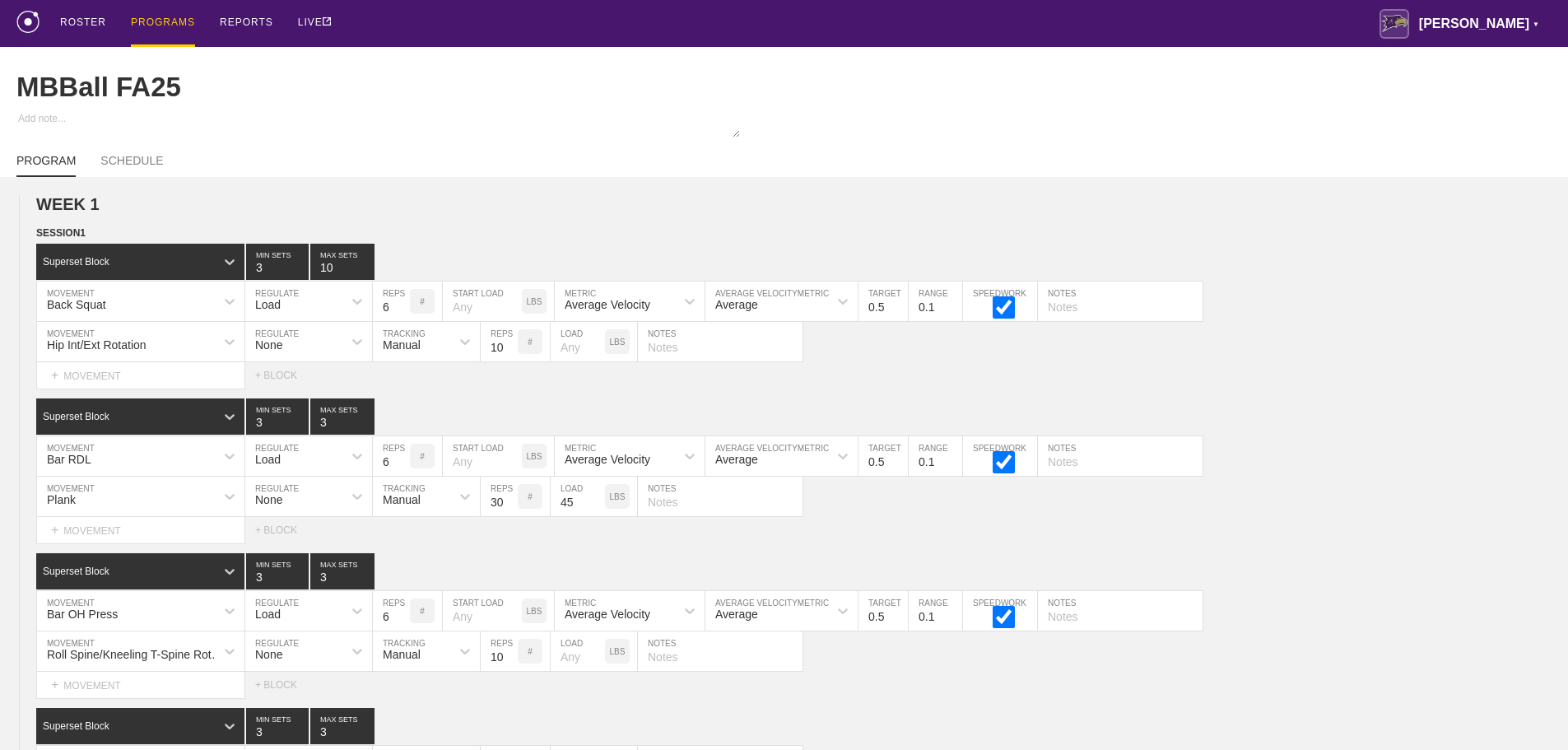
click at [574, 16] on div "ROSTER PROGRAMS REPORTS LIVE [PERSON_NAME] ▼ [PERSON_NAME][EMAIL_ADDRESS][PERSO…" at bounding box center [784, 23] width 1536 height 47
click at [159, 15] on div "PROGRAMS" at bounding box center [162, 23] width 64 height 47
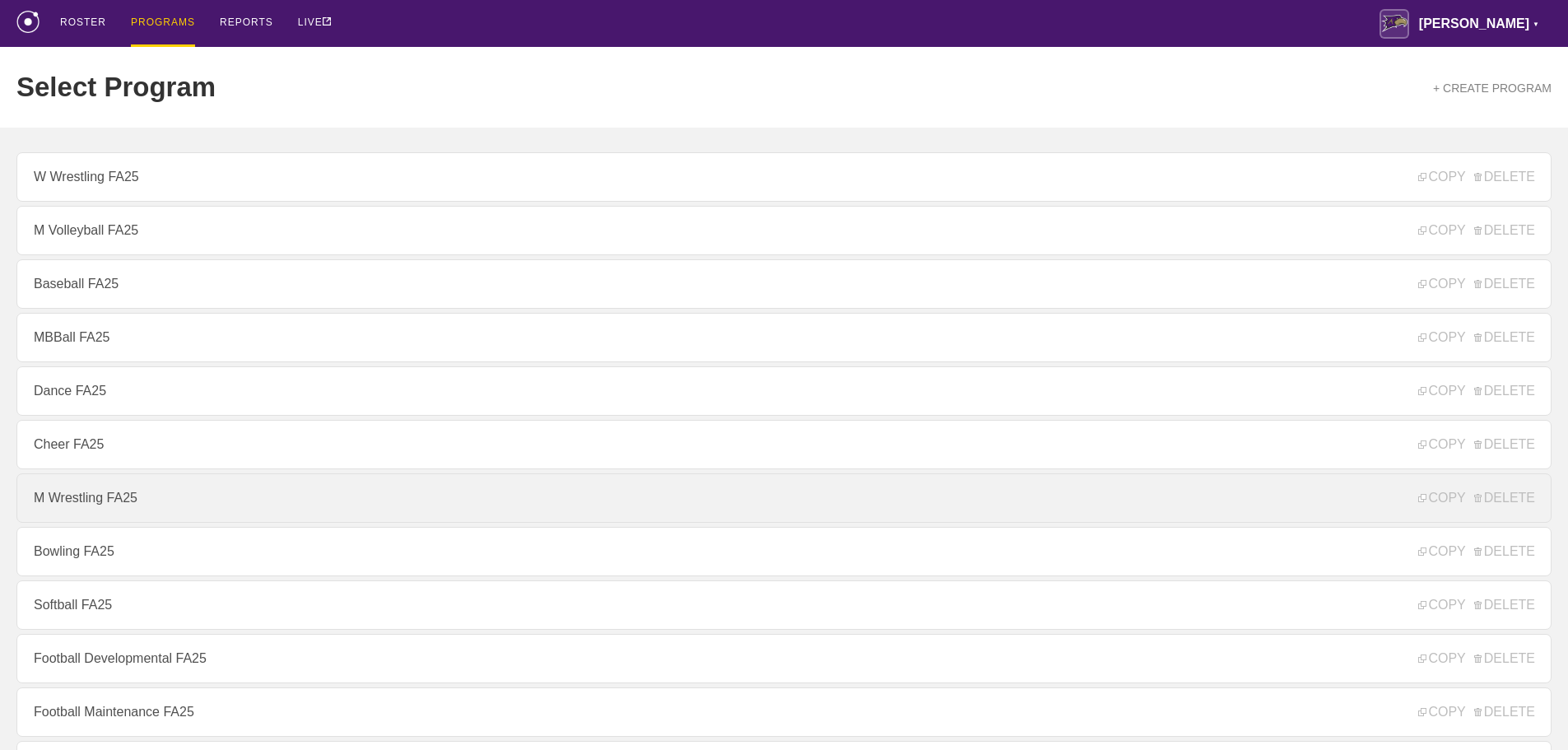
click at [125, 504] on link "M Wrestling FA25" at bounding box center [784, 498] width 1536 height 50
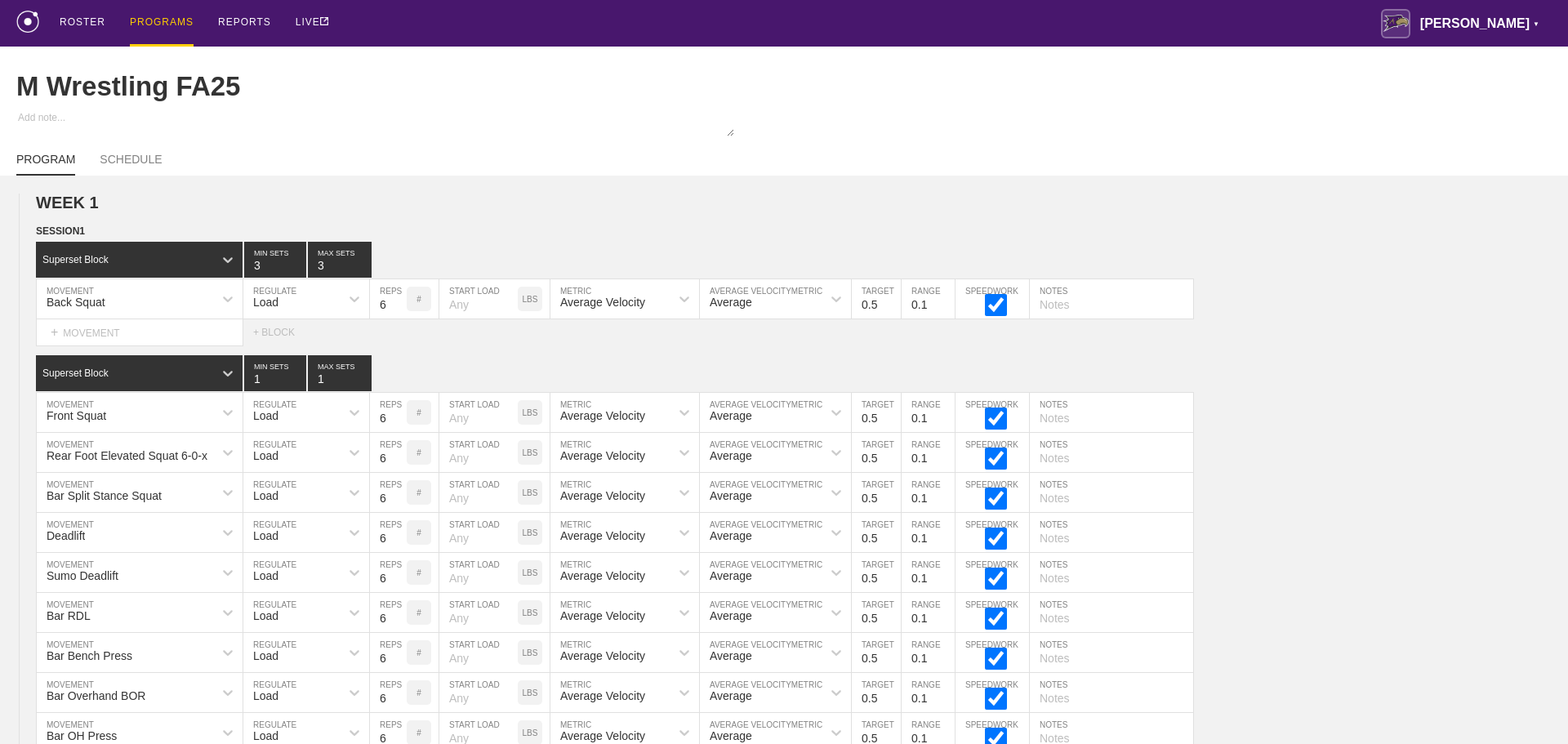
type textarea "x"
type input "M Wrestling FA25"
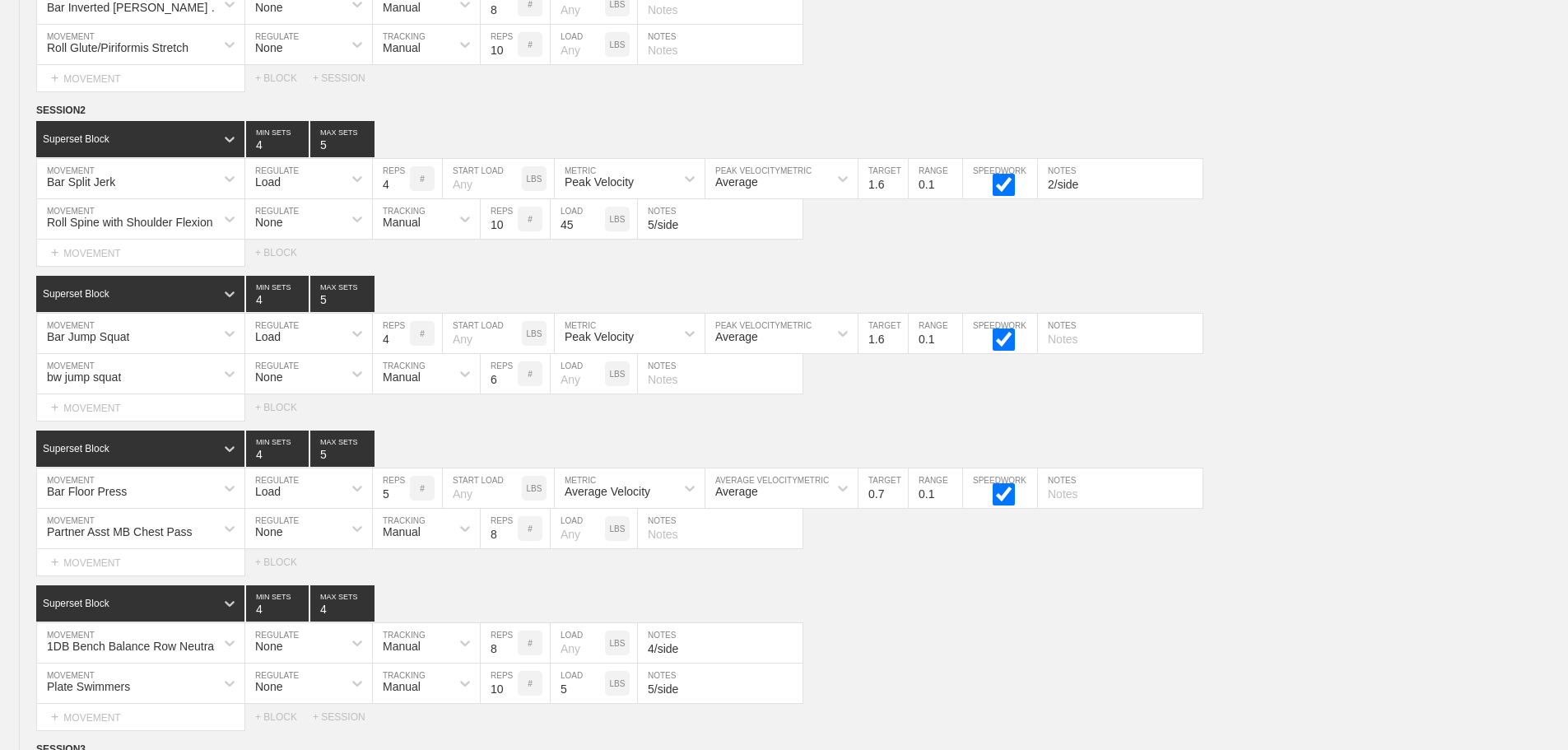
scroll to position [11456, 0]
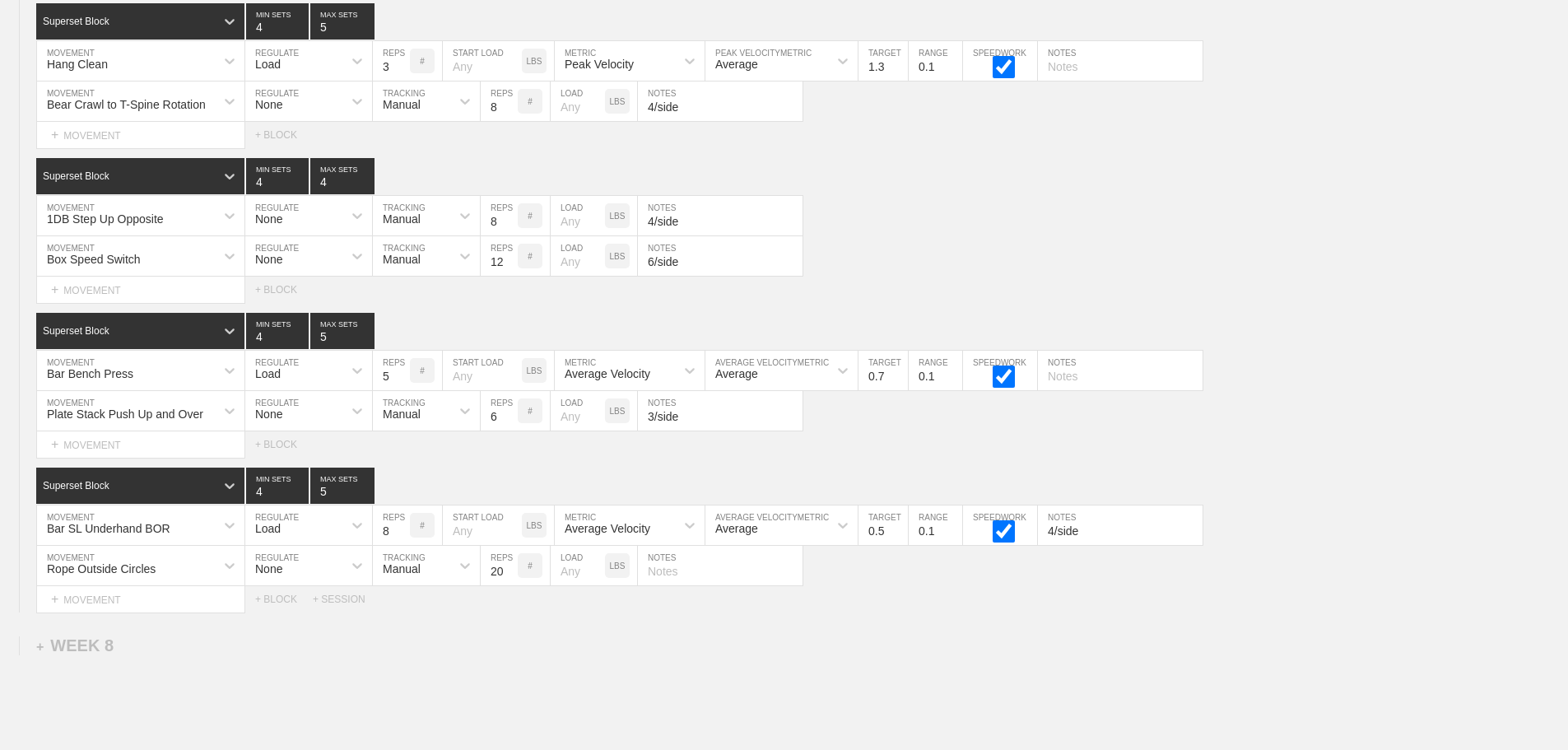
click at [942, 267] on div "Box Speed Switch MOVEMENT None REGULATE Manual TRACKING 12 REPS # LOAD LBS 6/si…" at bounding box center [784, 255] width 1568 height 40
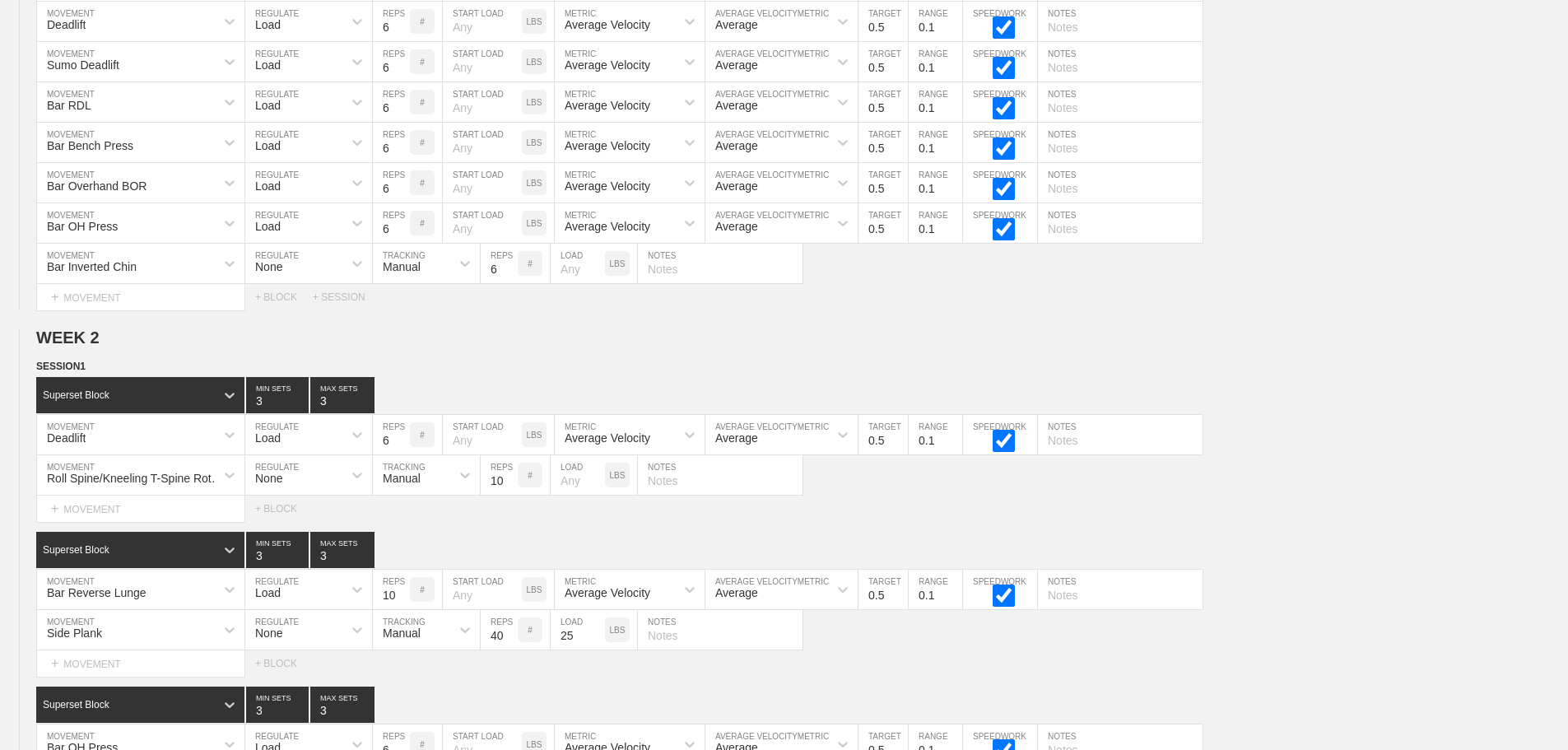
scroll to position [0, 0]
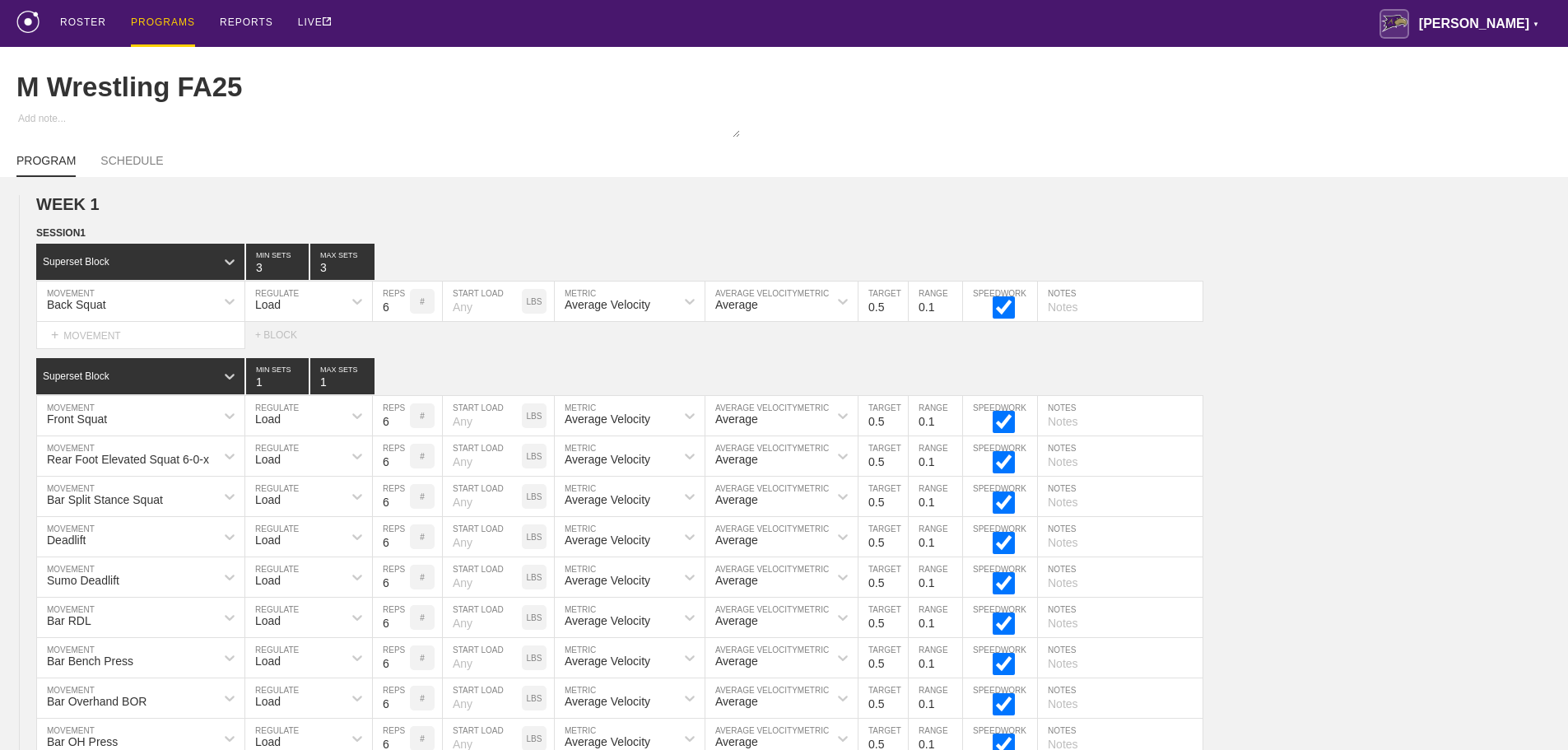
click at [1336, 37] on div "ROSTER PROGRAMS REPORTS LIVE [PERSON_NAME] ▼ [PERSON_NAME][EMAIL_ADDRESS][PERSO…" at bounding box center [784, 23] width 1536 height 47
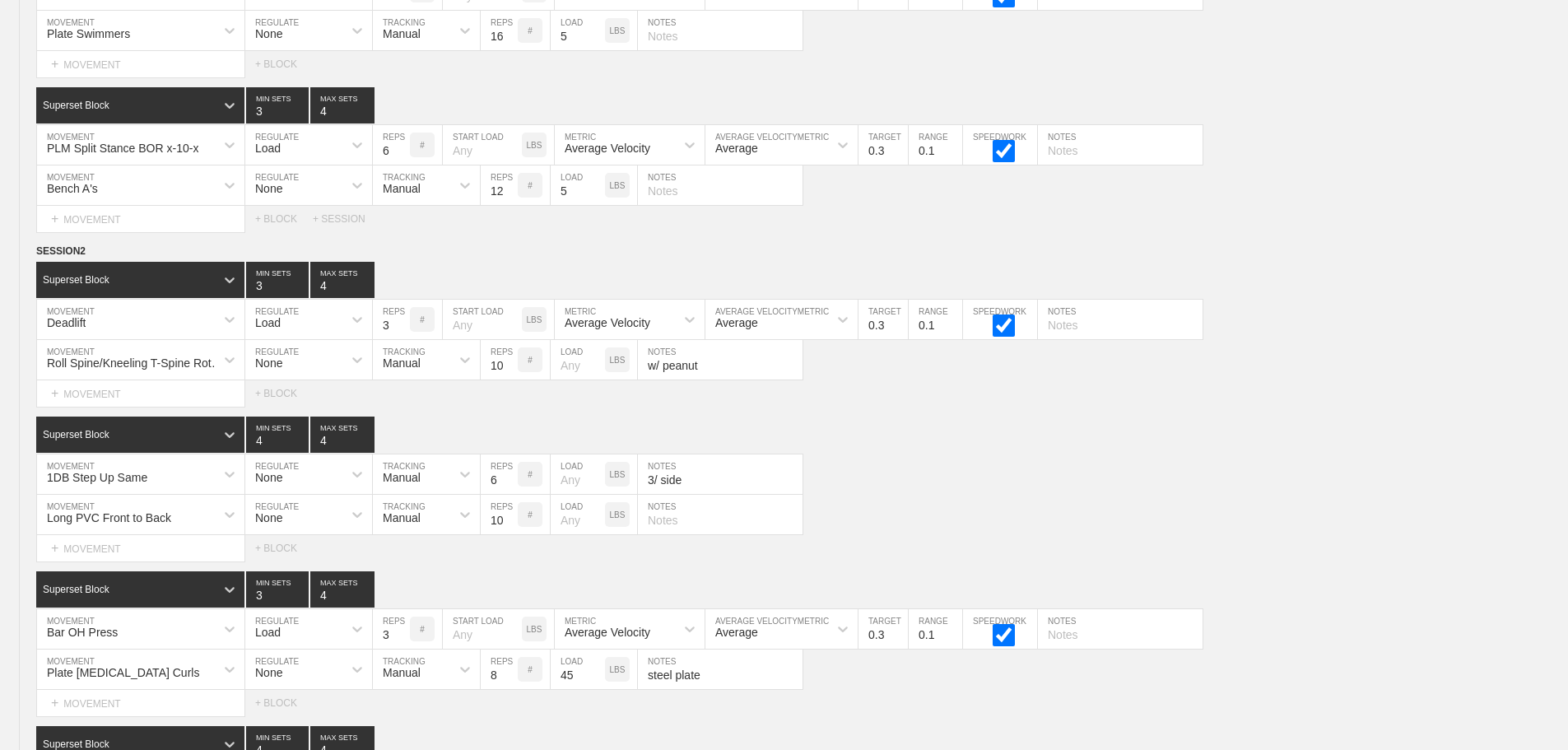
scroll to position [11456, 0]
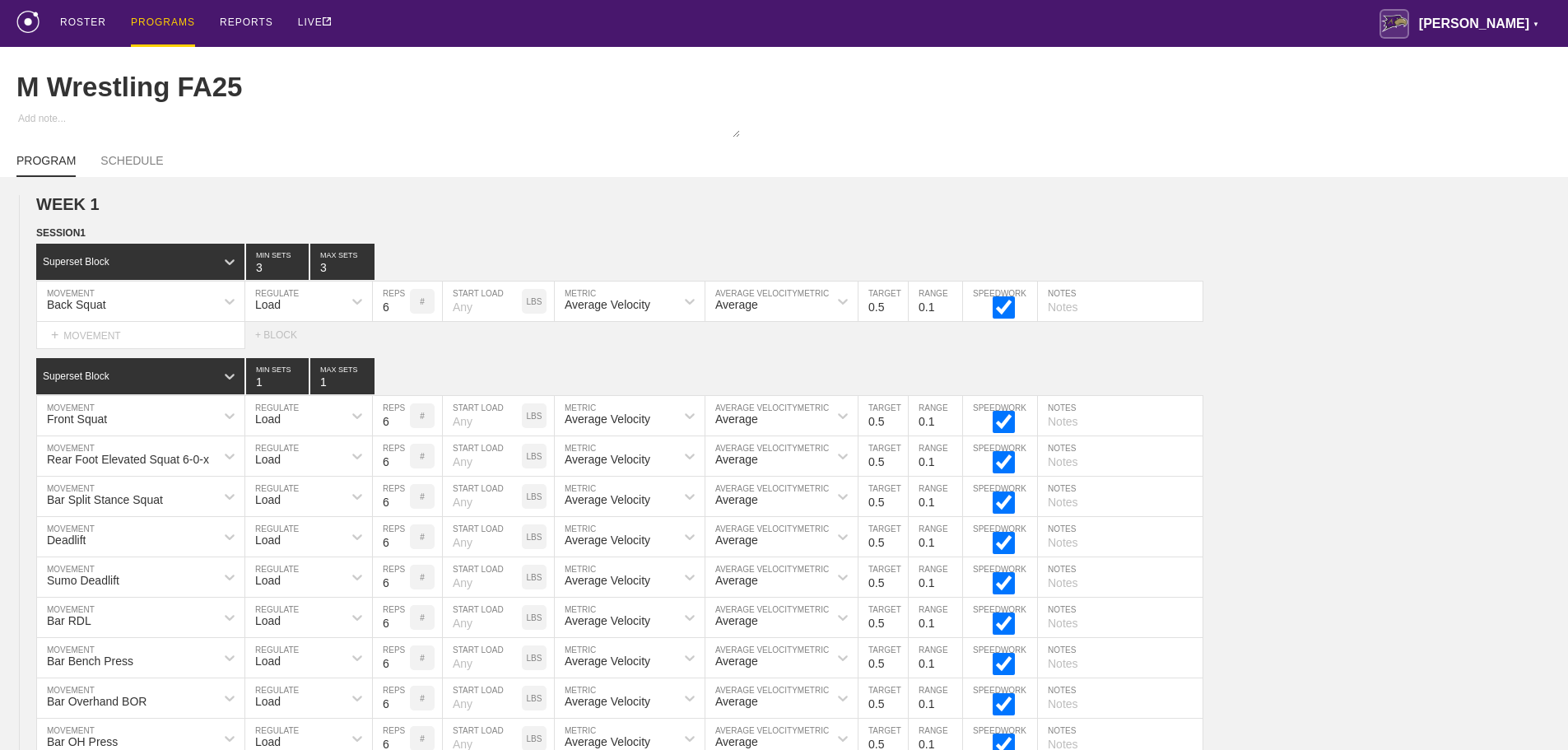
click at [156, 19] on div "PROGRAMS" at bounding box center [162, 23] width 64 height 47
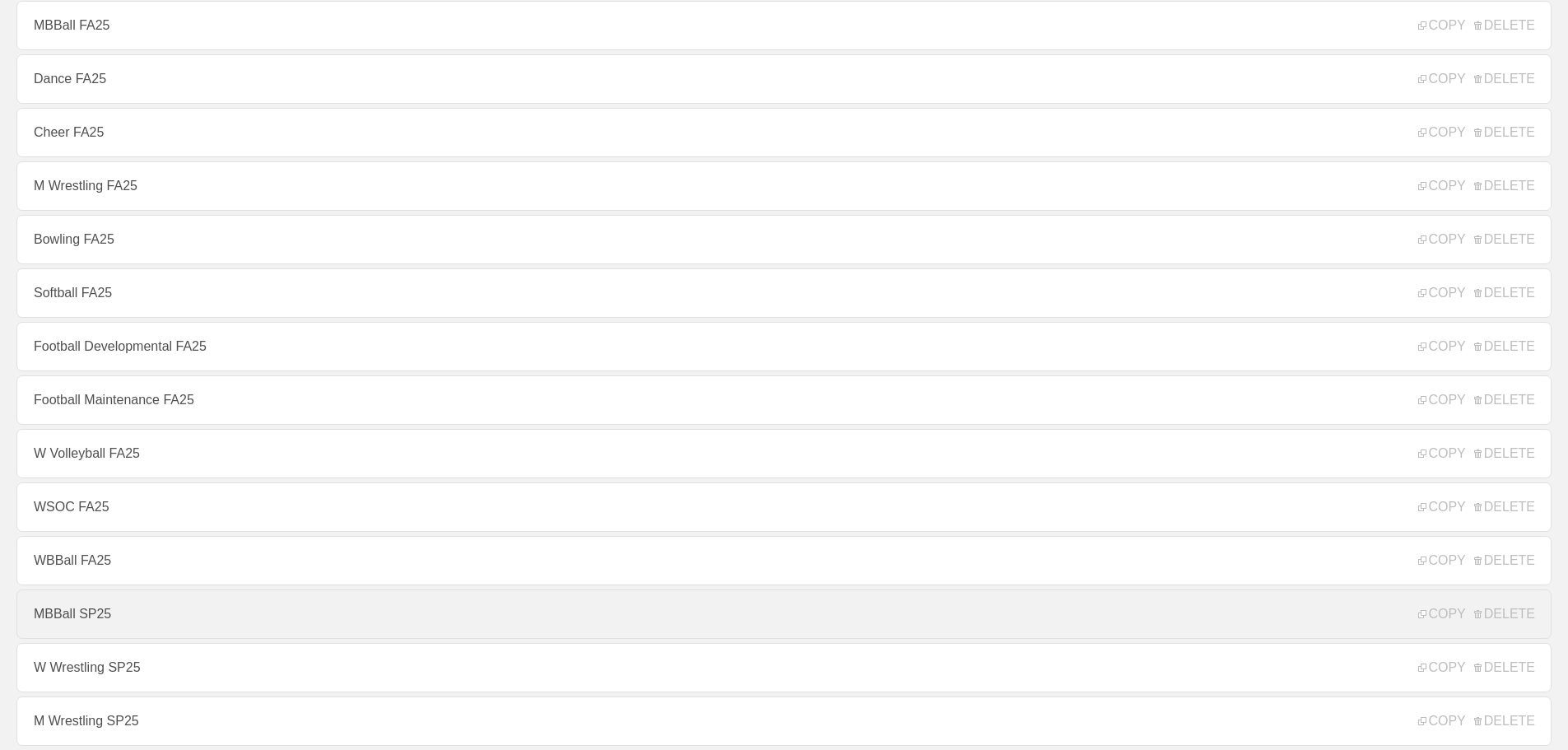
scroll to position [329, 0]
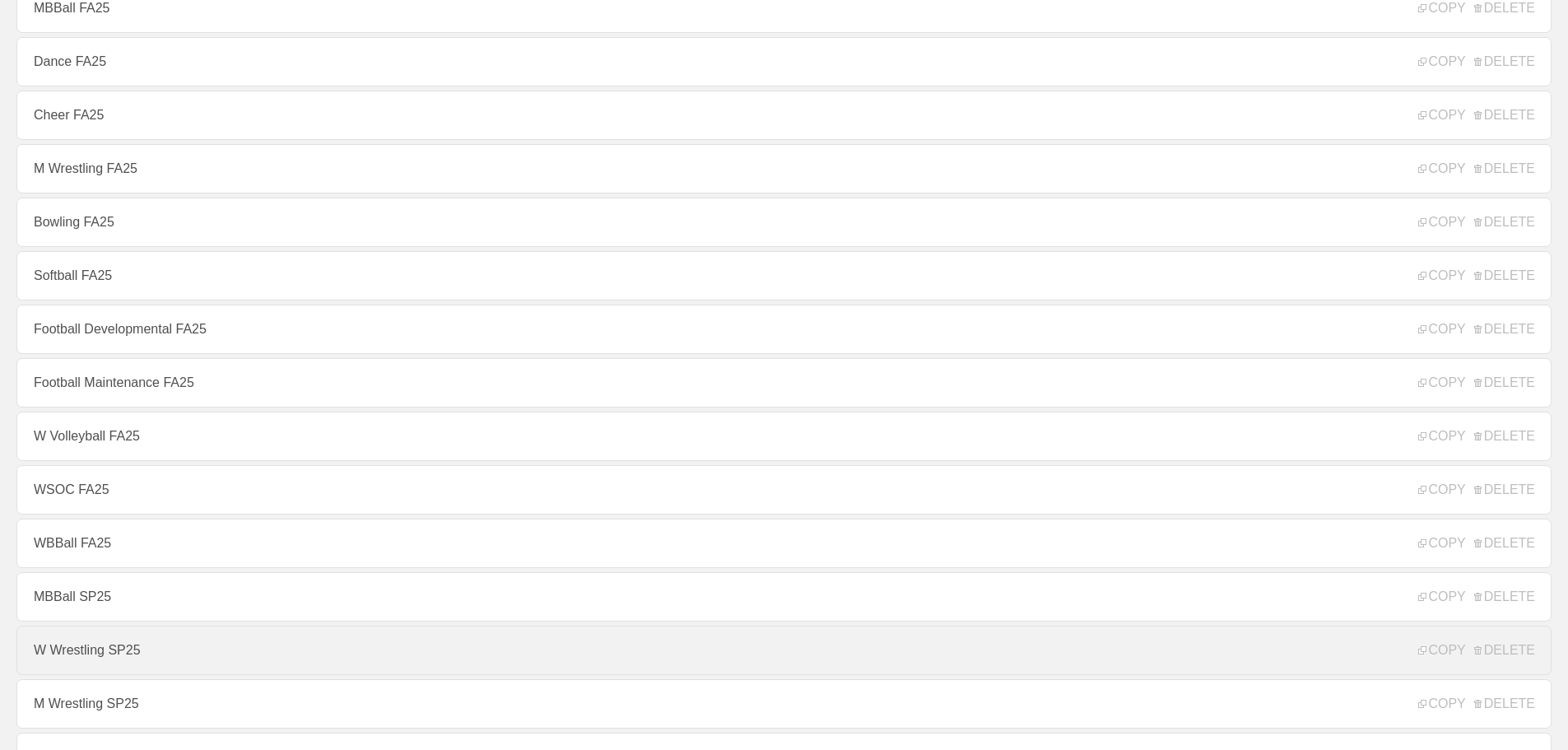
click at [76, 663] on link "W Wrestling SP25" at bounding box center [784, 650] width 1536 height 50
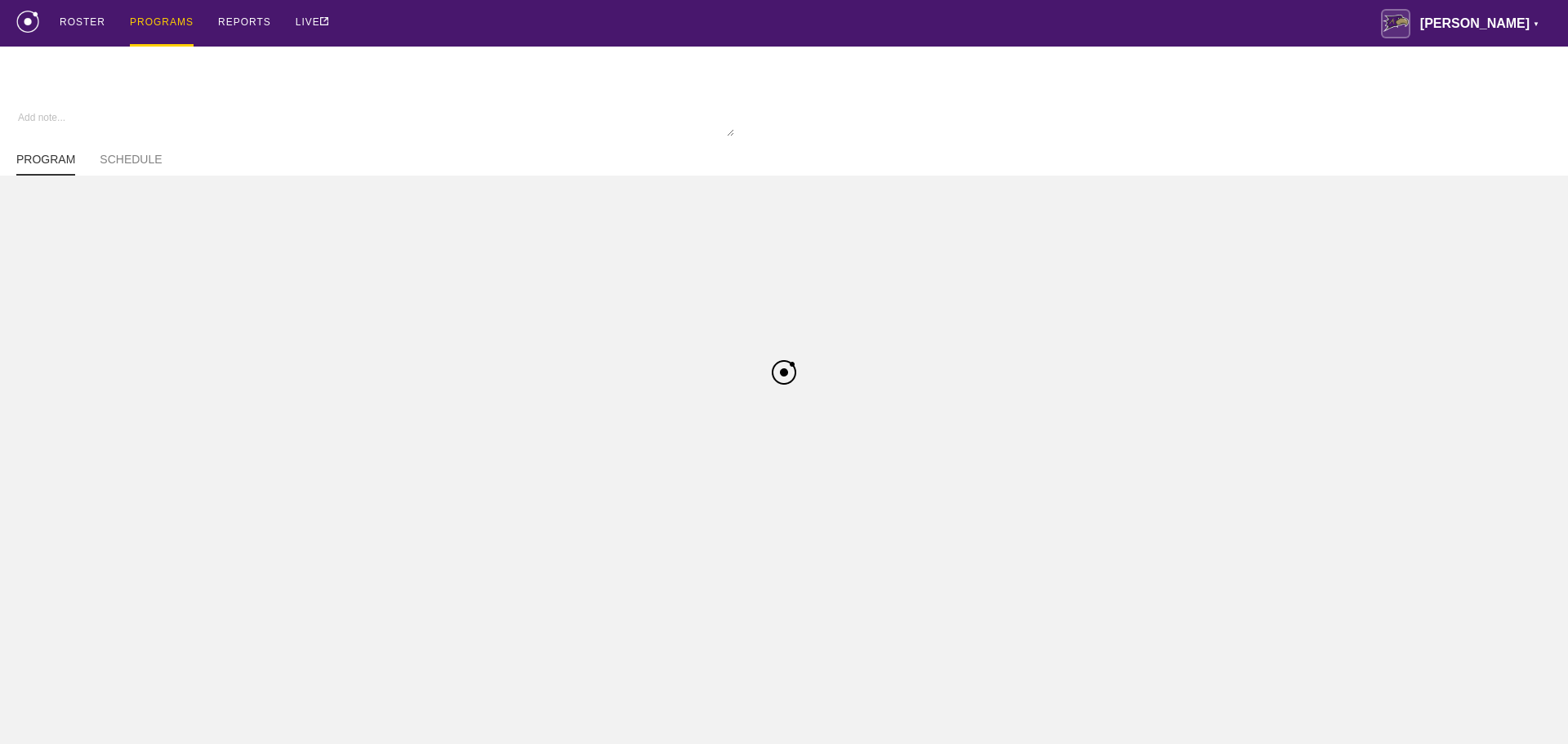
type textarea "x"
type input "W Wrestling SP25"
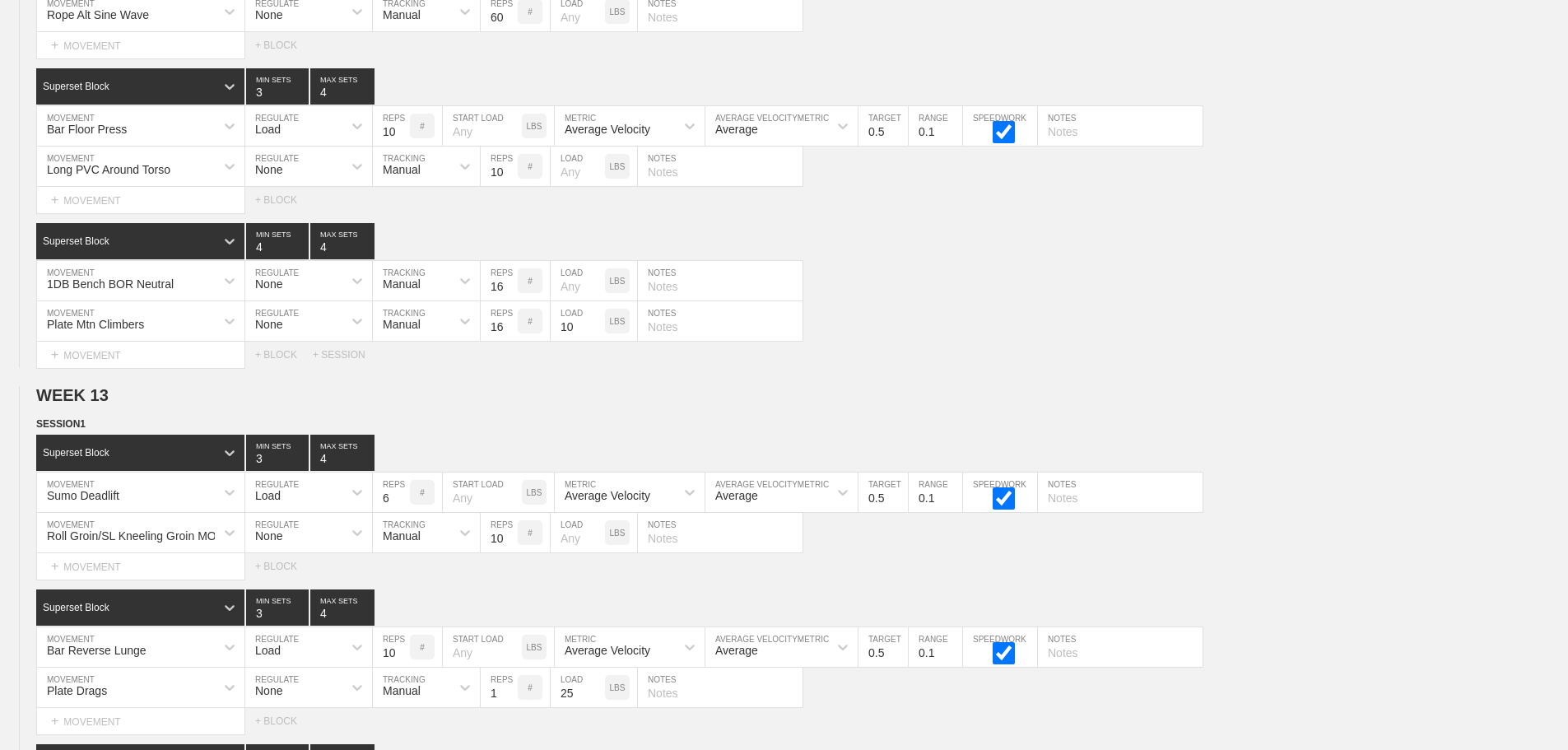
scroll to position [25586, 0]
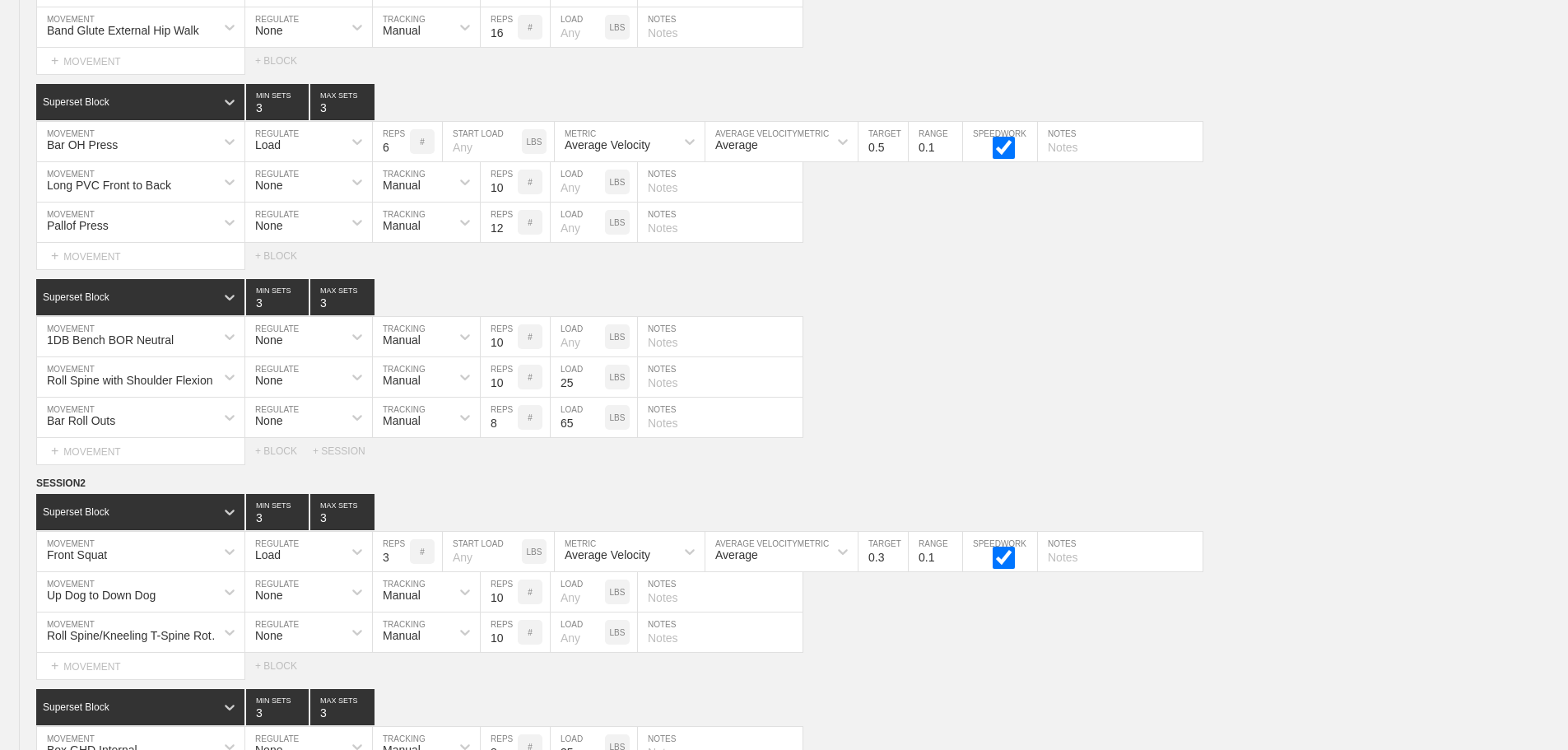
scroll to position [0, 0]
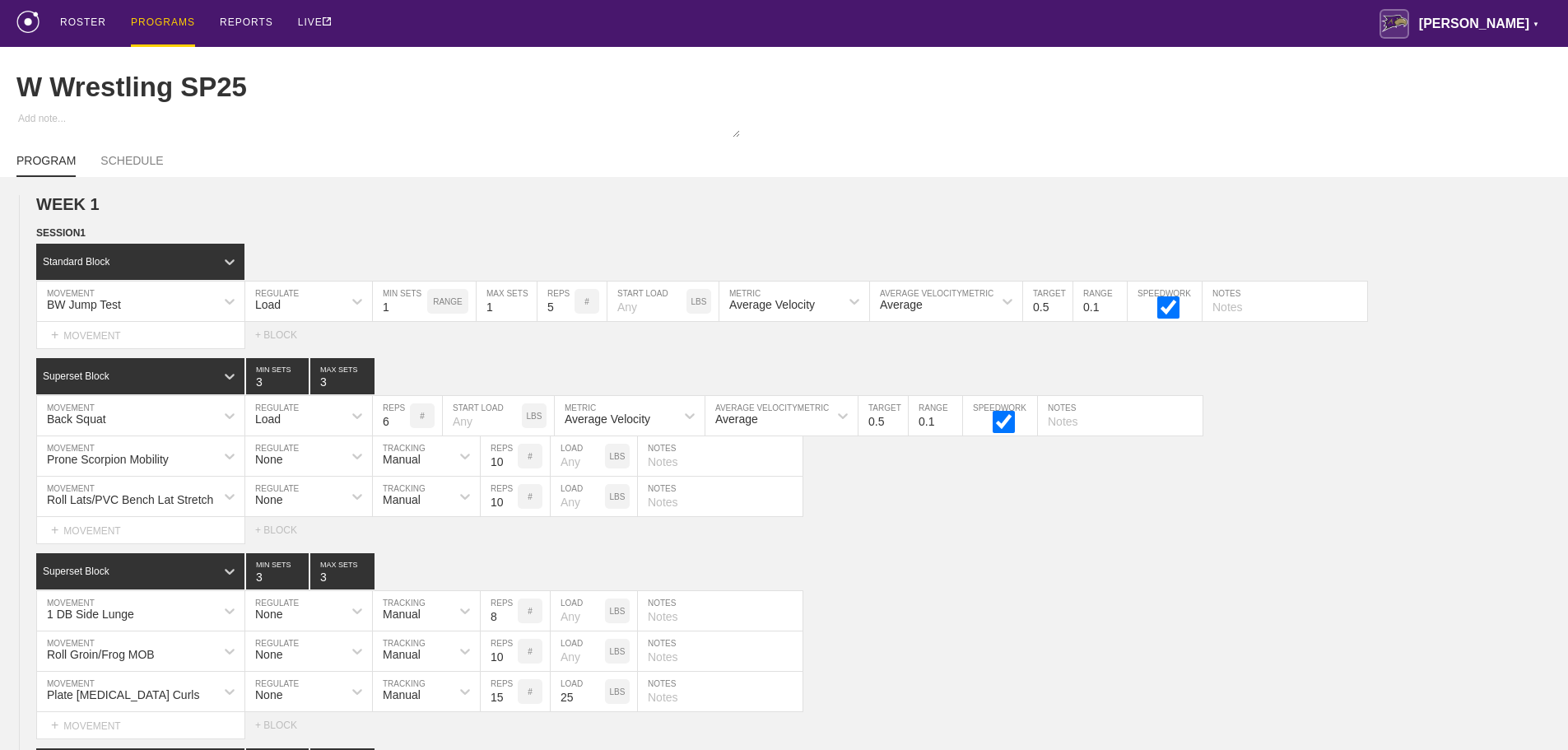
click at [161, 21] on div "PROGRAMS" at bounding box center [162, 23] width 64 height 47
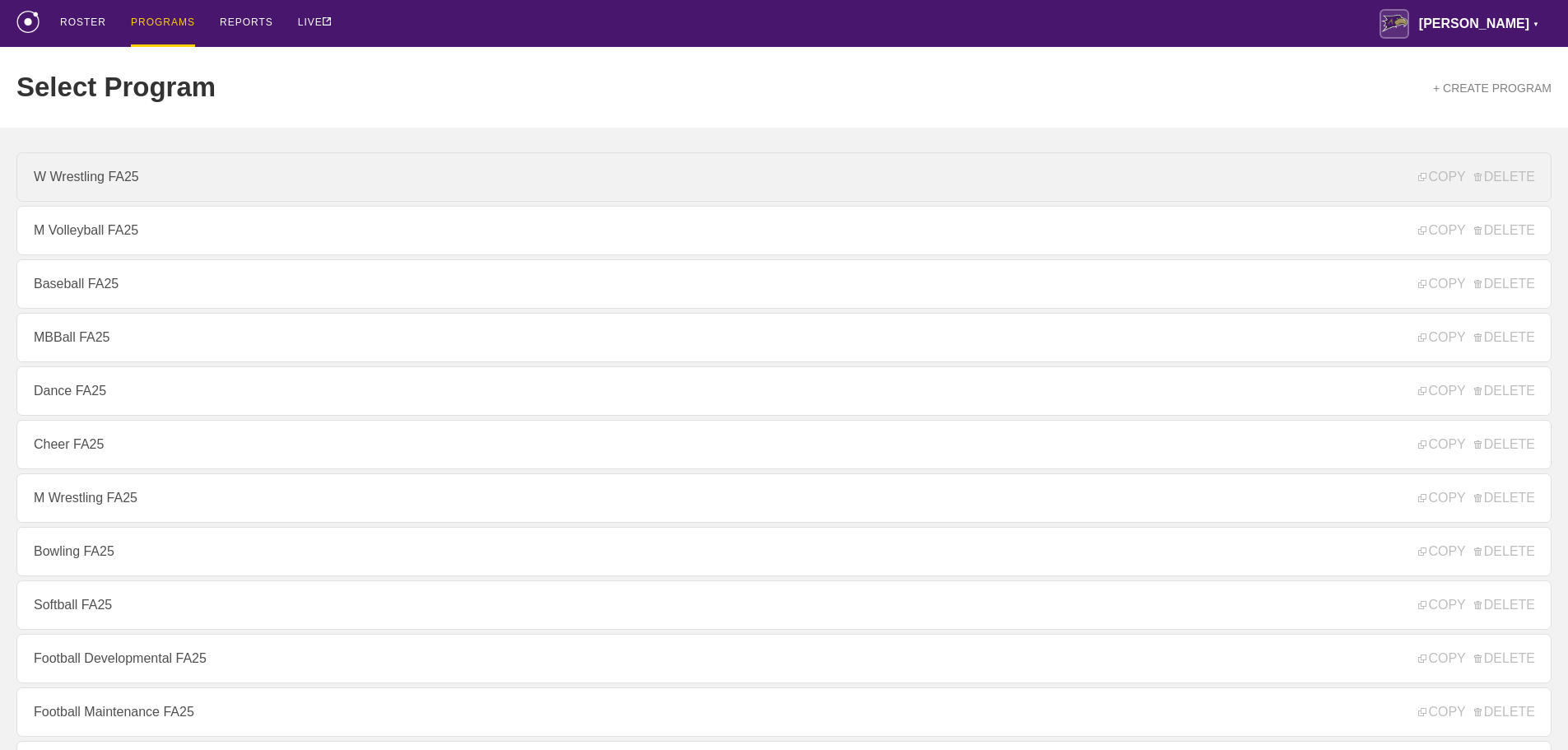
click at [85, 181] on link "W Wrestling FA25" at bounding box center [784, 177] width 1536 height 50
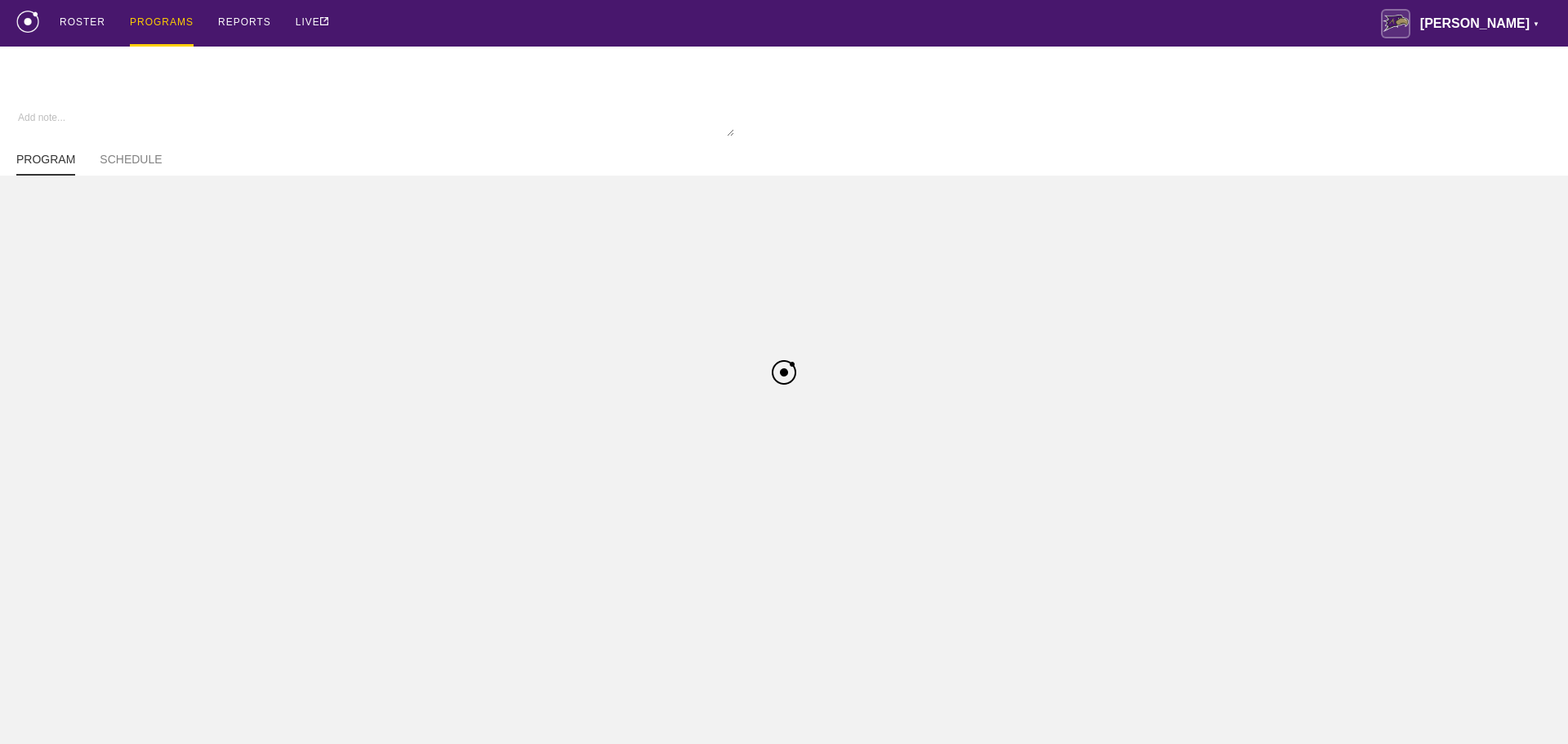
type textarea "x"
type input "W Wrestling FA25"
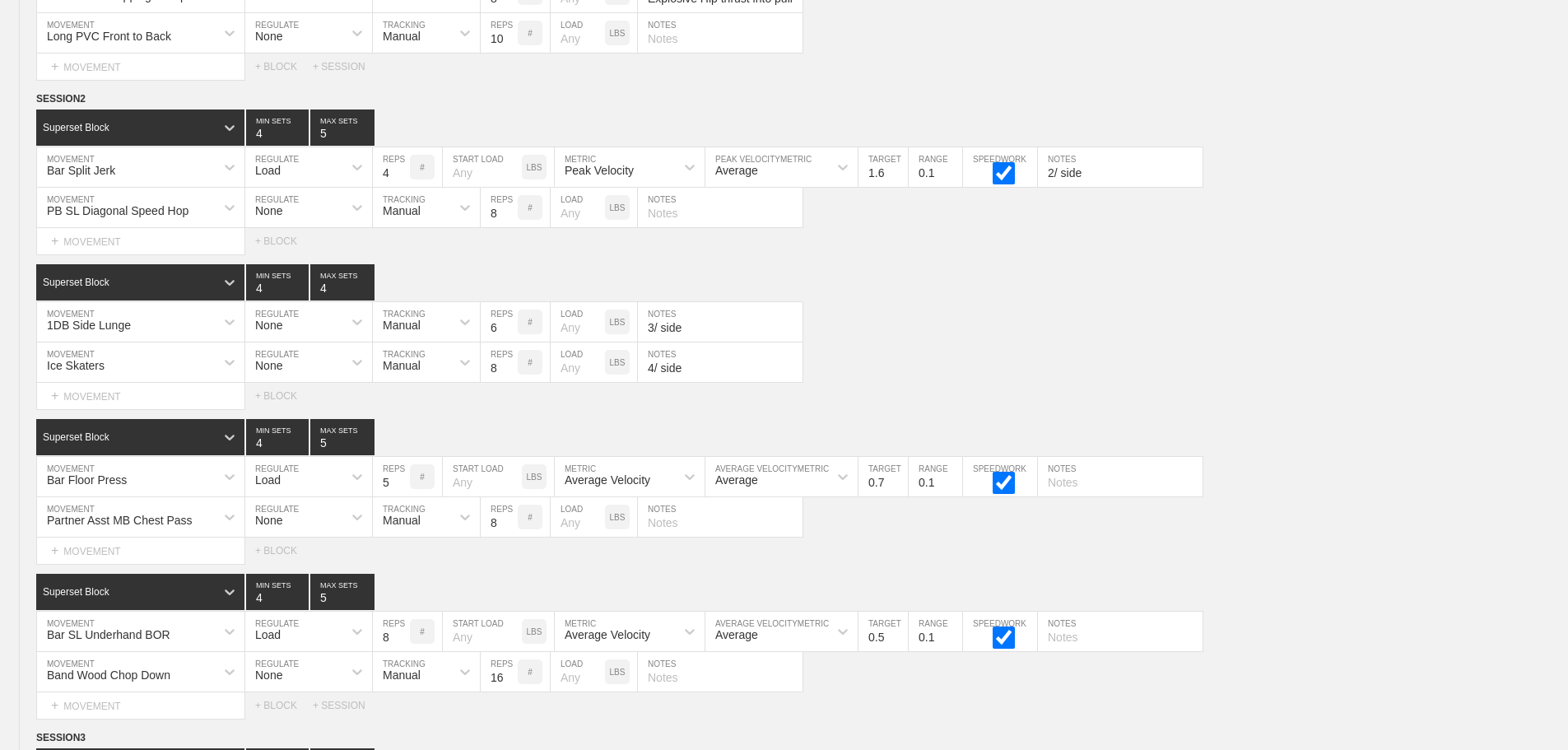
scroll to position [10303, 0]
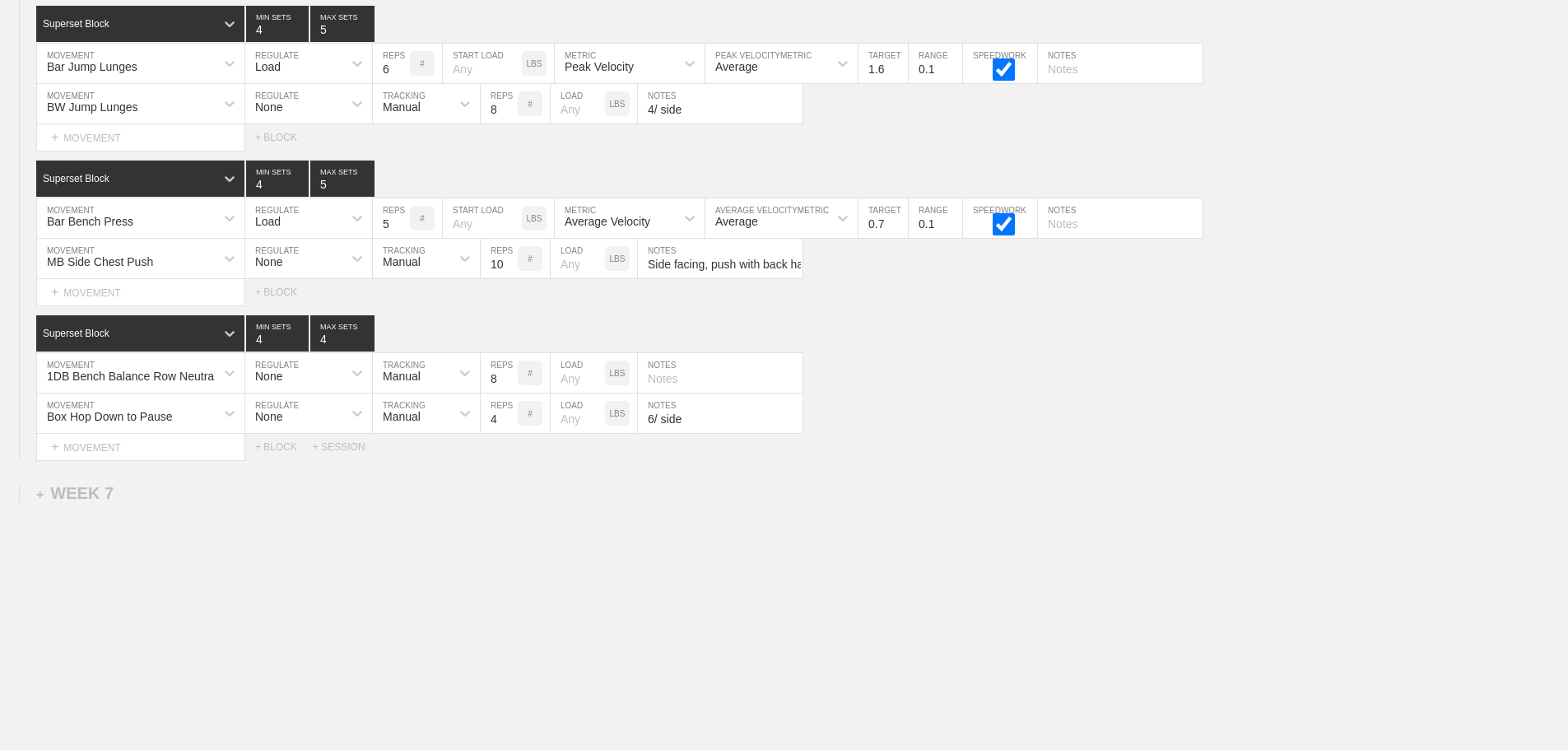
click at [663, 378] on input "text" at bounding box center [720, 372] width 165 height 39
type input "4/ side"
click at [1033, 455] on div "Select... MOVEMENT + MOVEMENT + BLOCK + SESSION" at bounding box center [784, 447] width 1568 height 26
click at [975, 410] on div "Box Hop Down to Pause MOVEMENT None REGULATE Manual TRACKING 4 REPS # LOAD LBS …" at bounding box center [784, 413] width 1568 height 40
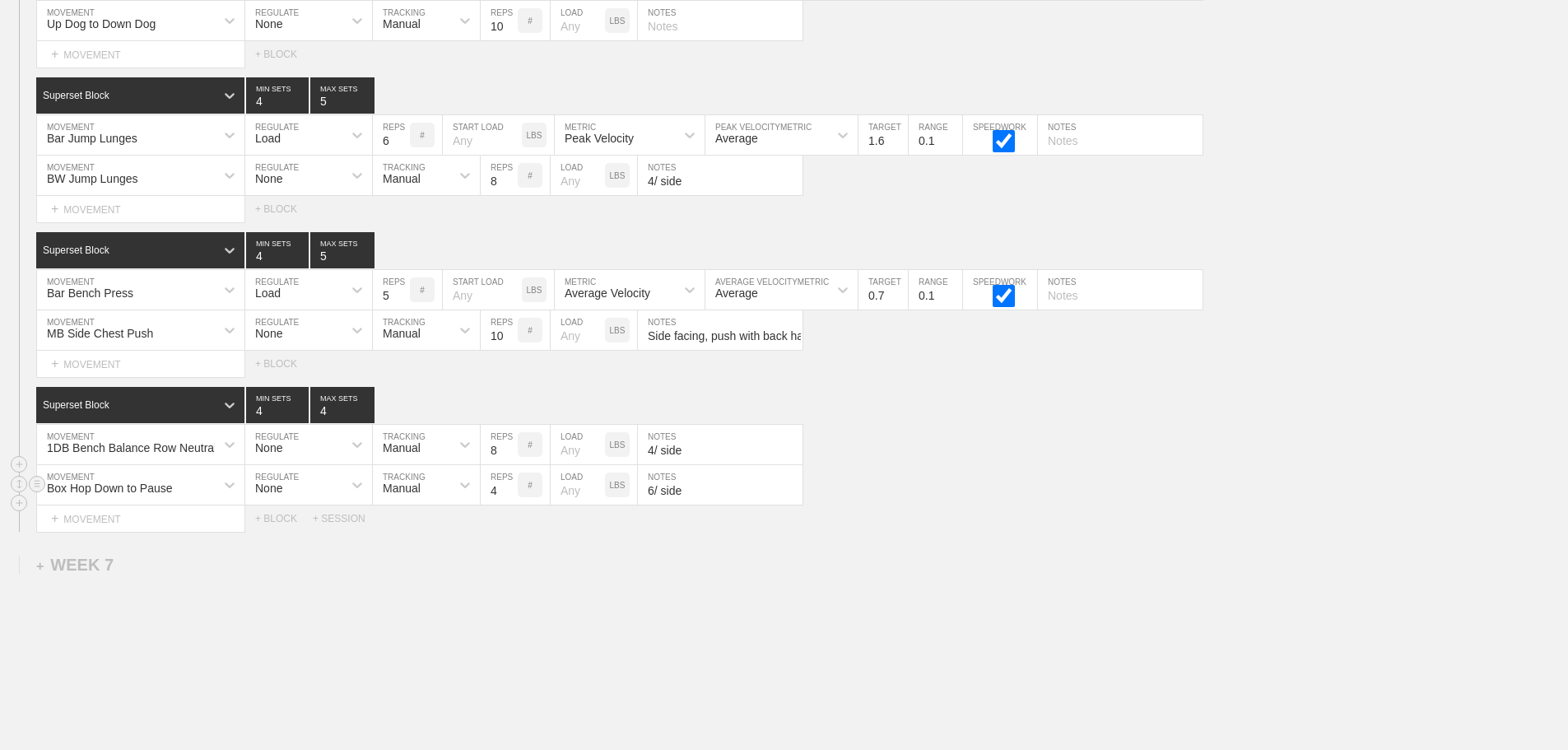
scroll to position [10139, 0]
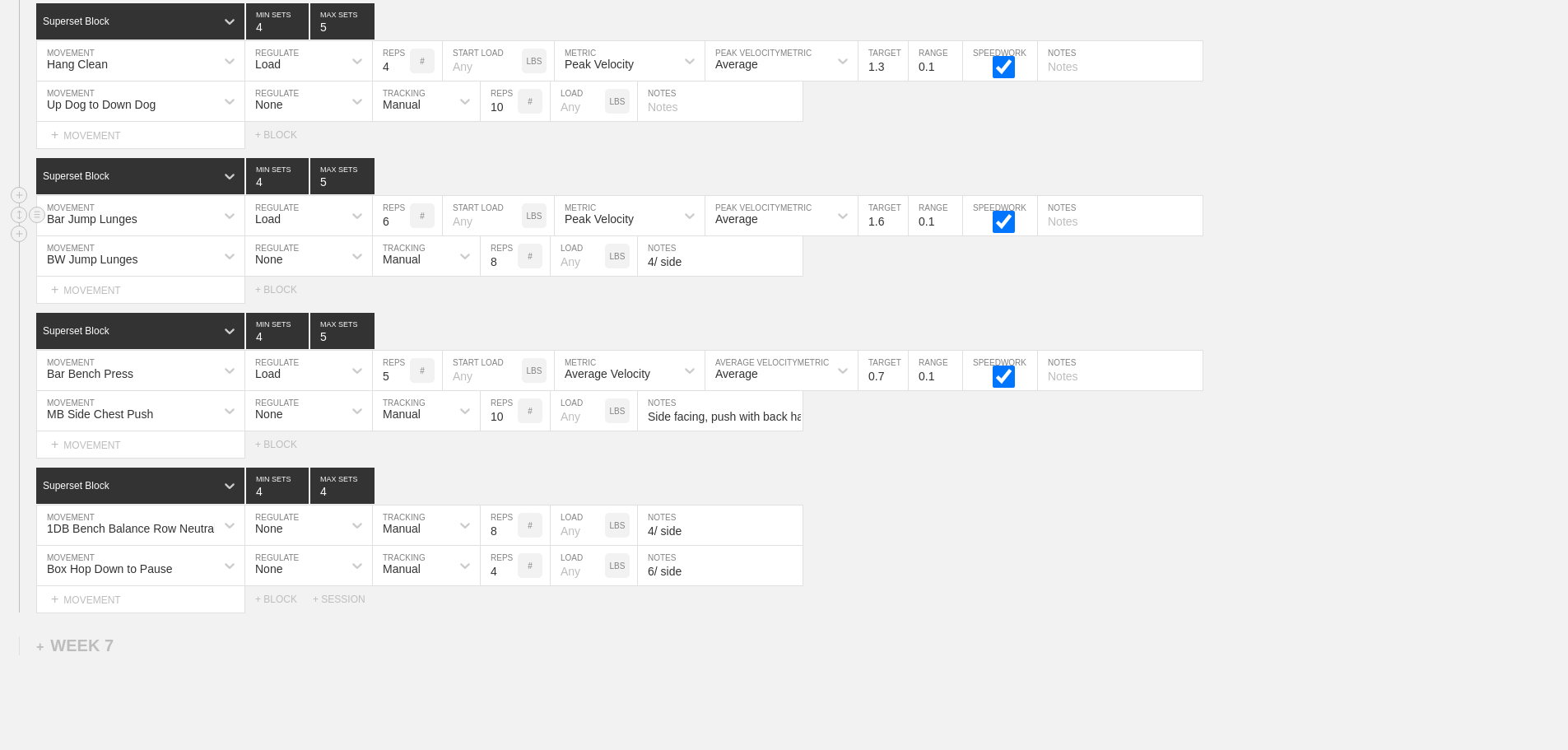
click at [1052, 235] on input "text" at bounding box center [1120, 215] width 165 height 39
type input "3/ side, For height"
click at [1449, 423] on div "MB Side Chest Push MOVEMENT None REGULATE Manual TRACKING 10 REPS # LOAD LBS Si…" at bounding box center [784, 411] width 1568 height 40
click at [701, 272] on input "4/ side" at bounding box center [720, 255] width 165 height 39
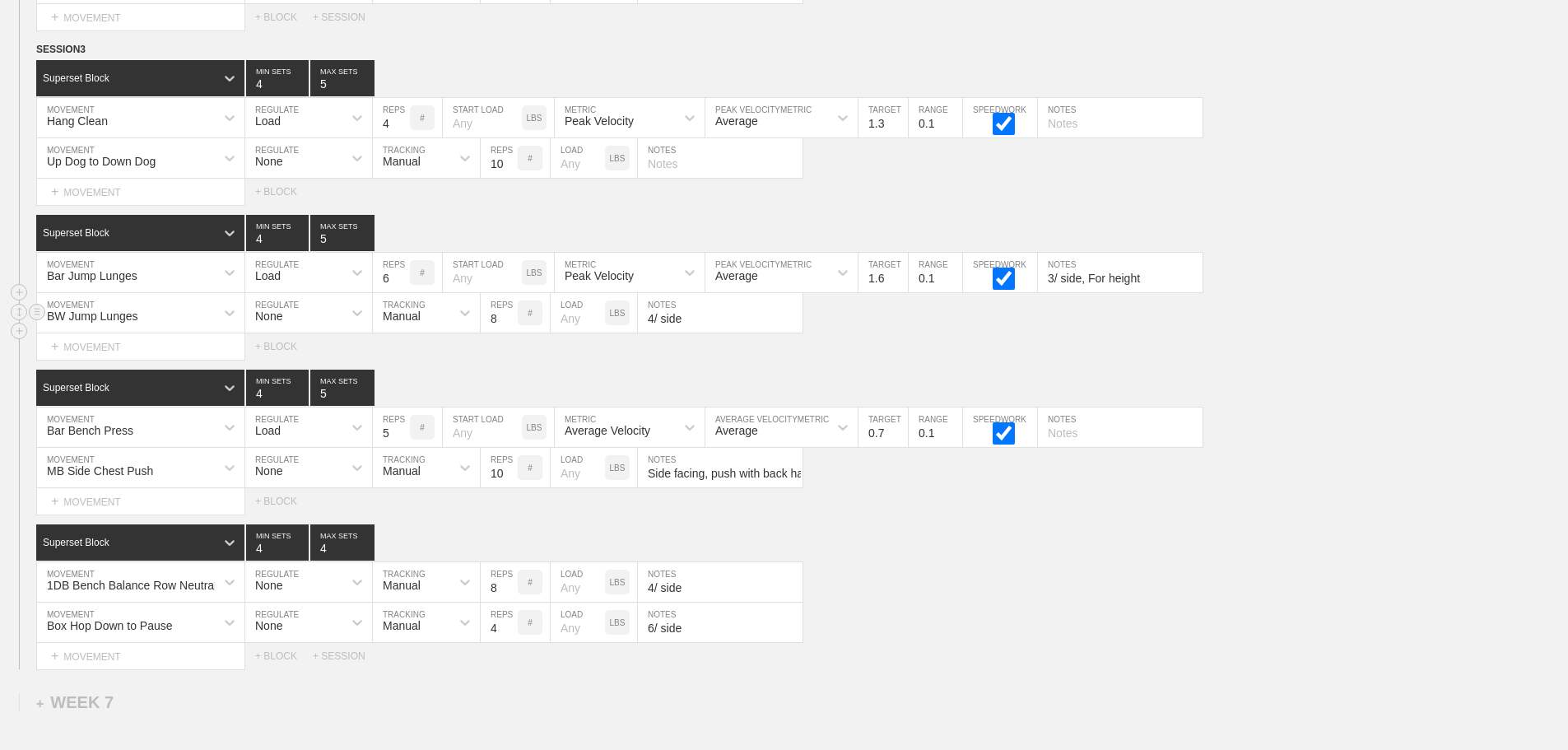
click at [692, 251] on div "Superset Block 4 MIN SETS 5 MAX SETS" at bounding box center [802, 232] width 1532 height 36
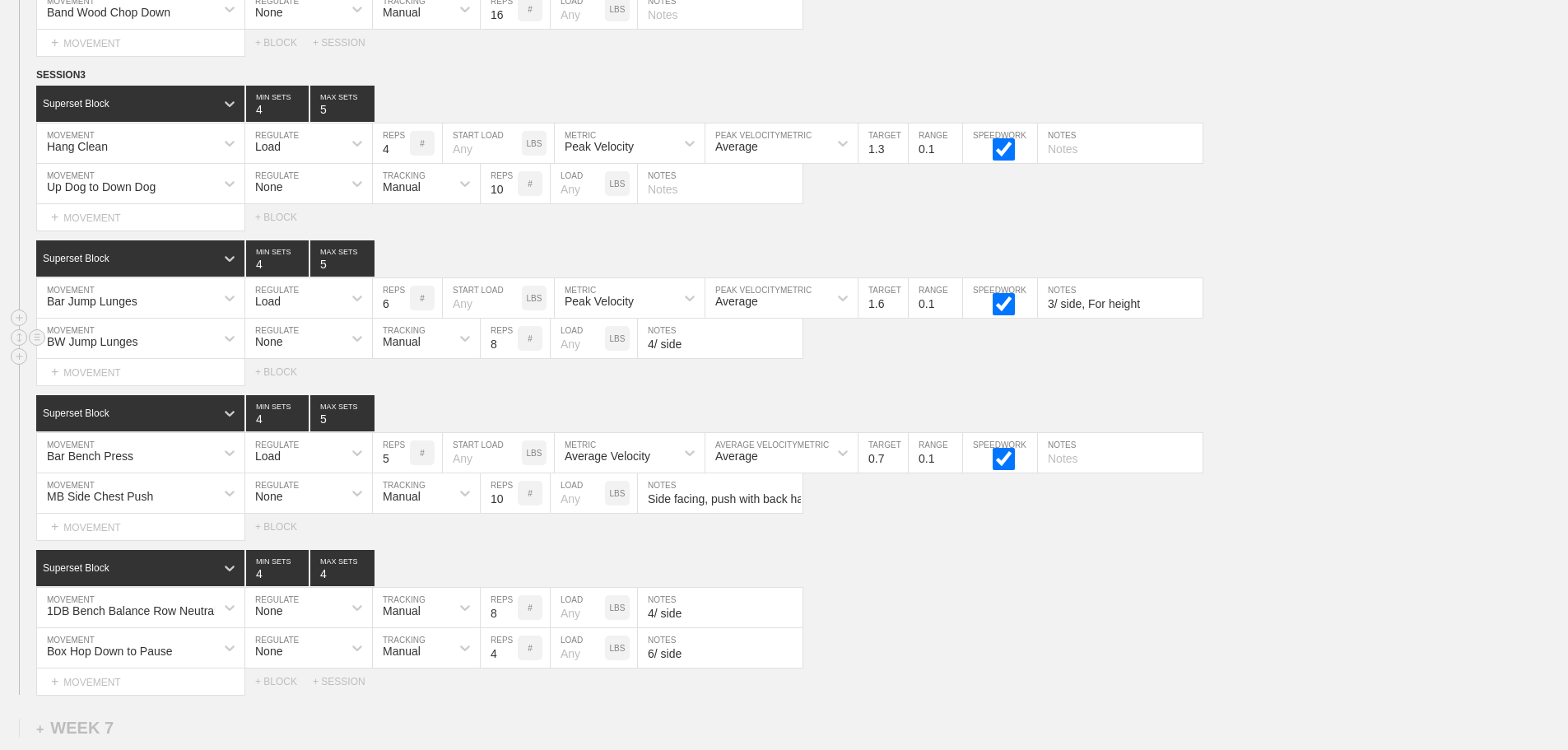
click at [693, 354] on input "4/ side" at bounding box center [720, 338] width 165 height 39
type input "4/ side, for height"
click at [1003, 359] on div "BW Jump Lunges MOVEMENT None REGULATE Manual TRACKING 8 REPS # LOAD LBS 4/ side…" at bounding box center [784, 338] width 1568 height 40
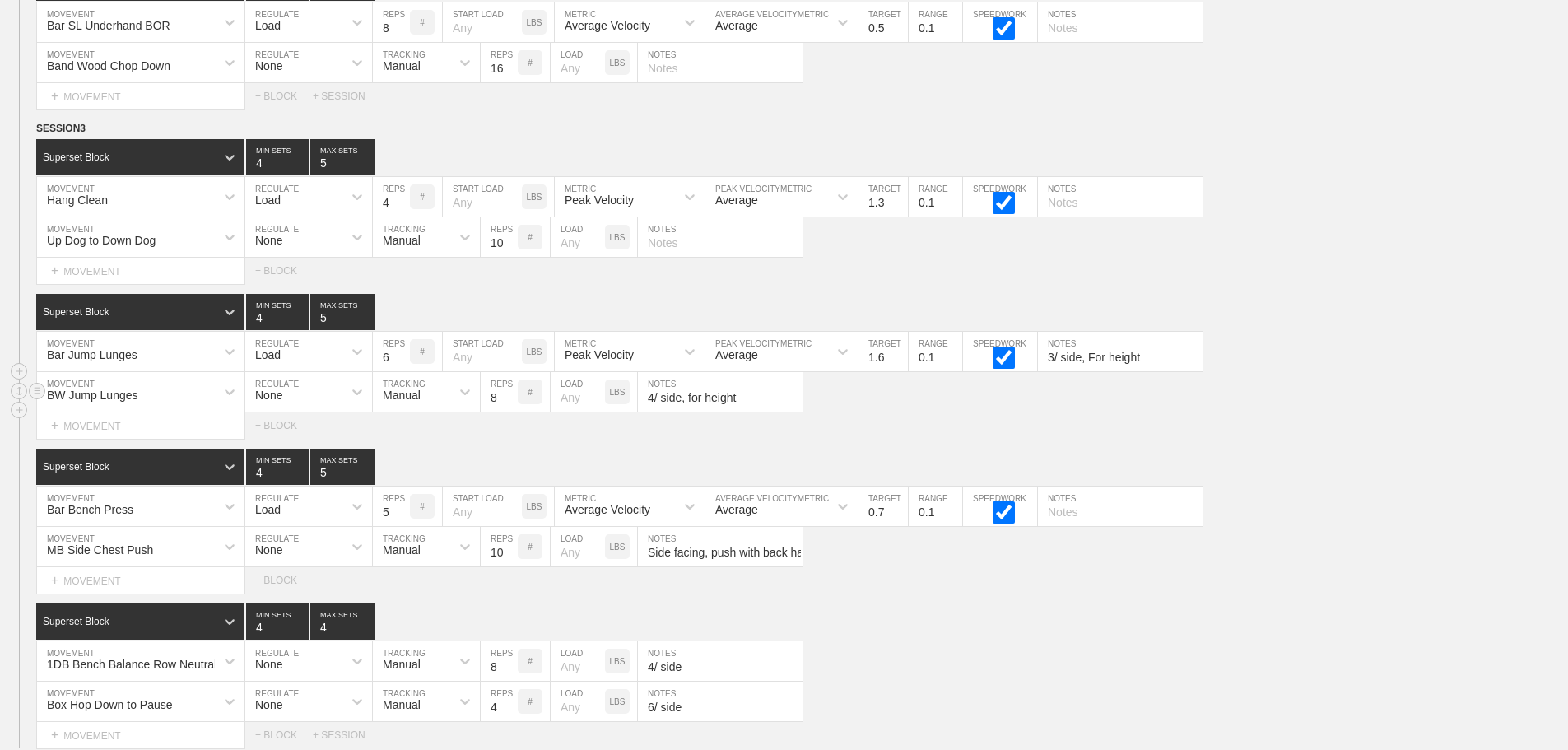
scroll to position [9974, 0]
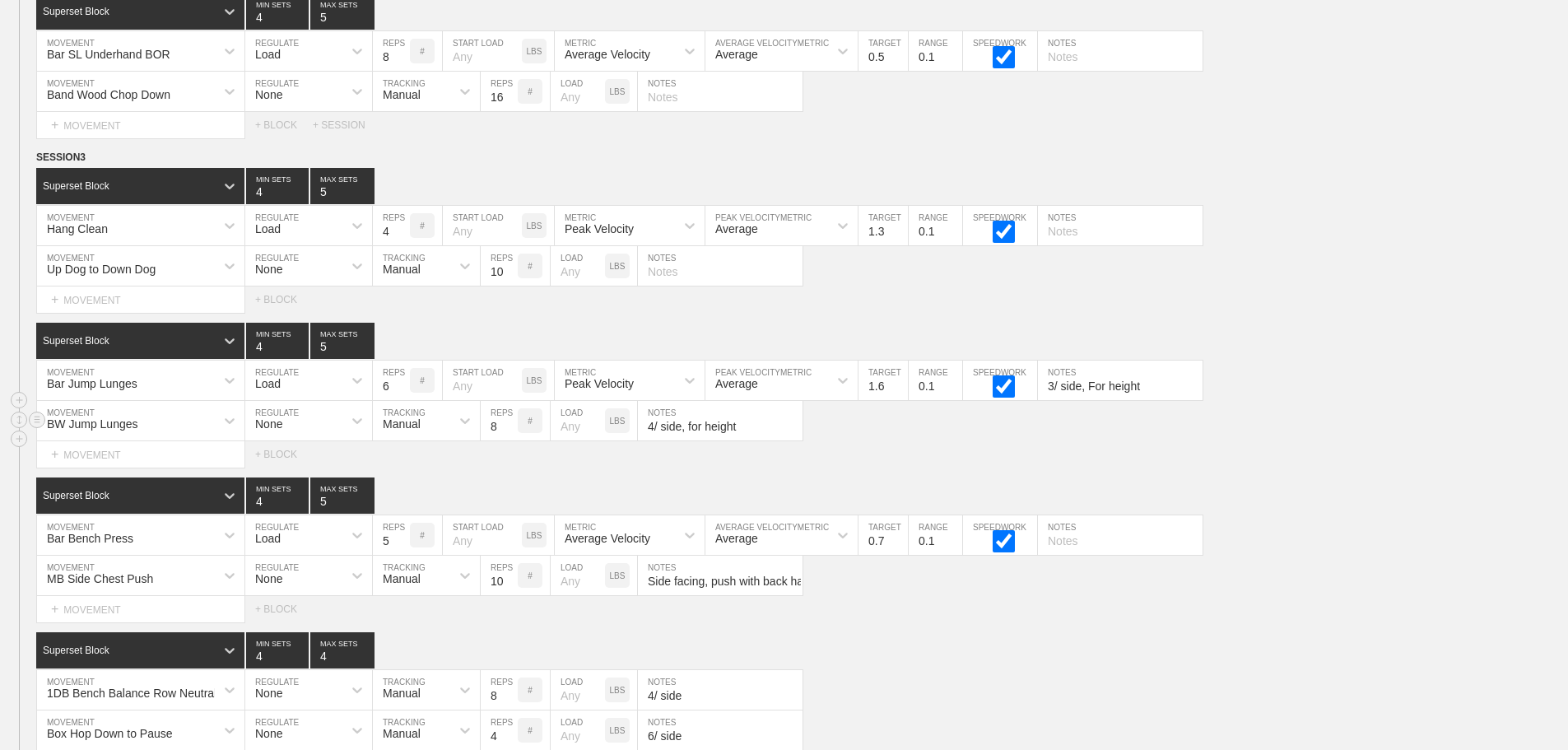
click at [1361, 413] on div "BW Jump Lunges MOVEMENT None REGULATE Manual TRACKING 8 REPS # LOAD LBS 4/ side…" at bounding box center [784, 420] width 1568 height 40
click at [1301, 431] on div "BW Jump Lunges MOVEMENT None REGULATE Manual TRACKING 8 REPS # LOAD LBS 4/ side…" at bounding box center [784, 420] width 1568 height 40
click at [1331, 439] on div "BW Jump Lunges MOVEMENT None REGULATE Manual TRACKING 8 REPS # LOAD LBS 4/ side…" at bounding box center [784, 420] width 1568 height 40
drag, startPoint x: 1335, startPoint y: 476, endPoint x: 1327, endPoint y: 468, distance: 11.3
click at [1333, 467] on div "Select... MOVEMENT + MOVEMENT + BLOCK" at bounding box center [784, 454] width 1568 height 26
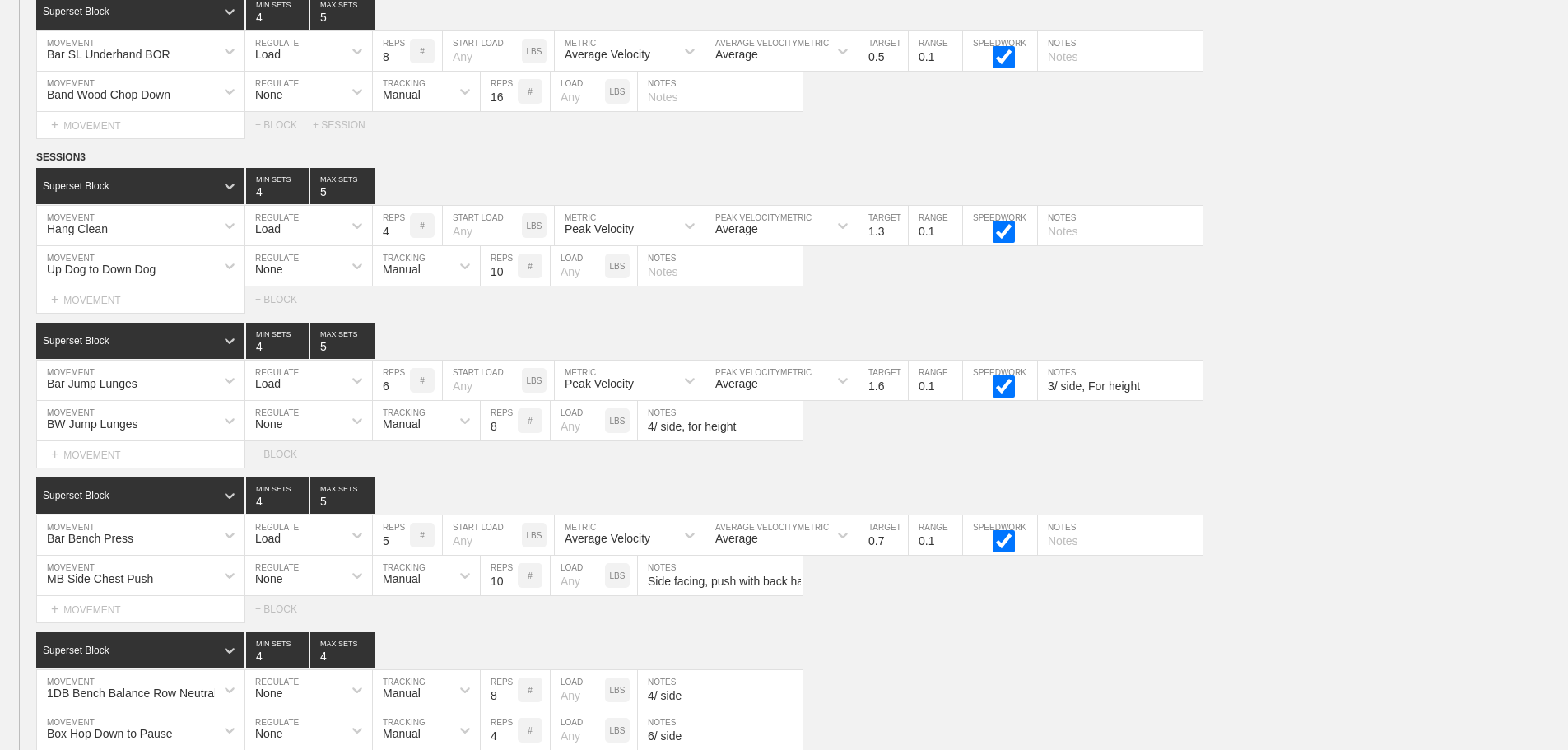
drag, startPoint x: 1318, startPoint y: 470, endPoint x: 1307, endPoint y: 474, distance: 11.7
click at [1311, 467] on div "Select... MOVEMENT + MOVEMENT + BLOCK" at bounding box center [784, 454] width 1568 height 26
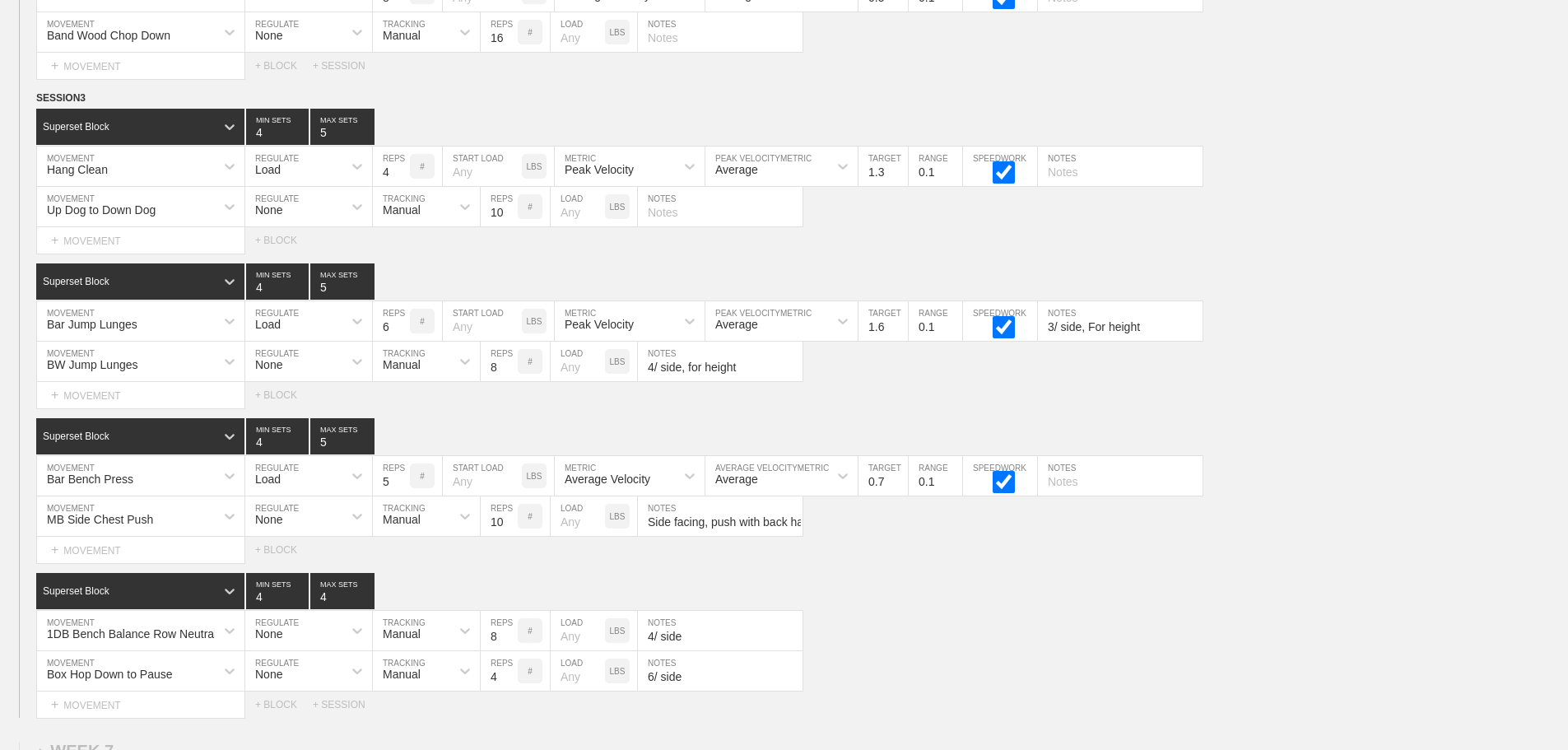
scroll to position [10139, 0]
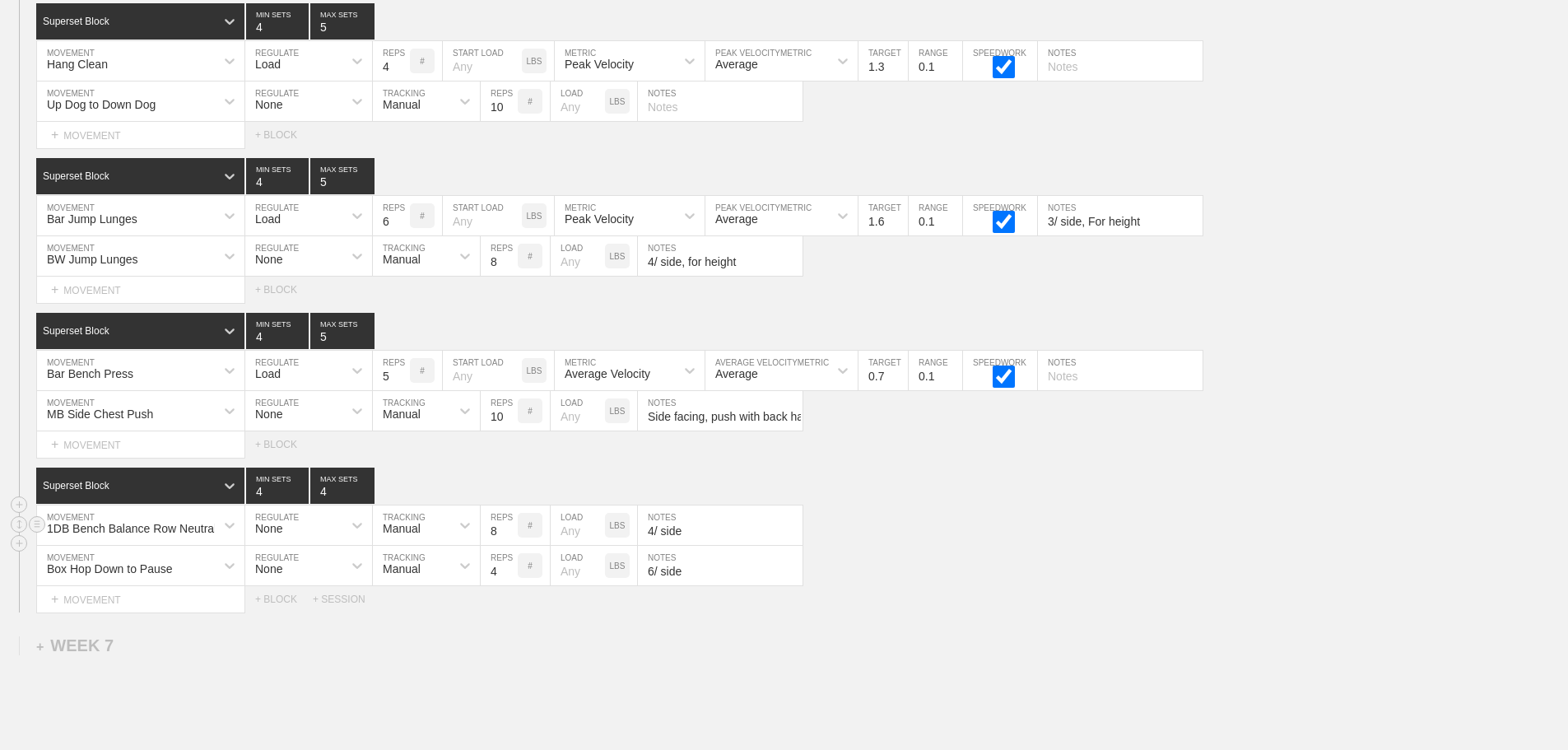
click at [1326, 545] on div "1DB Bench Balance Row Neutral MOVEMENT None REGULATE Manual TRACKING 8 REPS # L…" at bounding box center [784, 525] width 1568 height 40
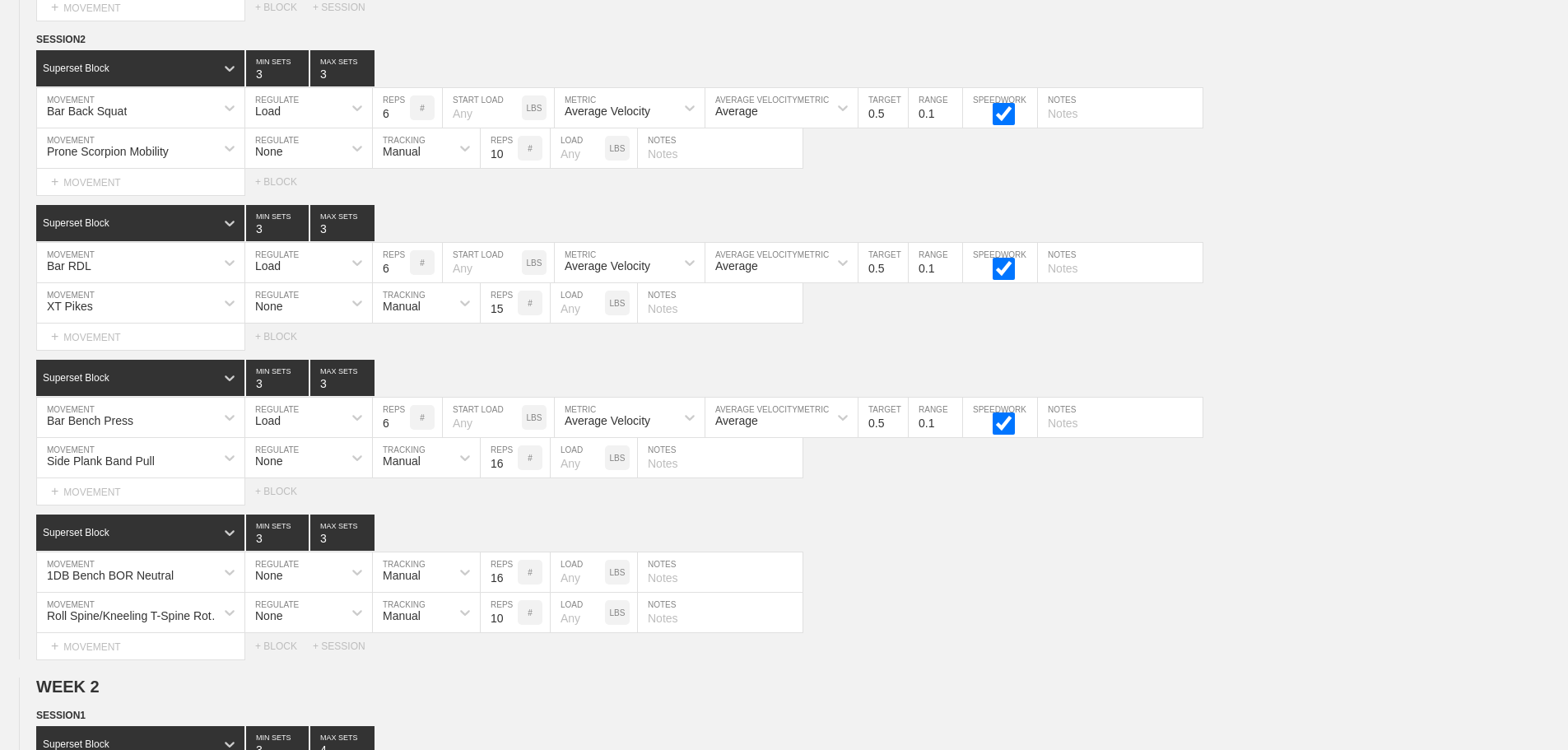
scroll to position [0, 0]
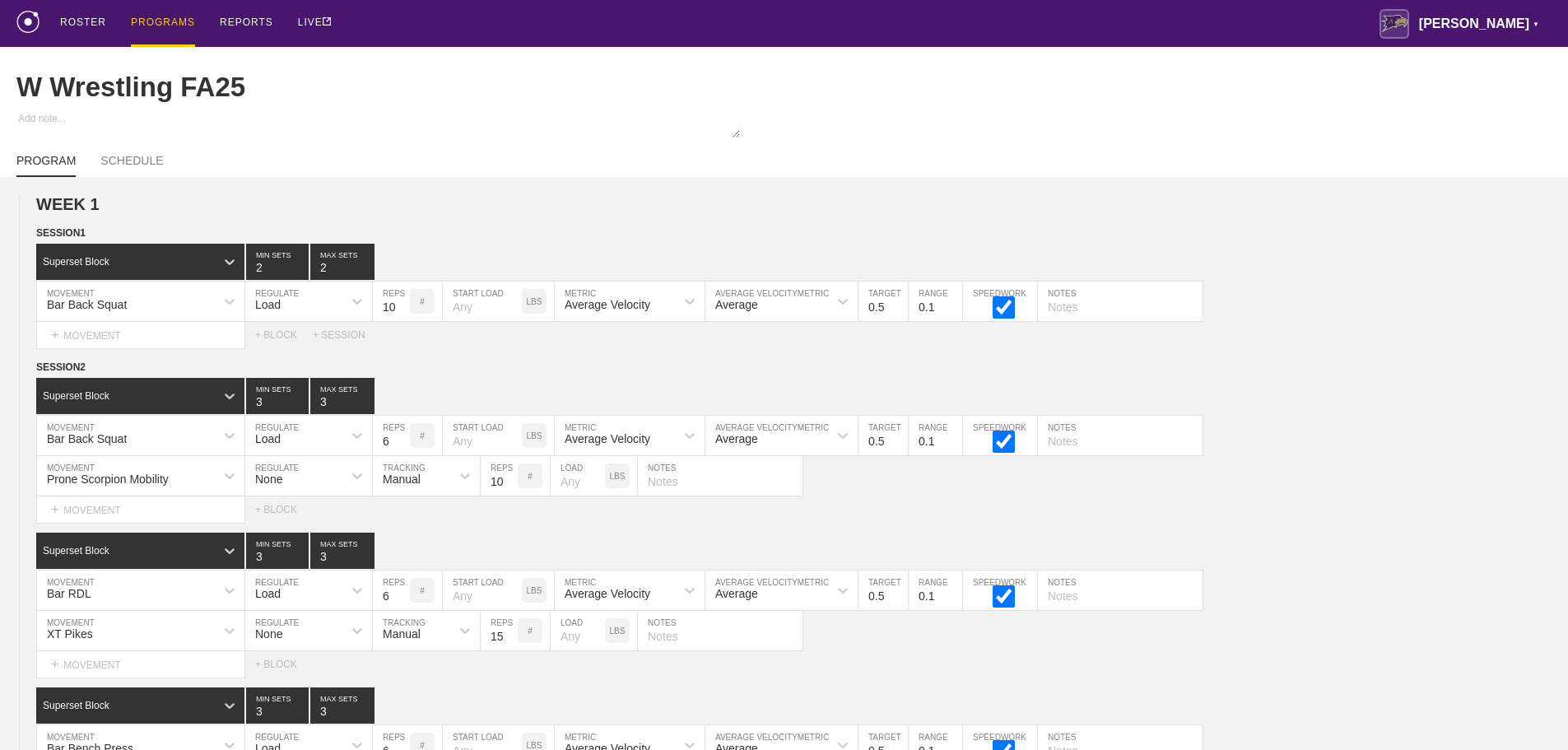
click at [168, 22] on div "PROGRAMS" at bounding box center [162, 23] width 64 height 47
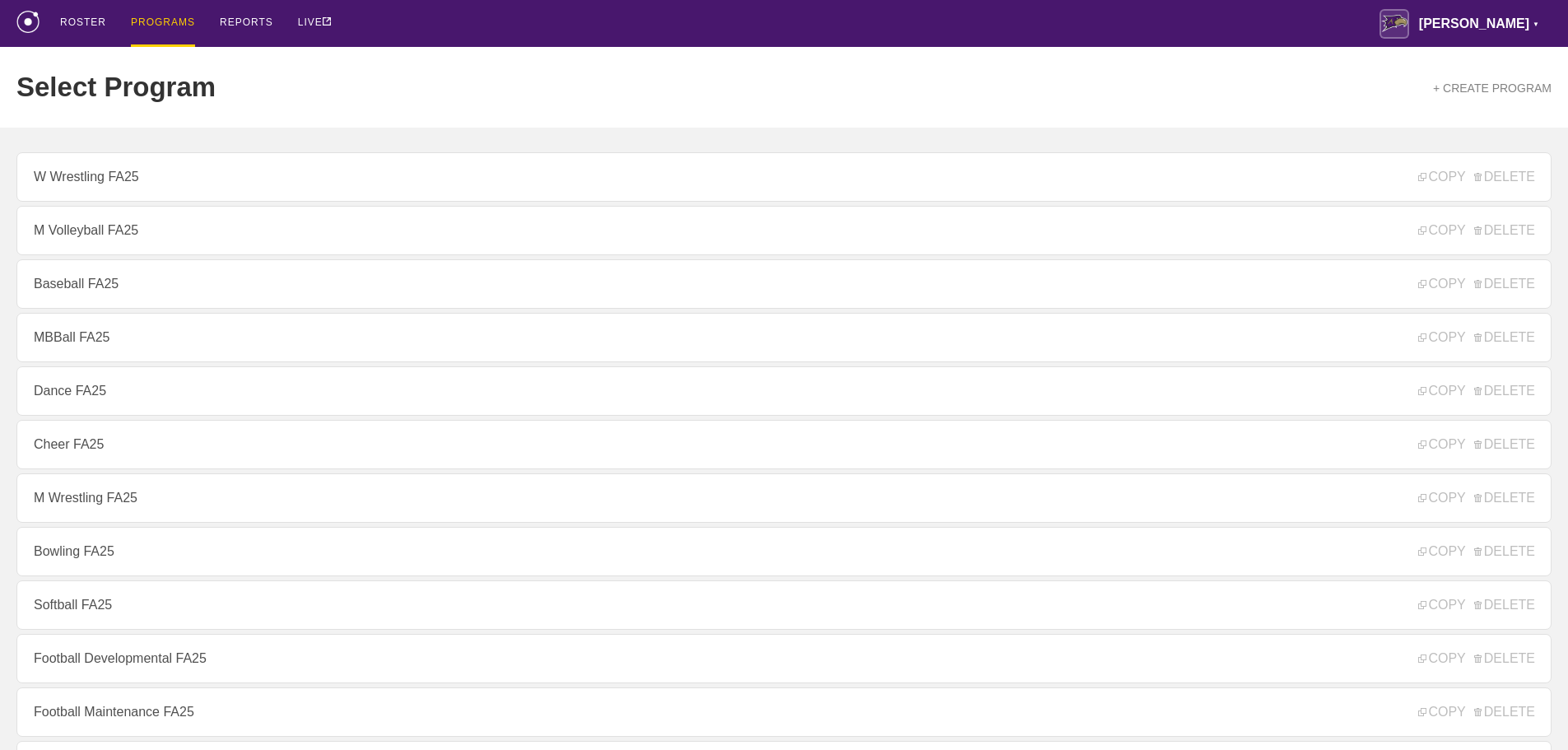
click at [501, 25] on div "ROSTER PROGRAMS REPORTS LIVE [PERSON_NAME] ▼ [PERSON_NAME][EMAIL_ADDRESS][PERSO…" at bounding box center [784, 23] width 1536 height 47
click at [635, 17] on div "ROSTER PROGRAMS REPORTS LIVE [PERSON_NAME] ▼ [PERSON_NAME][EMAIL_ADDRESS][PERSO…" at bounding box center [784, 23] width 1536 height 47
click at [573, 23] on div "ROSTER PROGRAMS REPORTS LIVE [PERSON_NAME] ▼ [PERSON_NAME][EMAIL_ADDRESS][PERSO…" at bounding box center [784, 23] width 1536 height 47
click at [1276, 27] on div "ROSTER PROGRAMS REPORTS LIVE [PERSON_NAME] ▼ [PERSON_NAME][EMAIL_ADDRESS][PERSO…" at bounding box center [784, 23] width 1536 height 47
click at [696, 35] on div "ROSTER PROGRAMS REPORTS LIVE [PERSON_NAME] ▼ [PERSON_NAME][EMAIL_ADDRESS][PERSO…" at bounding box center [784, 23] width 1536 height 47
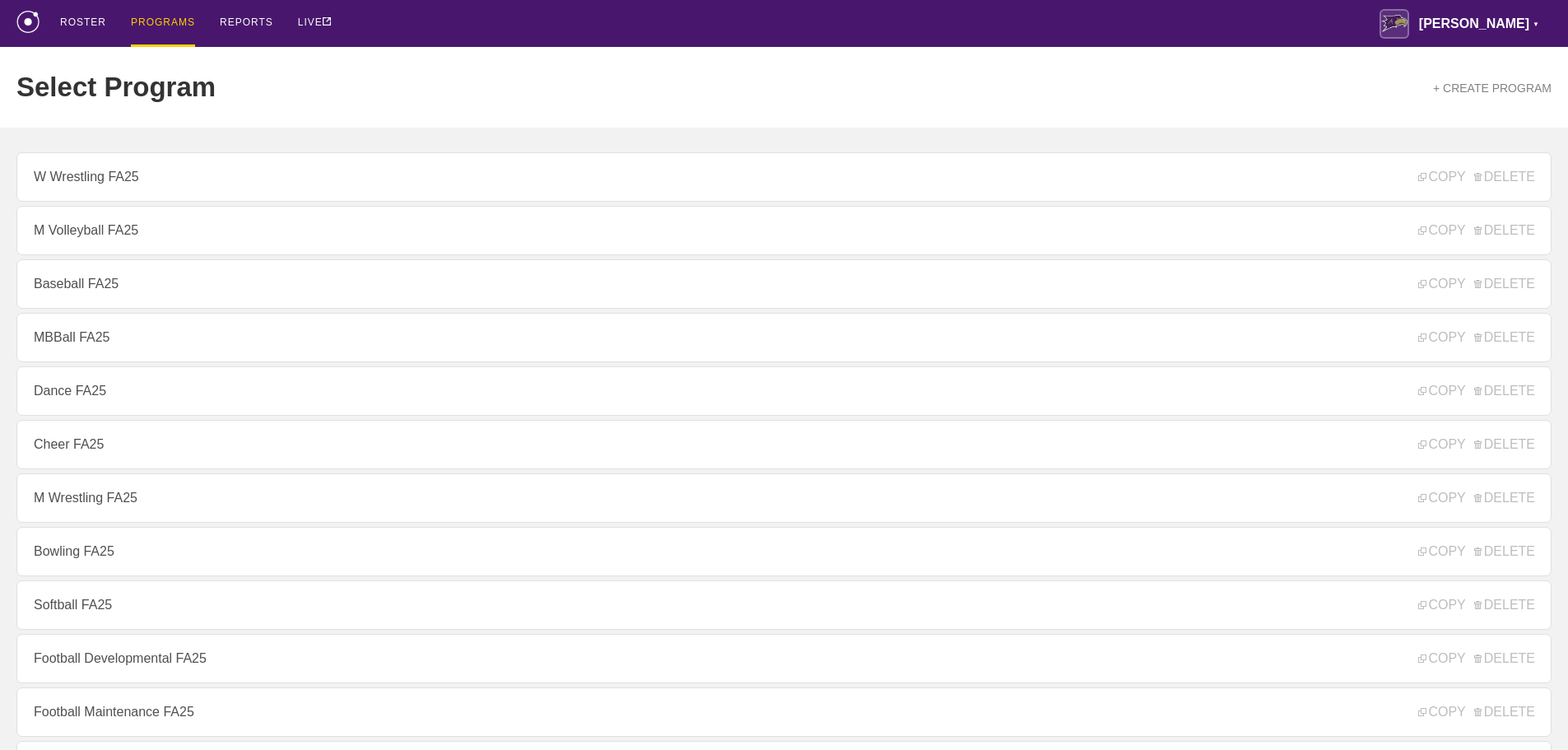
click at [443, 11] on div "ROSTER PROGRAMS REPORTS LIVE [PERSON_NAME] ▼ [PERSON_NAME][EMAIL_ADDRESS][PERSO…" at bounding box center [784, 23] width 1536 height 47
click at [118, 349] on link "MBBall FA25" at bounding box center [784, 337] width 1536 height 50
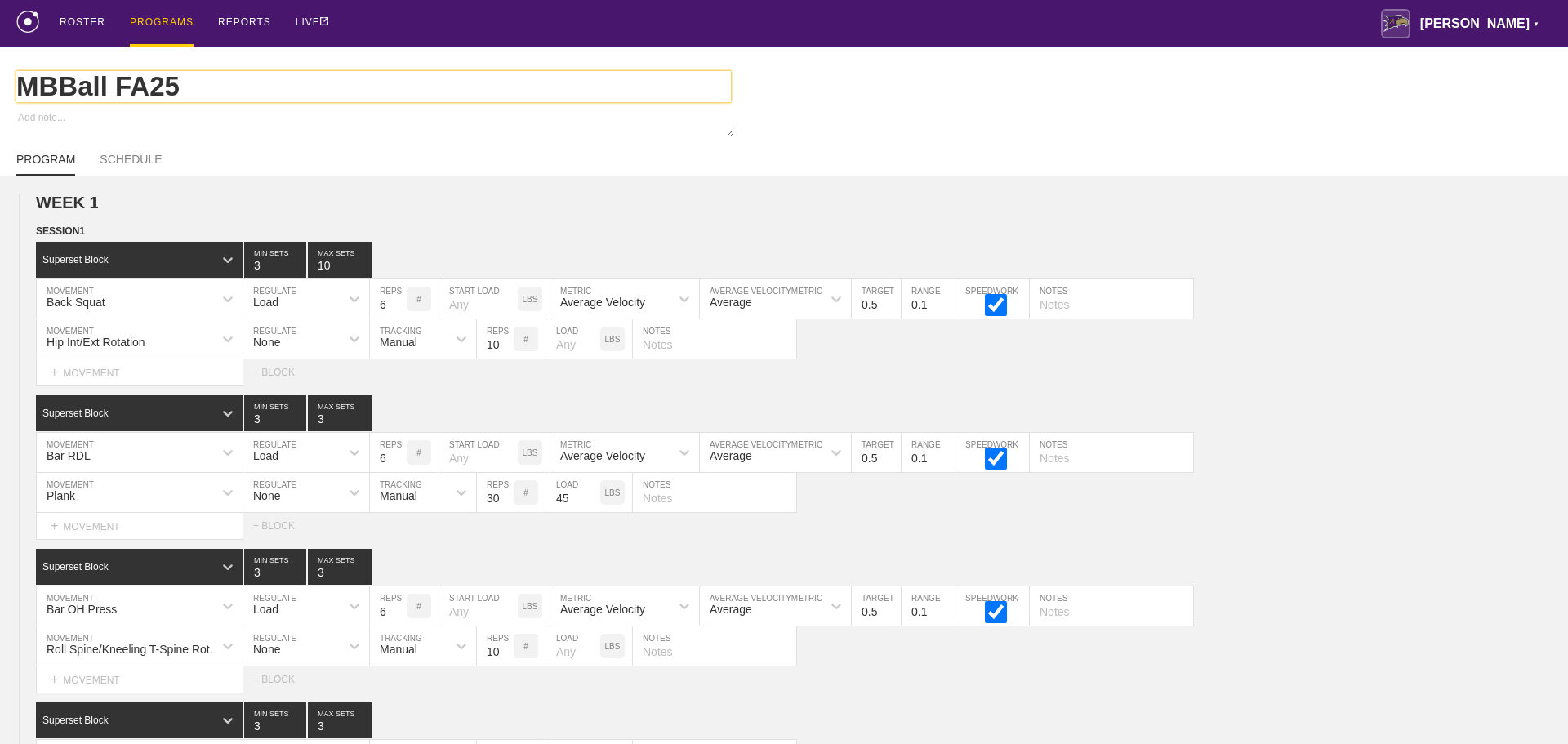
type textarea "x"
type input "MBBall FA25"
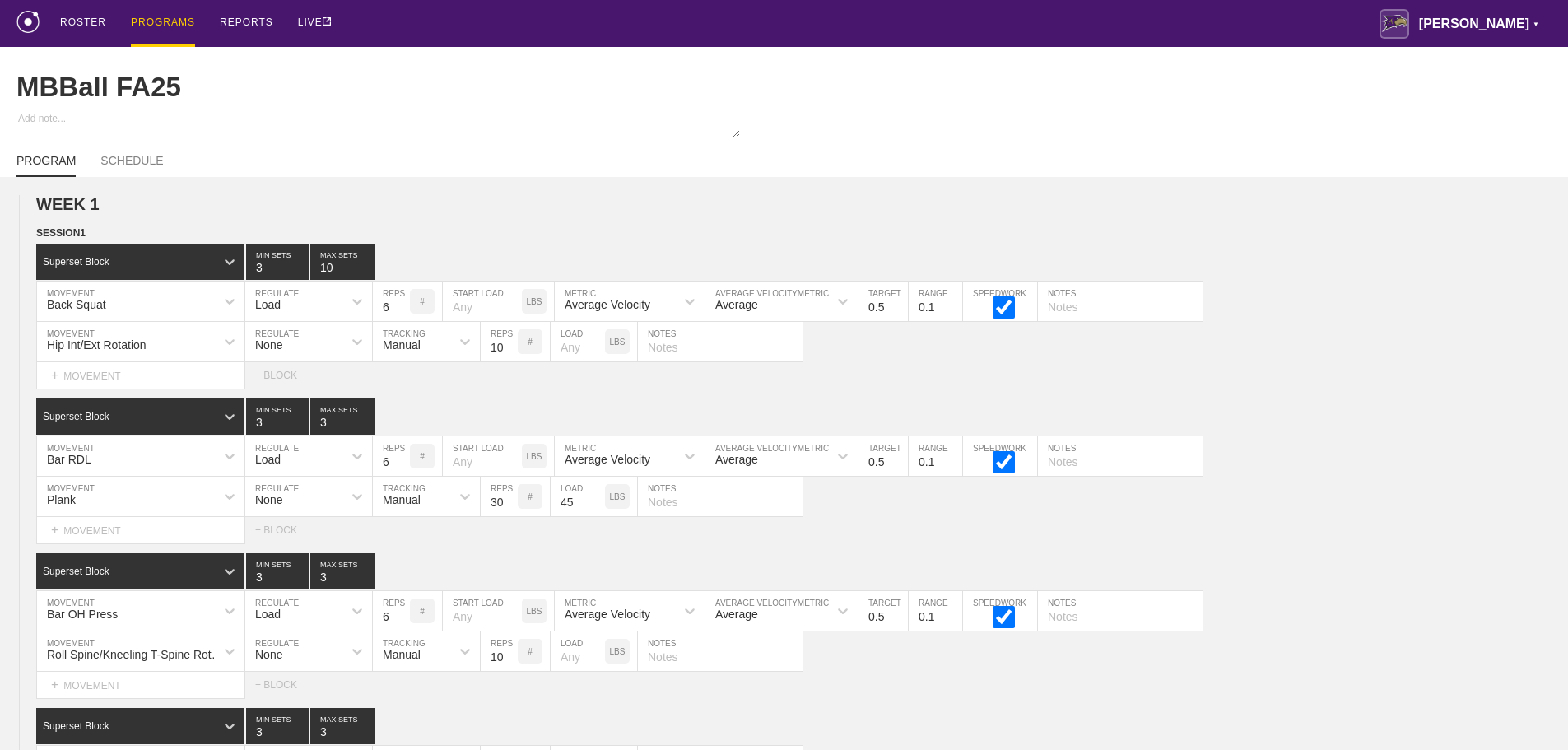
click at [830, 23] on div "ROSTER PROGRAMS REPORTS LIVE [PERSON_NAME] ▼ [PERSON_NAME][EMAIL_ADDRESS][PERSO…" at bounding box center [784, 23] width 1536 height 47
click at [951, 30] on div "ROSTER PROGRAMS REPORTS LIVE [PERSON_NAME] ▼ [PERSON_NAME][EMAIL_ADDRESS][PERSO…" at bounding box center [784, 23] width 1536 height 47
click at [987, 21] on div "ROSTER PROGRAMS REPORTS LIVE [PERSON_NAME] ▼ [PERSON_NAME][EMAIL_ADDRESS][PERSO…" at bounding box center [784, 23] width 1536 height 47
click at [406, 21] on div "ROSTER PROGRAMS REPORTS LIVE [PERSON_NAME] ▼ [PERSON_NAME][EMAIL_ADDRESS][PERSO…" at bounding box center [784, 23] width 1536 height 47
click at [436, 24] on div "ROSTER PROGRAMS REPORTS LIVE [PERSON_NAME] ▼ [PERSON_NAME][EMAIL_ADDRESS][PERSO…" at bounding box center [784, 23] width 1536 height 47
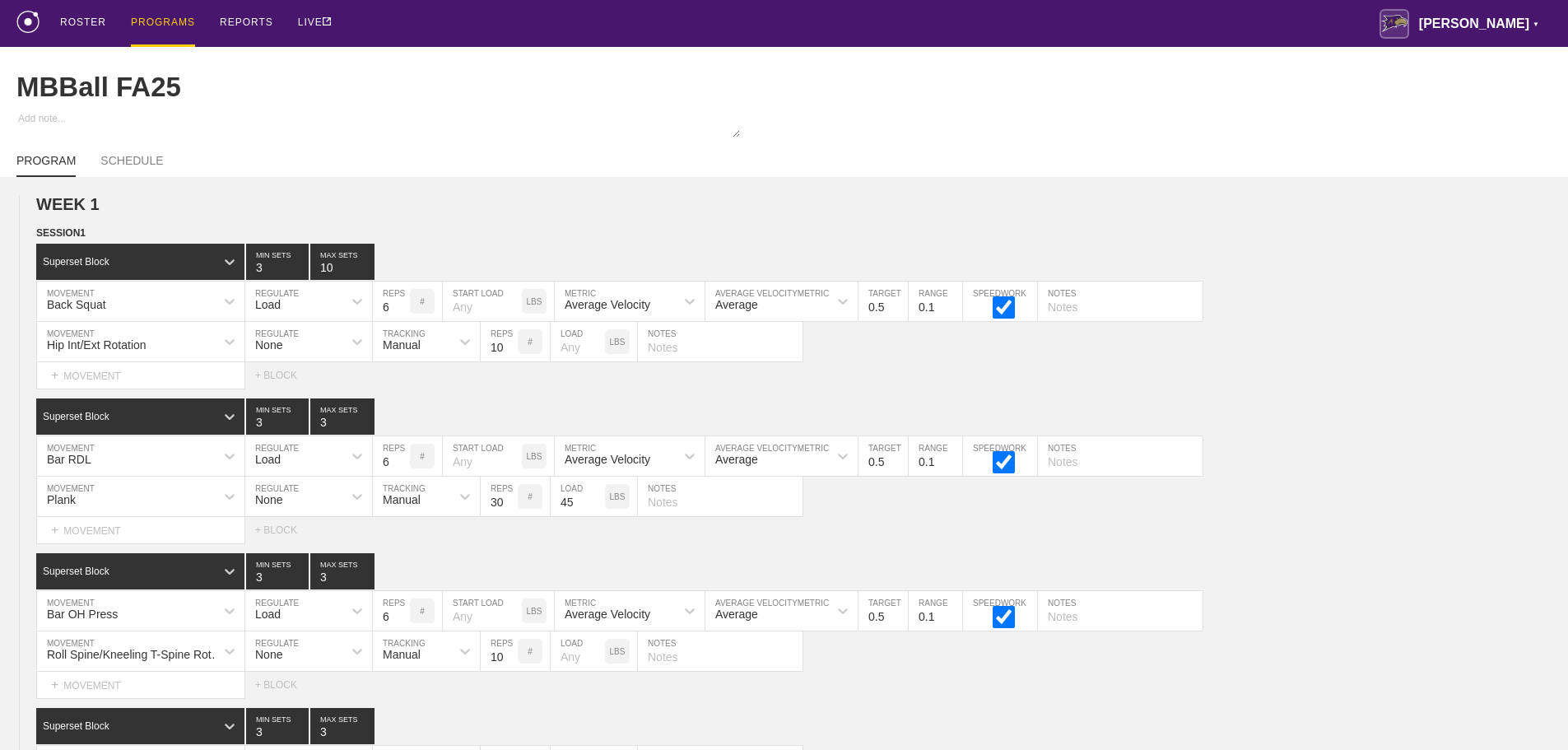
click at [476, 19] on div "ROSTER PROGRAMS REPORTS LIVE [PERSON_NAME] ▼ [PERSON_NAME][EMAIL_ADDRESS][PERSO…" at bounding box center [784, 23] width 1536 height 47
click at [449, 21] on div "ROSTER PROGRAMS REPORTS LIVE [PERSON_NAME] ▼ [PERSON_NAME][EMAIL_ADDRESS][PERSO…" at bounding box center [784, 23] width 1536 height 47
click at [393, 23] on div "ROSTER PROGRAMS REPORTS LIVE [PERSON_NAME] ▼ [PERSON_NAME][EMAIL_ADDRESS][PERSO…" at bounding box center [784, 23] width 1536 height 47
click at [1380, 21] on div "ROSTER PROGRAMS REPORTS LIVE [PERSON_NAME] ▼ [PERSON_NAME][EMAIL_ADDRESS][PERSO…" at bounding box center [784, 23] width 1536 height 47
click at [161, 18] on div "PROGRAMS" at bounding box center [162, 23] width 64 height 47
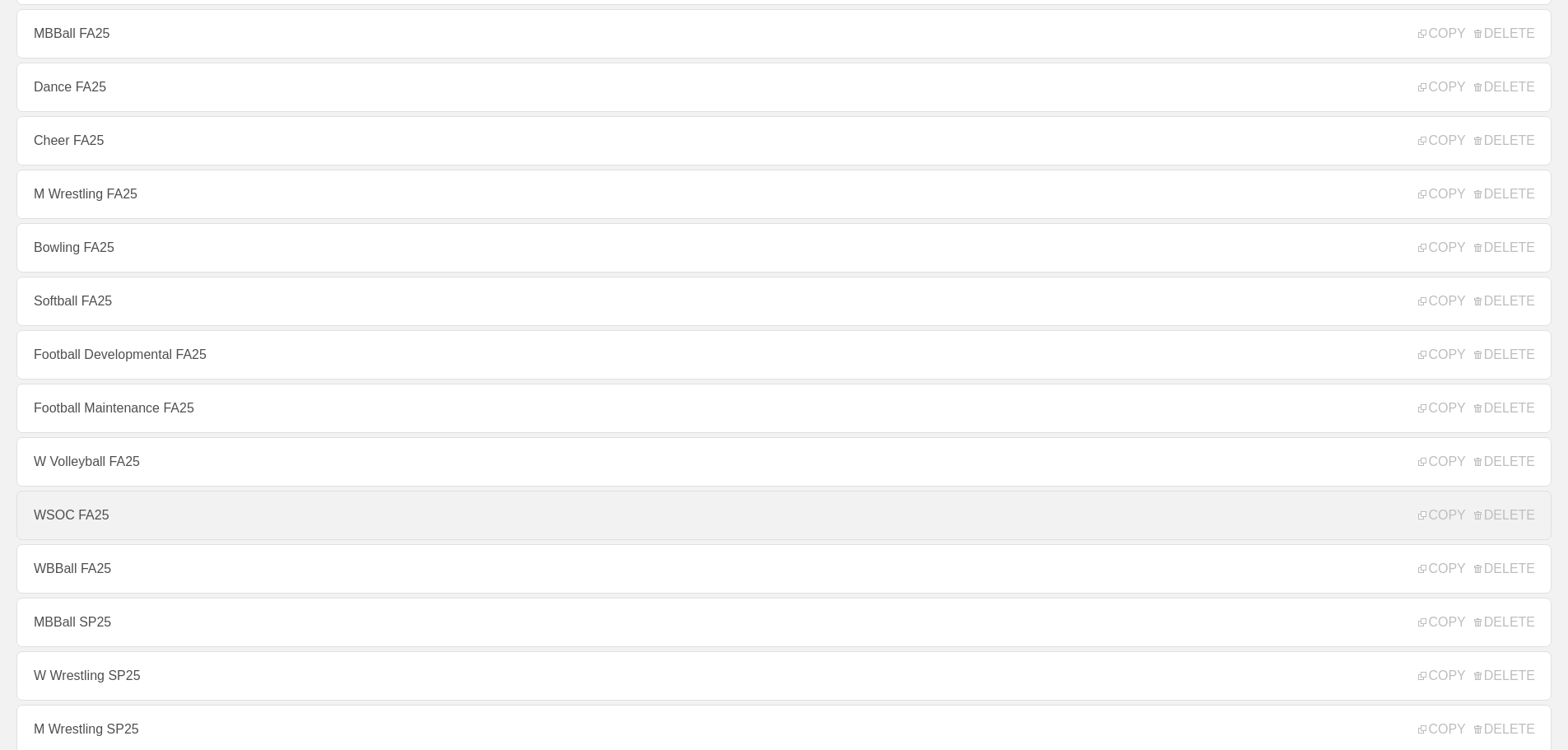
scroll to position [329, 0]
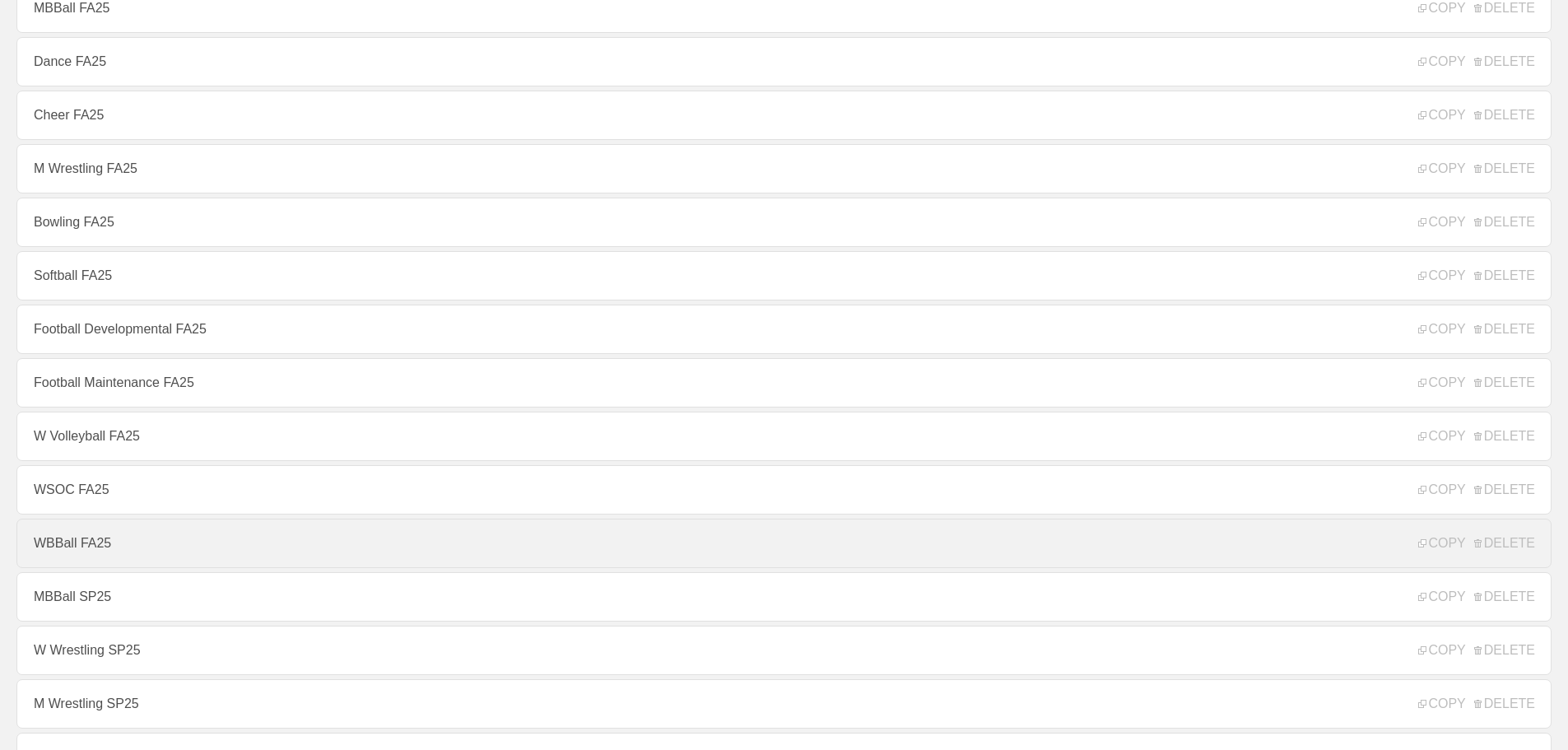
click at [91, 550] on link "WBBall FA25" at bounding box center [784, 543] width 1536 height 50
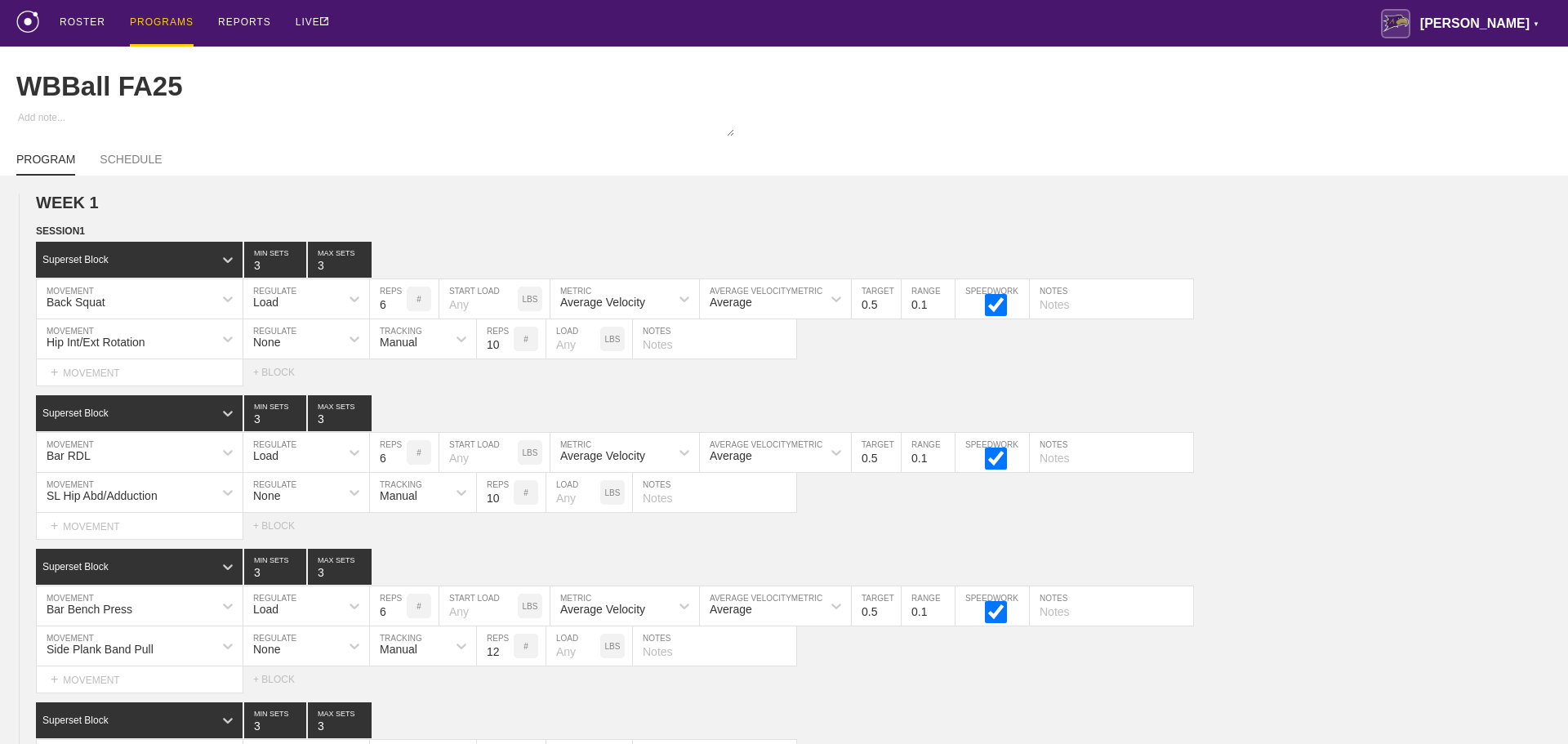
type textarea "x"
type input "WBBall FA25"
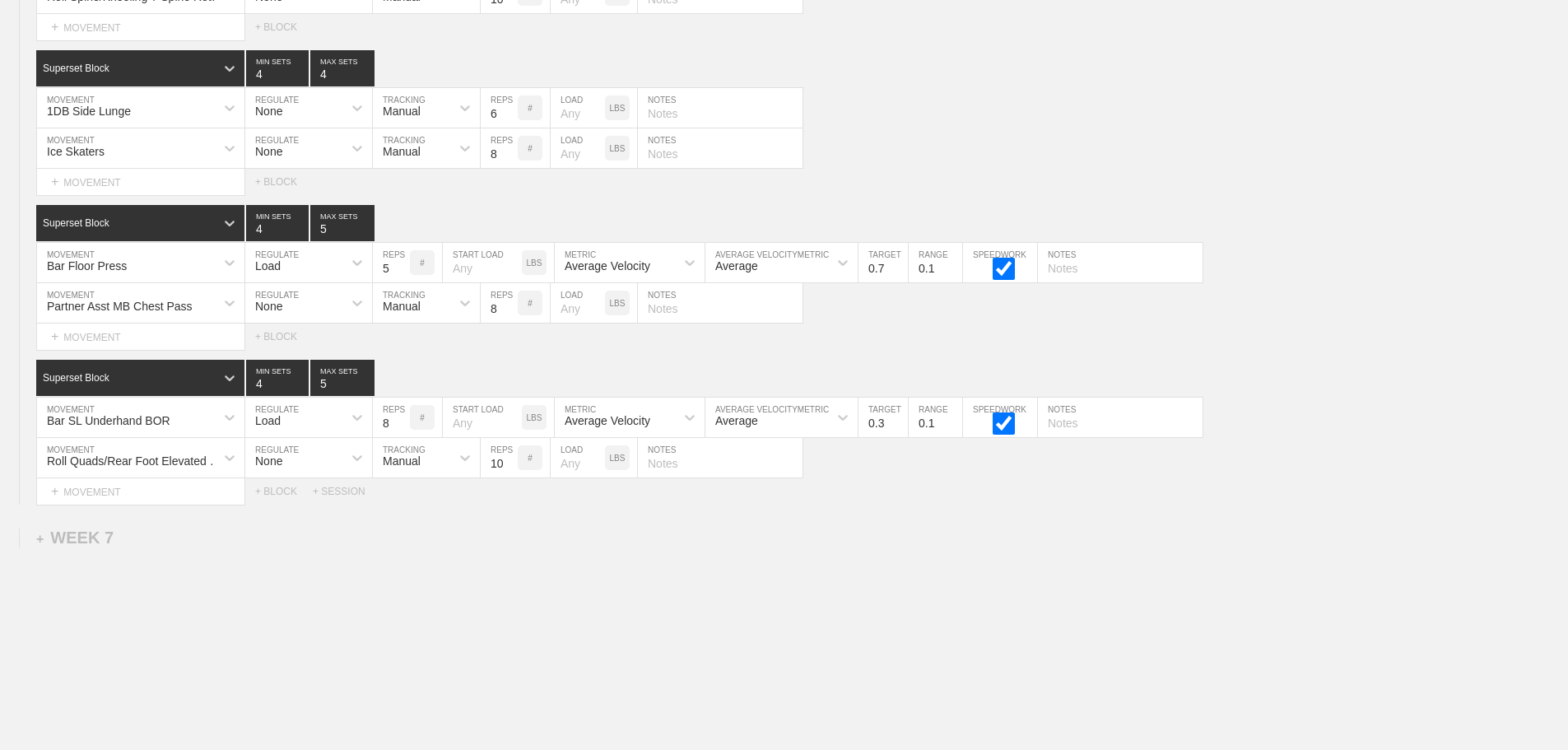
scroll to position [11749, 0]
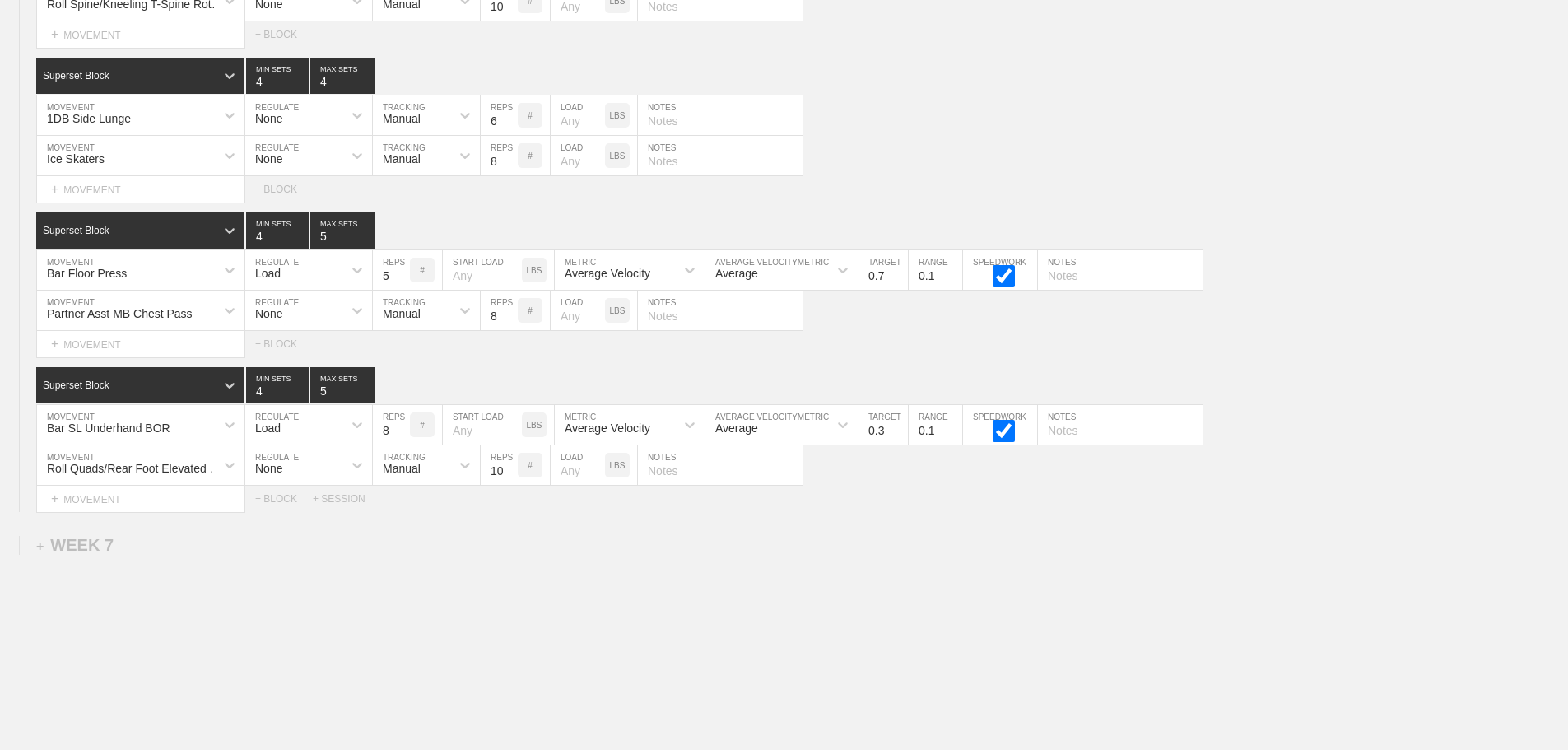
scroll to position [11584, 0]
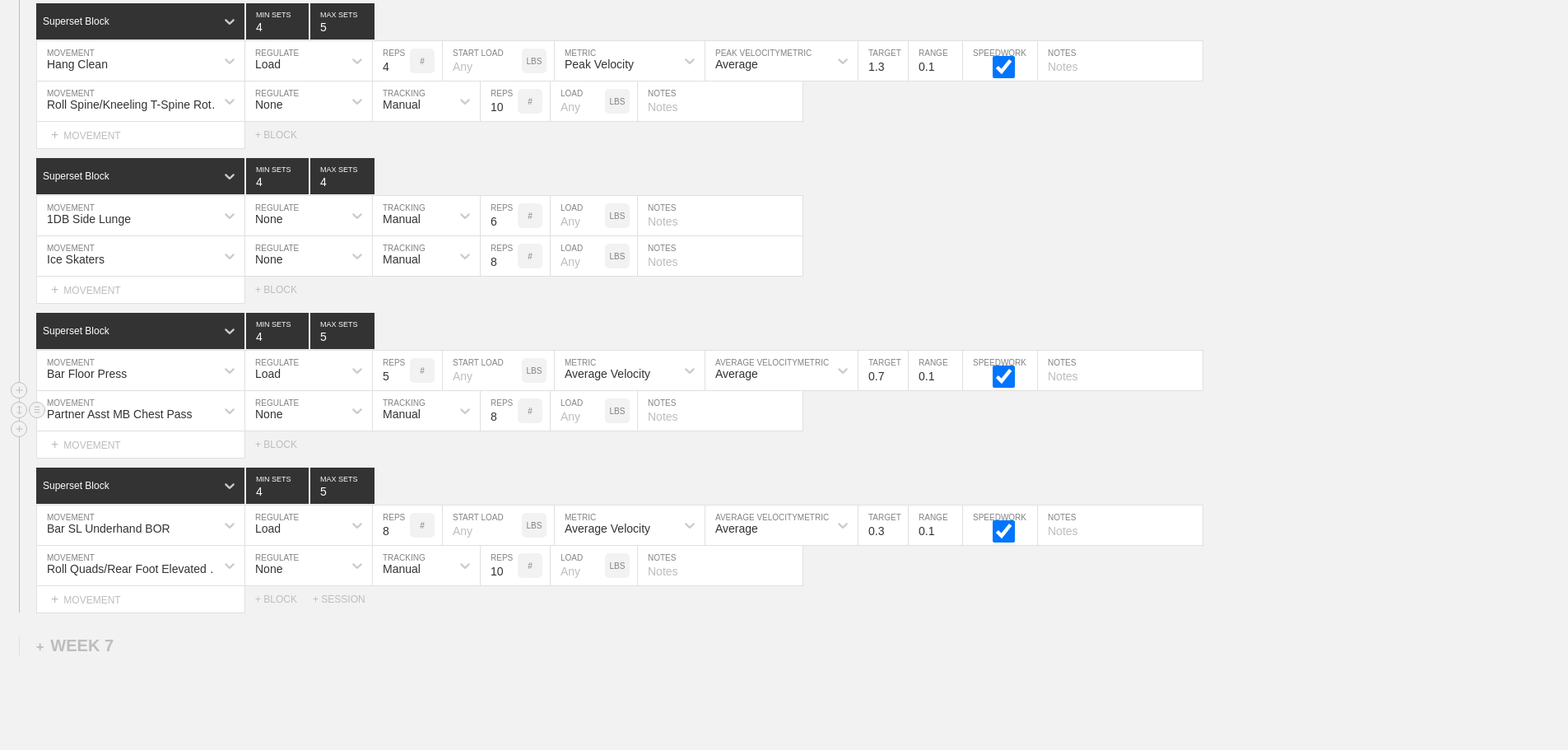
click at [875, 431] on div "Partner Asst MB Chest Pass MOVEMENT None REGULATE Manual TRACKING 8 REPS # LOAD…" at bounding box center [784, 411] width 1568 height 40
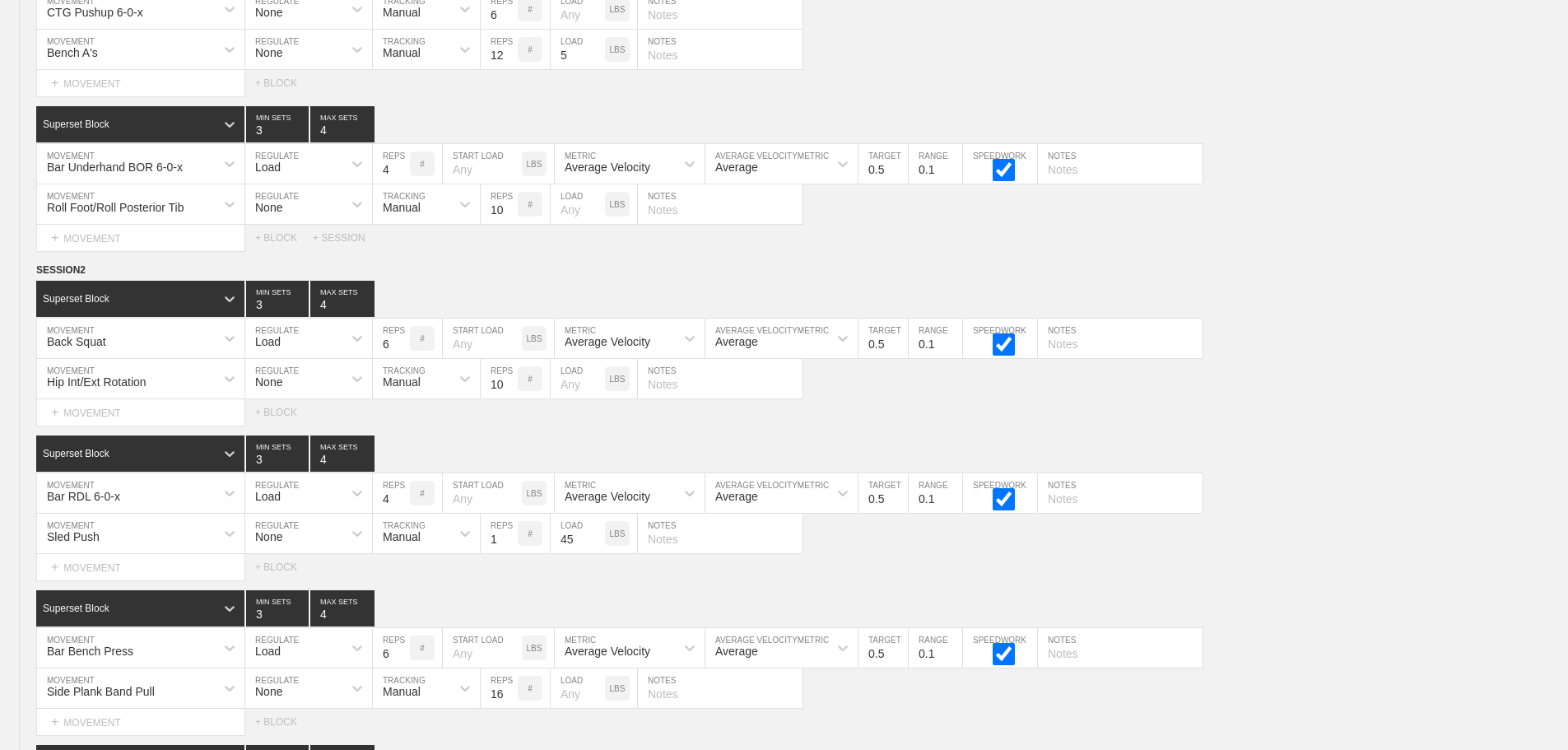
scroll to position [0, 0]
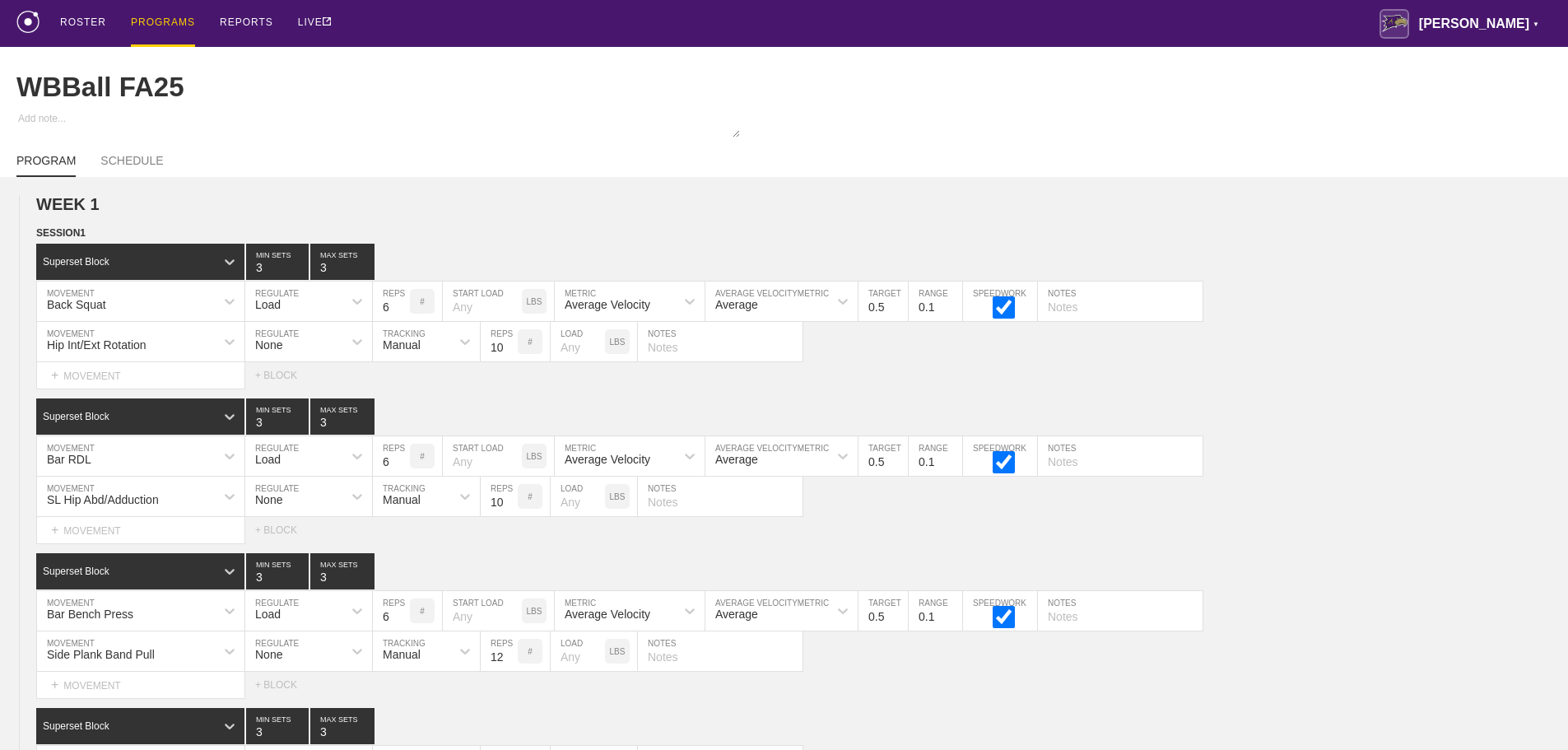
click at [168, 16] on div "PROGRAMS" at bounding box center [162, 23] width 64 height 47
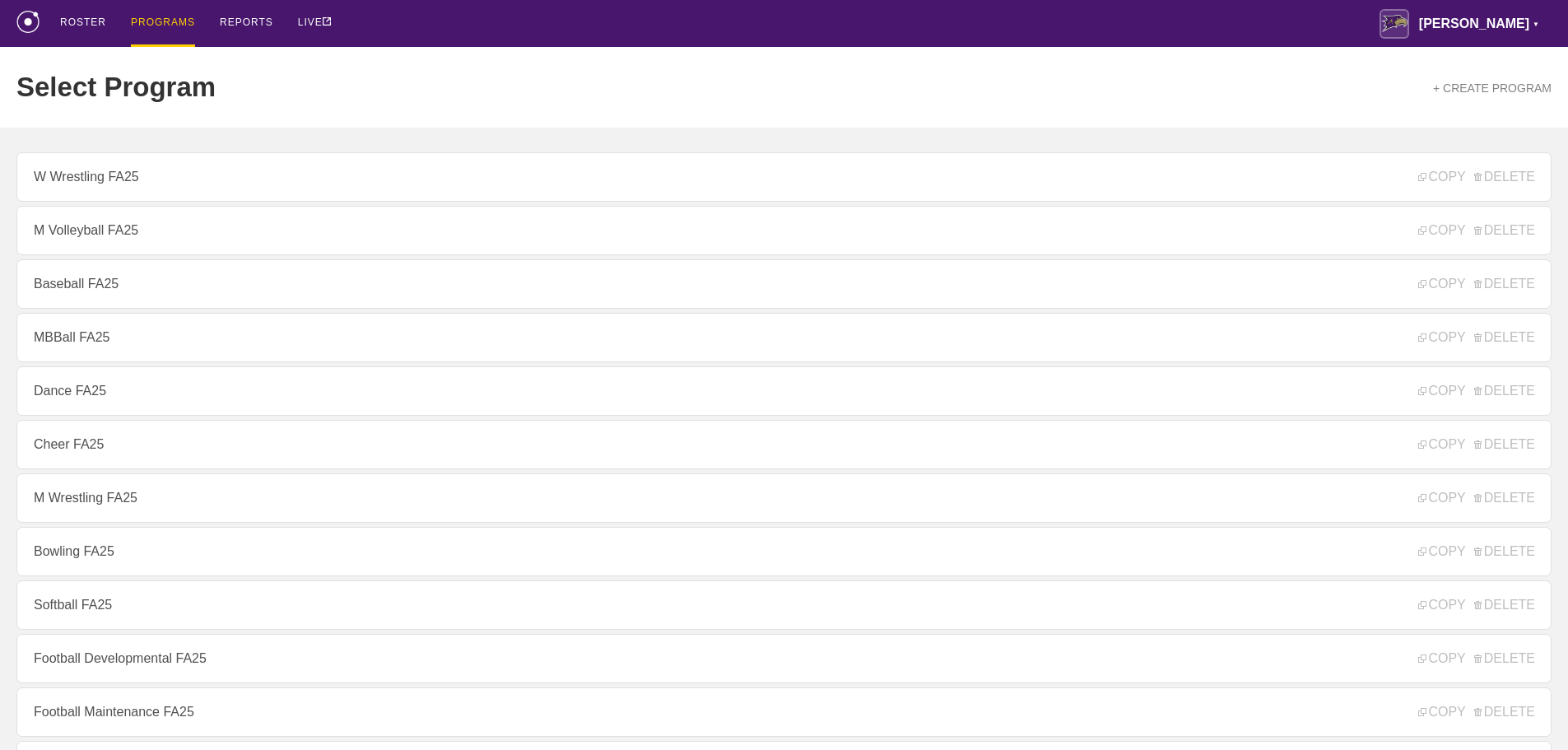
click at [458, 22] on div "ROSTER PROGRAMS REPORTS LIVE [PERSON_NAME] ▼ [PERSON_NAME][EMAIL_ADDRESS][PERSO…" at bounding box center [784, 23] width 1536 height 47
click at [531, 20] on div "ROSTER PROGRAMS REPORTS LIVE [PERSON_NAME] ▼ [PERSON_NAME][EMAIL_ADDRESS][PERSO…" at bounding box center [784, 23] width 1536 height 47
click at [526, 22] on div "ROSTER PROGRAMS REPORTS LIVE [PERSON_NAME] ▼ [PERSON_NAME][EMAIL_ADDRESS][PERSO…" at bounding box center [784, 23] width 1536 height 47
click at [480, 21] on div "ROSTER PROGRAMS REPORTS LIVE [PERSON_NAME] ▼ [PERSON_NAME][EMAIL_ADDRESS][PERSO…" at bounding box center [784, 23] width 1536 height 47
click at [459, 16] on div "ROSTER PROGRAMS REPORTS LIVE [PERSON_NAME] ▼ [PERSON_NAME][EMAIL_ADDRESS][PERSO…" at bounding box center [784, 23] width 1536 height 47
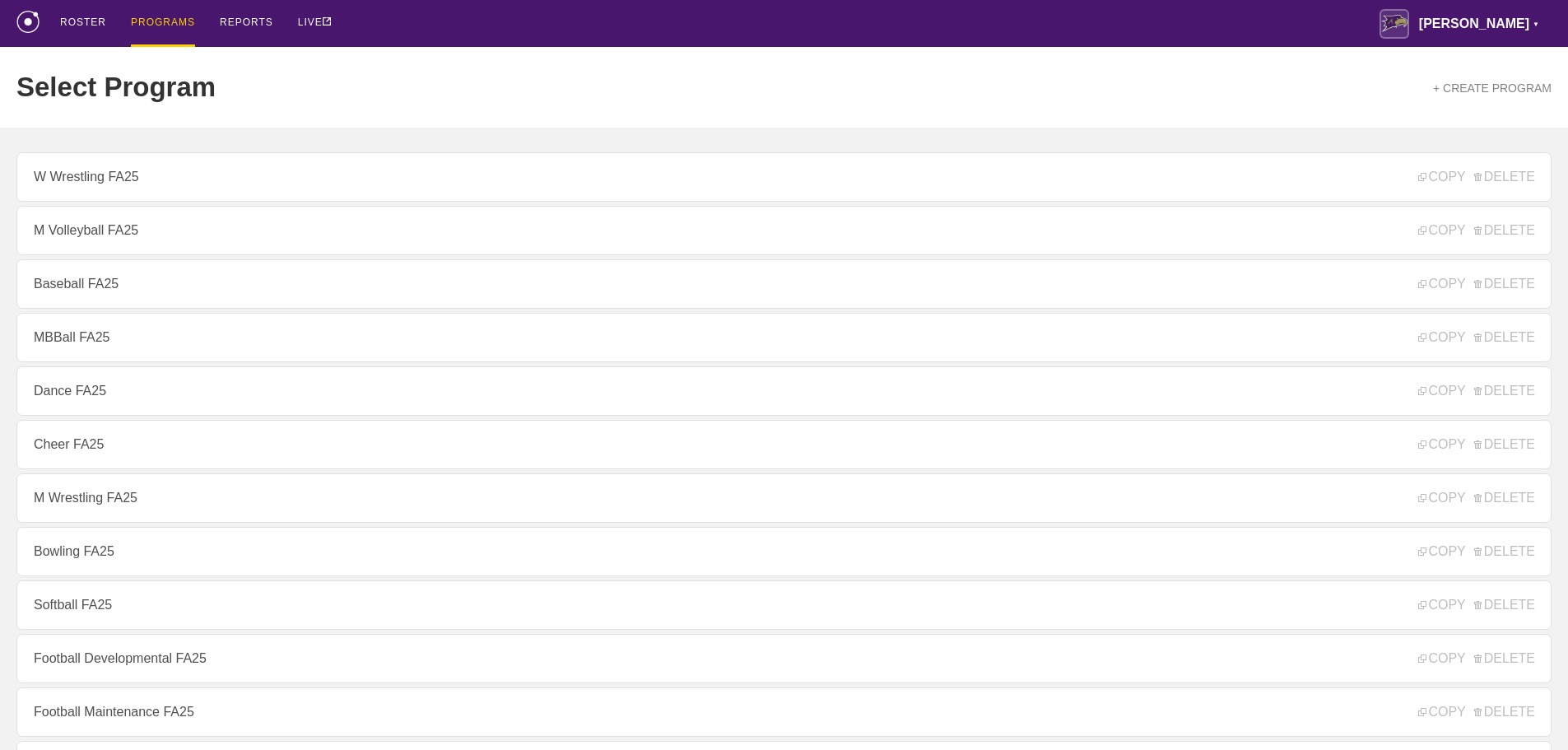
click at [670, 23] on div "ROSTER PROGRAMS REPORTS LIVE [PERSON_NAME] ▼ [PERSON_NAME][EMAIL_ADDRESS][PERSO…" at bounding box center [784, 23] width 1536 height 47
click at [621, 27] on div "ROSTER PROGRAMS REPORTS LIVE [PERSON_NAME] ▼ [PERSON_NAME][EMAIL_ADDRESS][PERSO…" at bounding box center [784, 23] width 1536 height 47
click at [655, 16] on div "ROSTER PROGRAMS REPORTS LIVE [PERSON_NAME] ▼ [PERSON_NAME][EMAIL_ADDRESS][PERSO…" at bounding box center [784, 23] width 1536 height 47
click at [372, 31] on div "ROSTER PROGRAMS REPORTS LIVE [PERSON_NAME] ▼ [PERSON_NAME][EMAIL_ADDRESS][PERSO…" at bounding box center [784, 23] width 1536 height 47
click at [418, 44] on div "ROSTER PROGRAMS REPORTS LIVE [PERSON_NAME] ▼ [PERSON_NAME][EMAIL_ADDRESS][PERSO…" at bounding box center [784, 23] width 1536 height 47
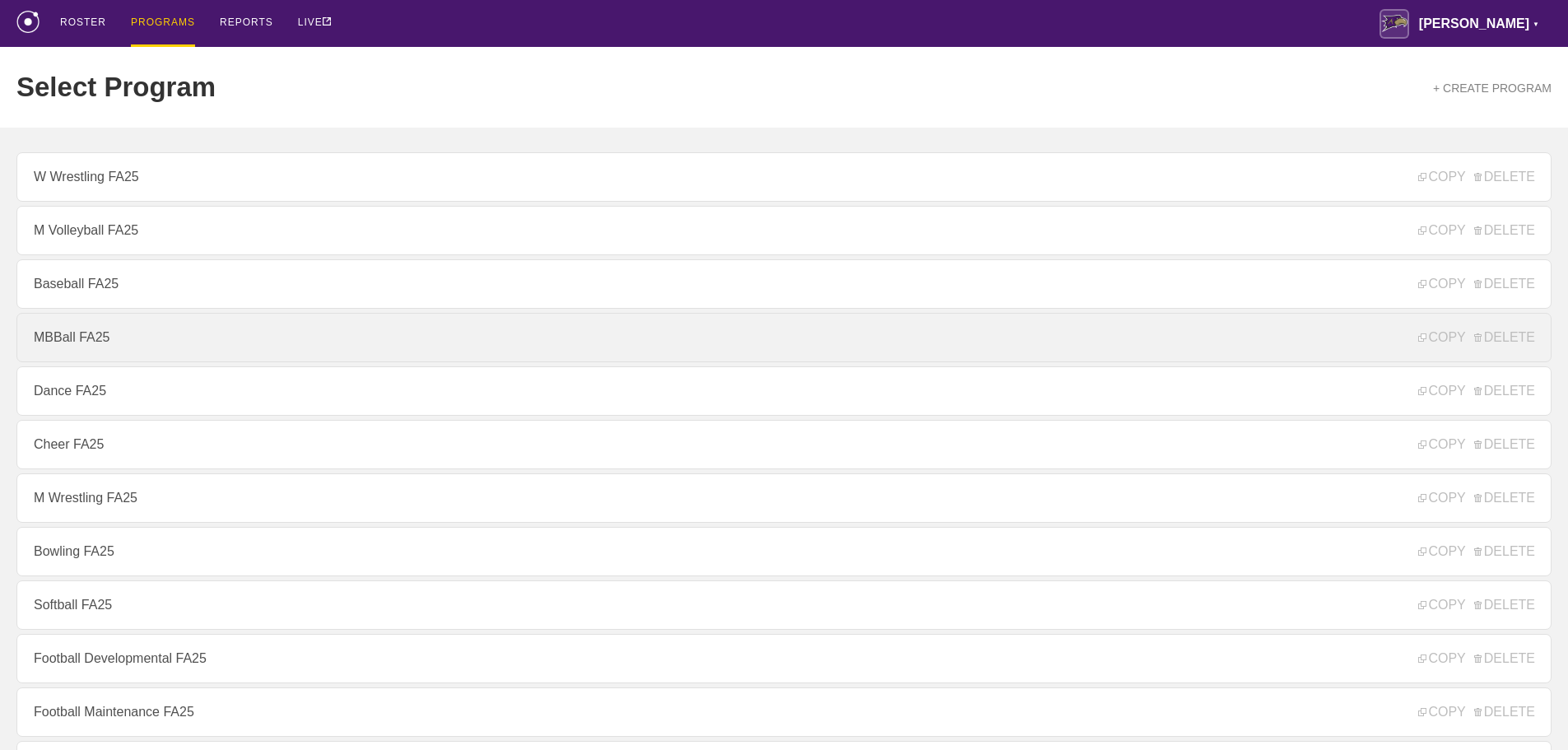
click at [77, 347] on link "MBBall FA25" at bounding box center [784, 337] width 1536 height 50
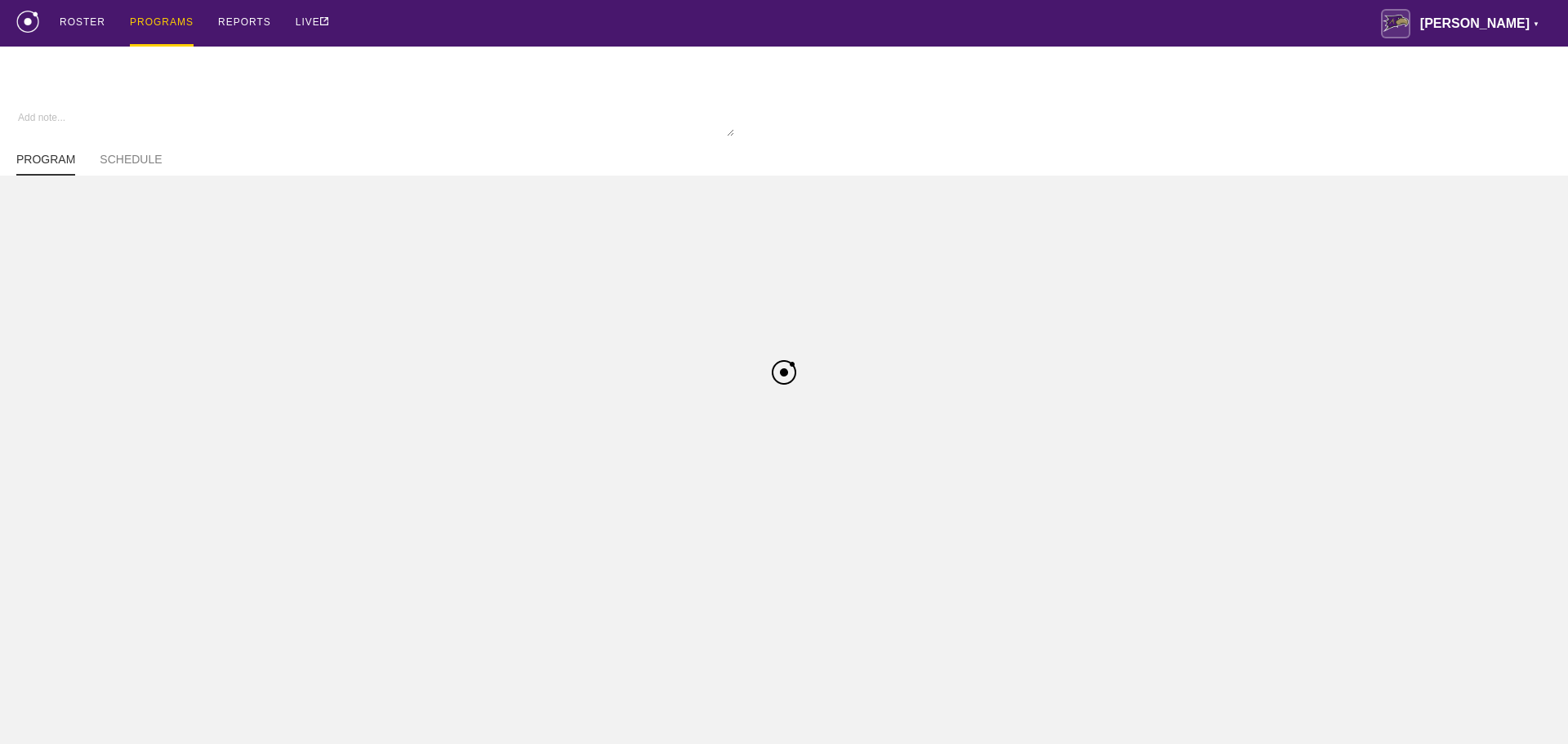
type textarea "x"
type input "MBBall FA25"
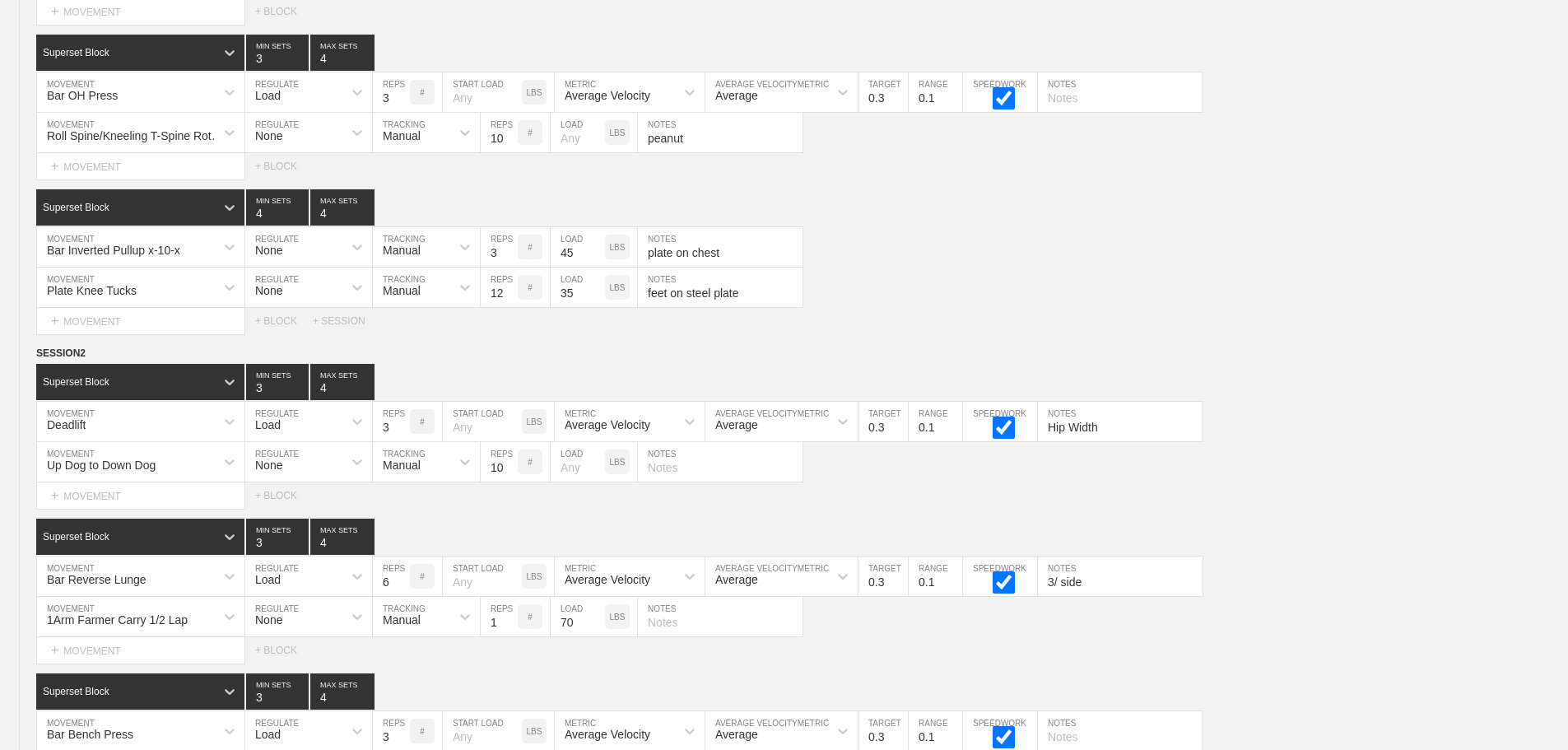
scroll to position [11379, 0]
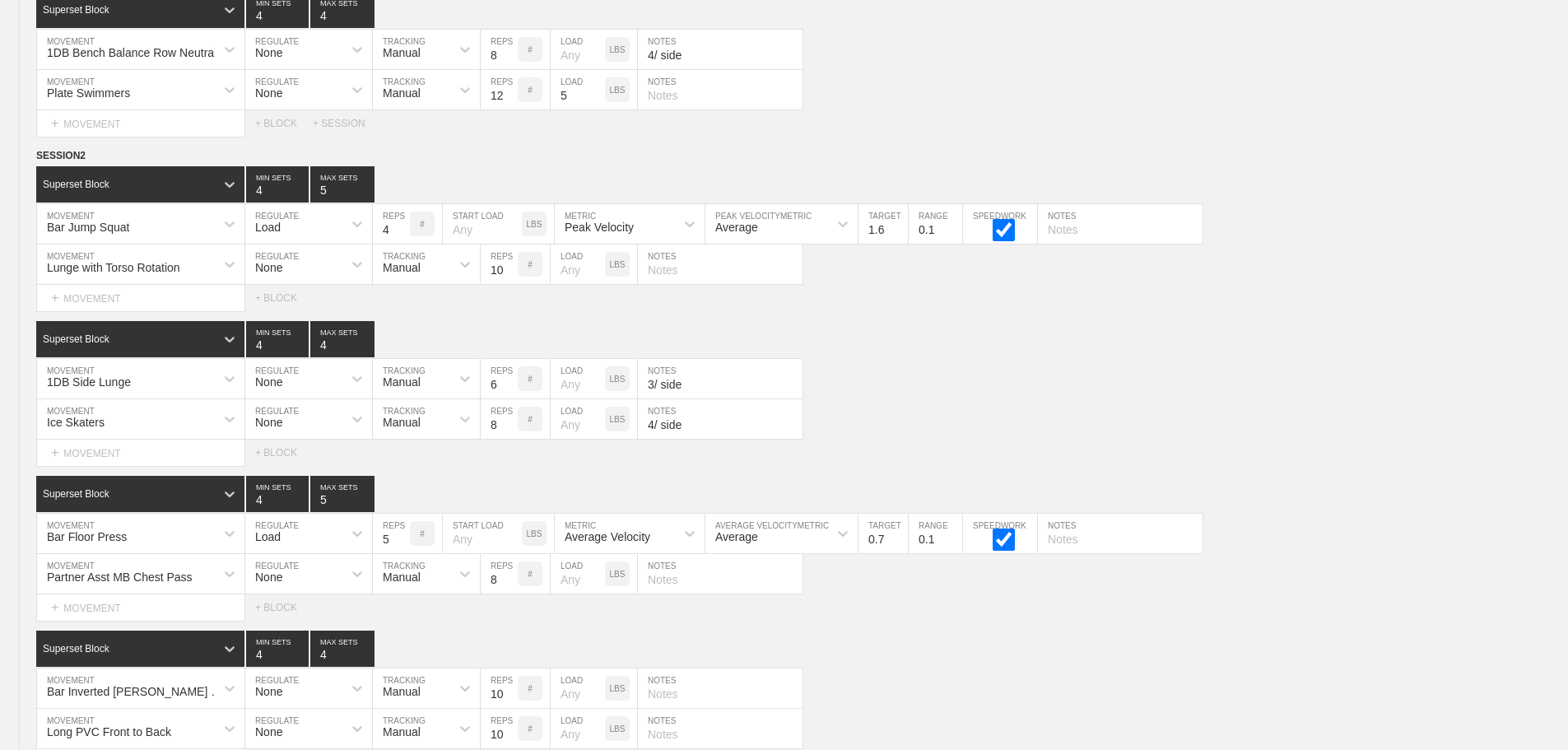
scroll to position [11050, 0]
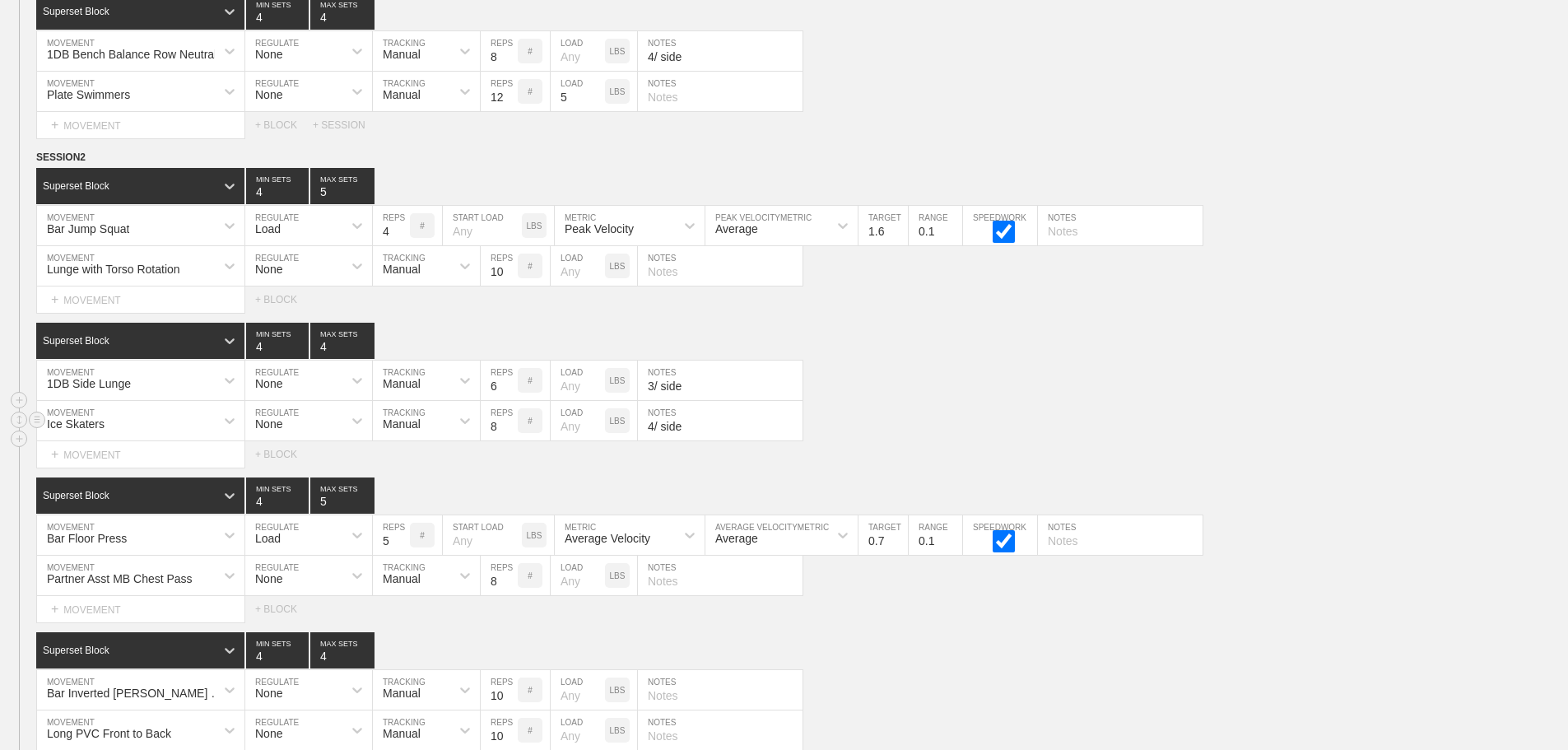
click at [928, 441] on div "Ice Skaters MOVEMENT None REGULATE Manual TRACKING 8 REPS # LOAD LBS 4/ side NO…" at bounding box center [784, 420] width 1568 height 40
click at [1338, 434] on div "Ice Skaters MOVEMENT None REGULATE Manual TRACKING 8 REPS # LOAD LBS 4/ side NO…" at bounding box center [784, 420] width 1568 height 40
click at [1449, 343] on div "Superset Block 4 MIN SETS 4 MAX SETS" at bounding box center [802, 341] width 1532 height 36
drag, startPoint x: 1242, startPoint y: 429, endPoint x: 1237, endPoint y: 440, distance: 12.1
click at [1240, 440] on div "Ice Skaters MOVEMENT None REGULATE Manual TRACKING 8 REPS # LOAD LBS 4/ side NO…" at bounding box center [784, 420] width 1568 height 40
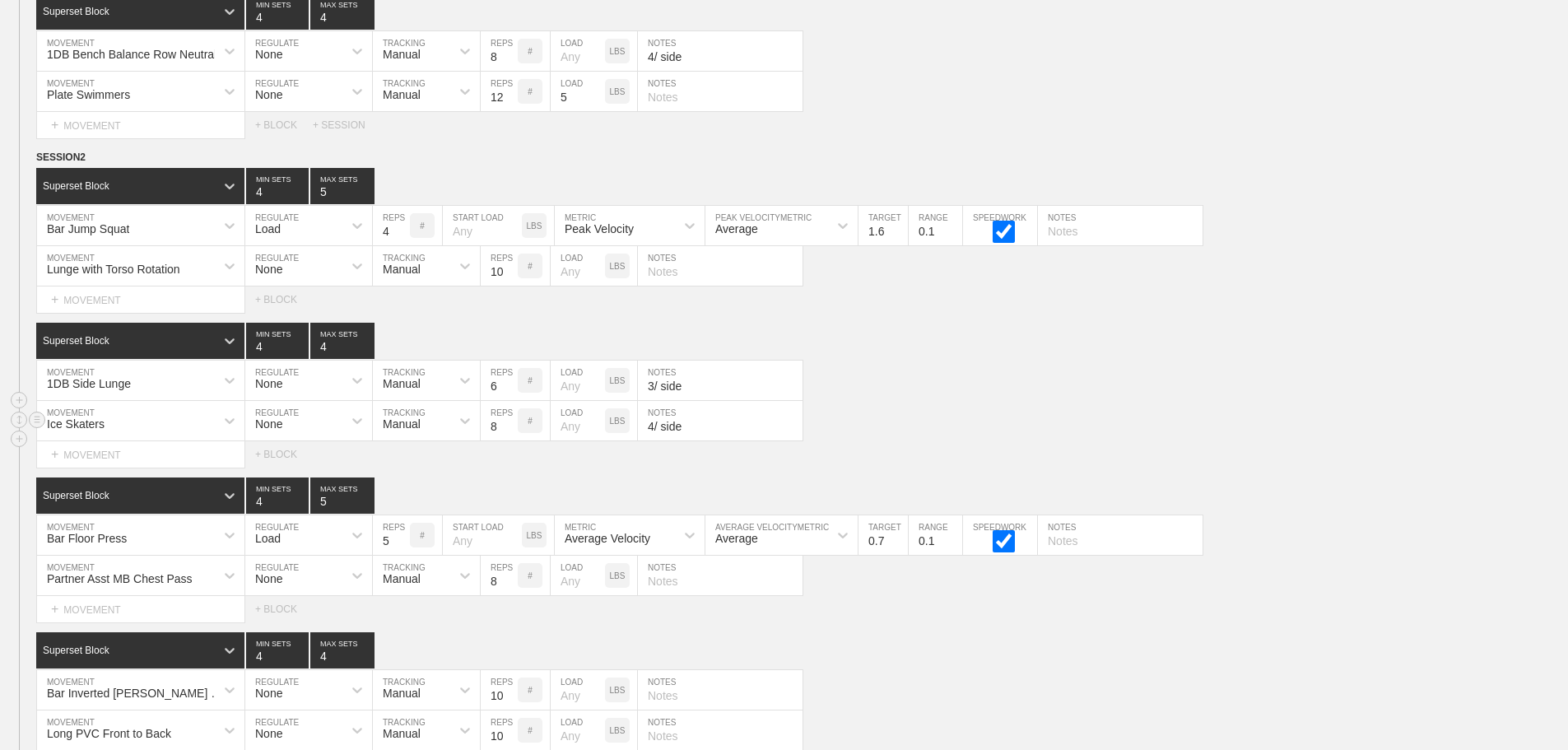
click at [933, 426] on div "Ice Skaters MOVEMENT None REGULATE Manual TRACKING 8 REPS # LOAD LBS 4/ side NO…" at bounding box center [784, 420] width 1568 height 40
click at [1236, 466] on div "Select... MOVEMENT + MOVEMENT + BLOCK" at bounding box center [784, 454] width 1568 height 26
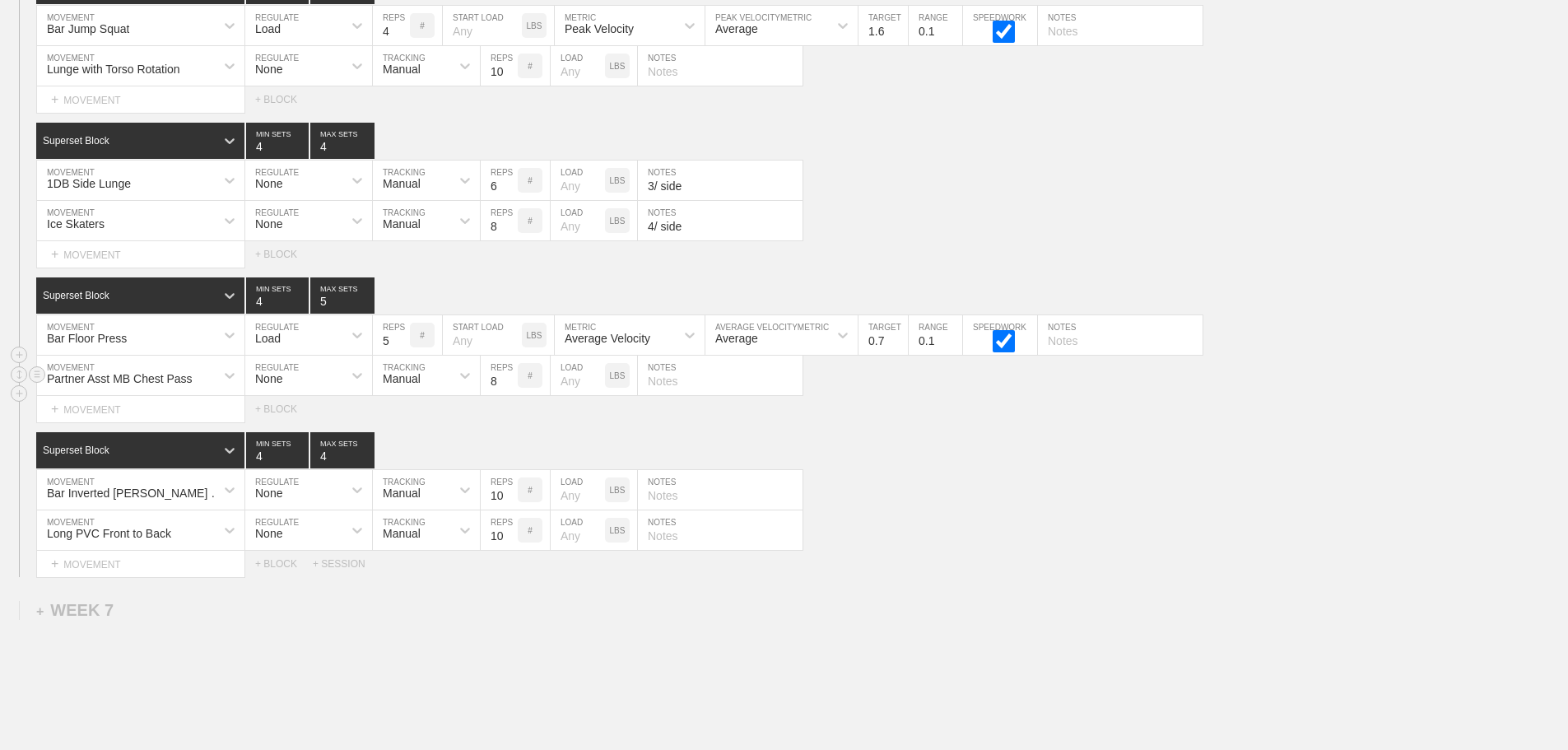
scroll to position [11379, 0]
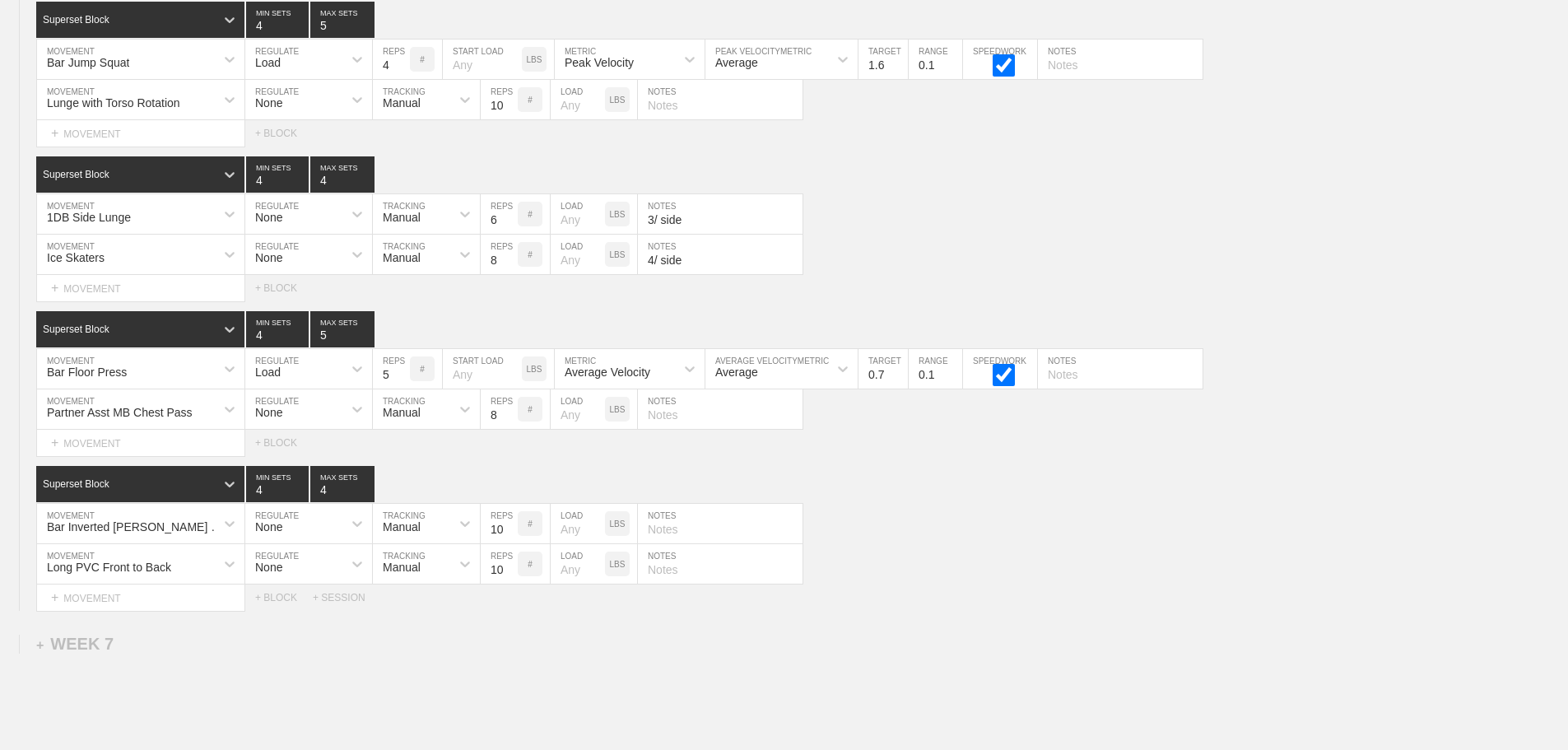
scroll to position [11215, 0]
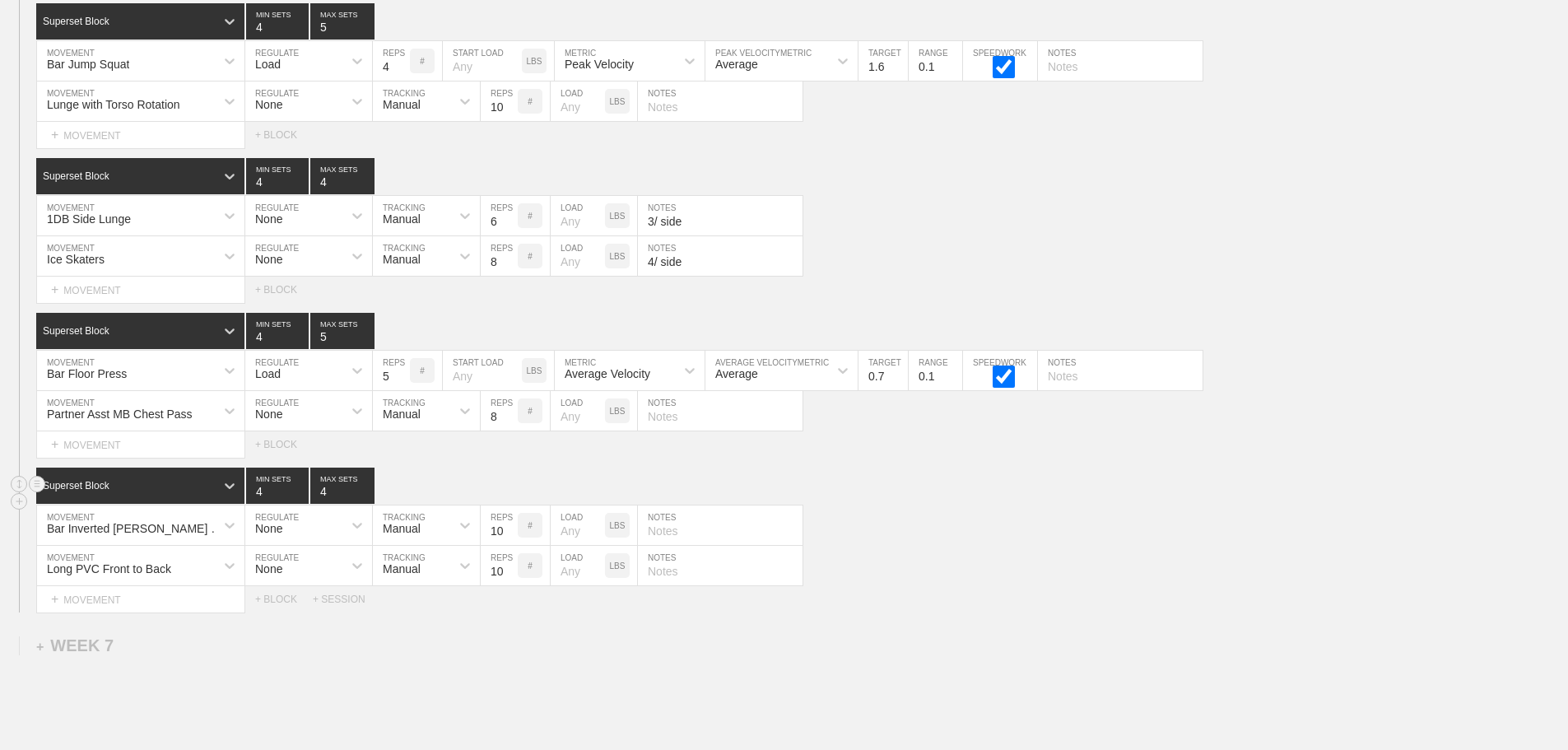
click at [911, 497] on div "Superset Block 4 MIN SETS 4 MAX SETS" at bounding box center [802, 485] width 1532 height 36
click at [687, 236] on input "3/ side" at bounding box center [720, 215] width 165 height 39
click at [692, 276] on input "4/ side" at bounding box center [720, 255] width 165 height 39
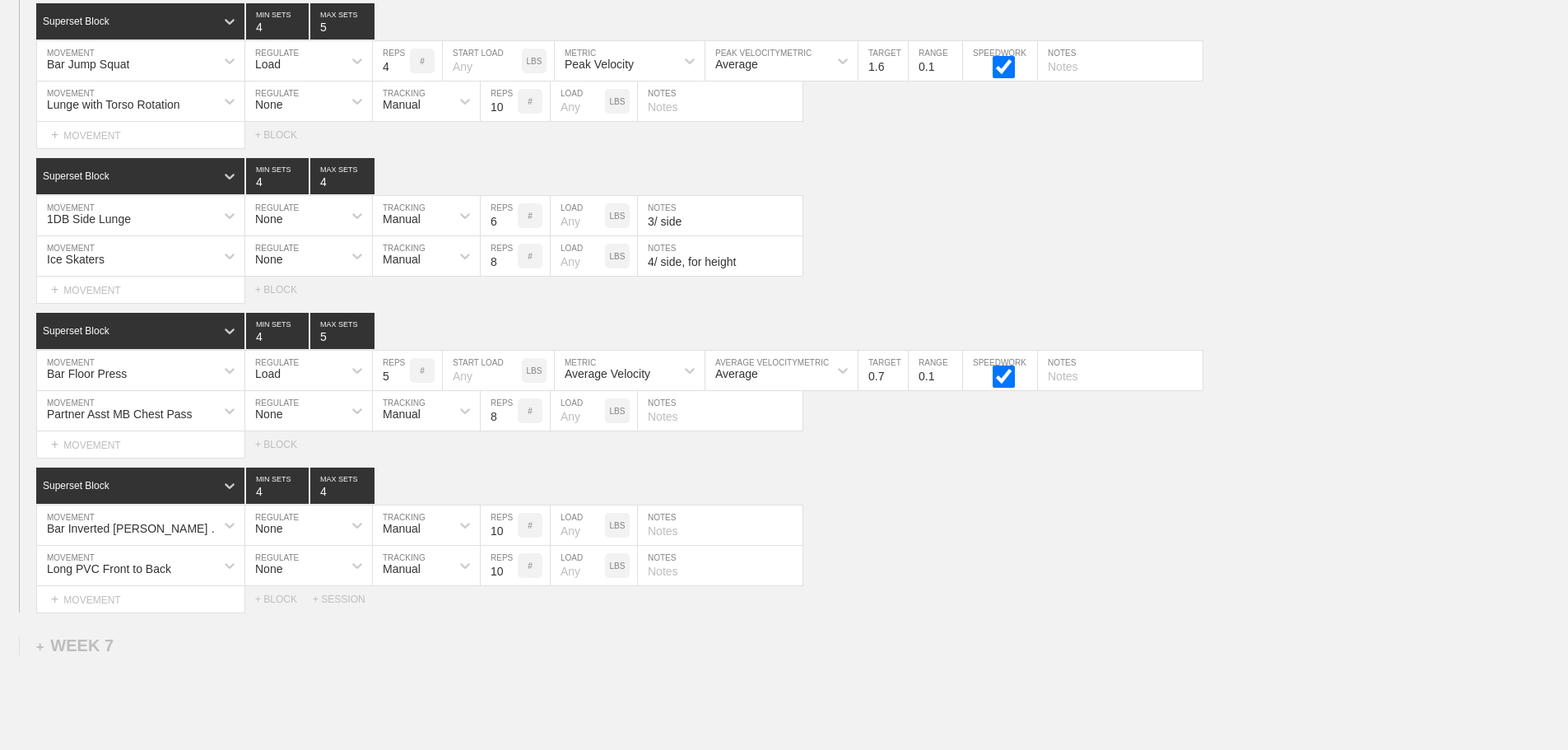
type input "4/ side, for height"
click at [1055, 612] on div "Select... MOVEMENT + MOVEMENT + BLOCK + SESSION" at bounding box center [784, 599] width 1568 height 26
click at [1002, 532] on div "Bar Inverted [PERSON_NAME] Up MOVEMENT None REGULATE Manual TRACKING 10 REPS # …" at bounding box center [784, 525] width 1568 height 40
click at [972, 474] on div "SESSION 2 Superset Block 4 MIN SETS 5 MAX SETS DUPLICATE INSERT MOVEMENT AFTER …" at bounding box center [784, 298] width 1568 height 628
click at [993, 576] on div "Long PVC Front to Back MOVEMENT None REGULATE Manual TRACKING 10 REPS # LOAD LB…" at bounding box center [784, 565] width 1568 height 40
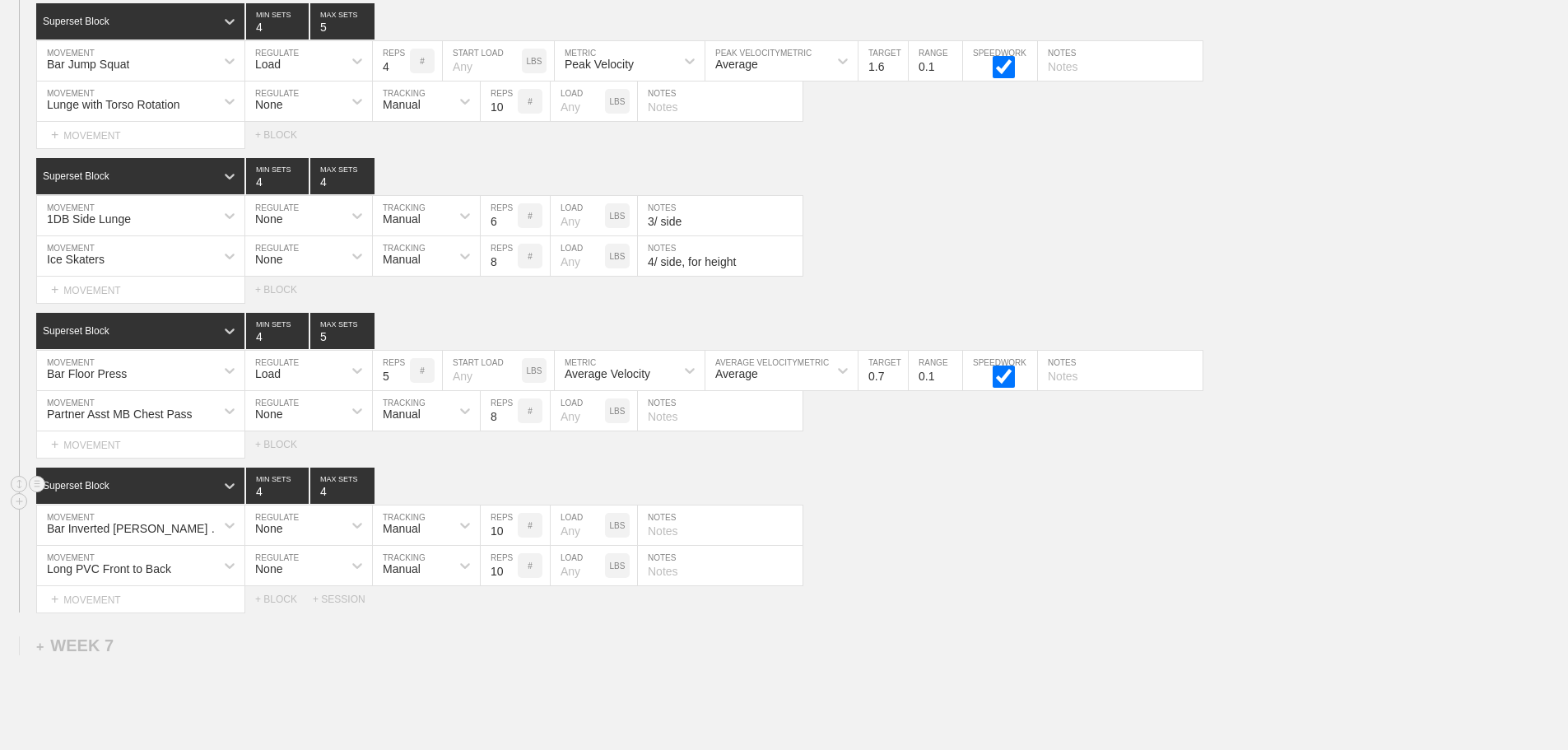
click at [892, 504] on div "Superset Block 4 MIN SETS 4 MAX SETS" at bounding box center [802, 485] width 1532 height 36
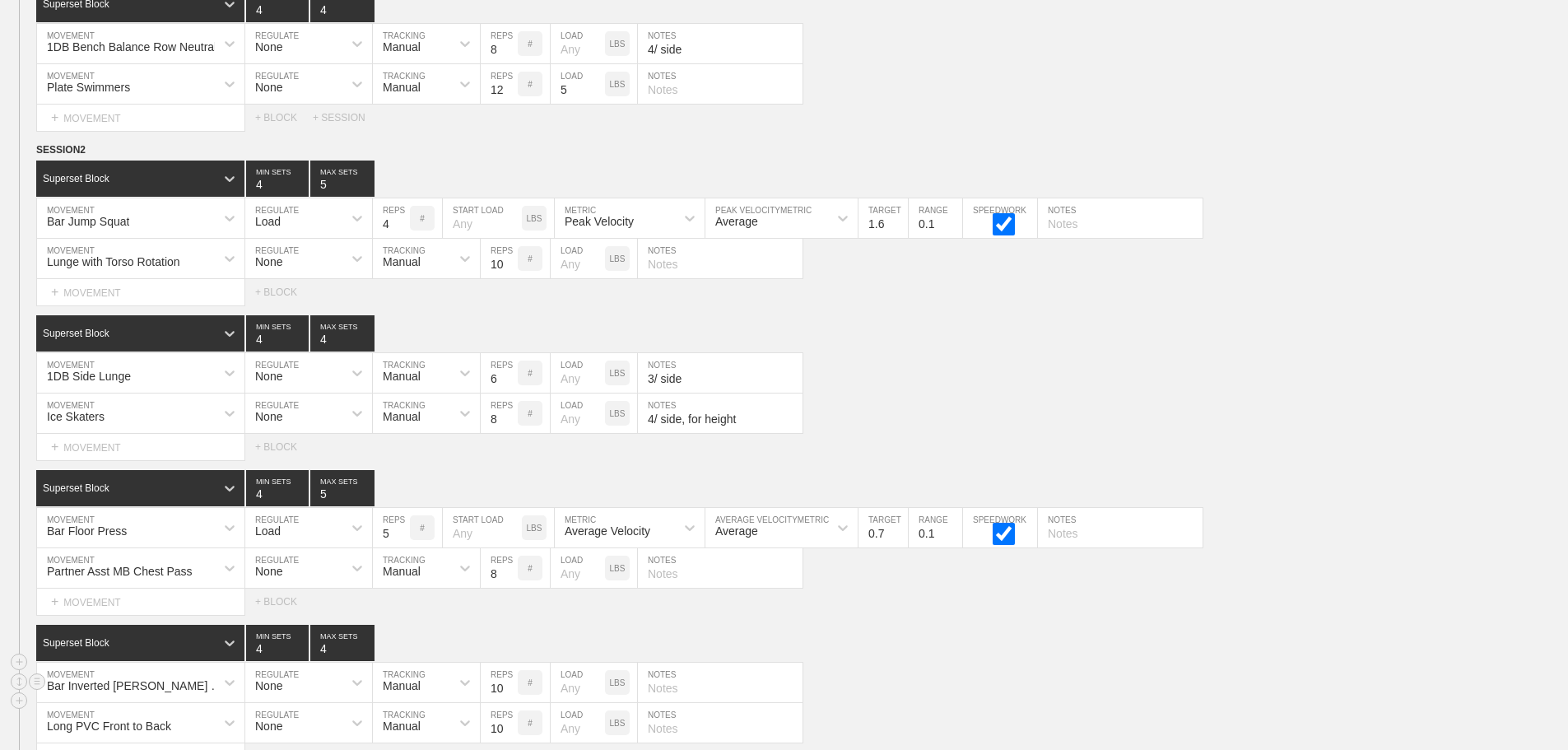
scroll to position [11050, 0]
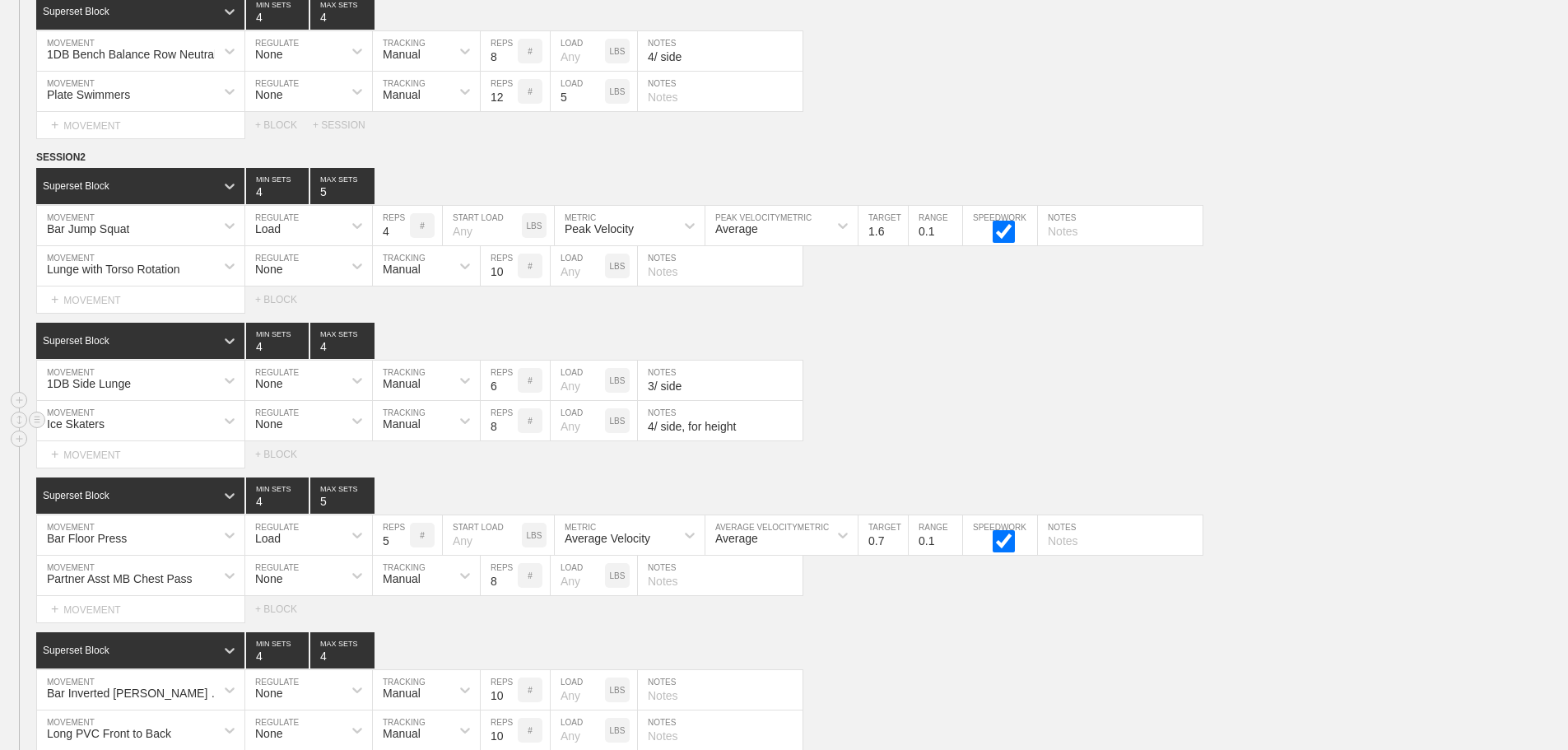
drag, startPoint x: 1058, startPoint y: 433, endPoint x: 1048, endPoint y: 433, distance: 10.0
click at [1057, 433] on div "Ice Skaters MOVEMENT None REGULATE Manual TRACKING 8 REPS # LOAD LBS 4/ side, f…" at bounding box center [784, 420] width 1568 height 40
click at [817, 274] on div "Lunge with Torso Rotation MOVEMENT None REGULATE Manual TRACKING 10 REPS # LOAD…" at bounding box center [784, 266] width 1568 height 40
click at [883, 388] on div "1DB Side Lunge MOVEMENT None REGULATE Manual TRACKING 6 REPS # LOAD LBS 3/ side…" at bounding box center [784, 380] width 1568 height 40
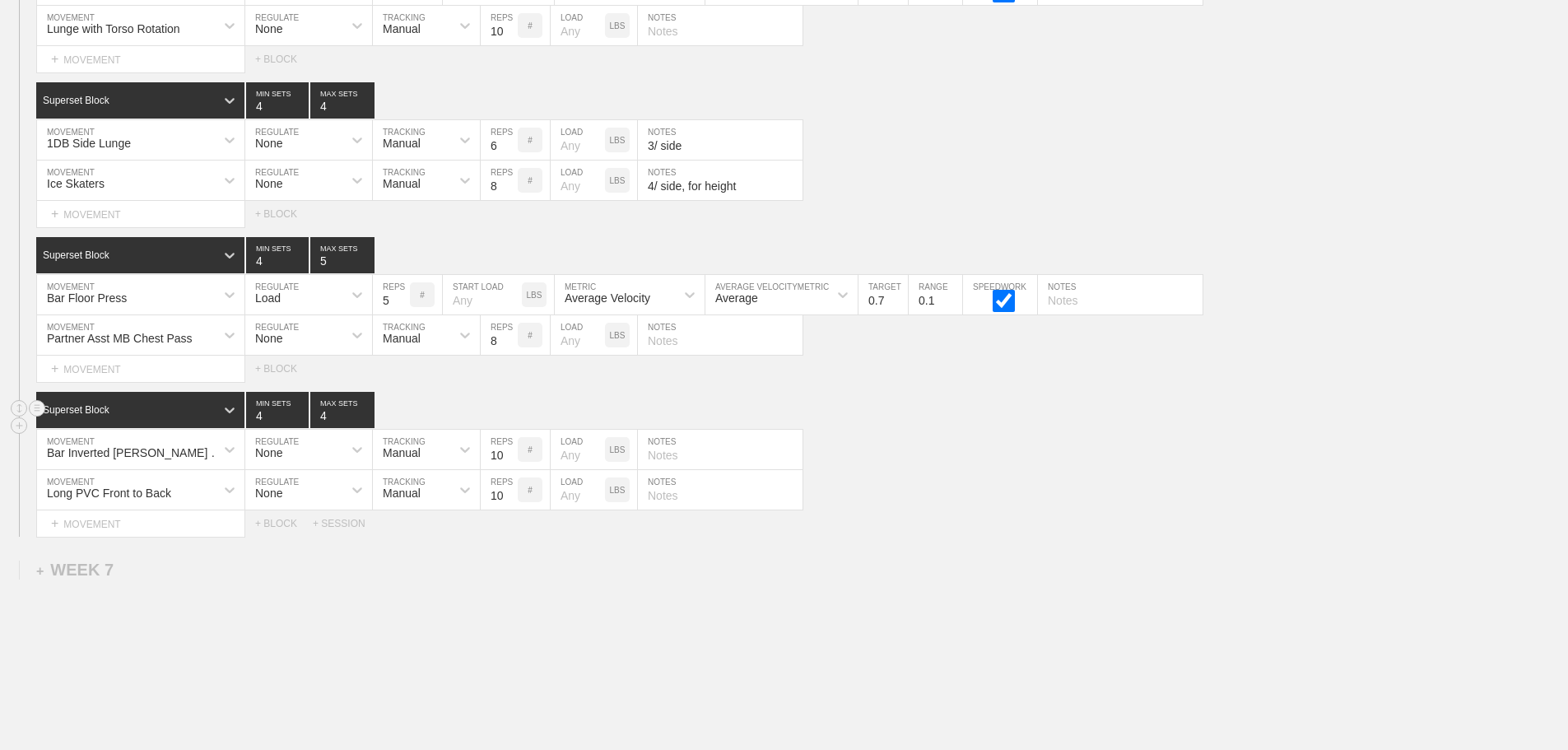
scroll to position [11297, 0]
